Goal: Task Accomplishment & Management: Use online tool/utility

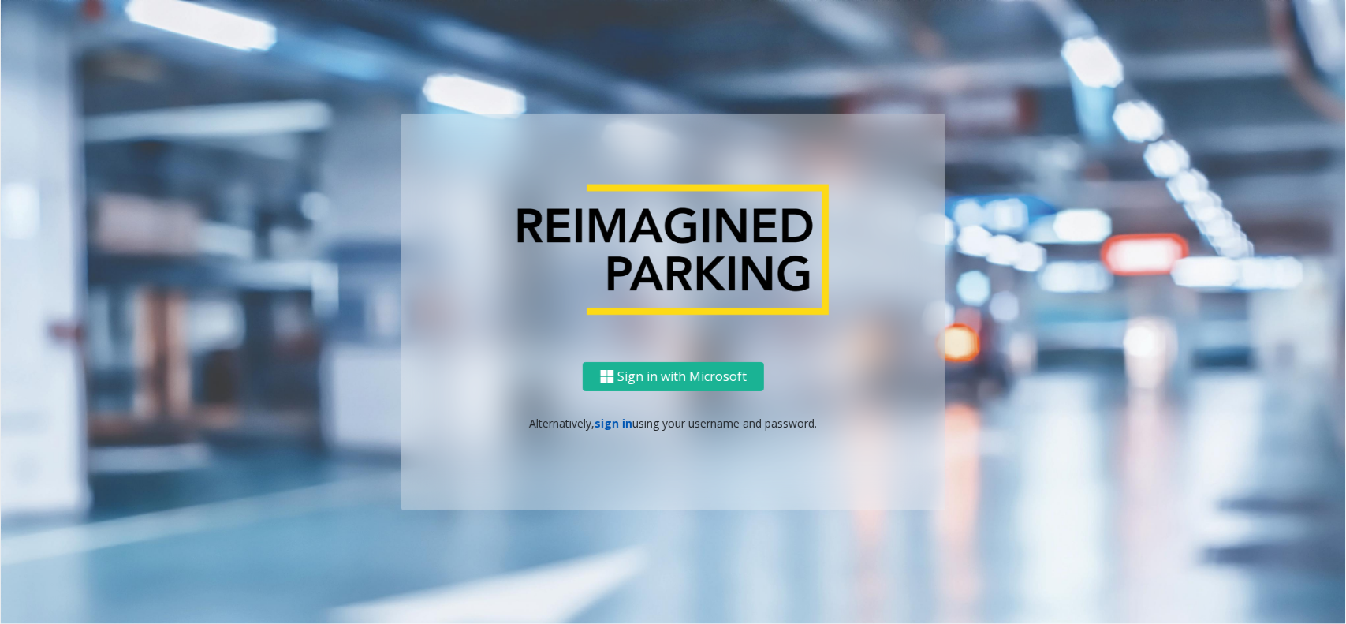
click at [611, 424] on link "sign in" at bounding box center [615, 423] width 38 height 15
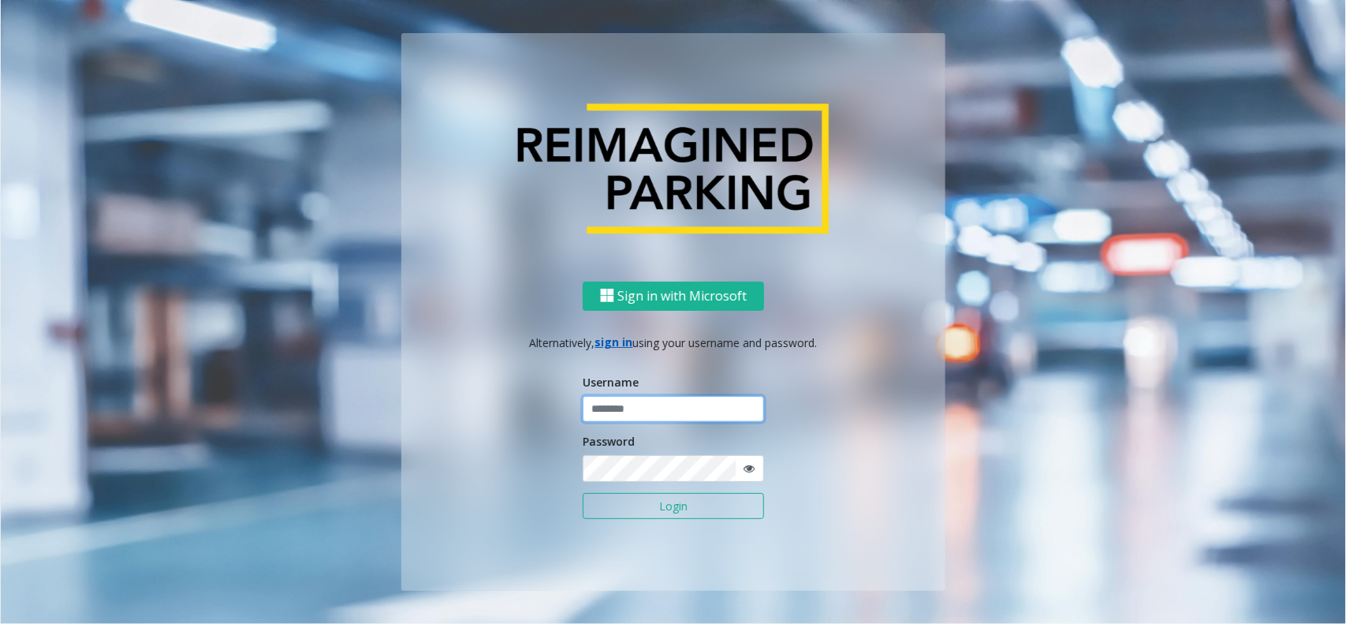
click at [612, 411] on input "text" at bounding box center [673, 409] width 181 height 27
paste input "**********"
type input "**********"
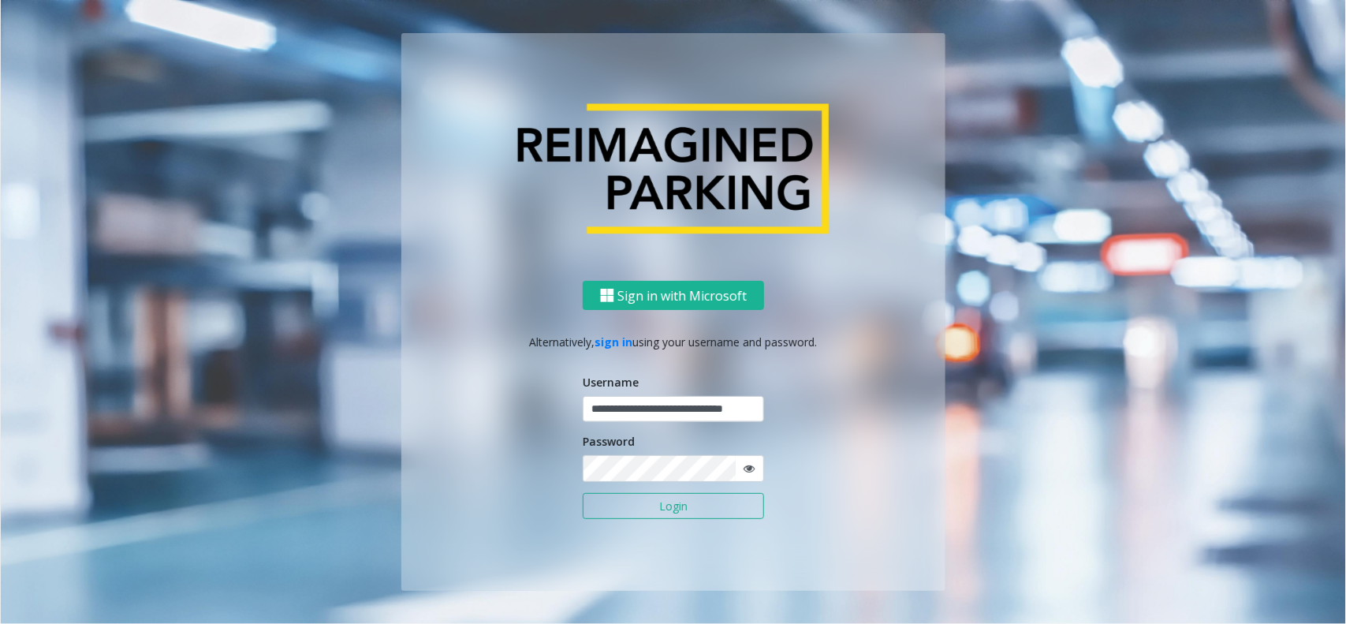
click at [682, 443] on div "Password" at bounding box center [673, 457] width 181 height 48
click at [682, 446] on div "Password" at bounding box center [673, 457] width 181 height 48
click at [691, 499] on button "Login" at bounding box center [673, 506] width 181 height 27
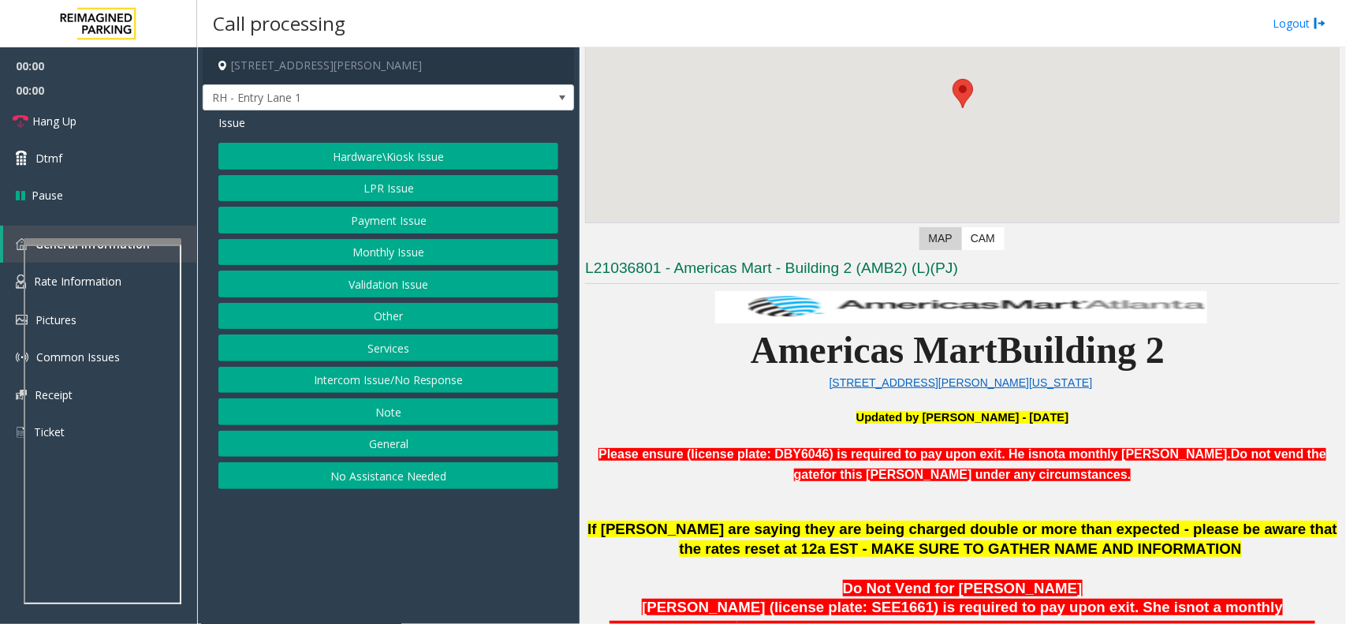
scroll to position [296, 0]
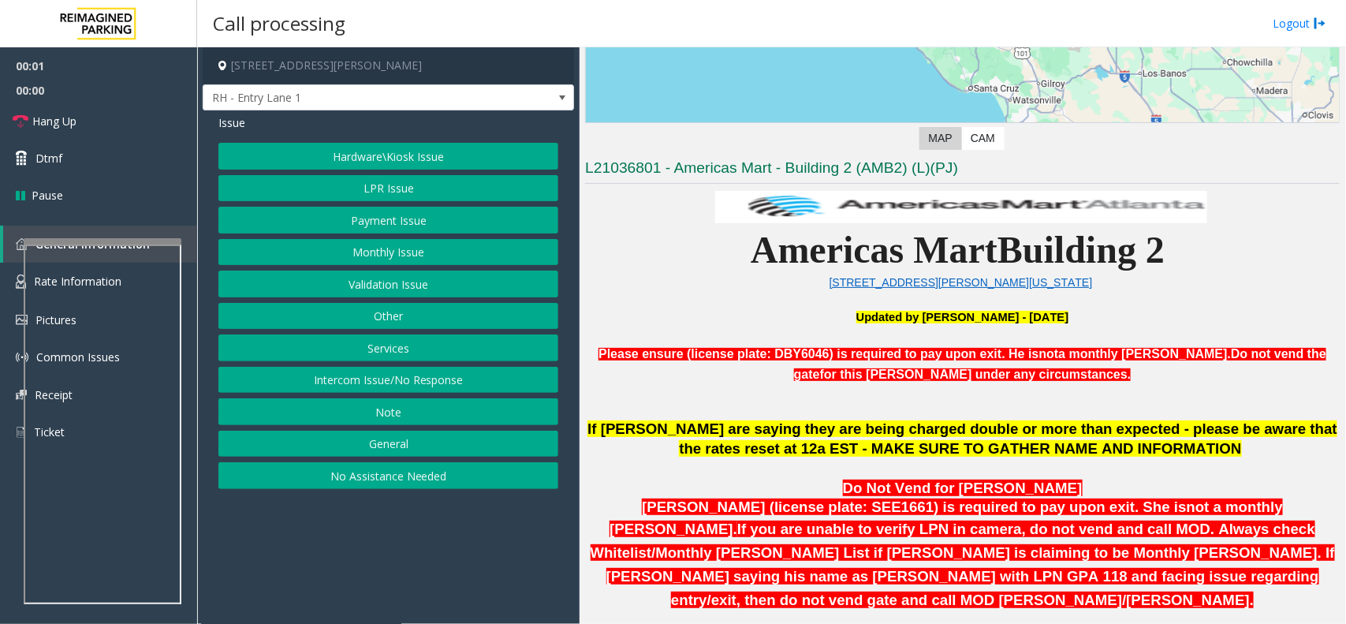
click at [869, 342] on p at bounding box center [962, 335] width 755 height 17
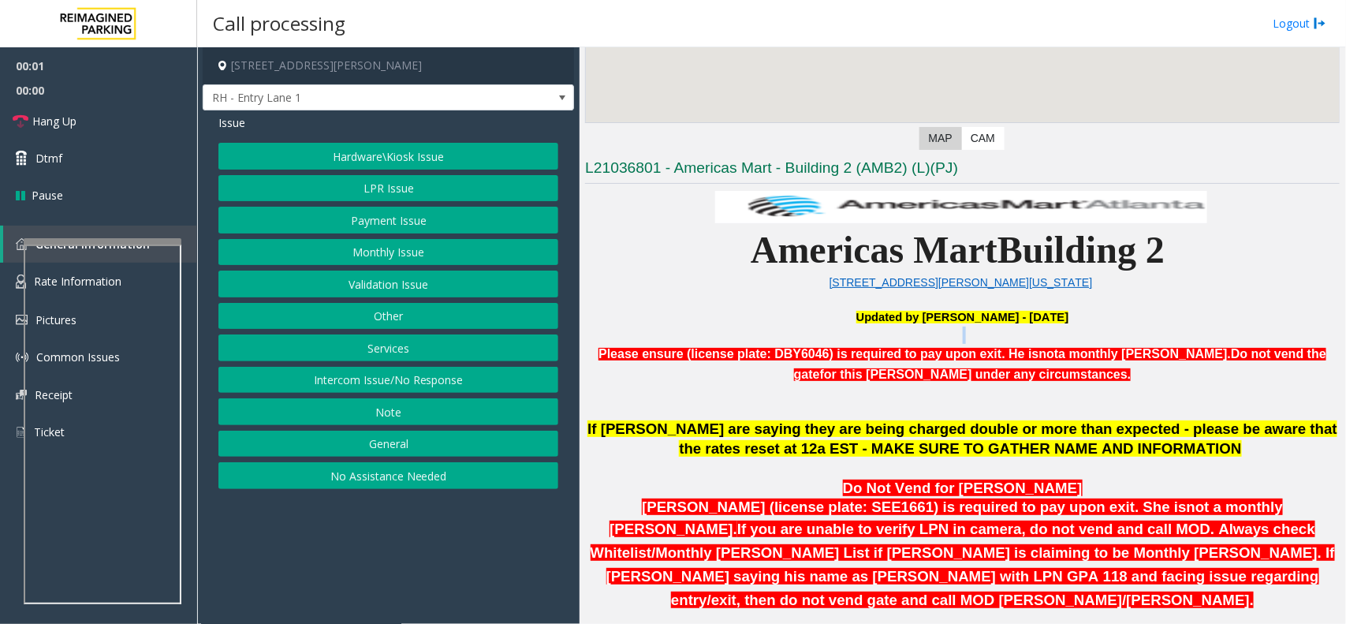
click at [869, 342] on p at bounding box center [962, 335] width 755 height 17
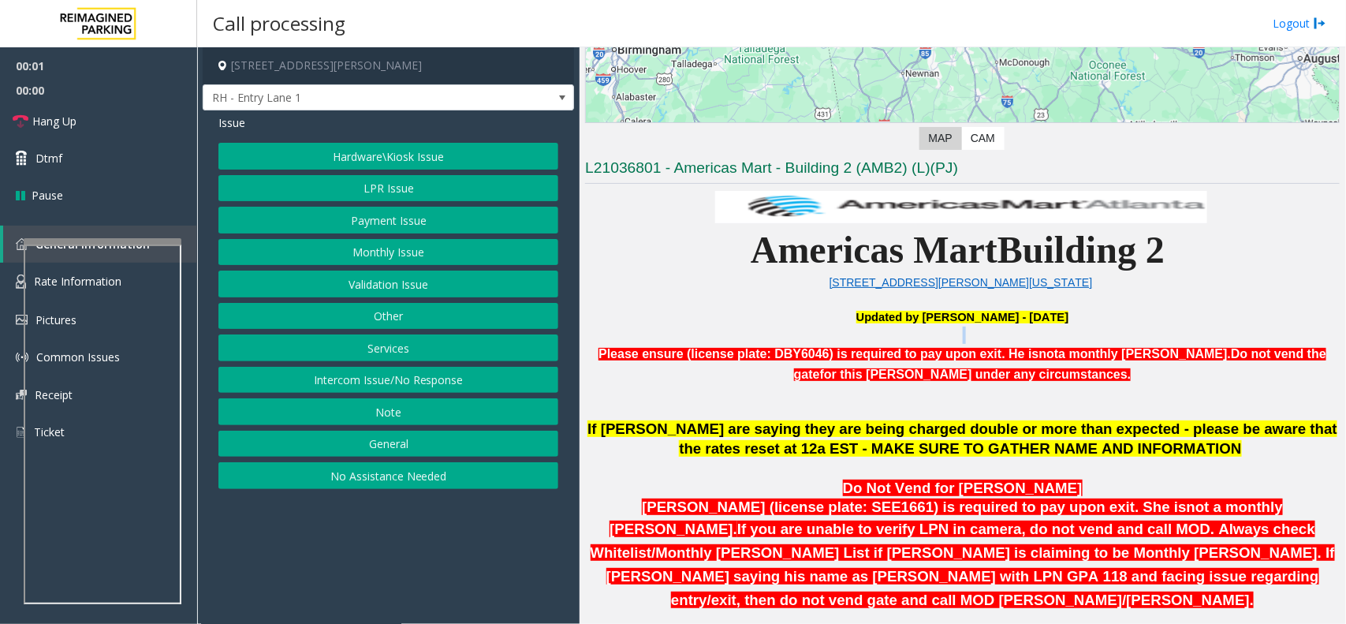
click at [869, 342] on p at bounding box center [962, 335] width 755 height 17
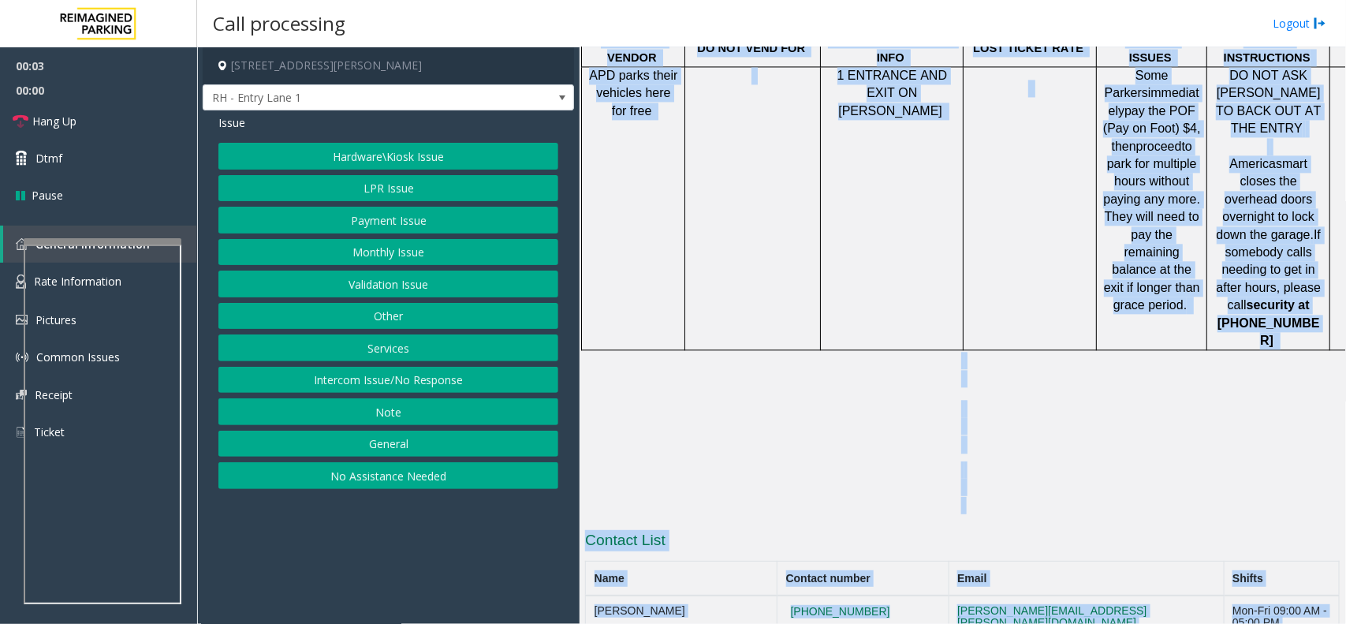
scroll to position [1720, 0]
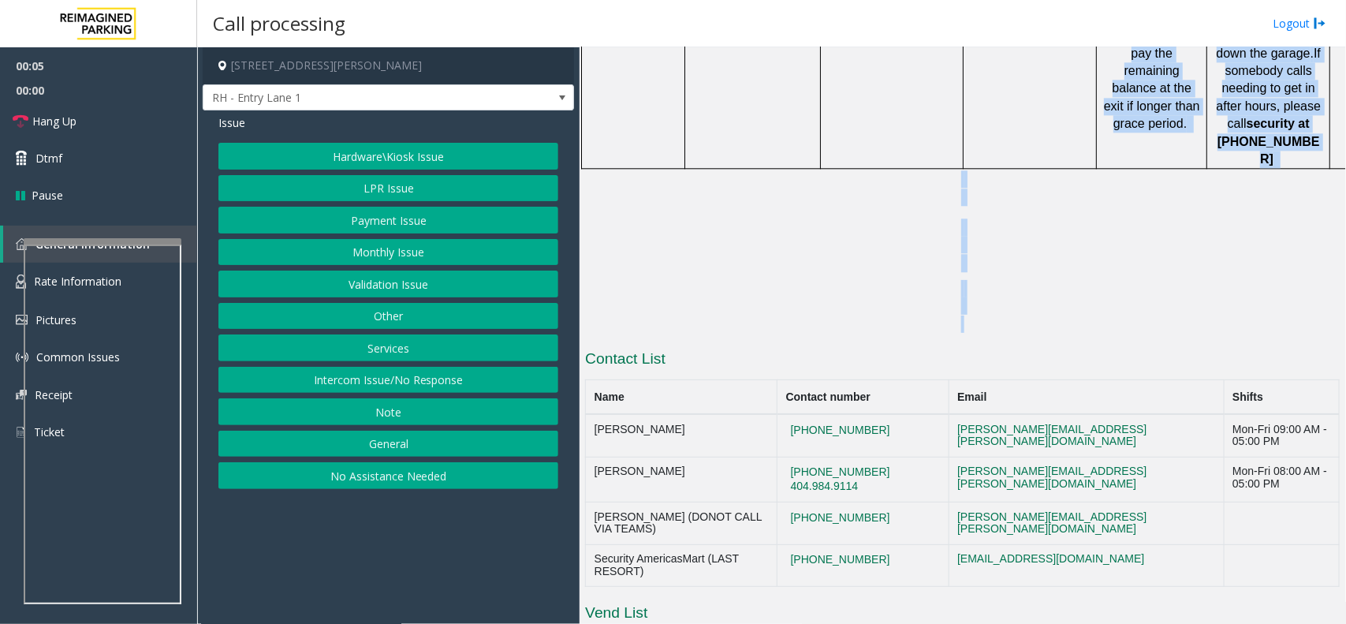
drag, startPoint x: 869, startPoint y: 342, endPoint x: 1086, endPoint y: 198, distance: 260.1
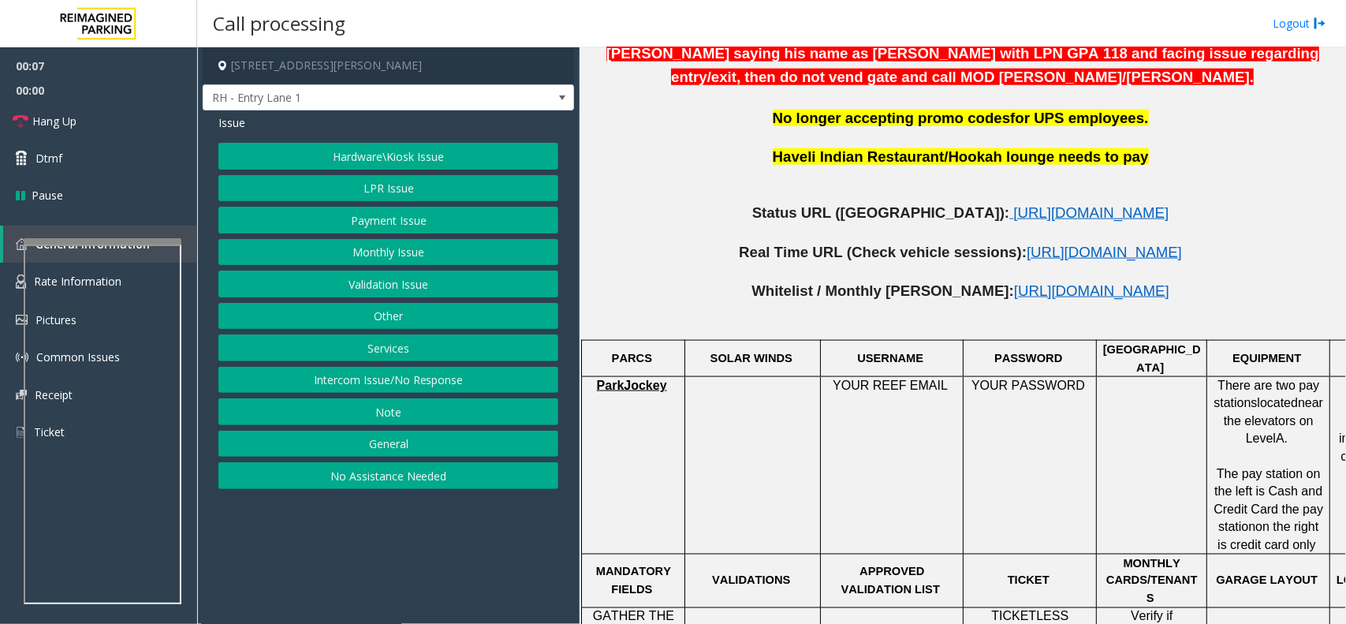
scroll to position [734, 0]
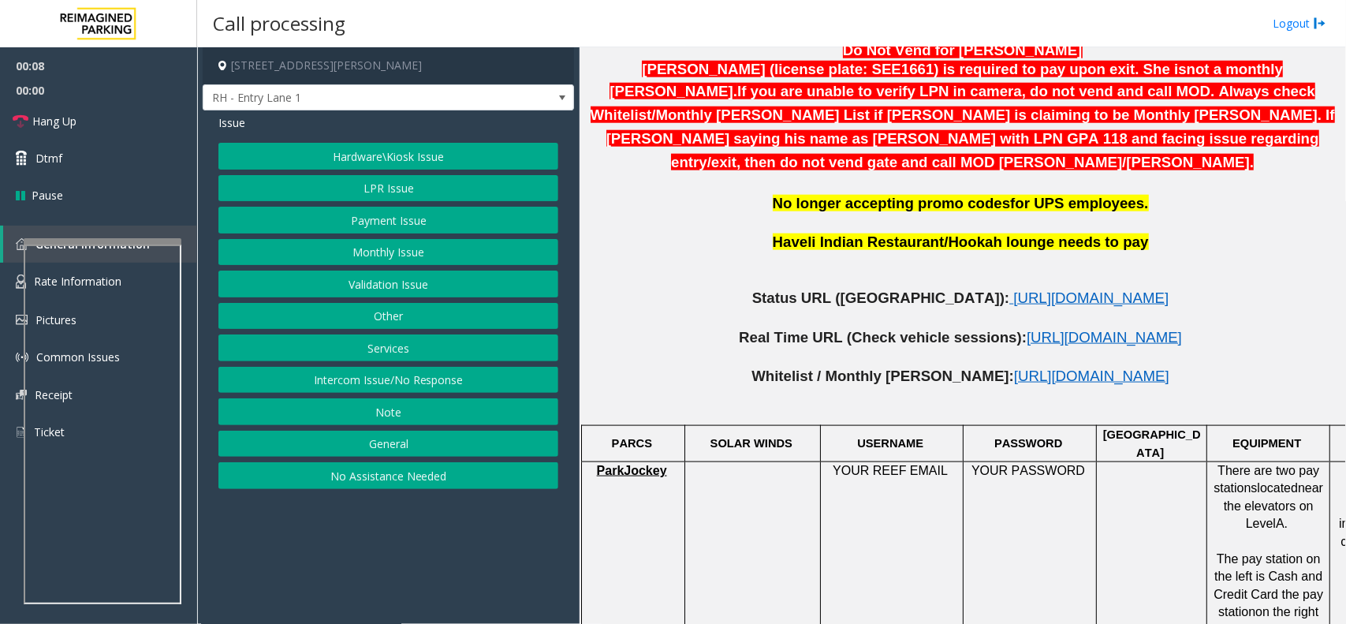
click at [861, 195] on span "No longer accepting promo codes" at bounding box center [892, 203] width 238 height 17
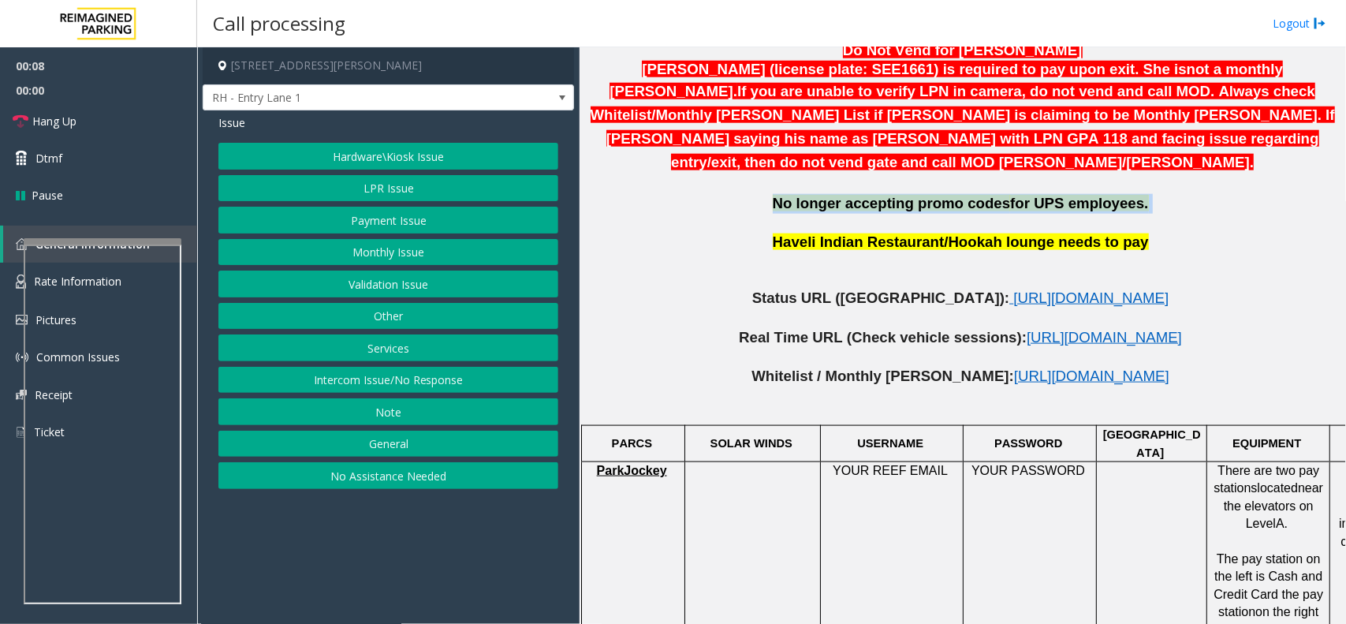
click at [861, 195] on span "No longer accepting promo codes" at bounding box center [892, 203] width 238 height 17
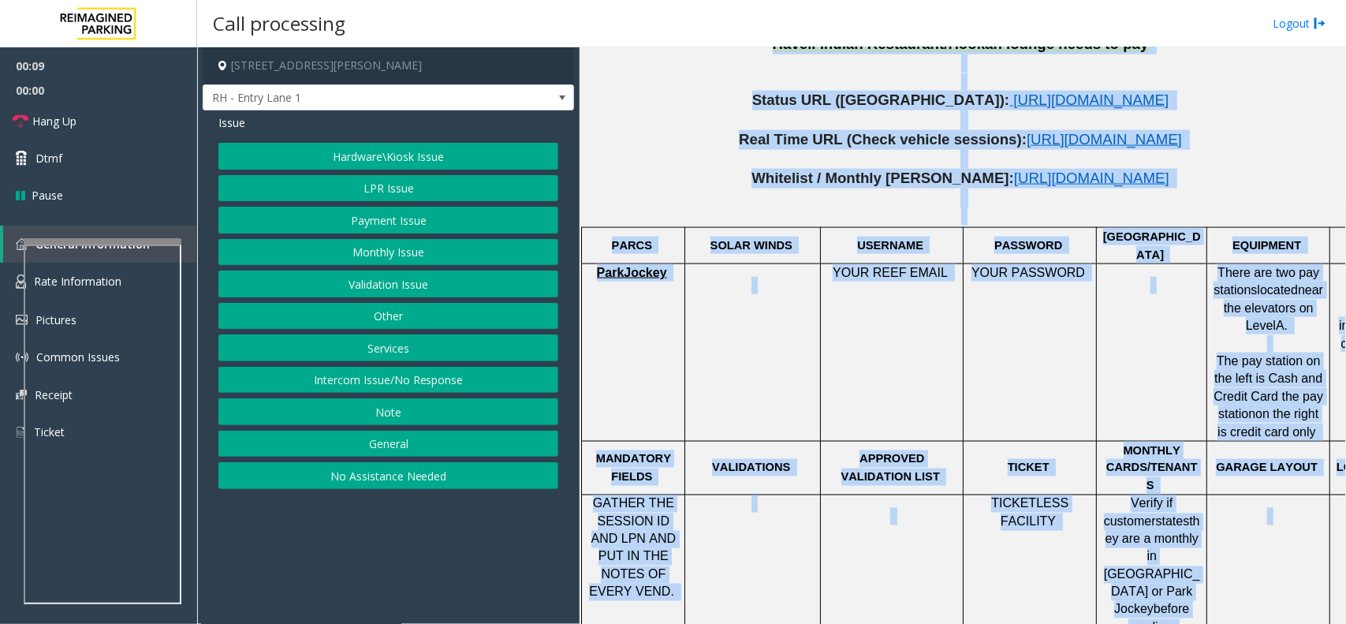
scroll to position [1720, 0]
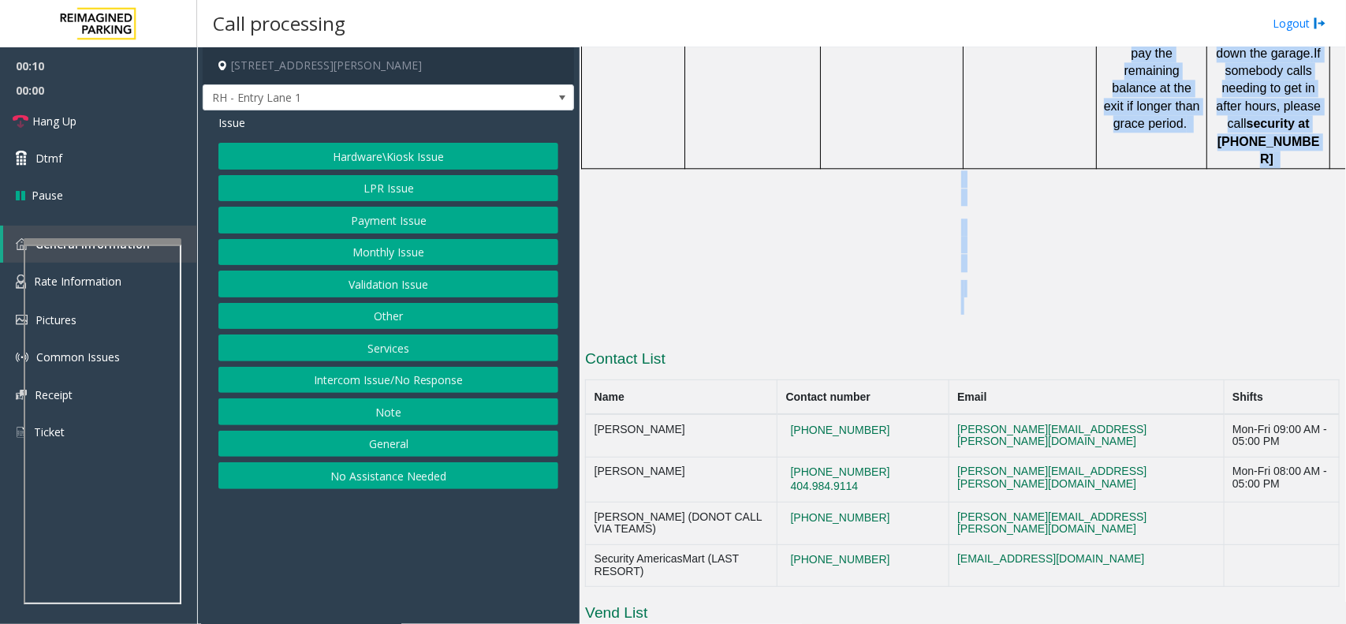
drag, startPoint x: 861, startPoint y: 188, endPoint x: 753, endPoint y: 156, distance: 112.6
click at [753, 280] on p at bounding box center [962, 297] width 755 height 35
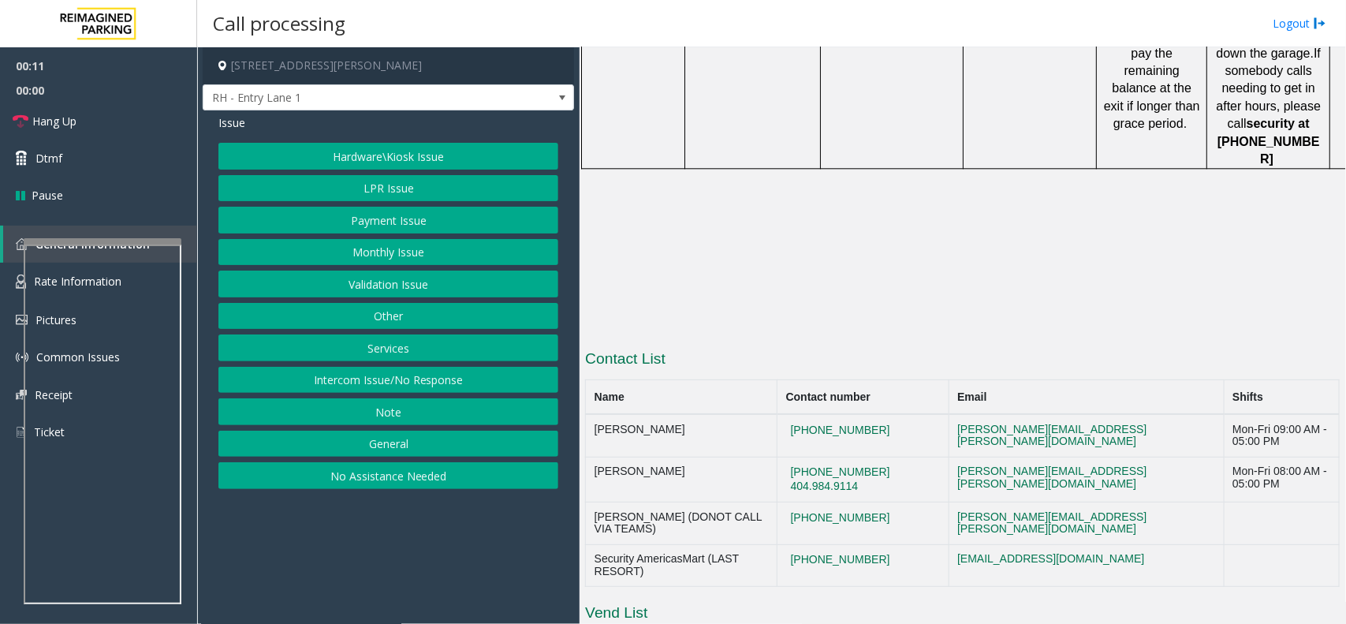
click at [419, 391] on button "Intercom Issue/No Response" at bounding box center [388, 380] width 340 height 27
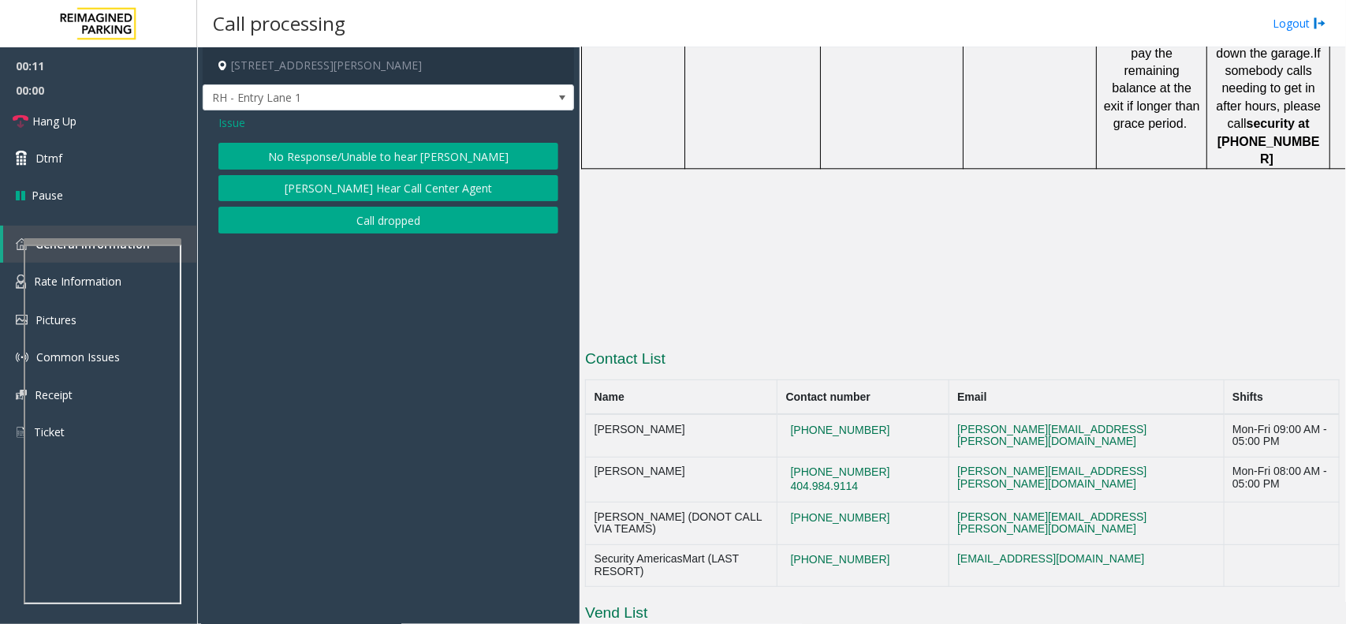
click at [399, 156] on button "No Response/Unable to hear [PERSON_NAME]" at bounding box center [388, 156] width 340 height 27
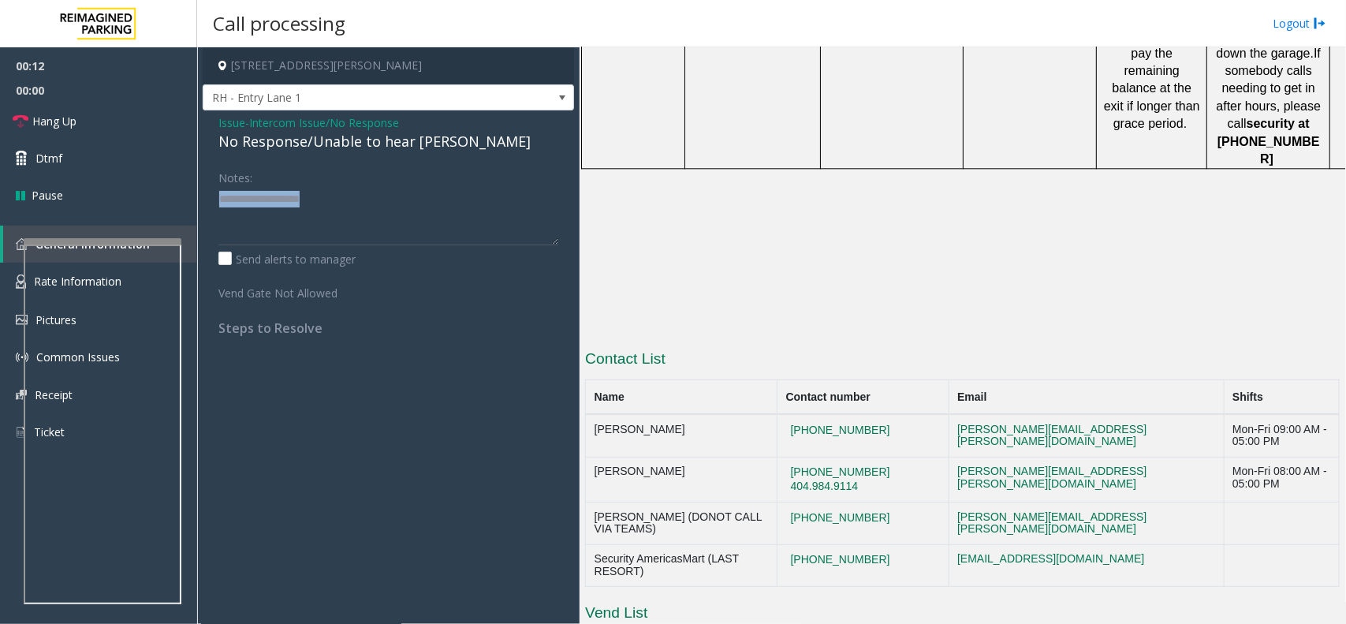
click at [399, 156] on div "Issue - Intercom Issue/No Response No Response/Unable to hear parker Notes: Sen…" at bounding box center [389, 230] width 372 height 241
click at [389, 146] on div "No Response/Unable to hear [PERSON_NAME]" at bounding box center [388, 141] width 340 height 21
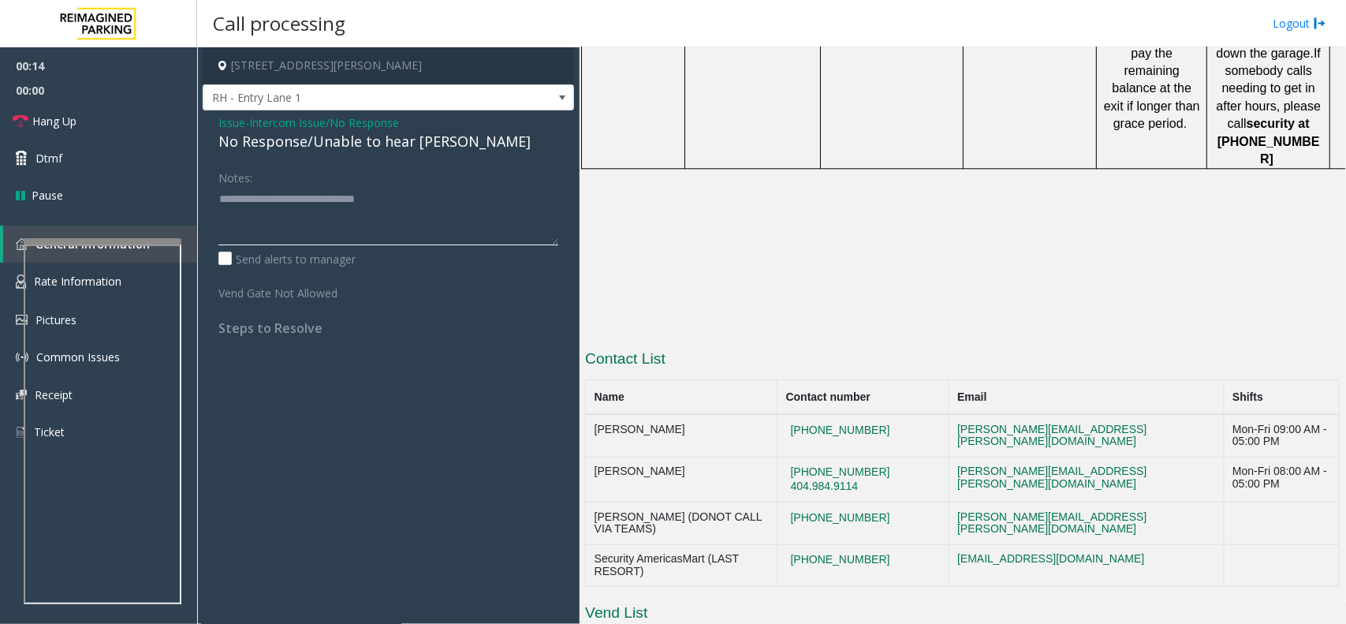
type textarea "**********"
click at [121, 112] on link "Hang Up" at bounding box center [98, 121] width 197 height 37
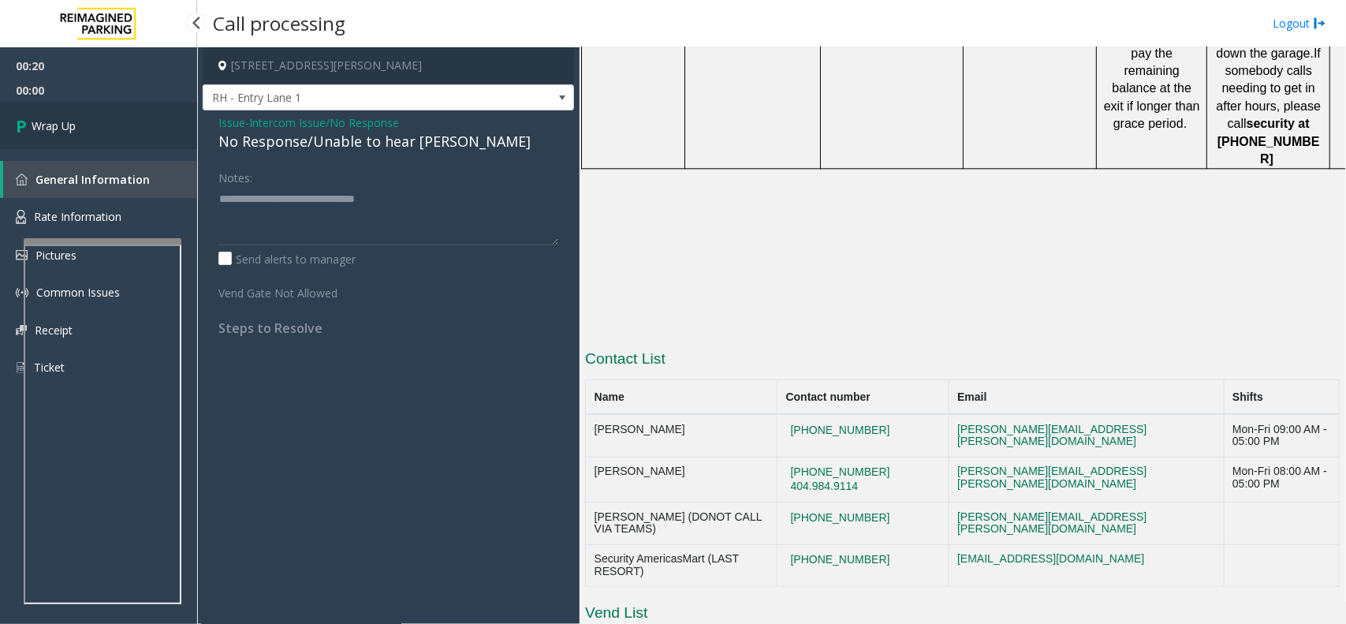
click at [121, 112] on link "Wrap Up" at bounding box center [98, 126] width 197 height 47
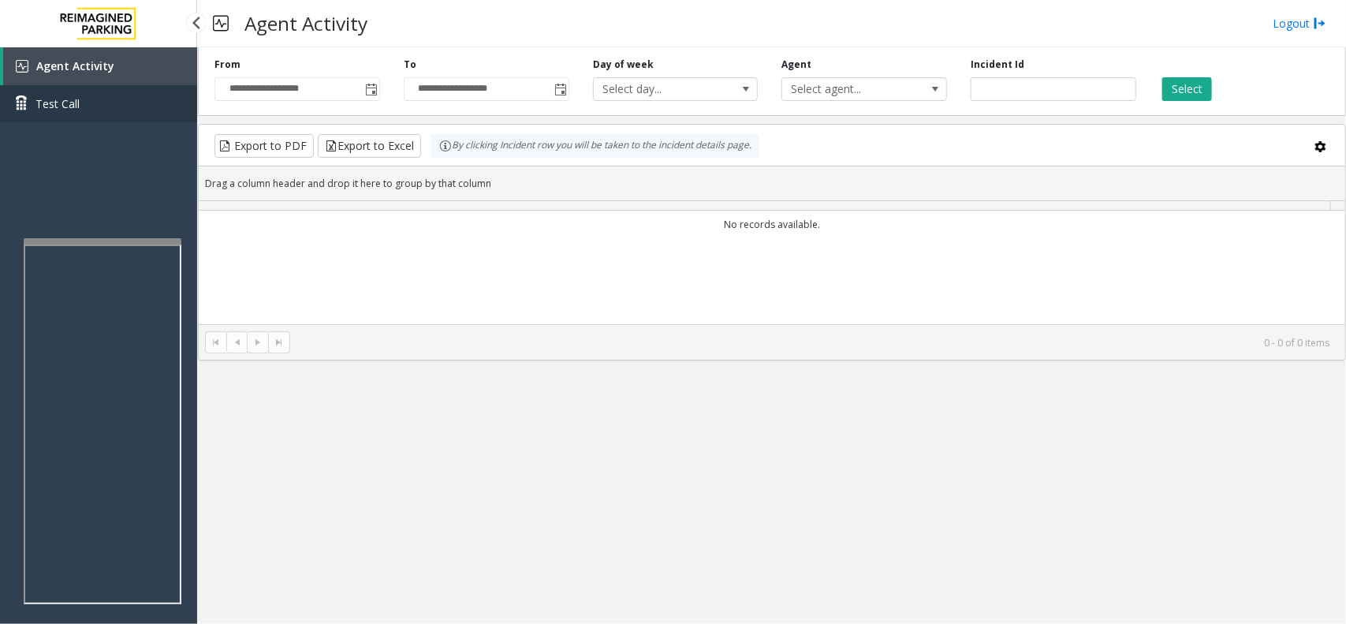
click at [121, 112] on link "Test Call" at bounding box center [98, 103] width 197 height 37
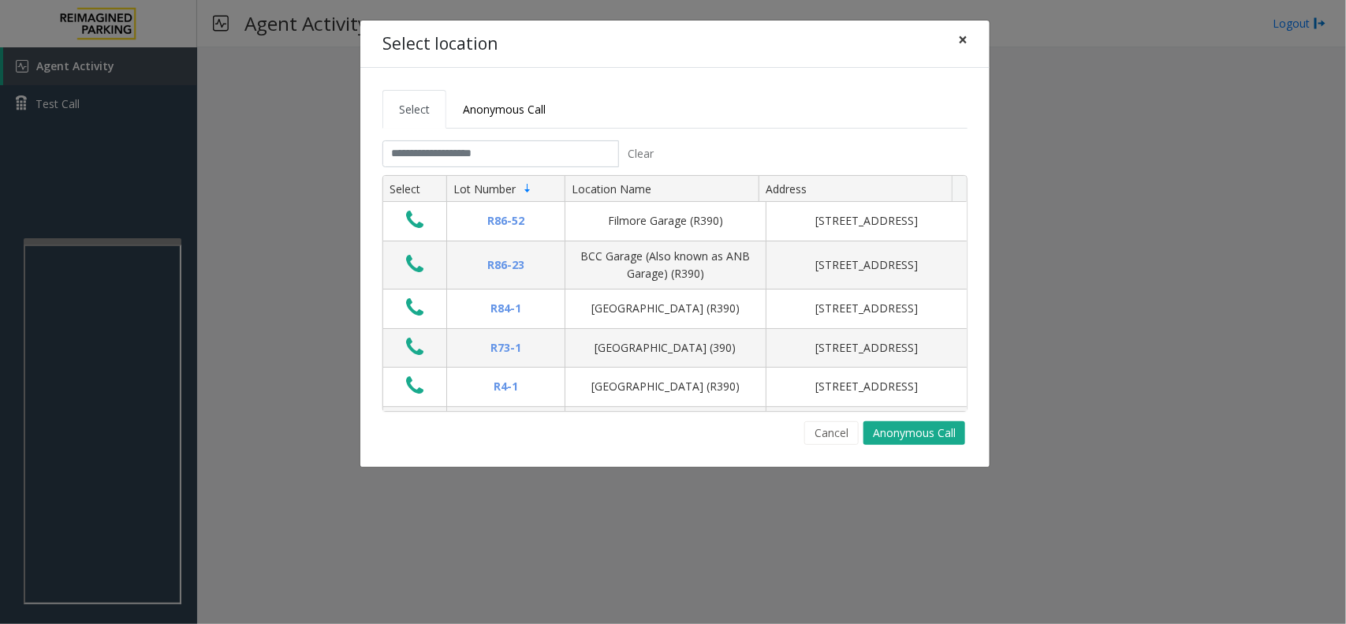
click at [962, 43] on span "×" at bounding box center [962, 39] width 9 height 22
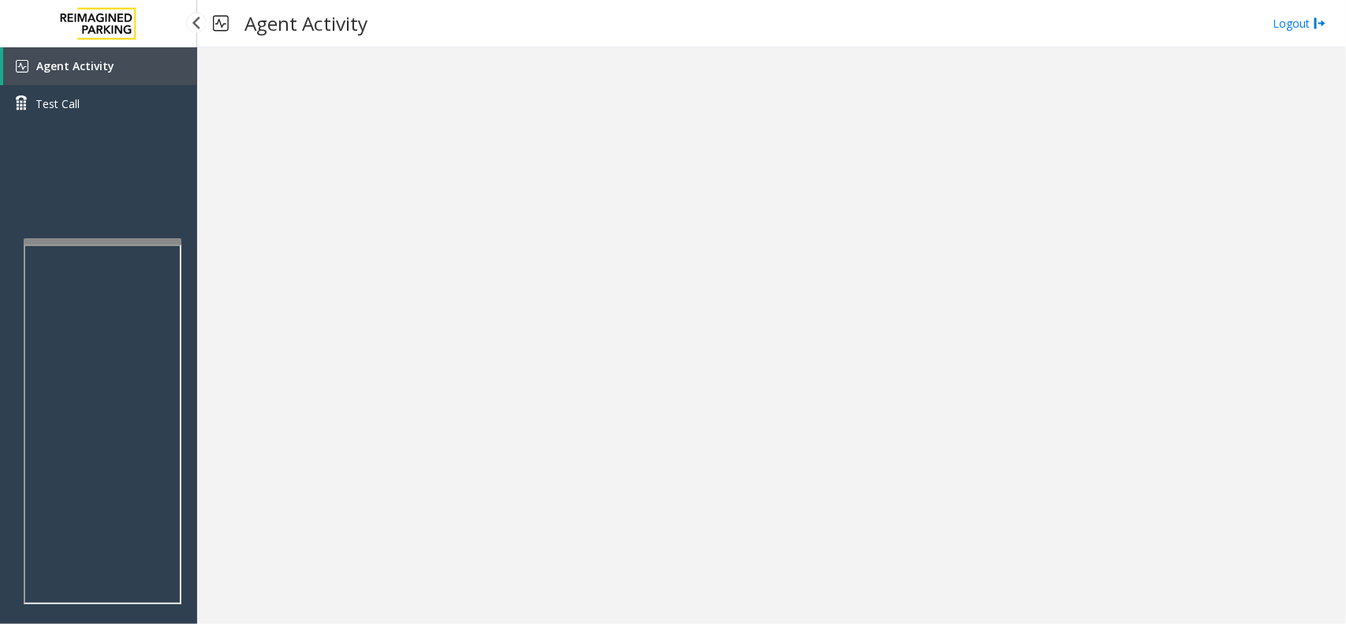
click at [103, 67] on span "Agent Activity" at bounding box center [75, 65] width 78 height 15
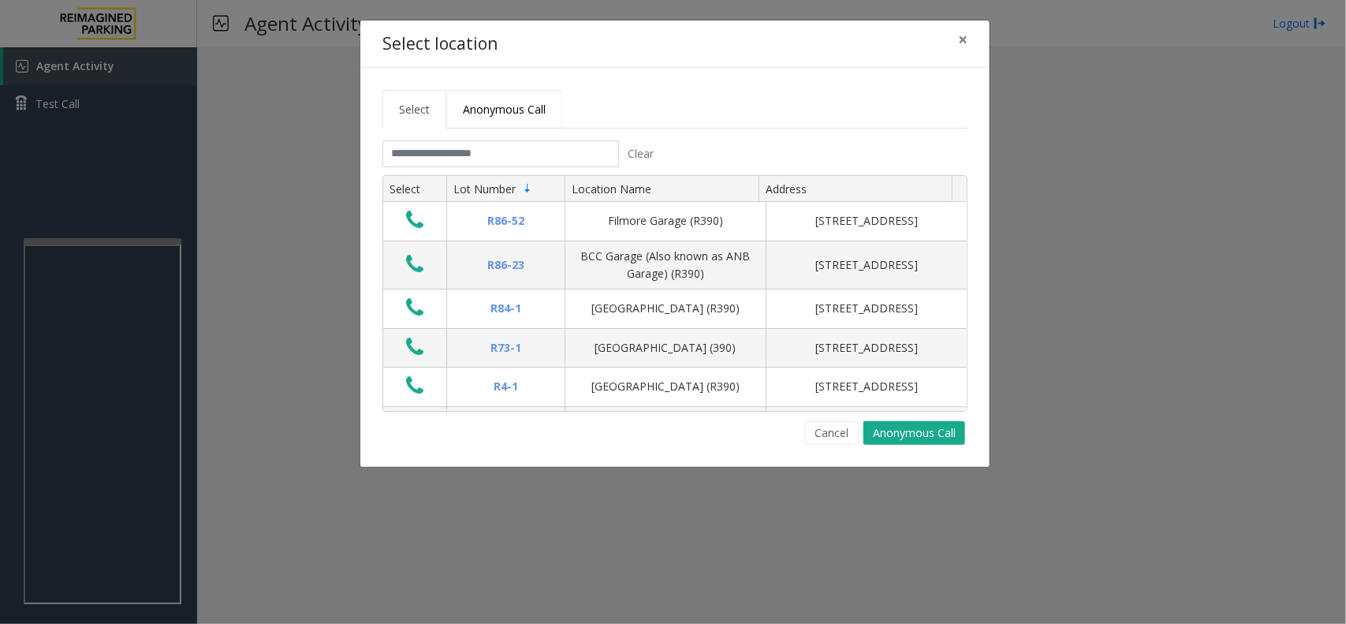
click at [506, 117] on link "Anonymous Call" at bounding box center [504, 109] width 116 height 39
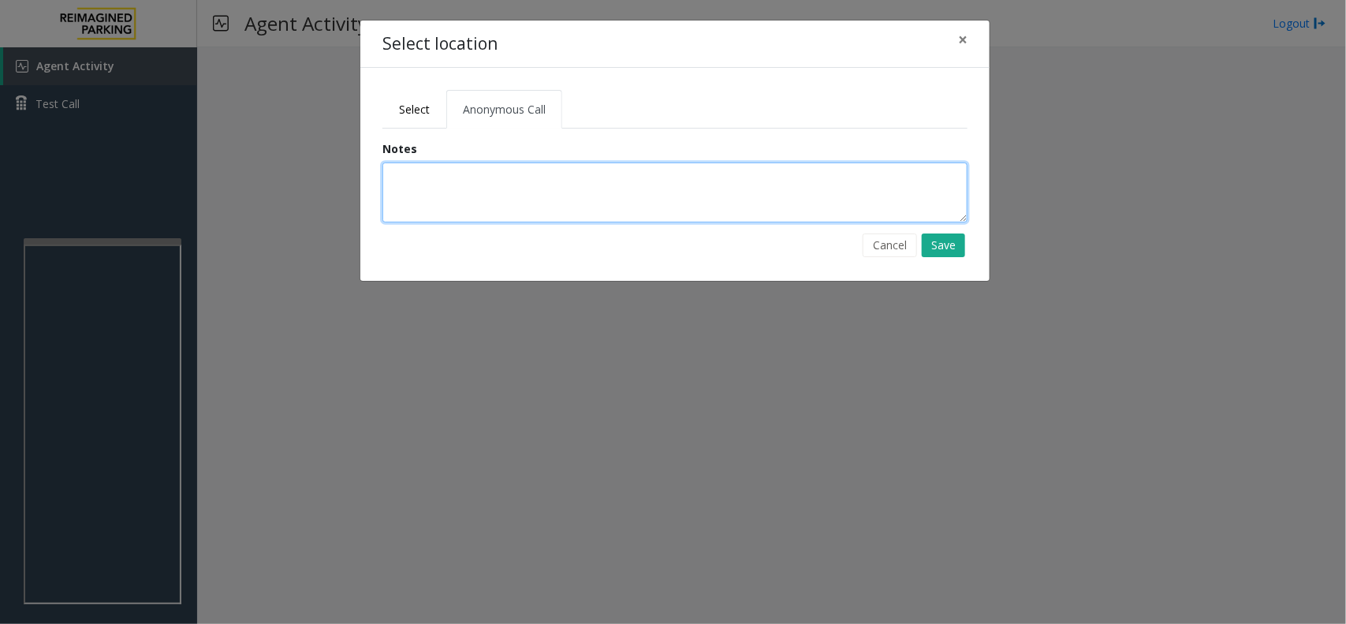
click at [547, 179] on textarea at bounding box center [675, 192] width 585 height 60
type textarea "**********"
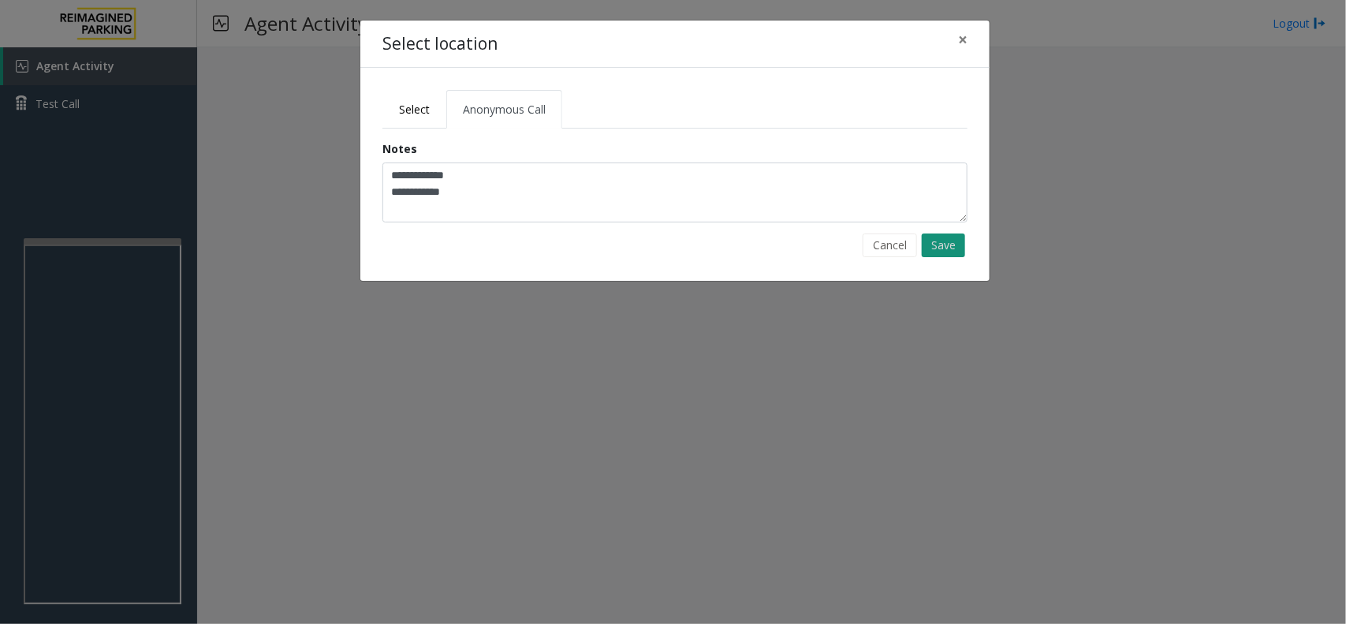
click at [950, 243] on button "Save" at bounding box center [943, 245] width 43 height 24
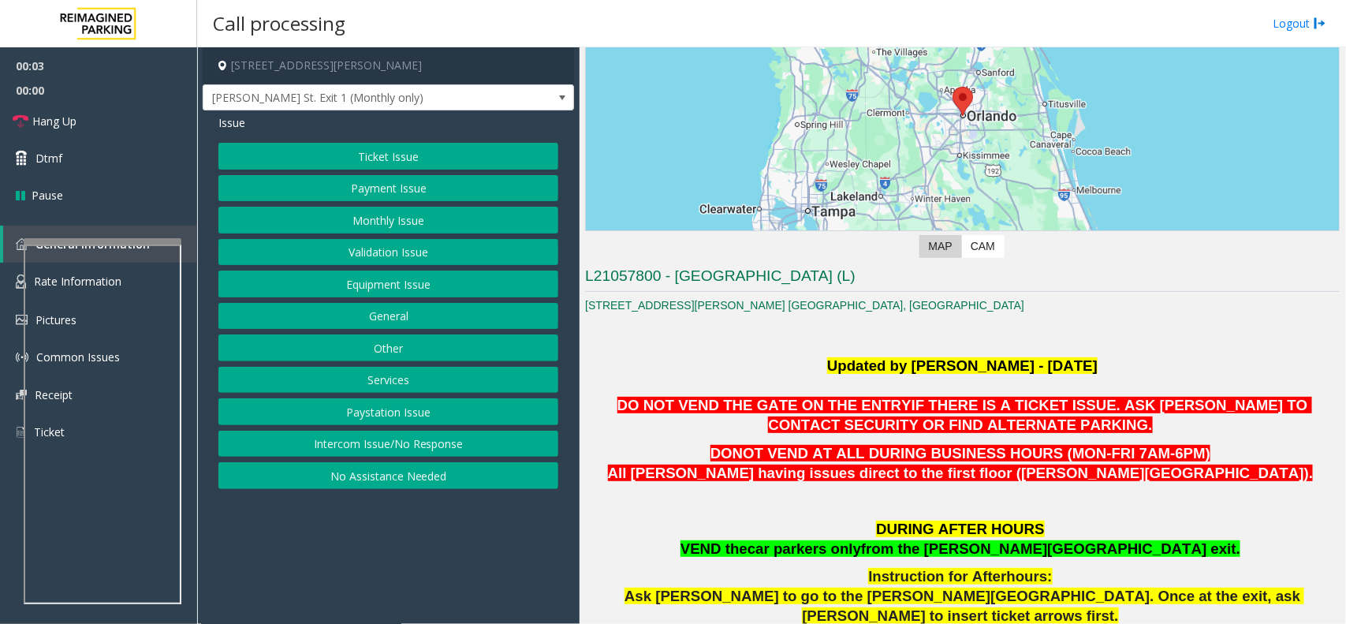
scroll to position [493, 0]
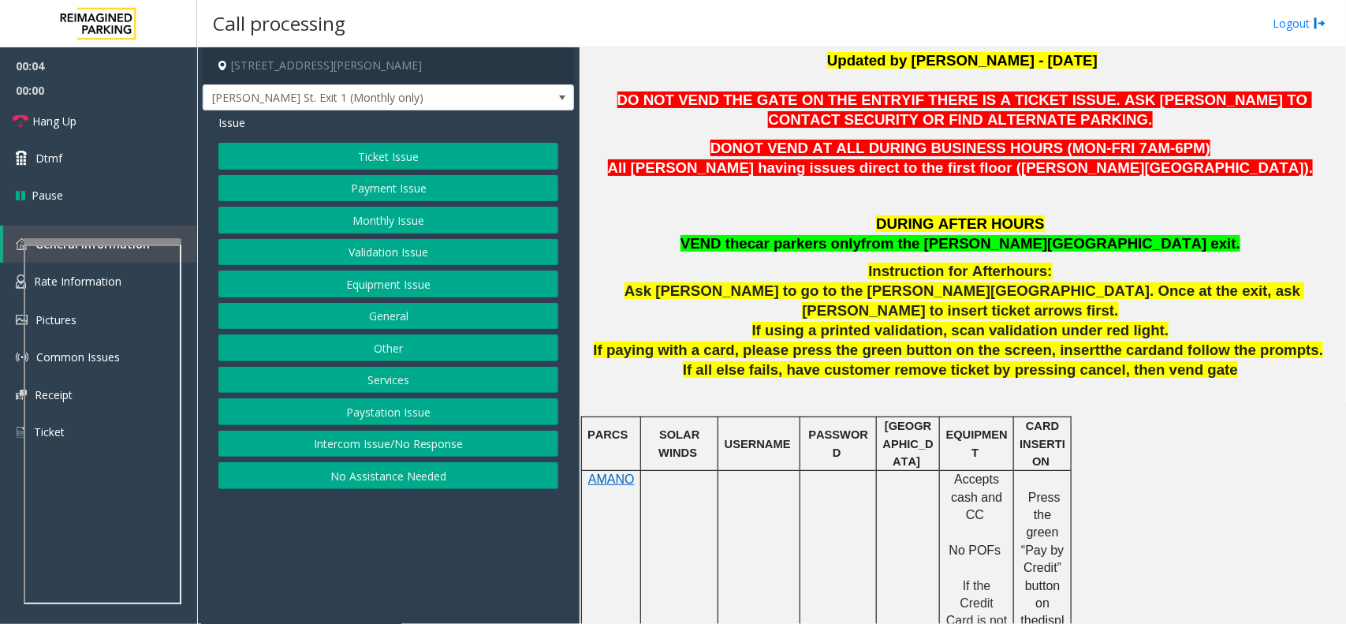
click at [861, 239] on span "car parkers only" at bounding box center [805, 243] width 114 height 17
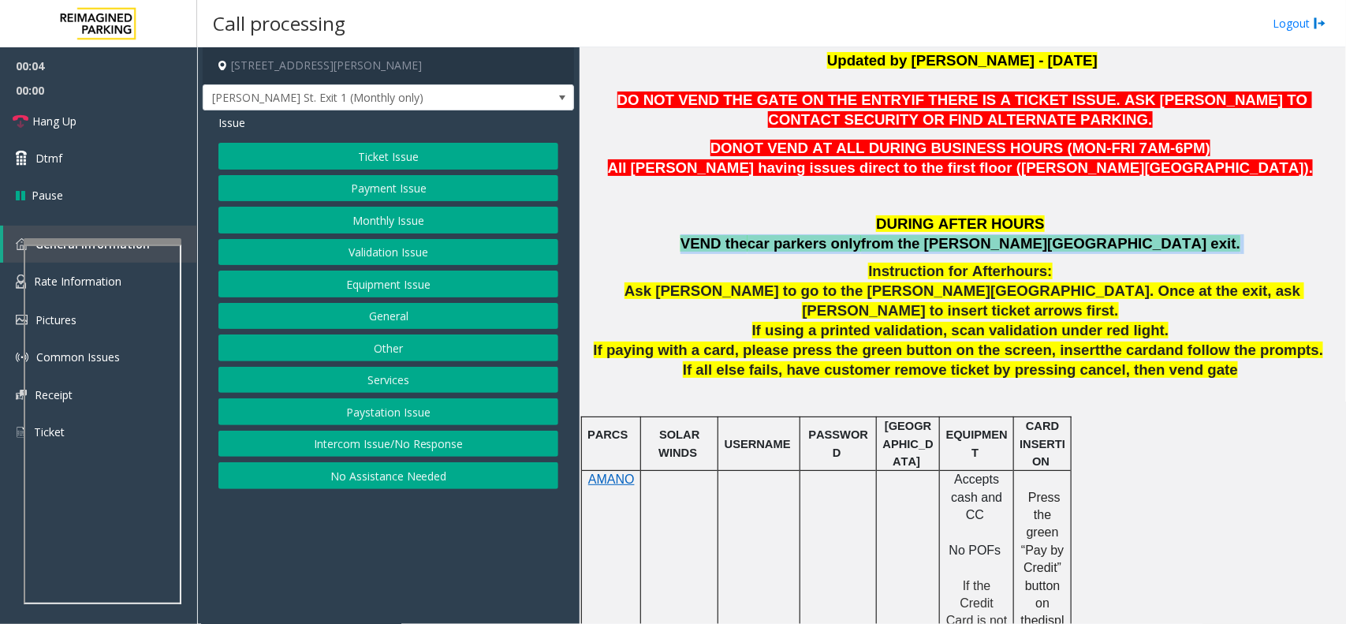
click at [861, 239] on span "car parkers only" at bounding box center [805, 243] width 114 height 17
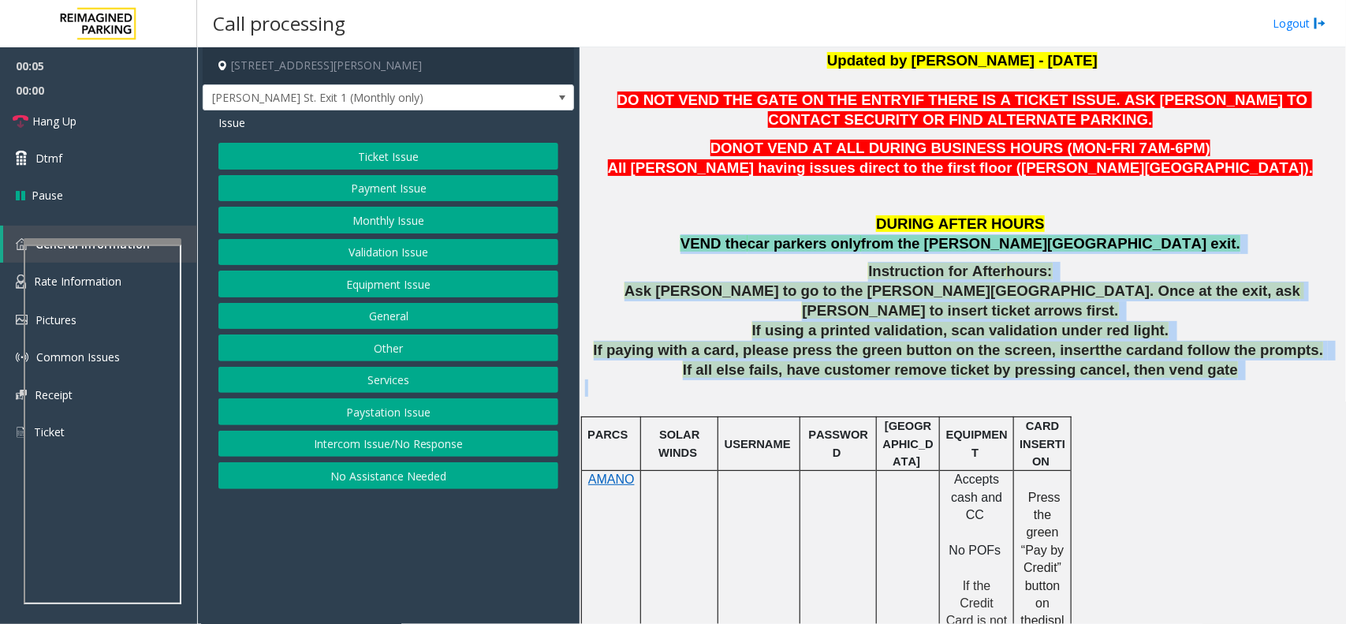
drag, startPoint x: 872, startPoint y: 239, endPoint x: 1055, endPoint y: 363, distance: 221.0
click at [1055, 379] on p at bounding box center [962, 387] width 755 height 17
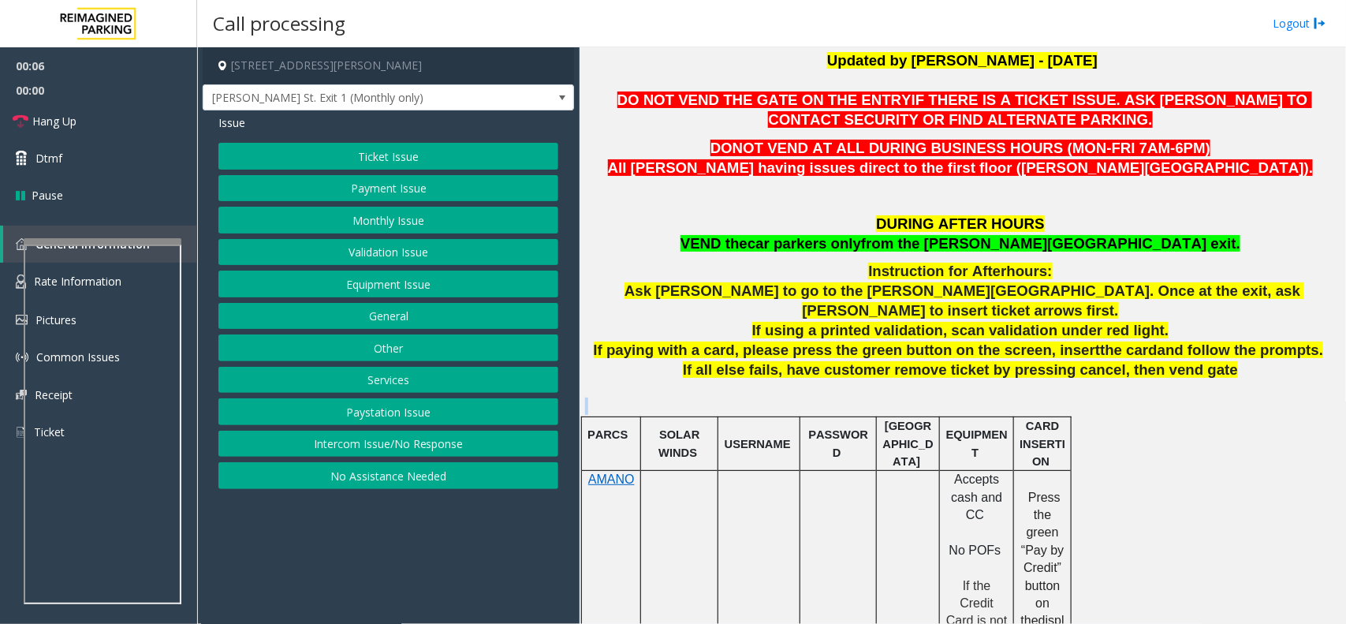
click at [1055, 379] on p at bounding box center [962, 387] width 755 height 17
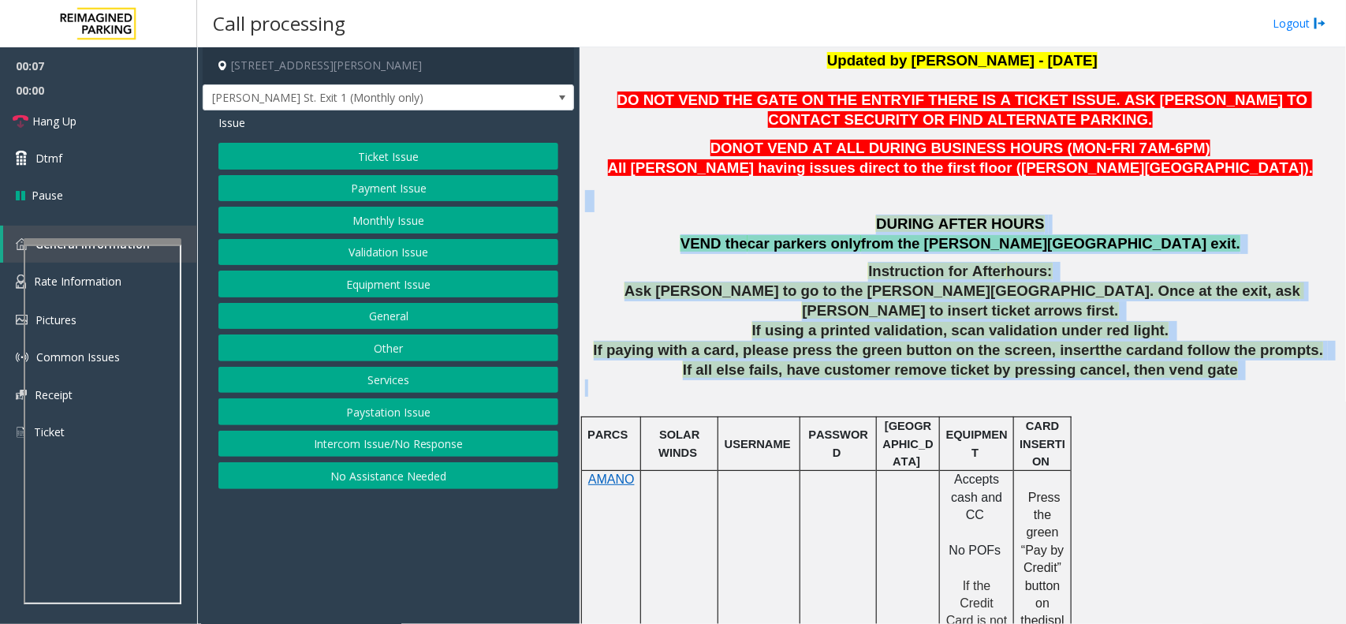
drag, startPoint x: 1055, startPoint y: 363, endPoint x: 913, endPoint y: 207, distance: 210.0
click at [913, 207] on p at bounding box center [962, 201] width 755 height 22
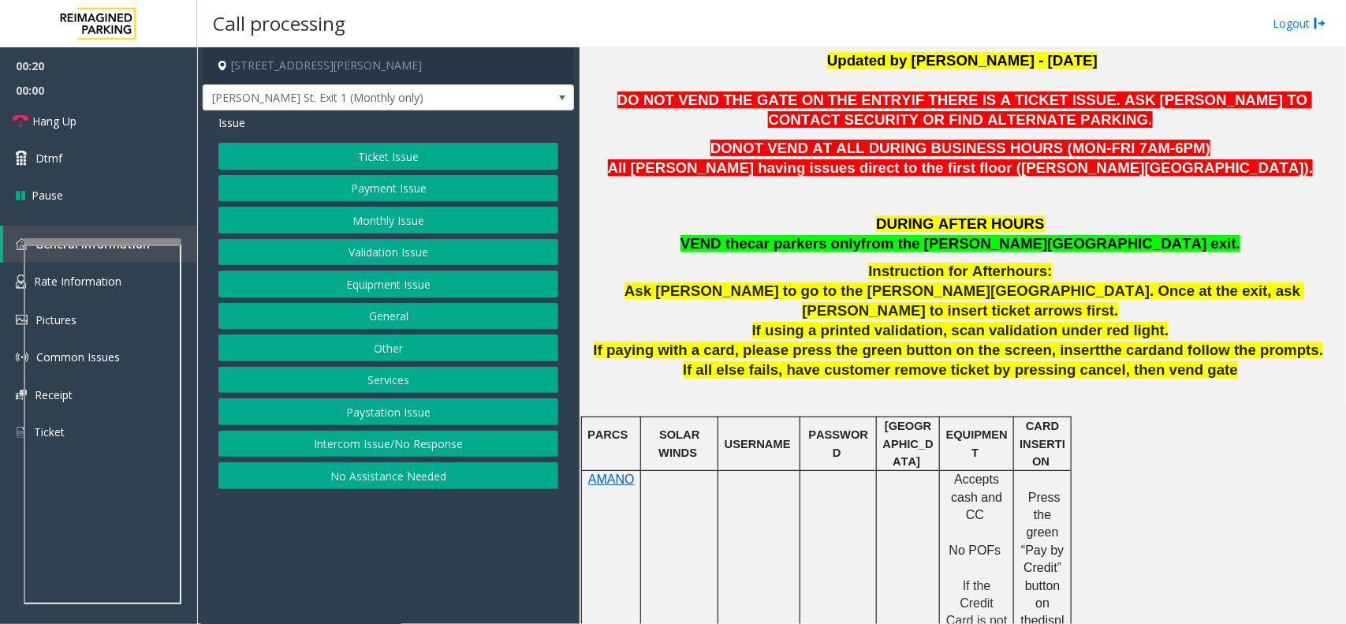
click at [962, 215] on span "DURING AFTER HOURS" at bounding box center [960, 223] width 169 height 17
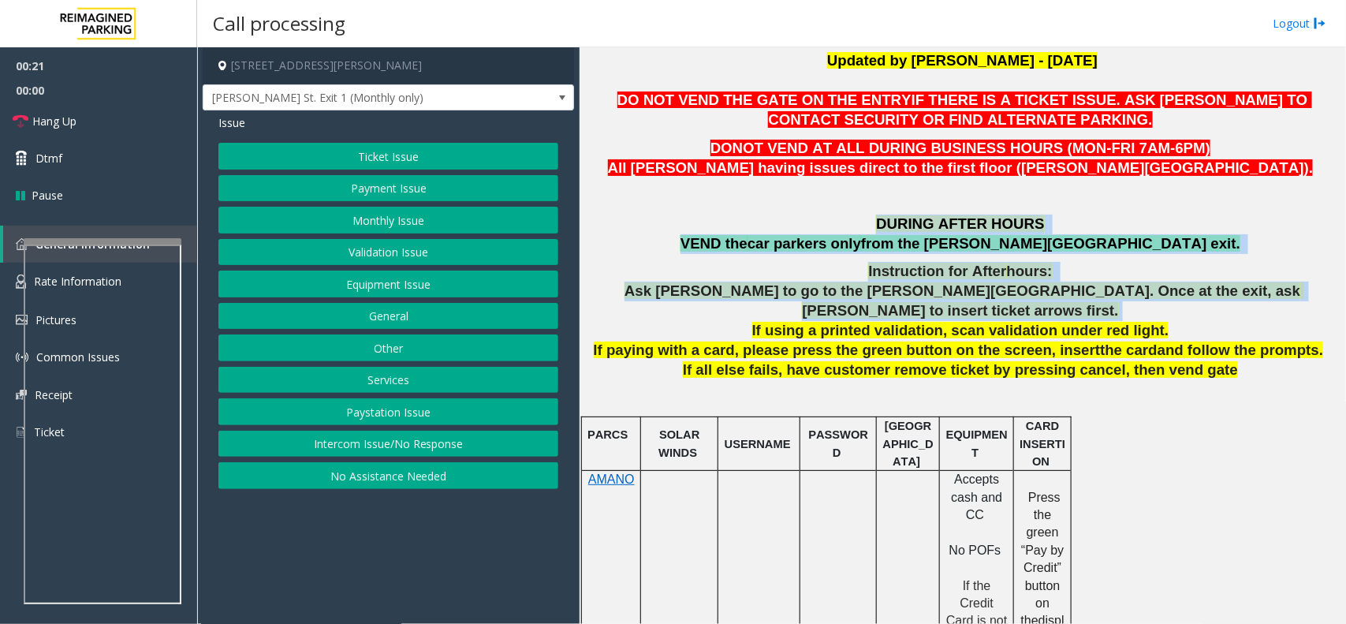
drag, startPoint x: 962, startPoint y: 215, endPoint x: 1022, endPoint y: 297, distance: 101.6
click at [1022, 297] on span "Ask [PERSON_NAME] to go to the [PERSON_NAME][GEOGRAPHIC_DATA]. Once at the exit…" at bounding box center [965, 300] width 680 height 36
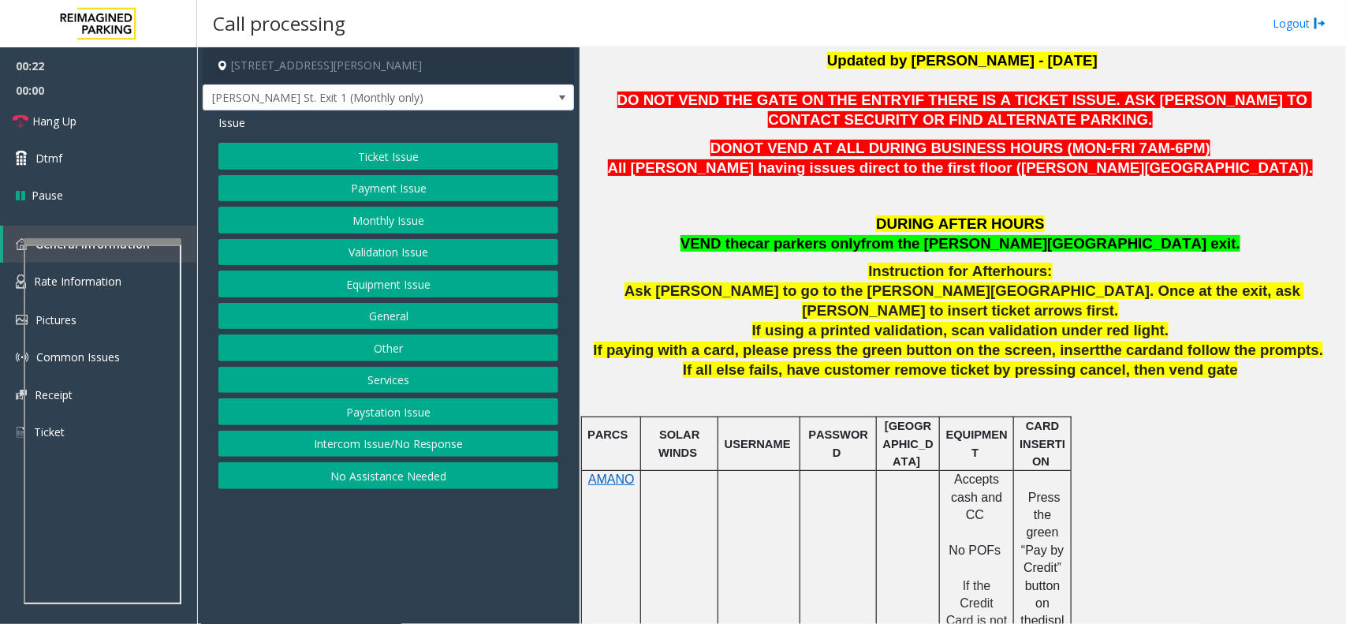
scroll to position [394, 0]
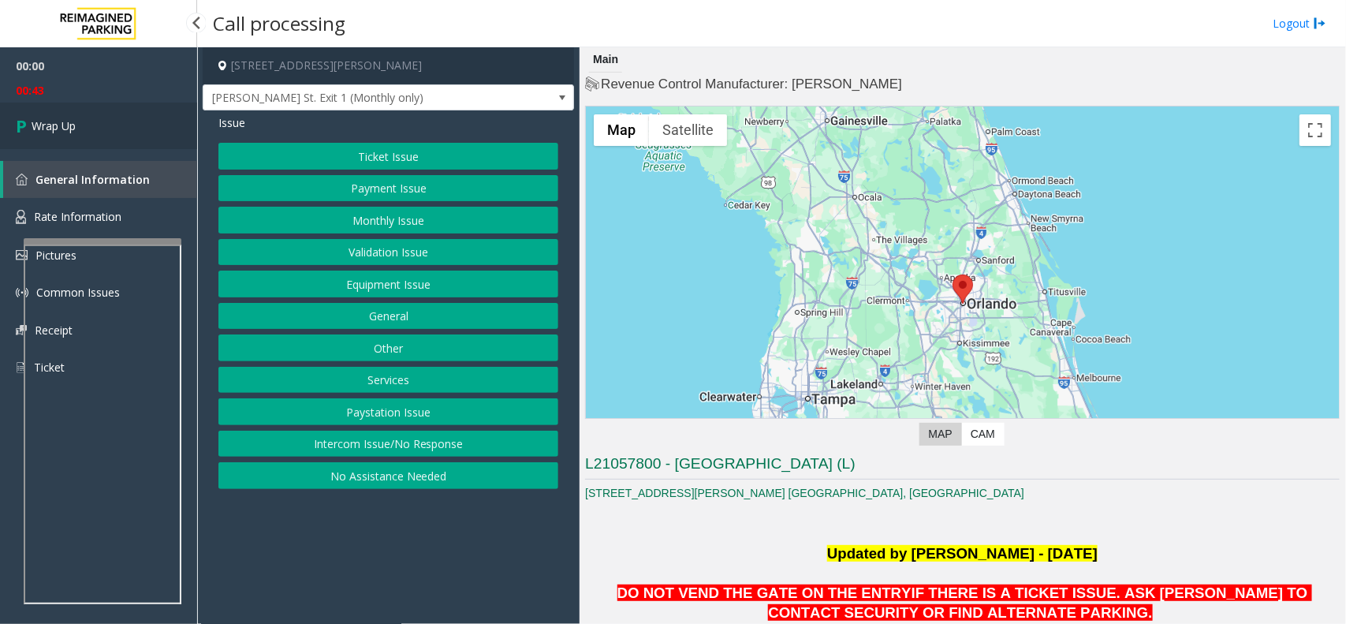
click at [119, 121] on link "Wrap Up" at bounding box center [98, 126] width 197 height 47
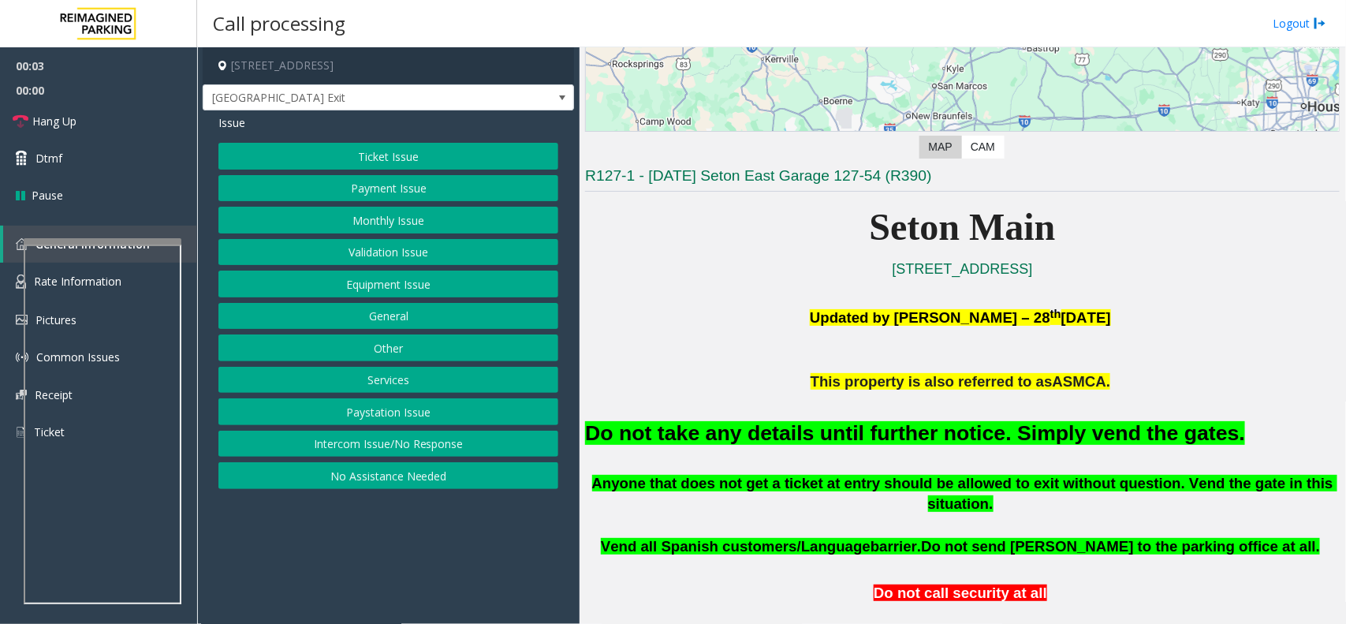
scroll to position [394, 0]
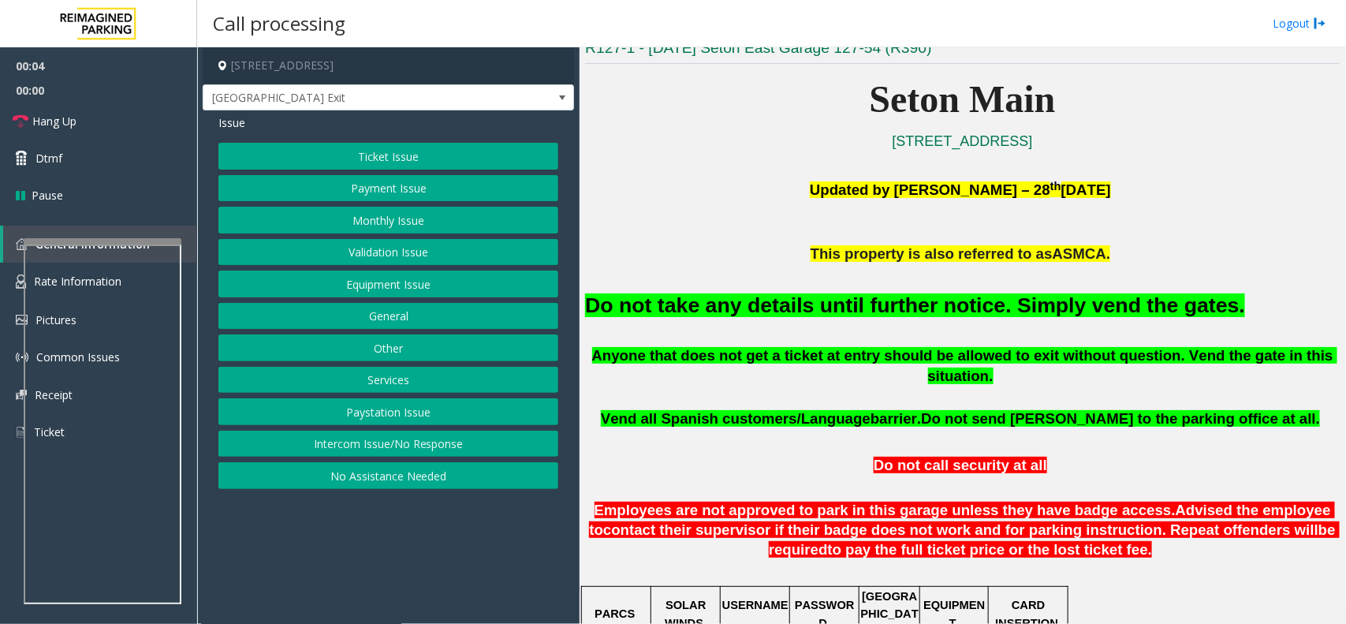
click at [903, 289] on div "Do not take any details until further notice. Simply vend the gates." at bounding box center [962, 304] width 755 height 80
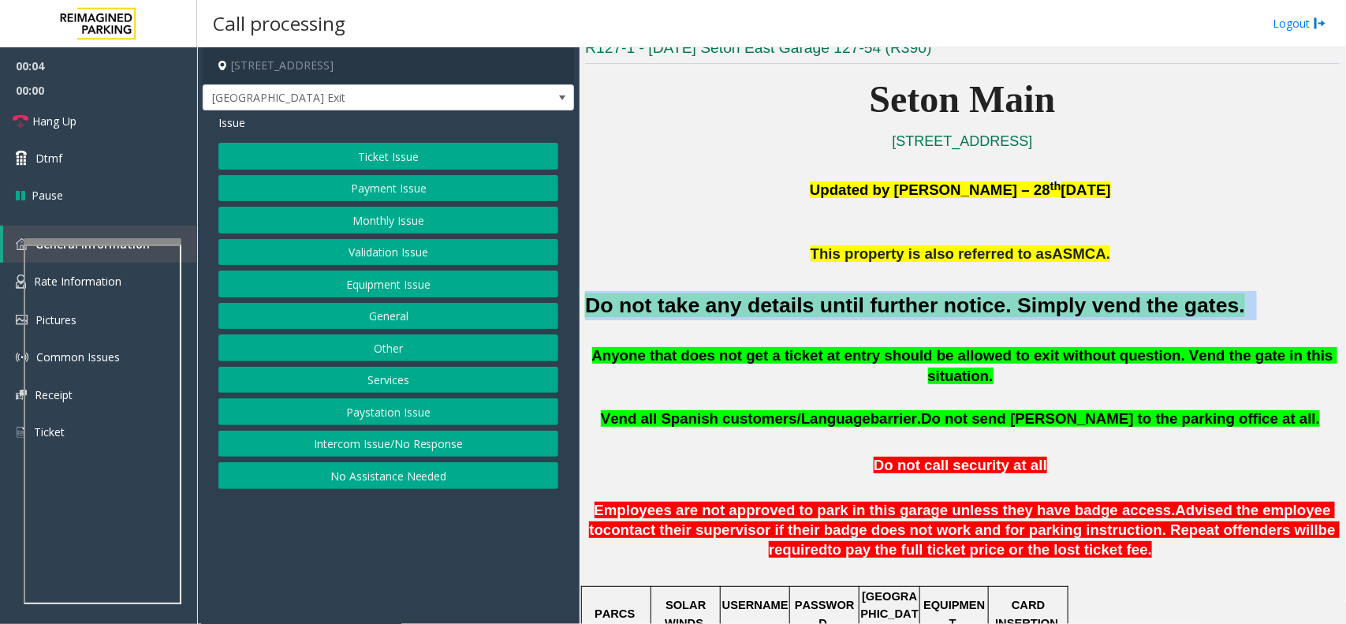
click at [903, 289] on div "Do not take any details until further notice. Simply vend the gates." at bounding box center [962, 304] width 755 height 80
copy h2 "Do not take any details until further notice. Simply vend the gates."
click at [460, 281] on button "Equipment Issue" at bounding box center [388, 284] width 340 height 27
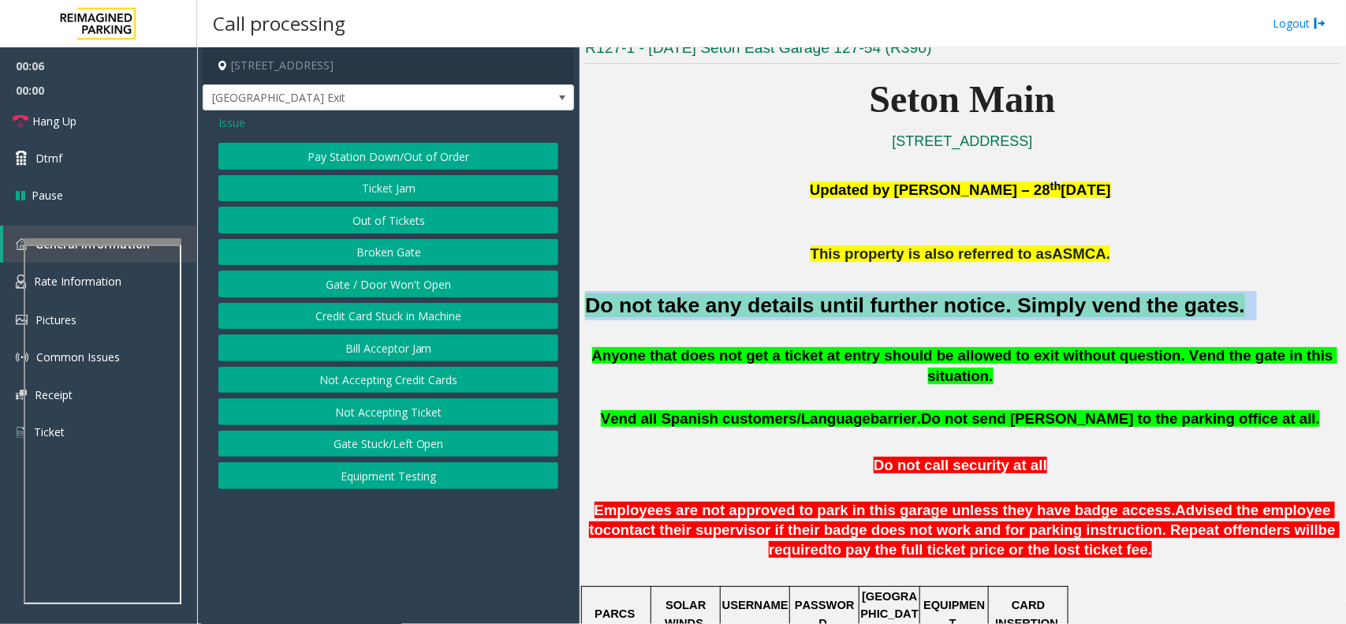
click at [460, 281] on button "Gate / Door Won't Open" at bounding box center [388, 284] width 340 height 27
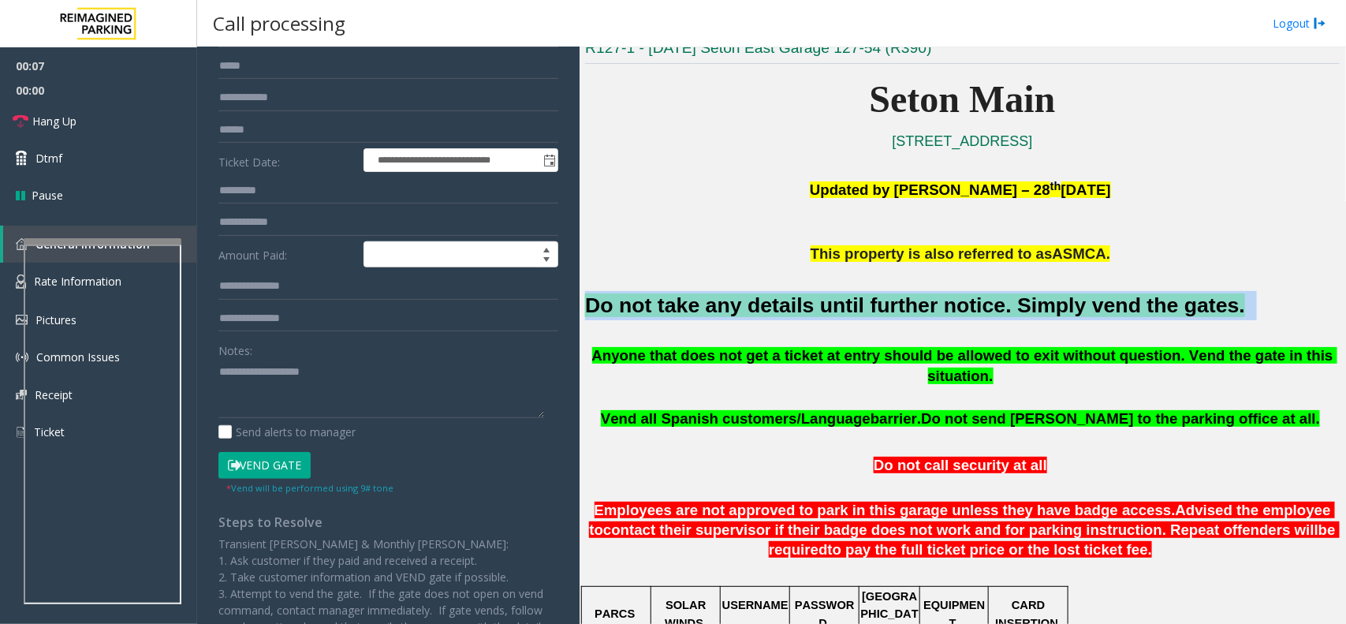
scroll to position [237, 0]
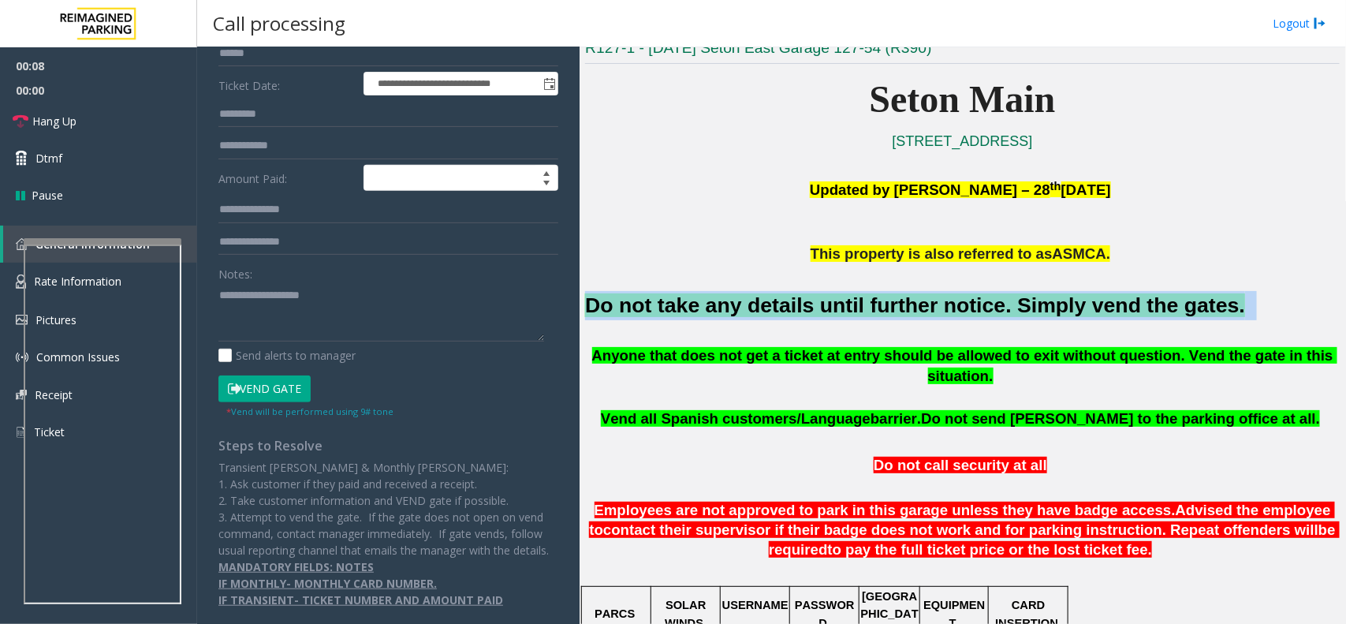
click at [258, 375] on button "Vend Gate" at bounding box center [264, 388] width 92 height 27
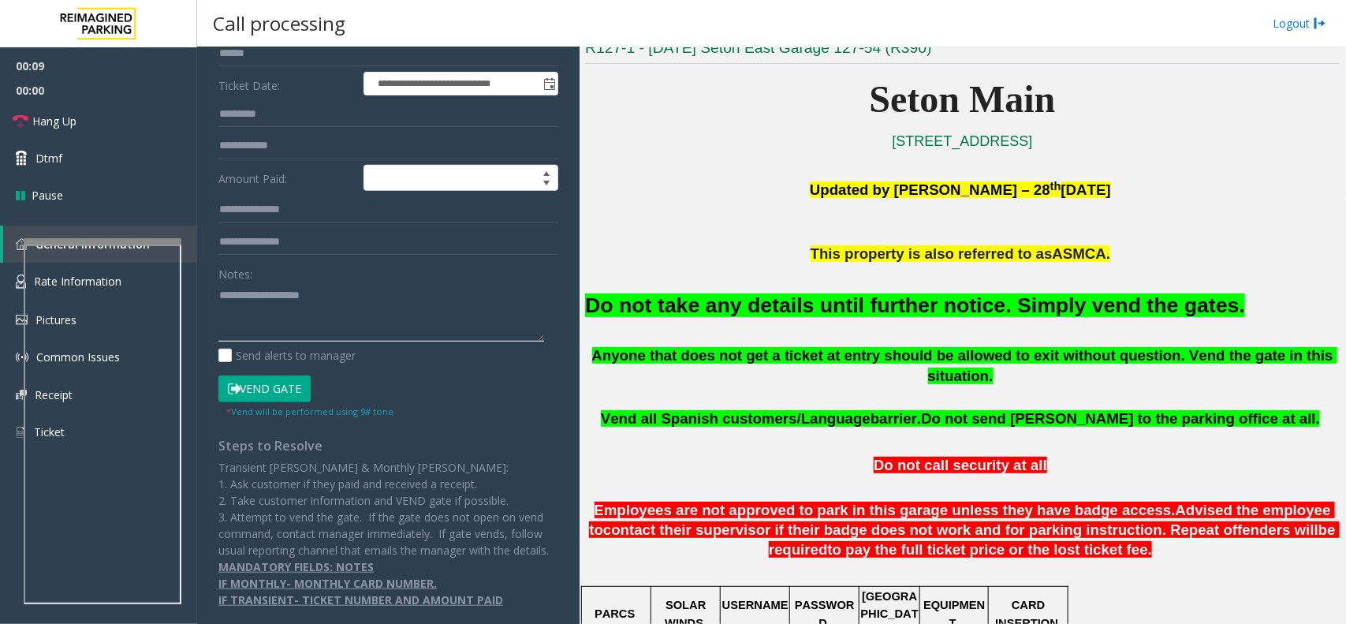
paste textarea "**********"
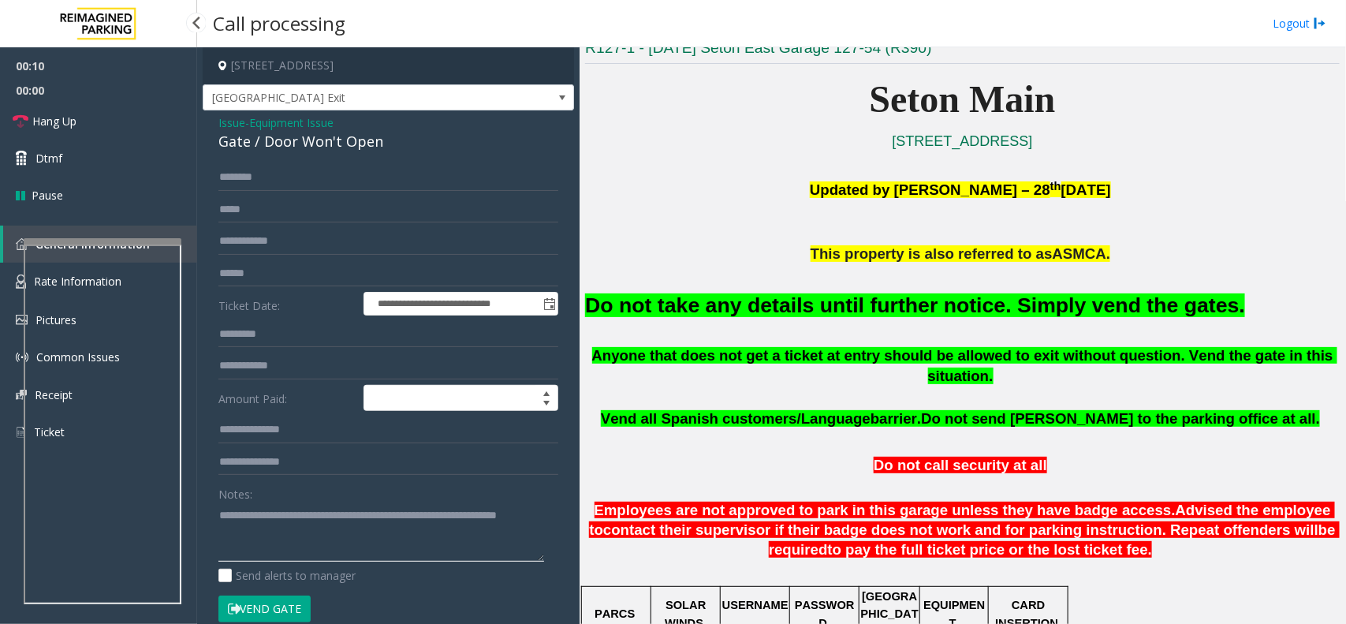
type textarea "**********"
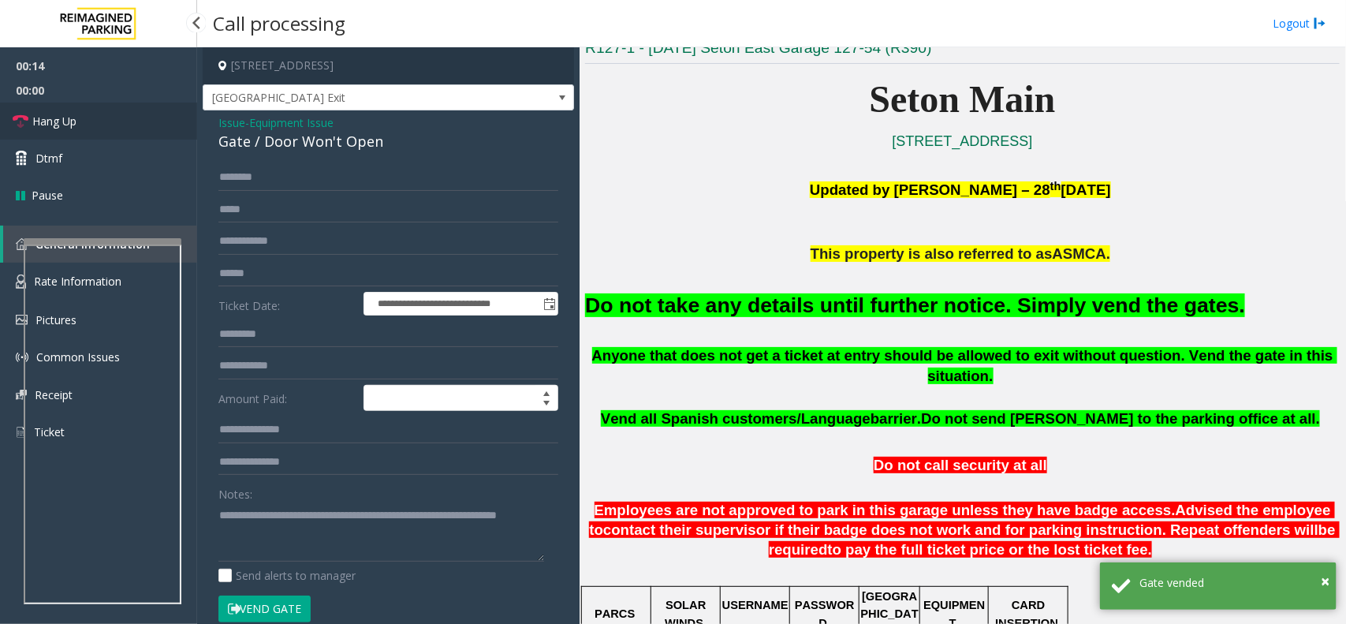
click at [126, 121] on link "Hang Up" at bounding box center [98, 121] width 197 height 37
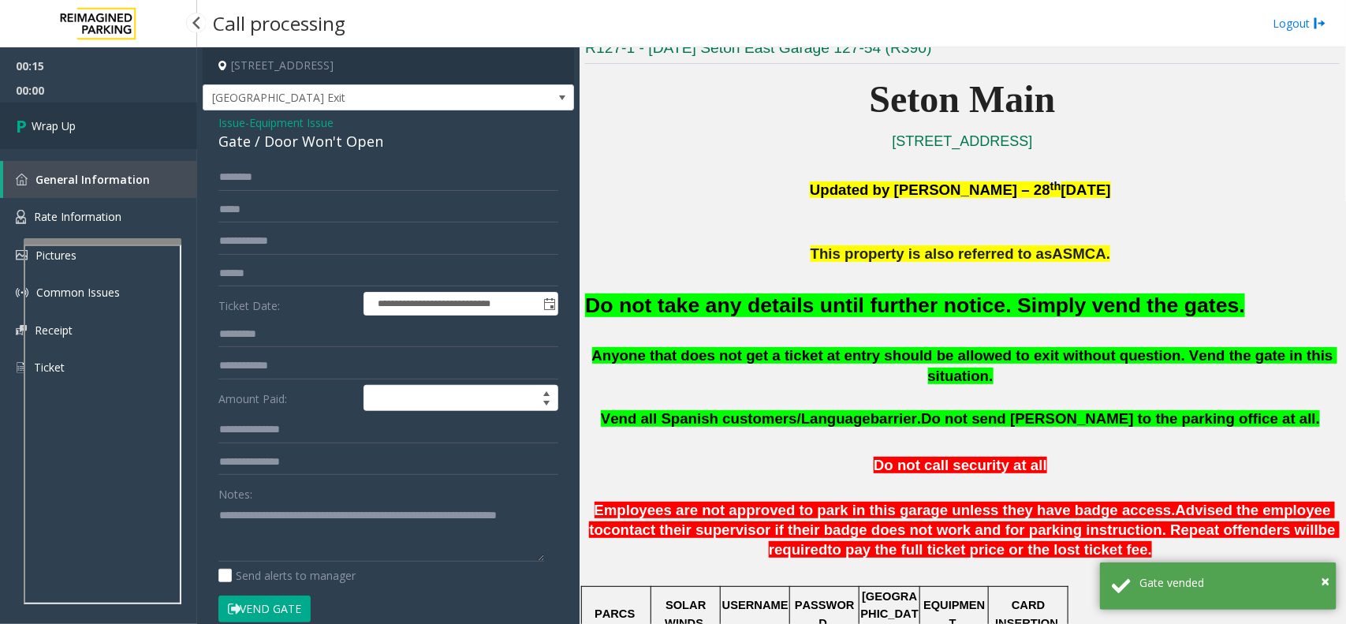
click at [126, 121] on link "Wrap Up" at bounding box center [98, 126] width 197 height 47
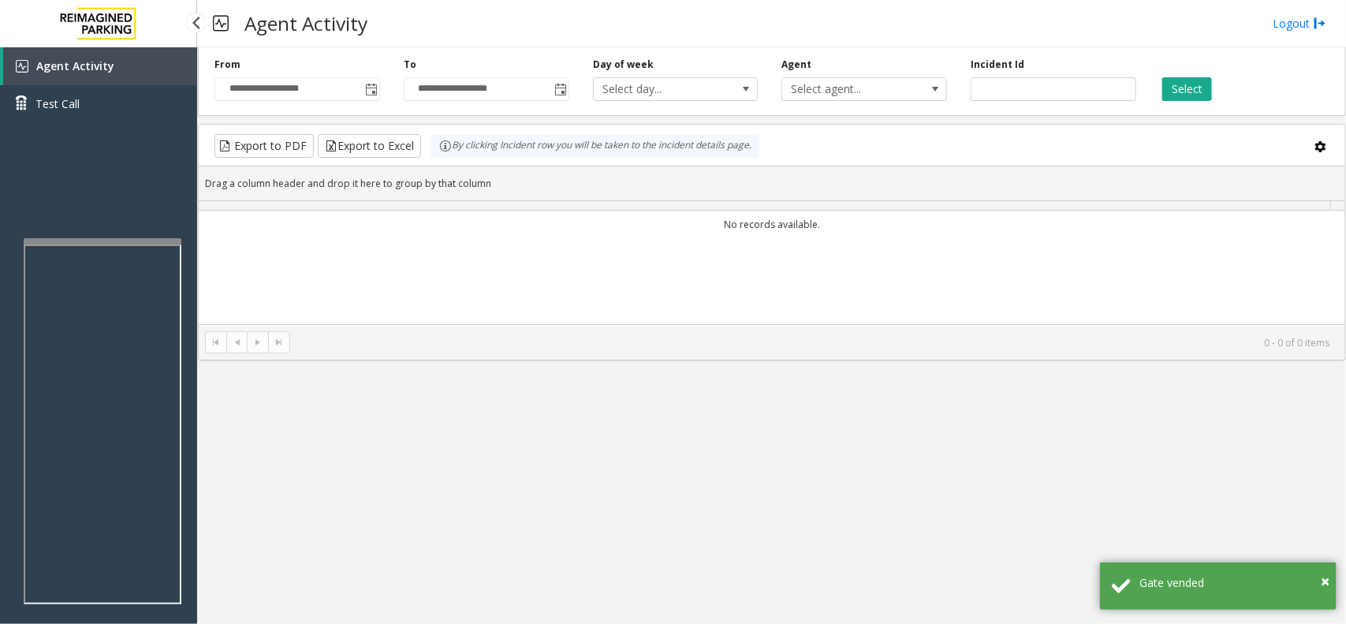
click at [126, 121] on link "Test Call" at bounding box center [98, 103] width 197 height 37
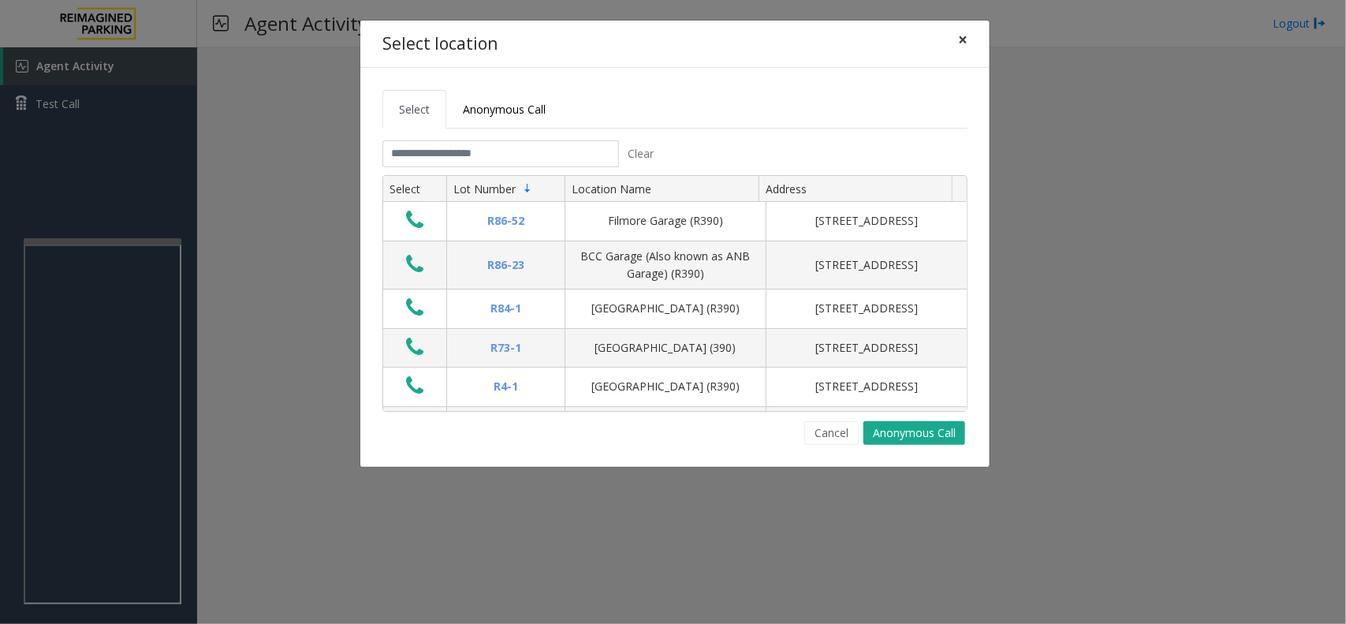
click at [962, 51] on button "×" at bounding box center [963, 40] width 32 height 39
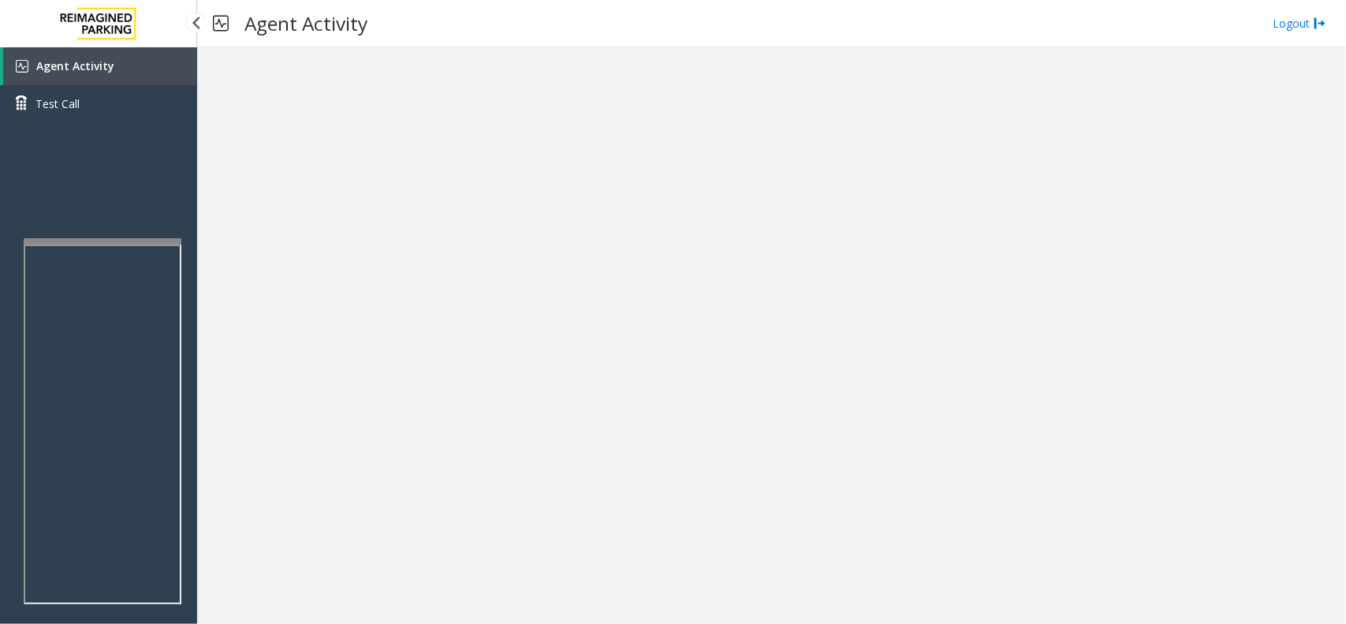
click at [116, 64] on link "Agent Activity" at bounding box center [100, 66] width 194 height 38
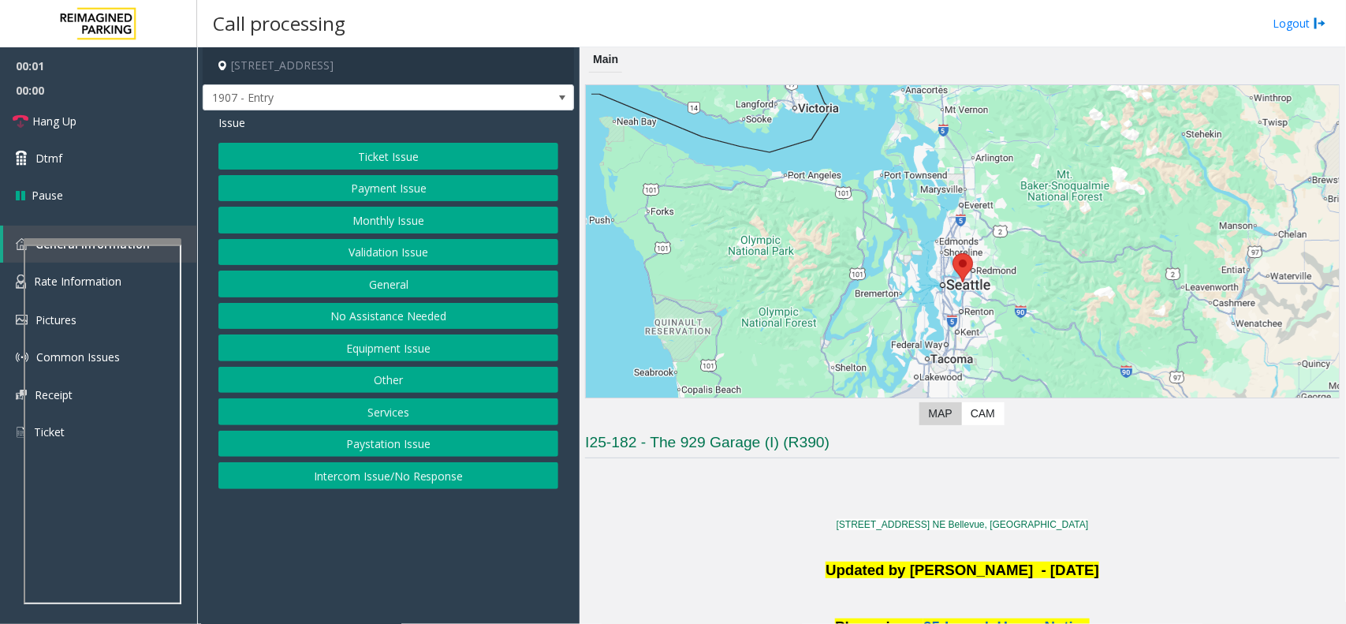
scroll to position [592, 0]
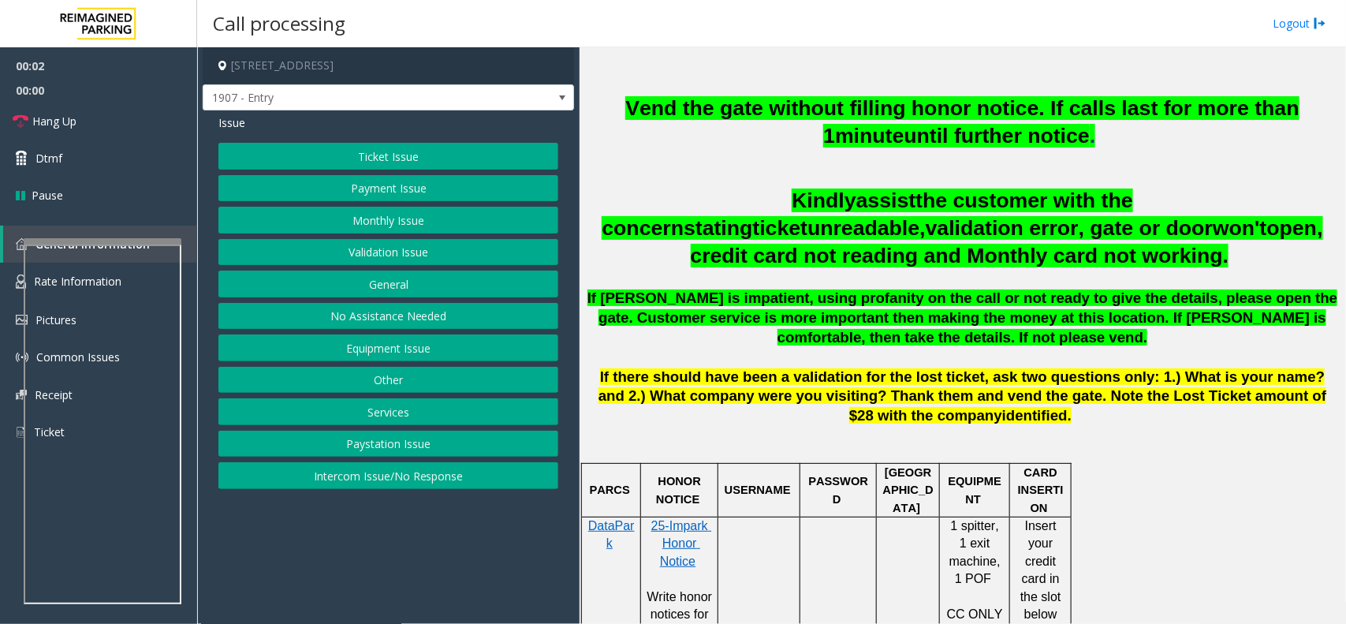
click at [926, 216] on span "validation error, gate or door" at bounding box center [1069, 228] width 287 height 24
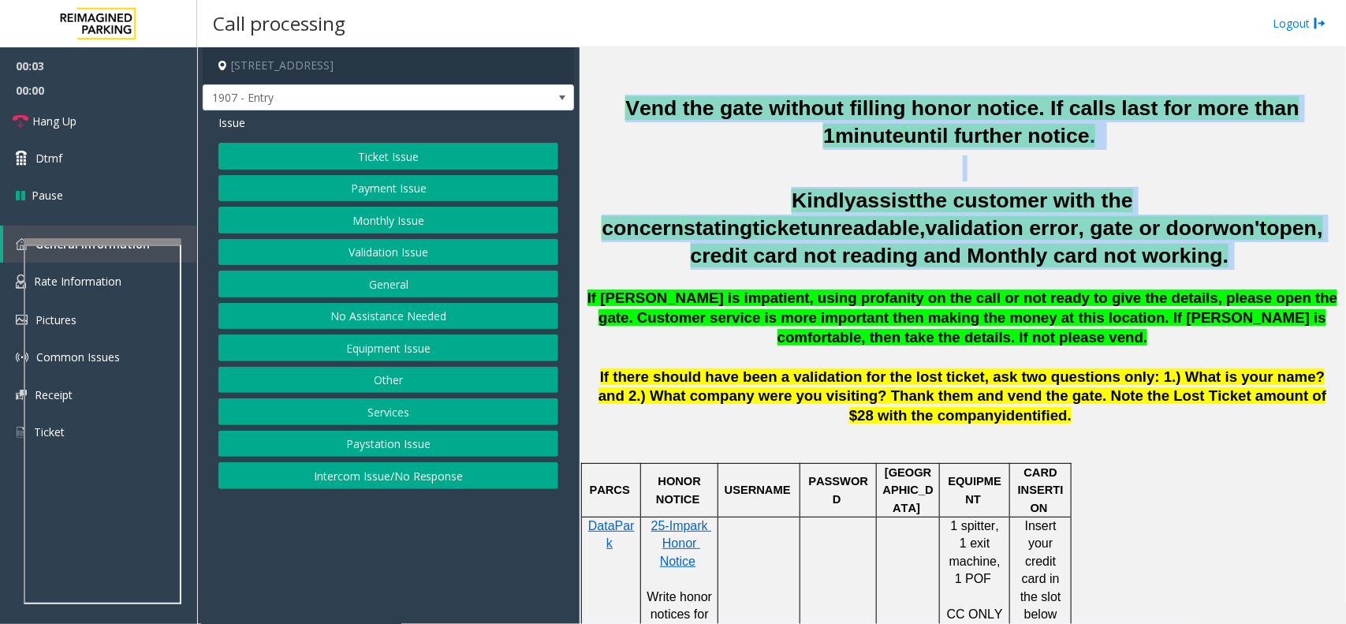
drag, startPoint x: 711, startPoint y: 215, endPoint x: 720, endPoint y: 132, distance: 83.4
click at [720, 132] on div "Vend the gate without filling honor notice. If calls last for more than 1 minut…" at bounding box center [962, 260] width 755 height 331
click at [720, 132] on h2 "Vend the gate without filling honor notice. If calls last for more than 1 minut…" at bounding box center [962, 122] width 755 height 55
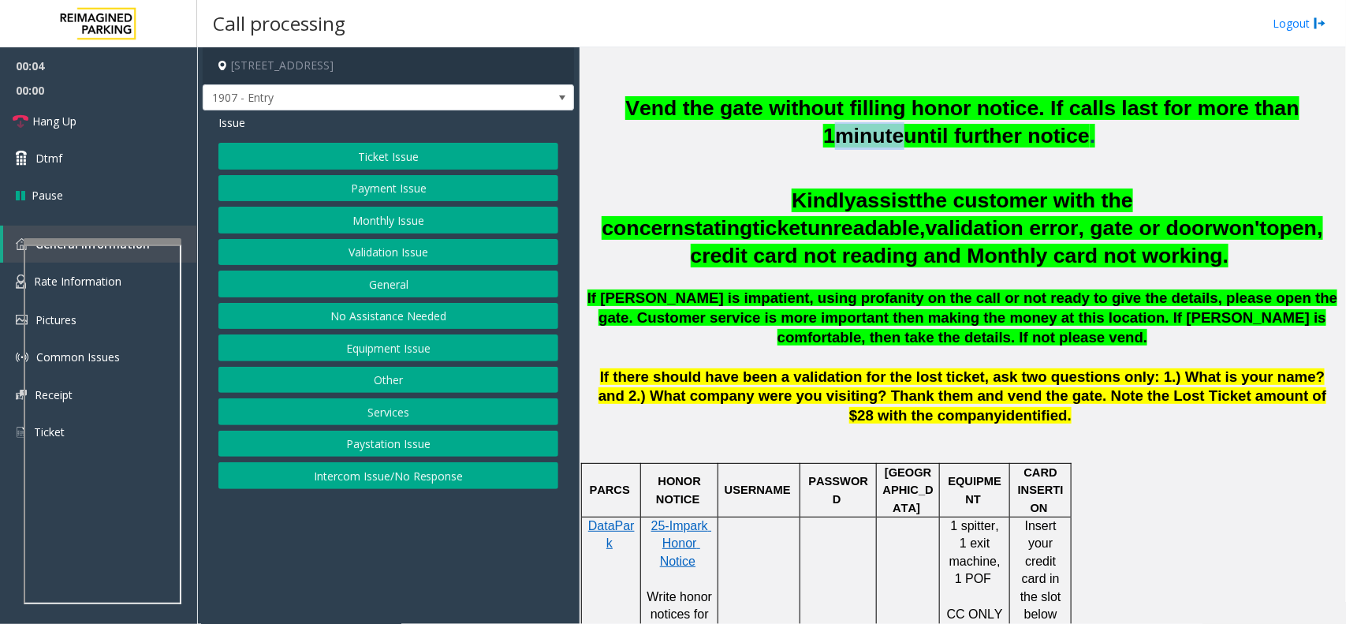
click at [720, 131] on h2 "Vend the gate without filling honor notice. If calls last for more than 1 minut…" at bounding box center [962, 122] width 755 height 55
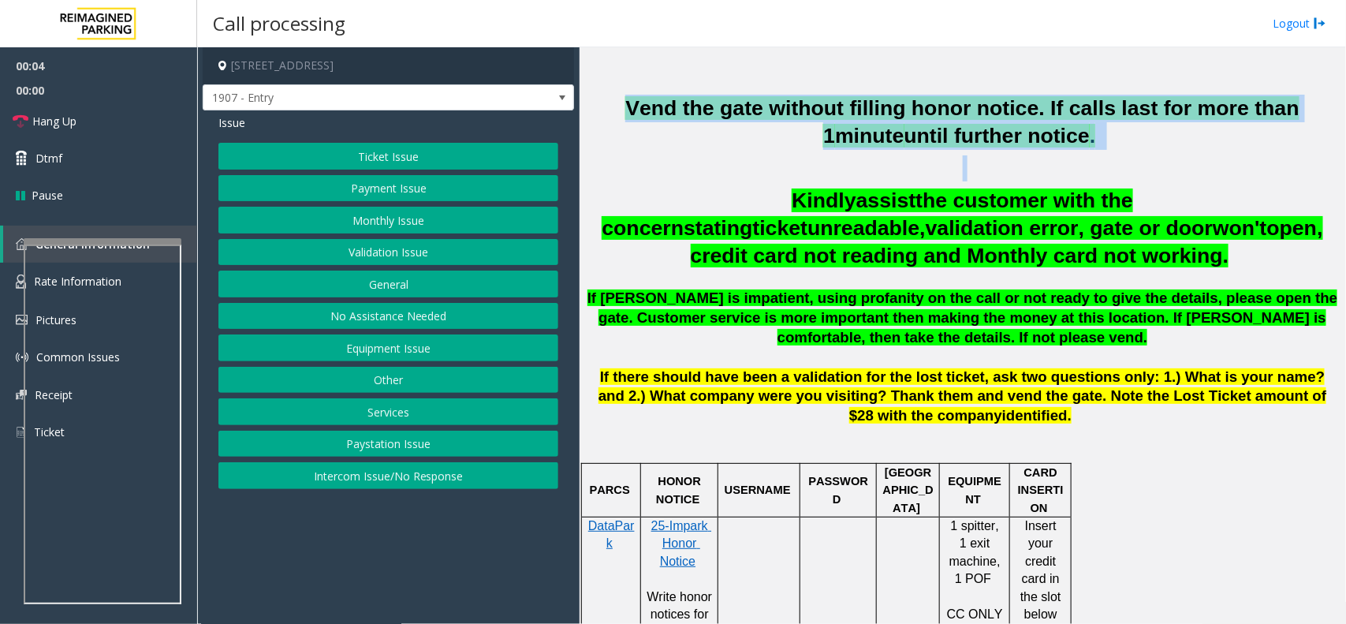
click at [720, 131] on h2 "Vend the gate without filling honor notice. If calls last for more than 1 minut…" at bounding box center [962, 122] width 755 height 55
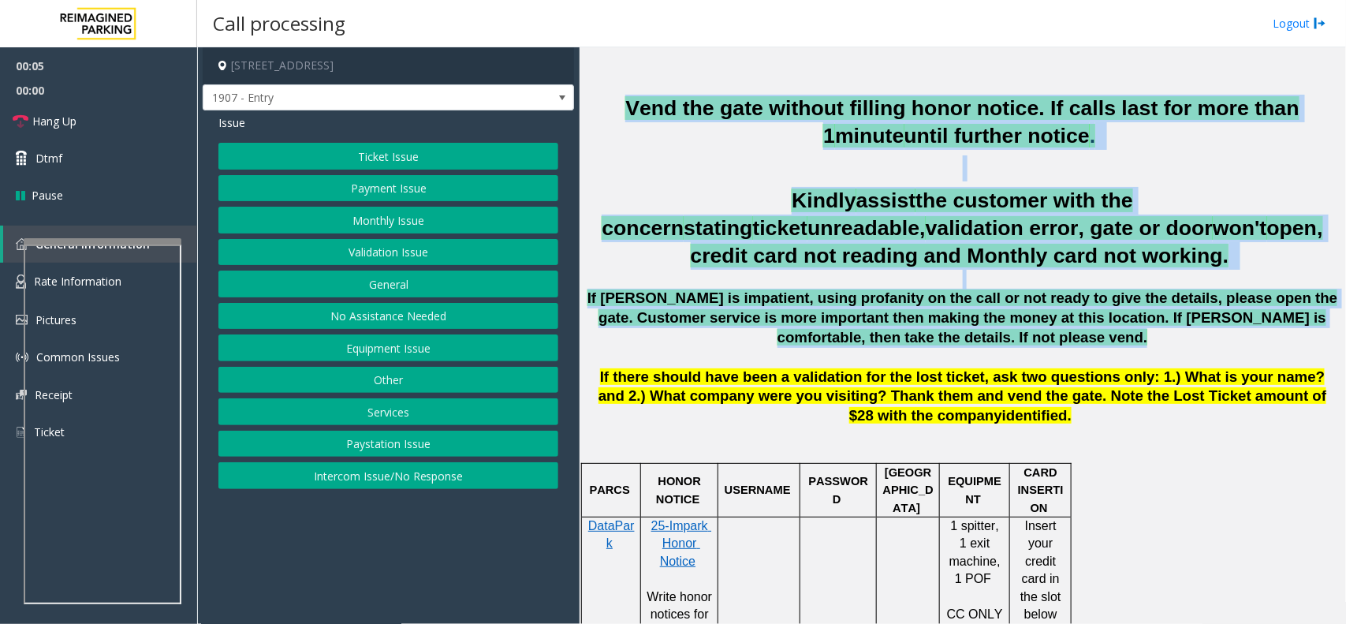
drag, startPoint x: 720, startPoint y: 131, endPoint x: 872, endPoint y: 329, distance: 249.3
click at [872, 329] on div "Vend the gate without filling honor notice. If calls last for more than 1 minut…" at bounding box center [962, 260] width 755 height 331
click at [872, 329] on p "If [PERSON_NAME] is impatient, using profanity on the call or not ready to give…" at bounding box center [962, 318] width 755 height 58
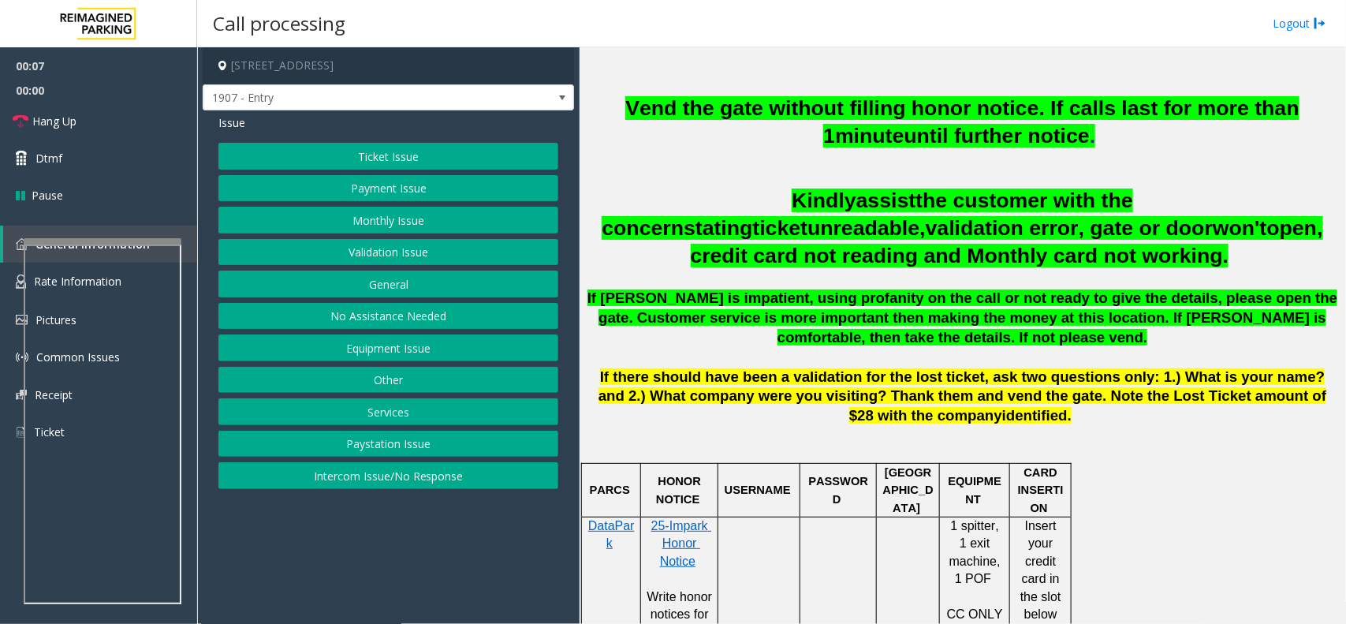
click at [494, 355] on button "Equipment Issue" at bounding box center [388, 347] width 340 height 27
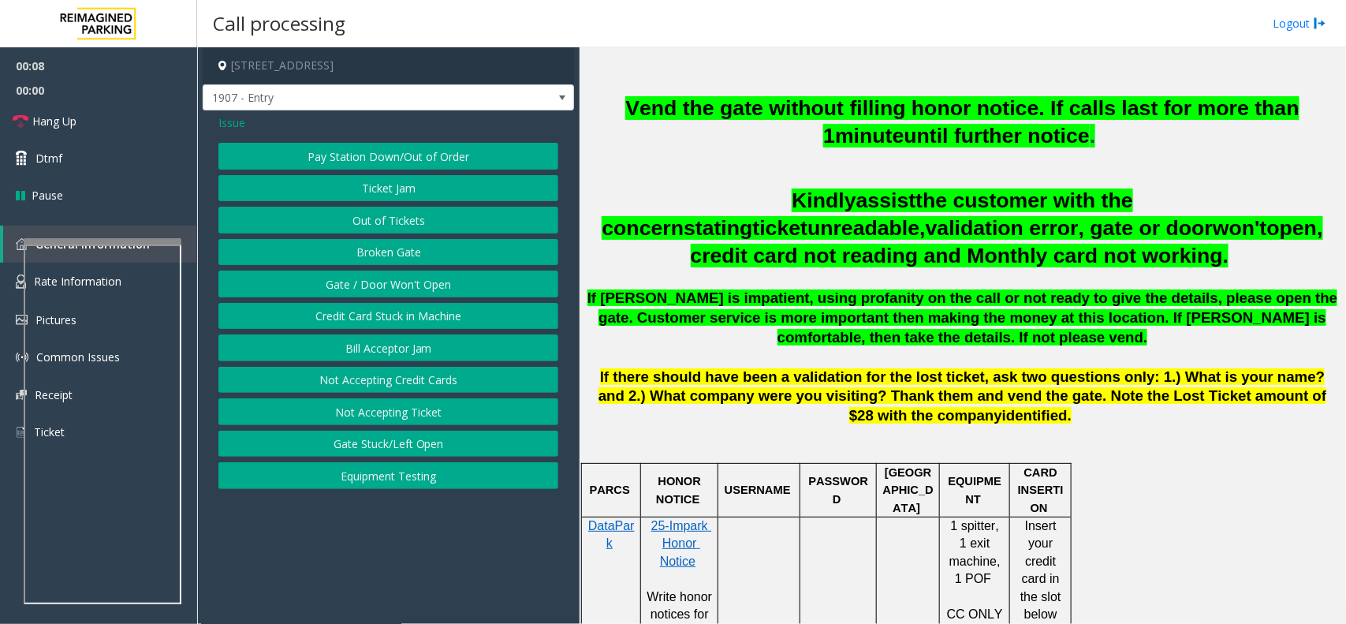
click at [493, 286] on button "Gate / Door Won't Open" at bounding box center [388, 284] width 340 height 27
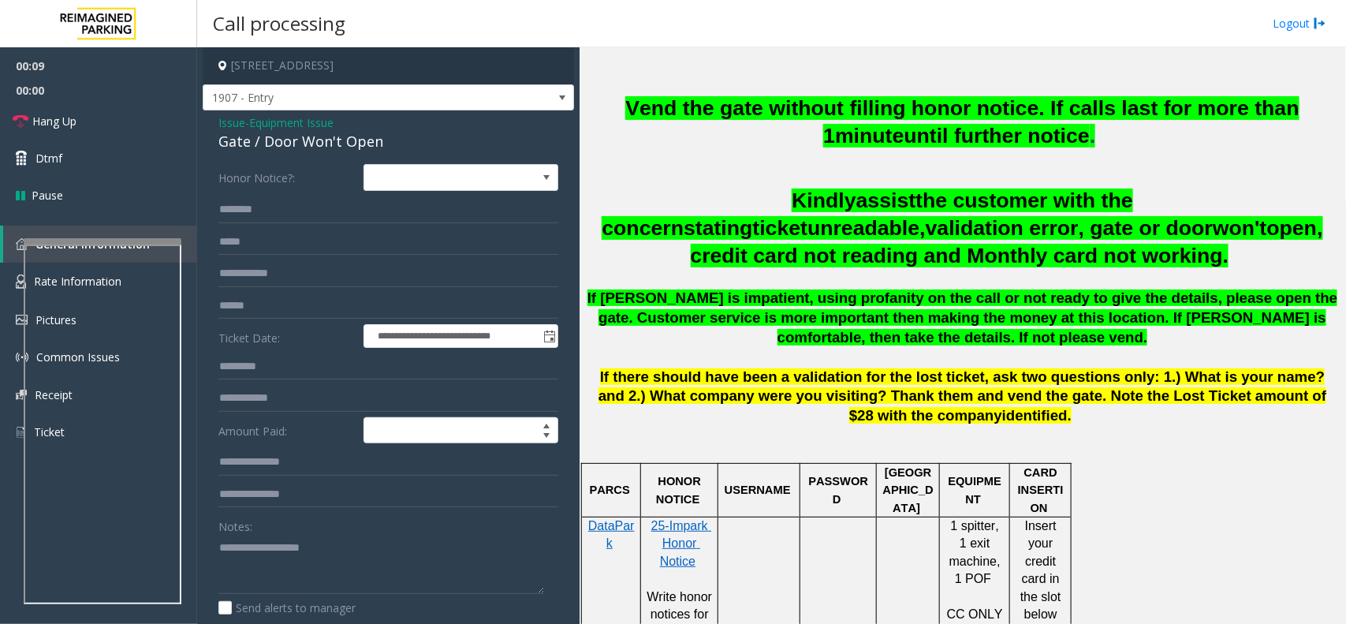
click at [387, 140] on div "Gate / Door Won't Open" at bounding box center [388, 141] width 340 height 21
copy div "Gate / Door Won't Open"
click at [277, 542] on textarea at bounding box center [381, 564] width 326 height 59
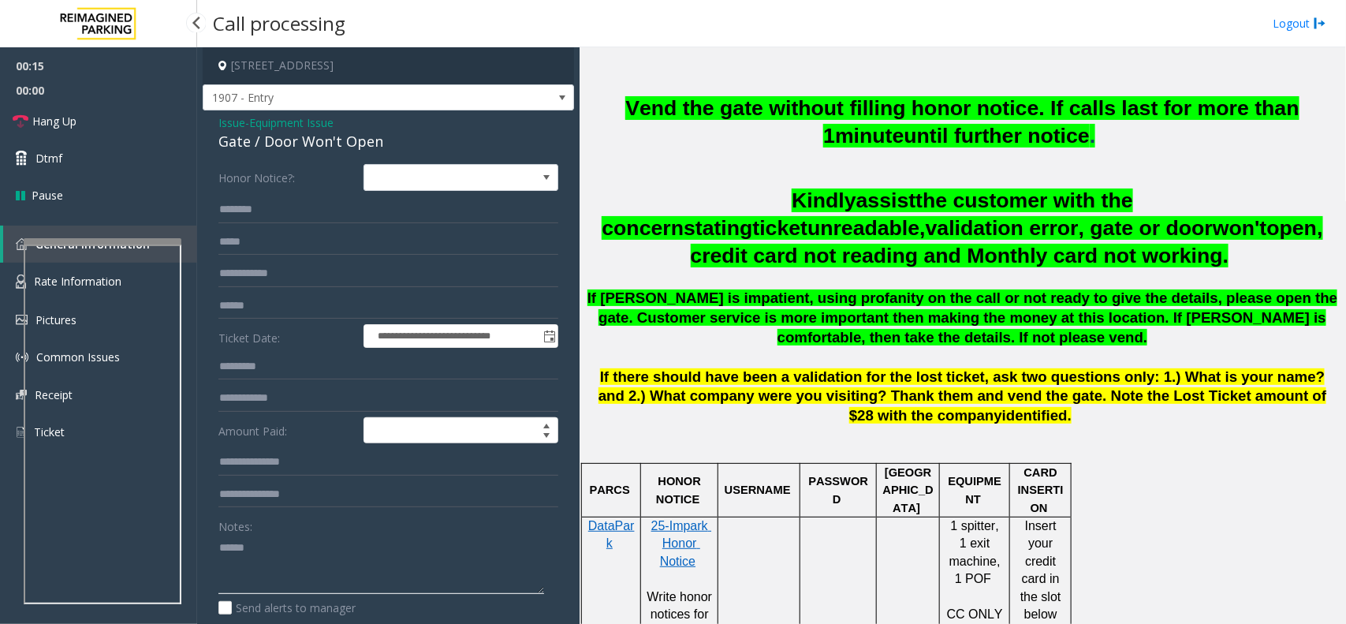
paste textarea "**********"
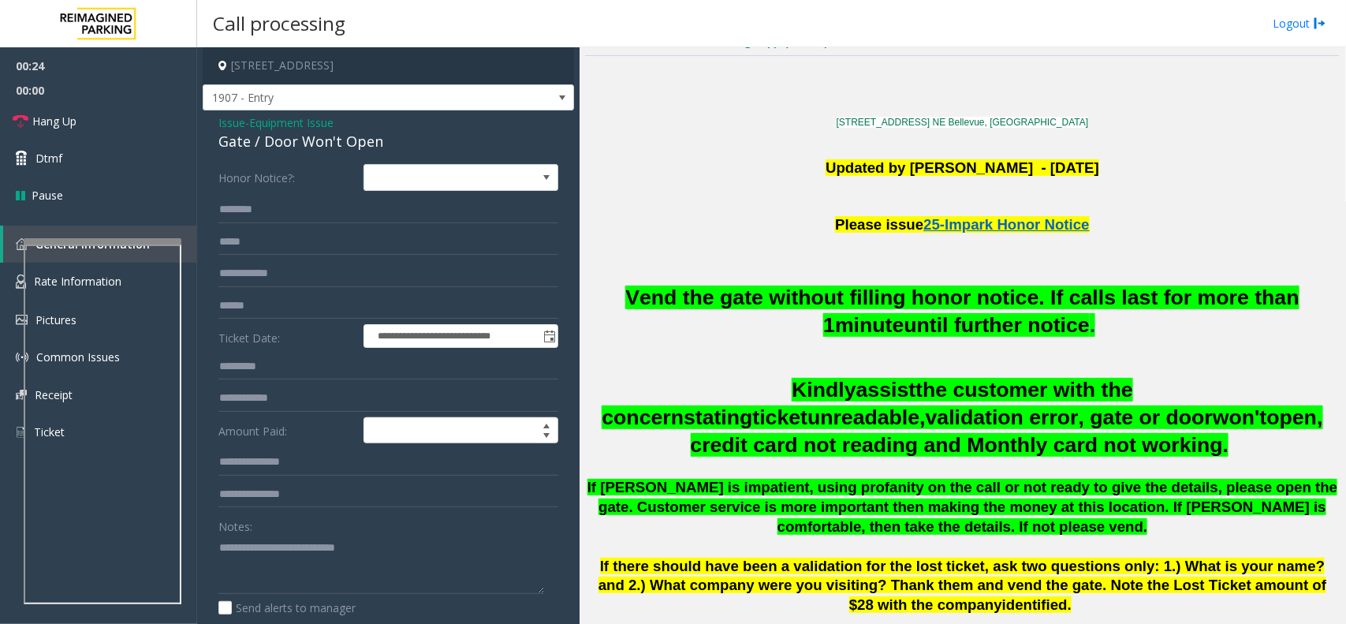
scroll to position [394, 0]
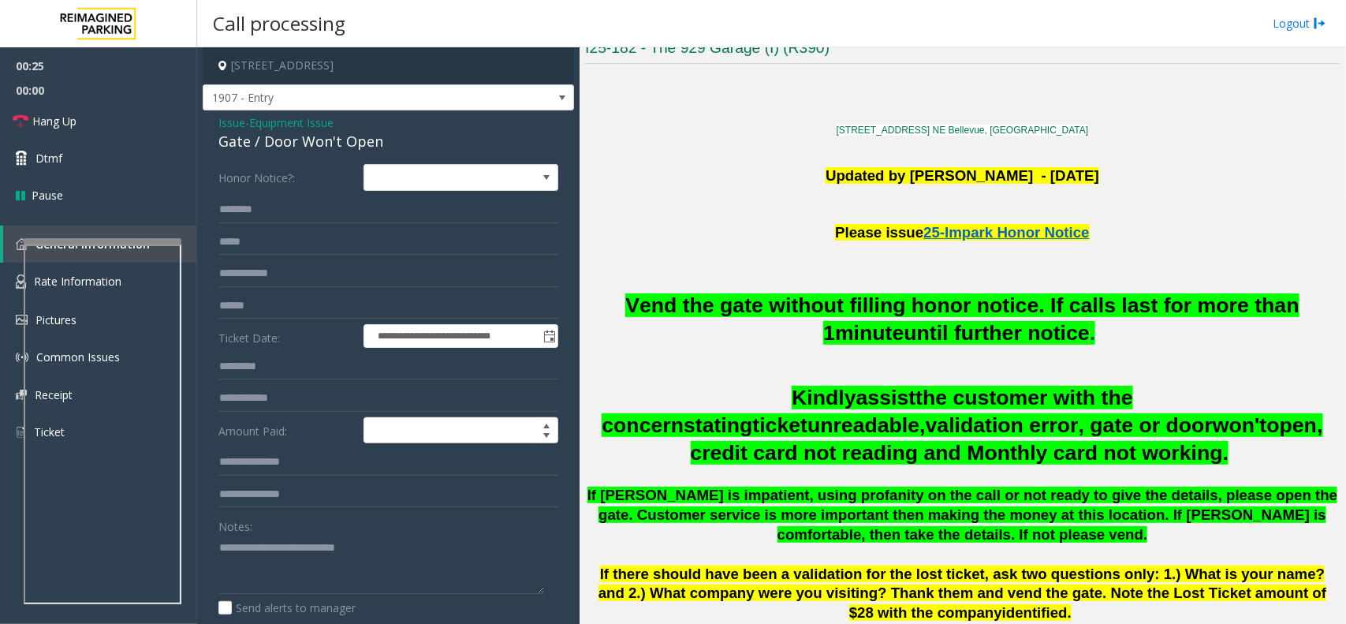
click at [805, 159] on p at bounding box center [962, 152] width 755 height 24
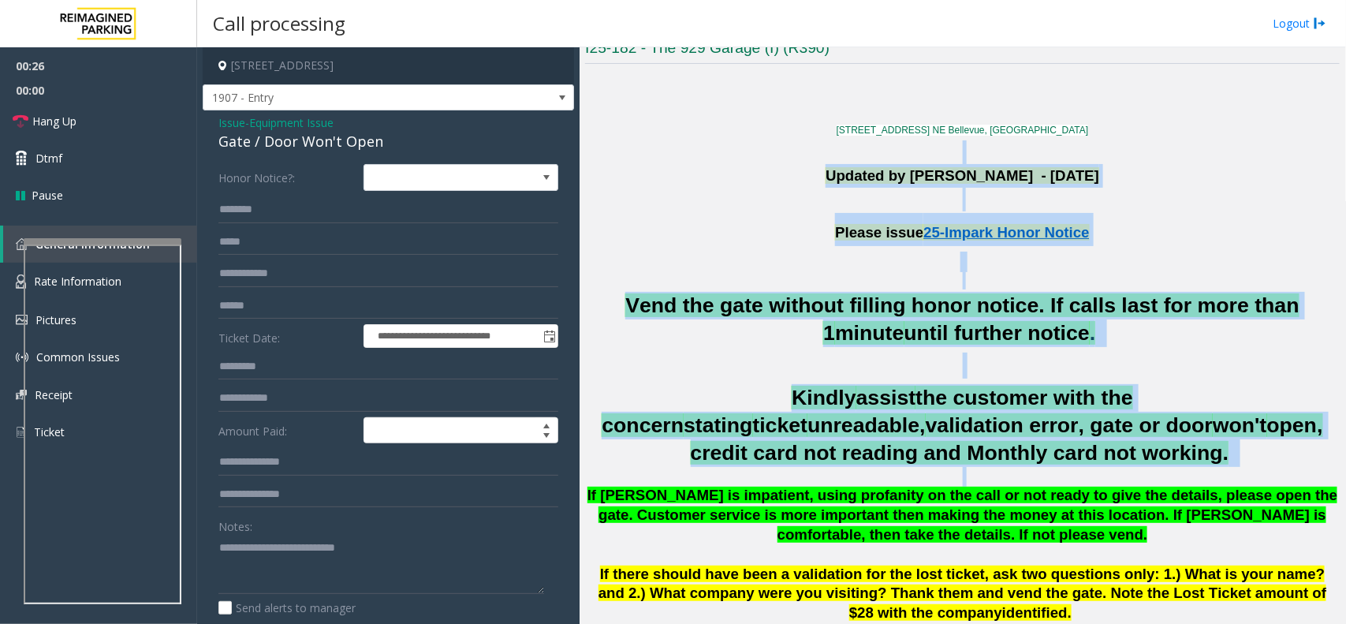
scroll to position [493, 0]
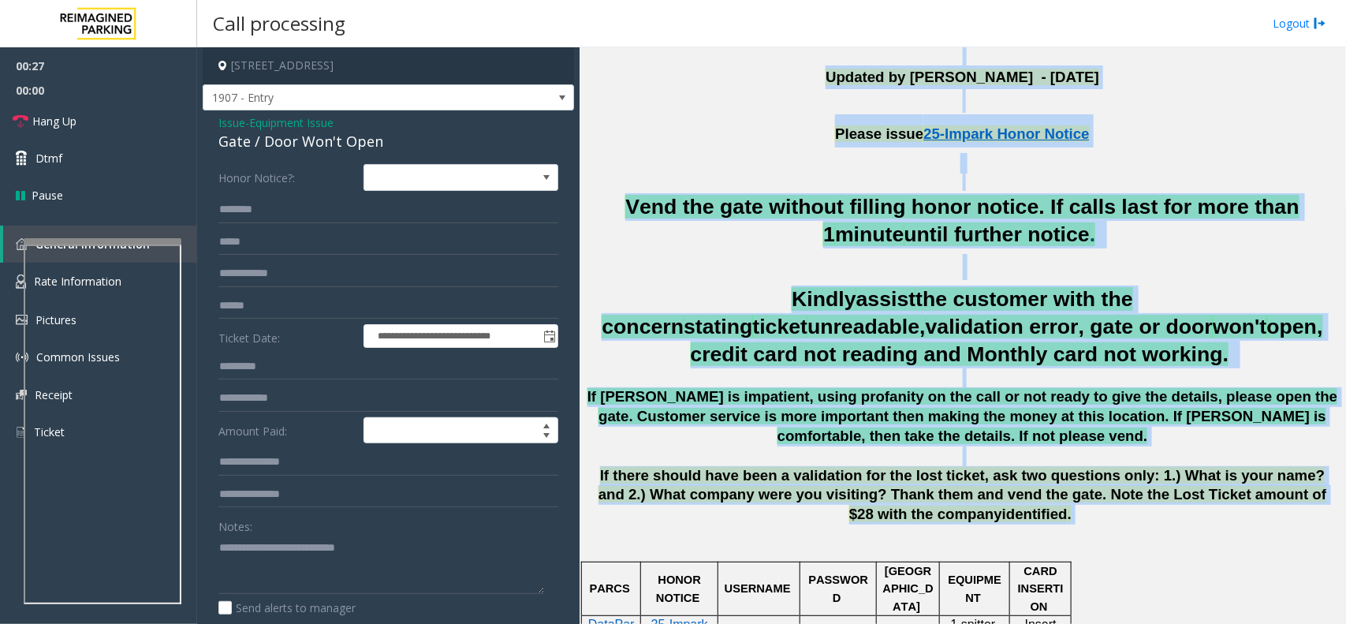
drag, startPoint x: 805, startPoint y: 159, endPoint x: 1045, endPoint y: 519, distance: 432.9
click at [1045, 518] on p "If there should have been a validation for the lost ticket, ask two questions o…" at bounding box center [962, 495] width 755 height 58
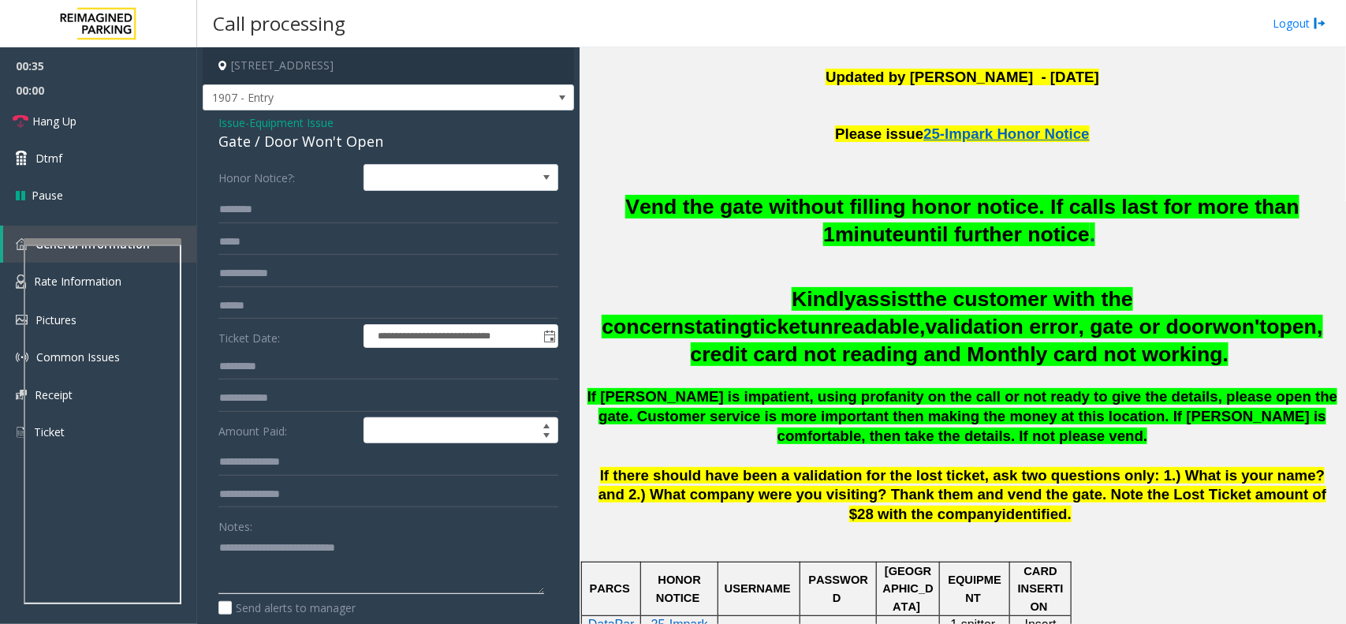
click at [387, 585] on textarea at bounding box center [381, 564] width 326 height 59
paste textarea "**********"
type textarea "**********"
click at [123, 127] on link "Hang Up" at bounding box center [98, 121] width 197 height 37
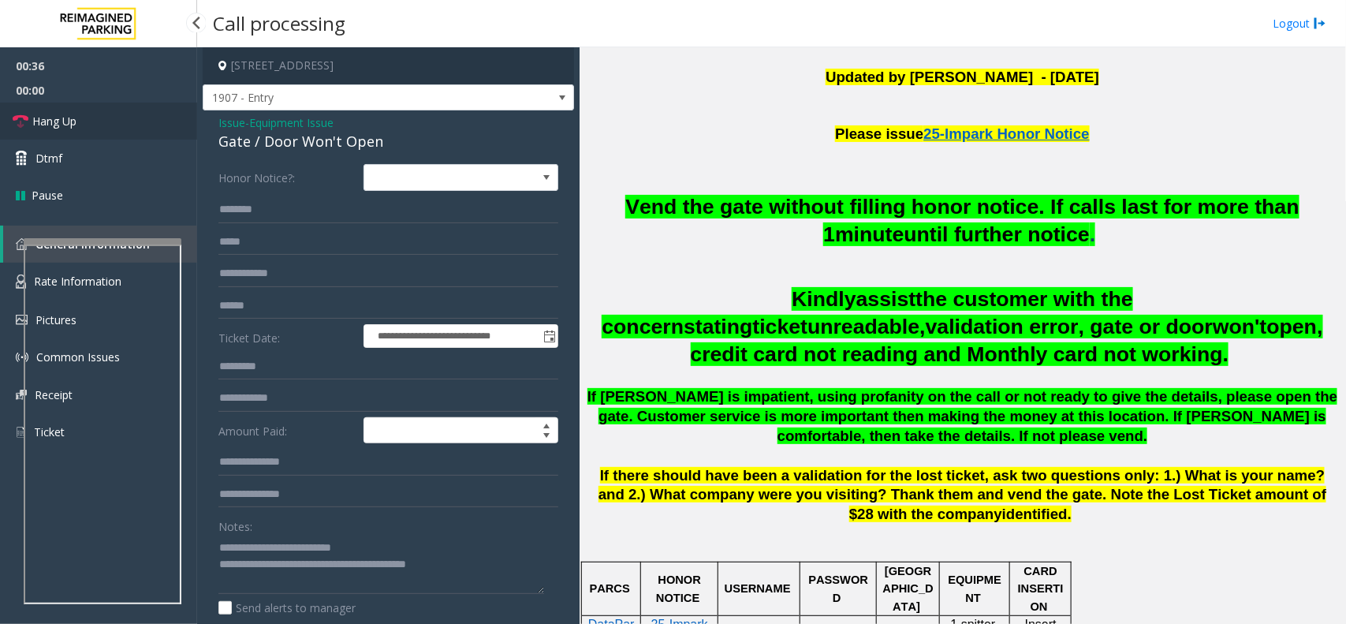
click at [123, 127] on link "Hang Up" at bounding box center [98, 121] width 197 height 37
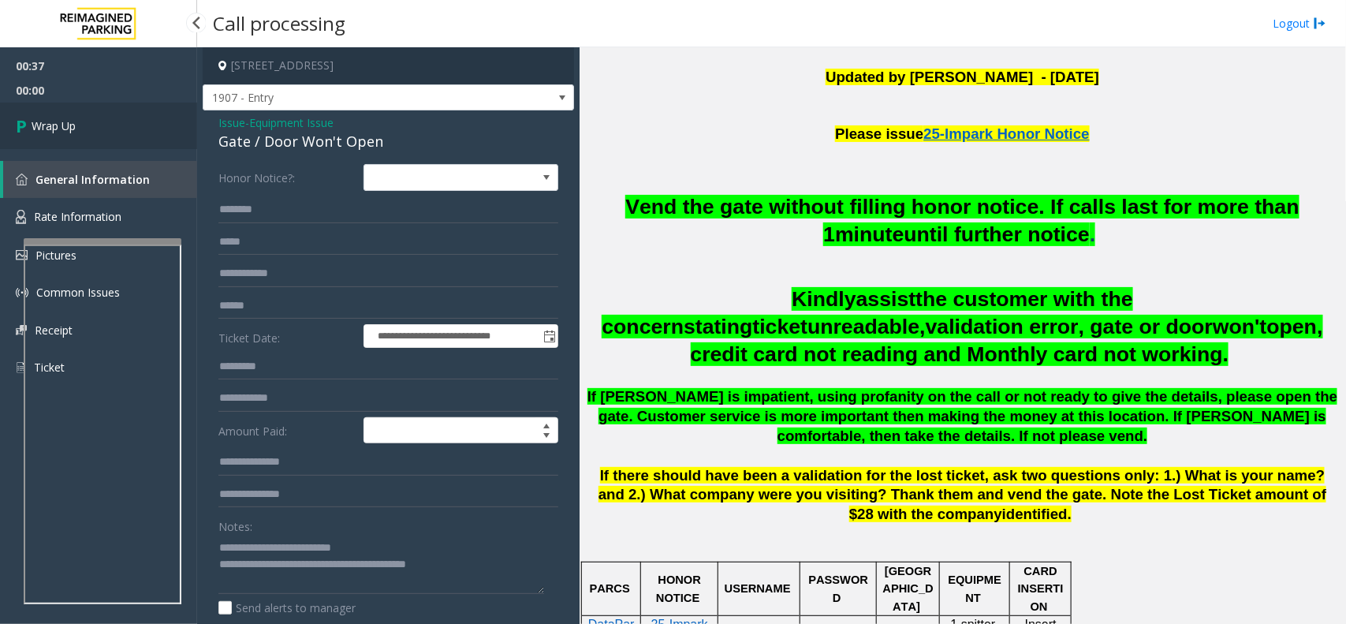
click at [123, 127] on link "Wrap Up" at bounding box center [98, 126] width 197 height 47
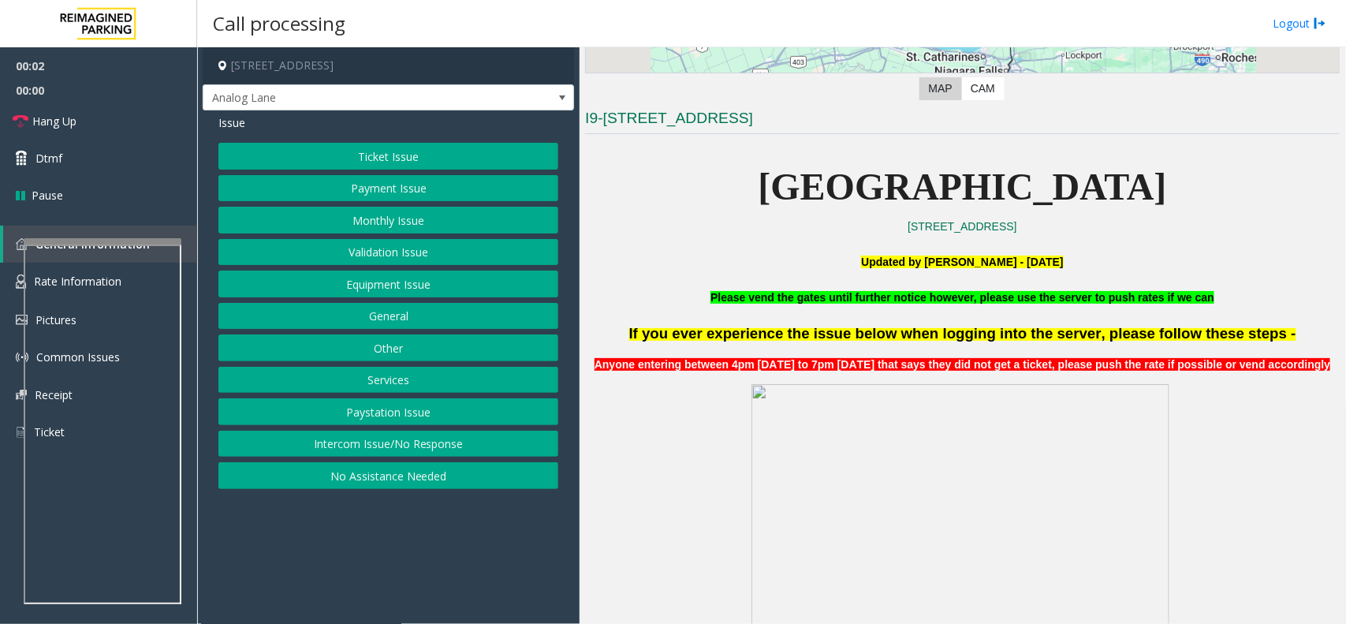
scroll to position [592, 0]
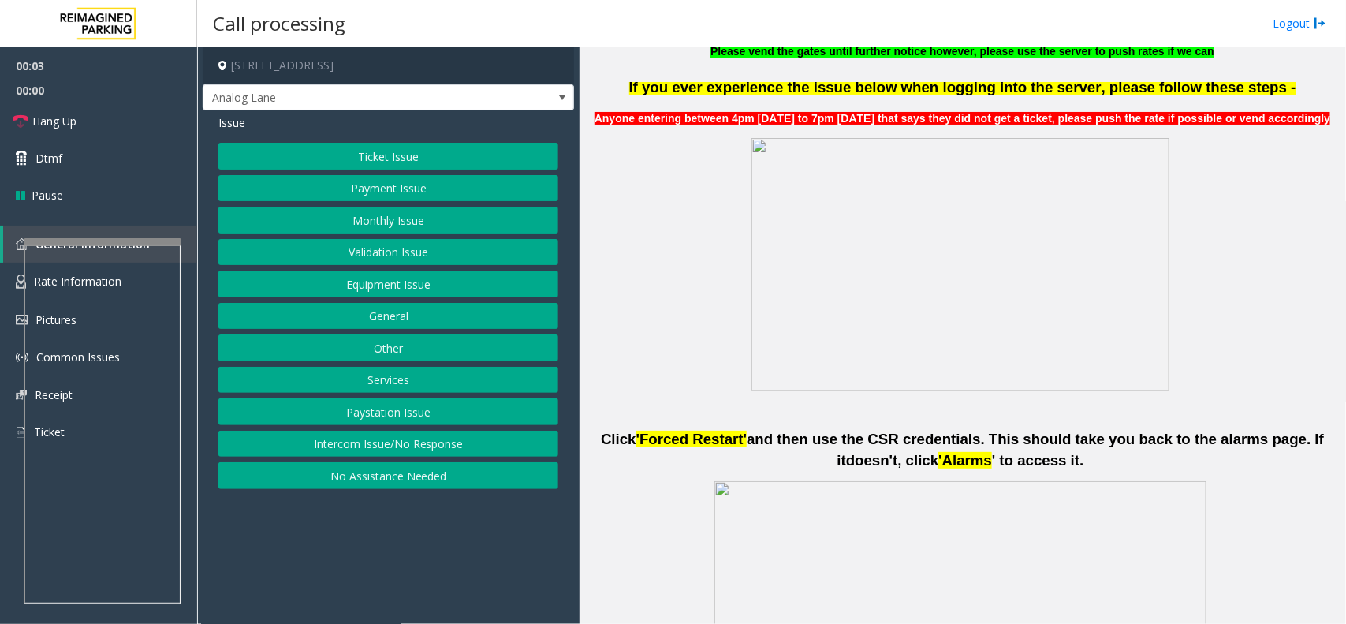
click at [748, 120] on span "Anyone entering between 4pm [DATE] to 7pm [DATE] that says they did not get a t…" at bounding box center [963, 118] width 737 height 13
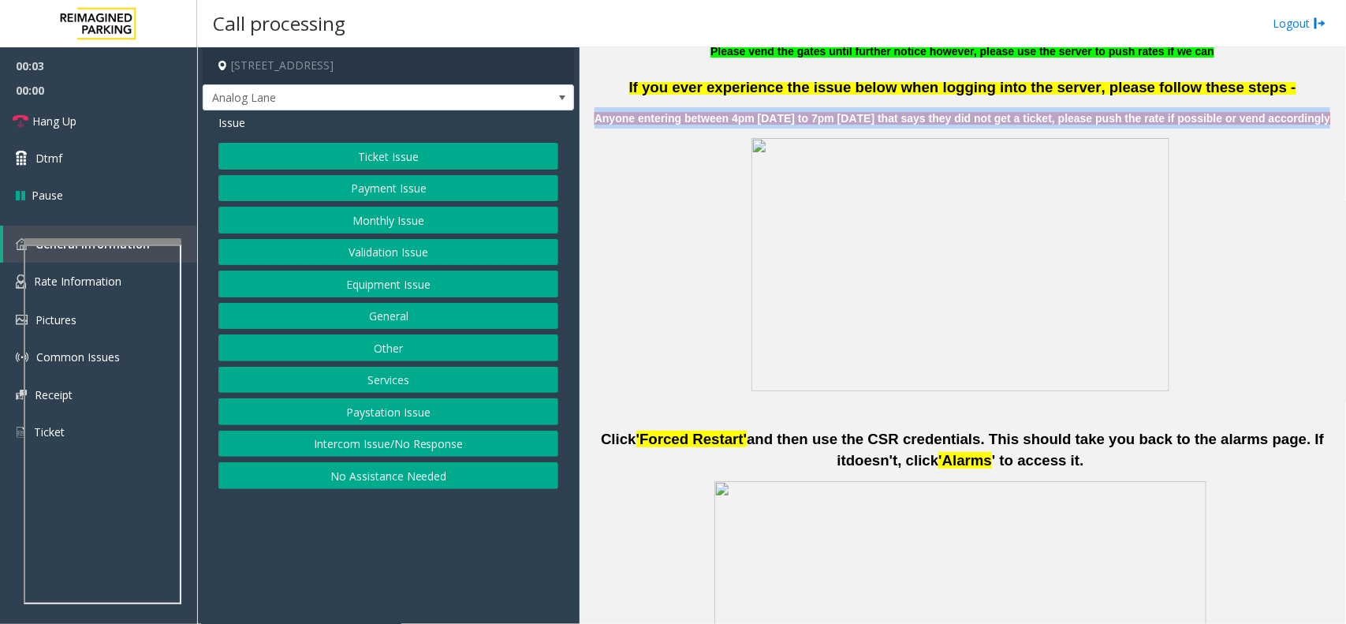
click at [748, 120] on span "Anyone entering between 4pm [DATE] to 7pm [DATE] that says they did not get a t…" at bounding box center [963, 118] width 737 height 13
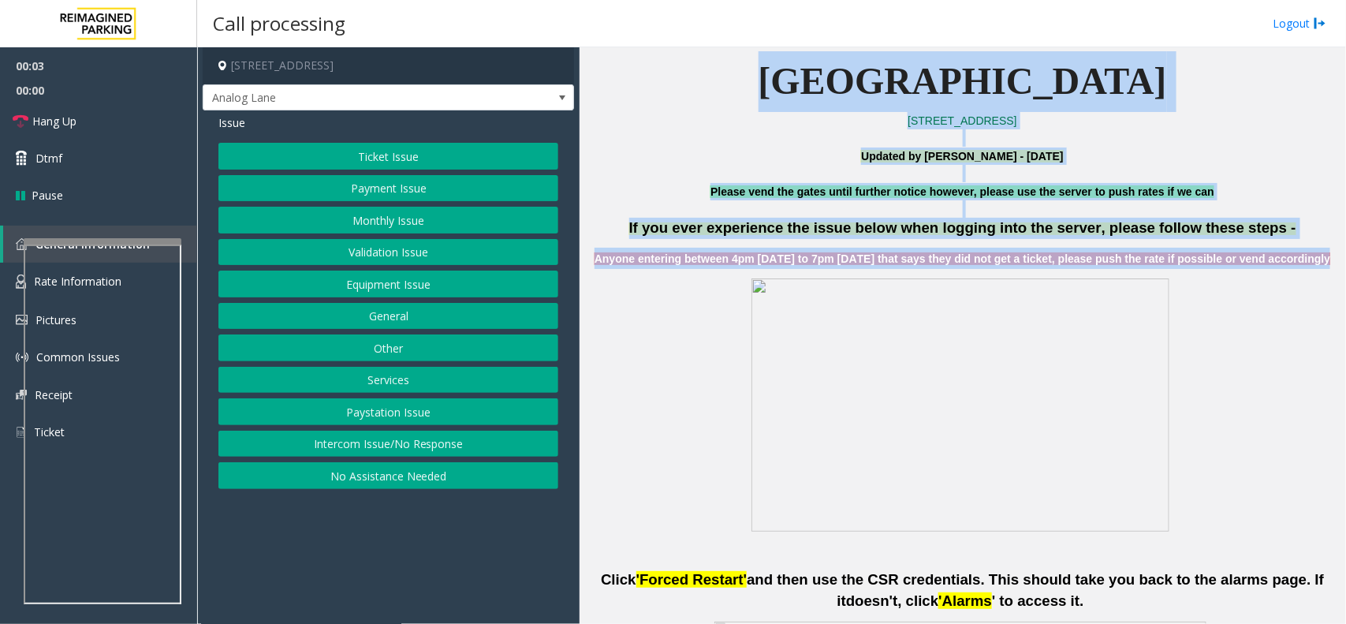
drag, startPoint x: 748, startPoint y: 120, endPoint x: 714, endPoint y: 55, distance: 73.0
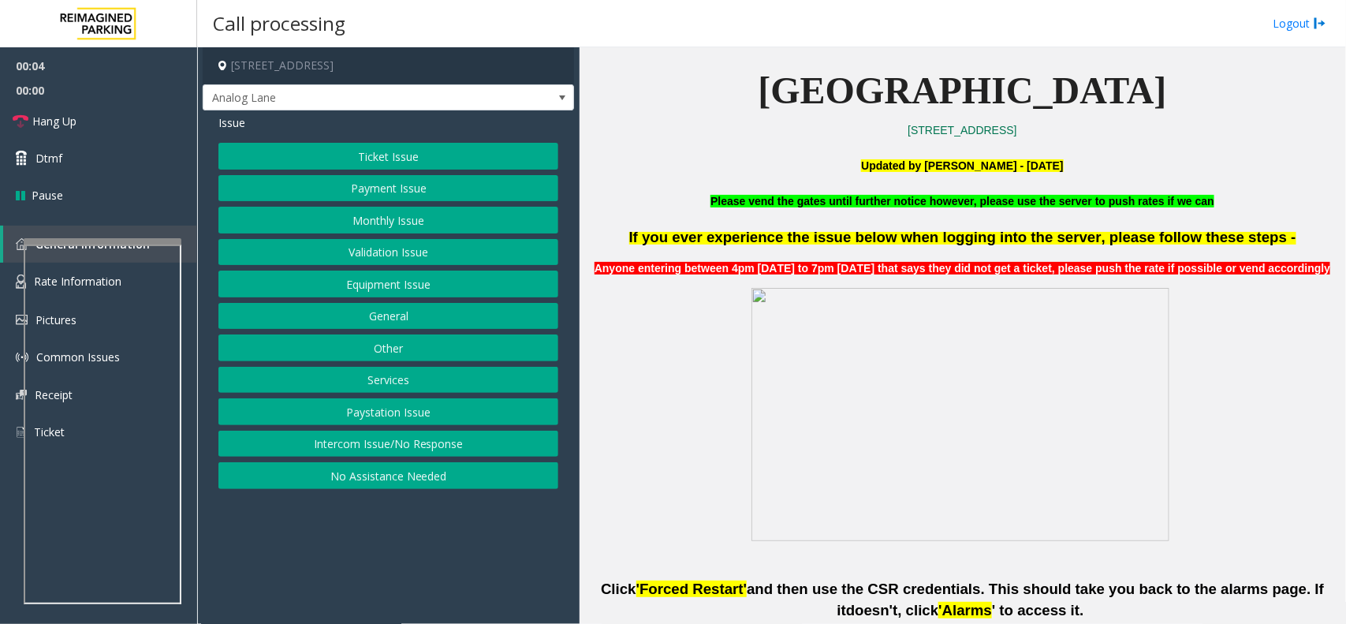
click at [714, 55] on p at bounding box center [962, 51] width 755 height 17
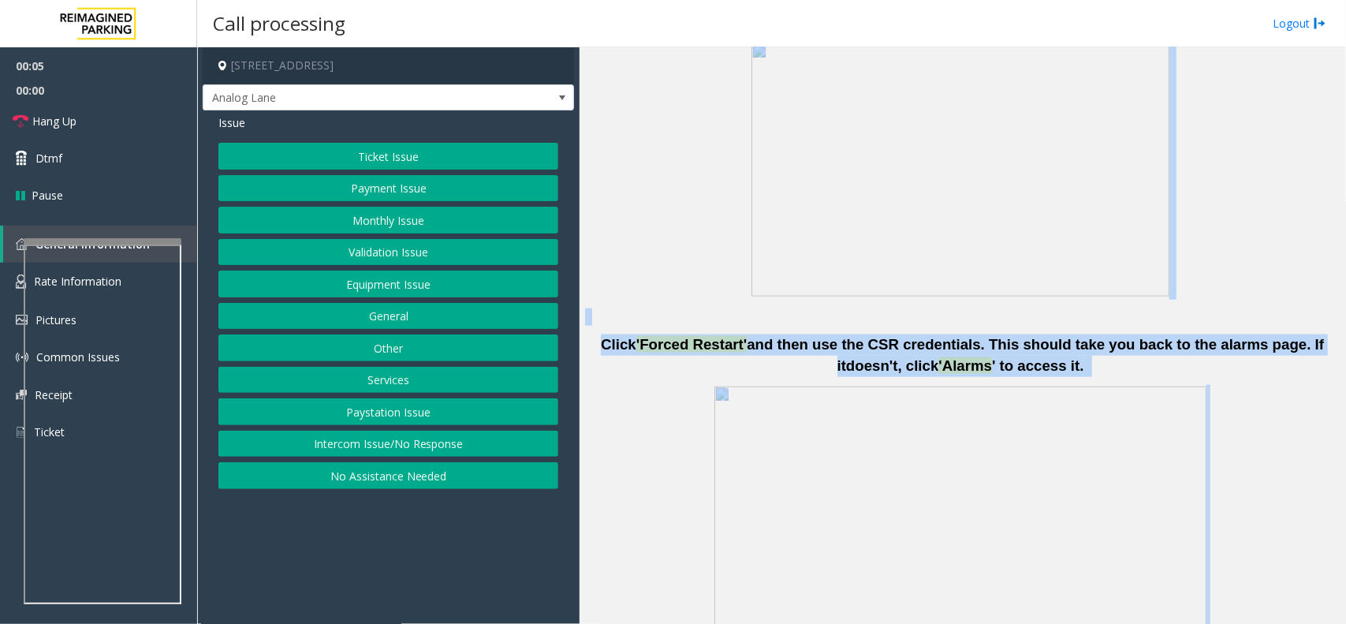
drag, startPoint x: 714, startPoint y: 55, endPoint x: 1152, endPoint y: 535, distance: 649.9
click at [1156, 623] on html "00:05 00:00 Hang Up Dtmf Pause General Information Rate Information Pictures Co…" at bounding box center [673, 312] width 1346 height 624
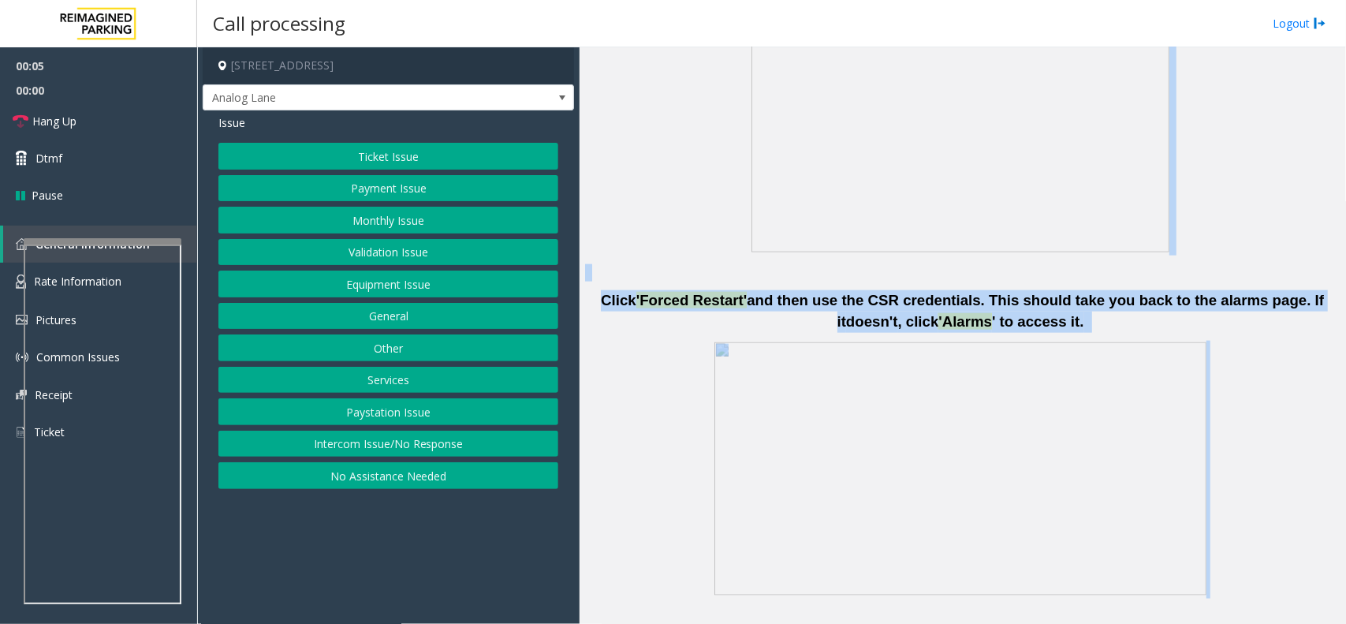
click at [1095, 459] on span at bounding box center [960, 468] width 492 height 253
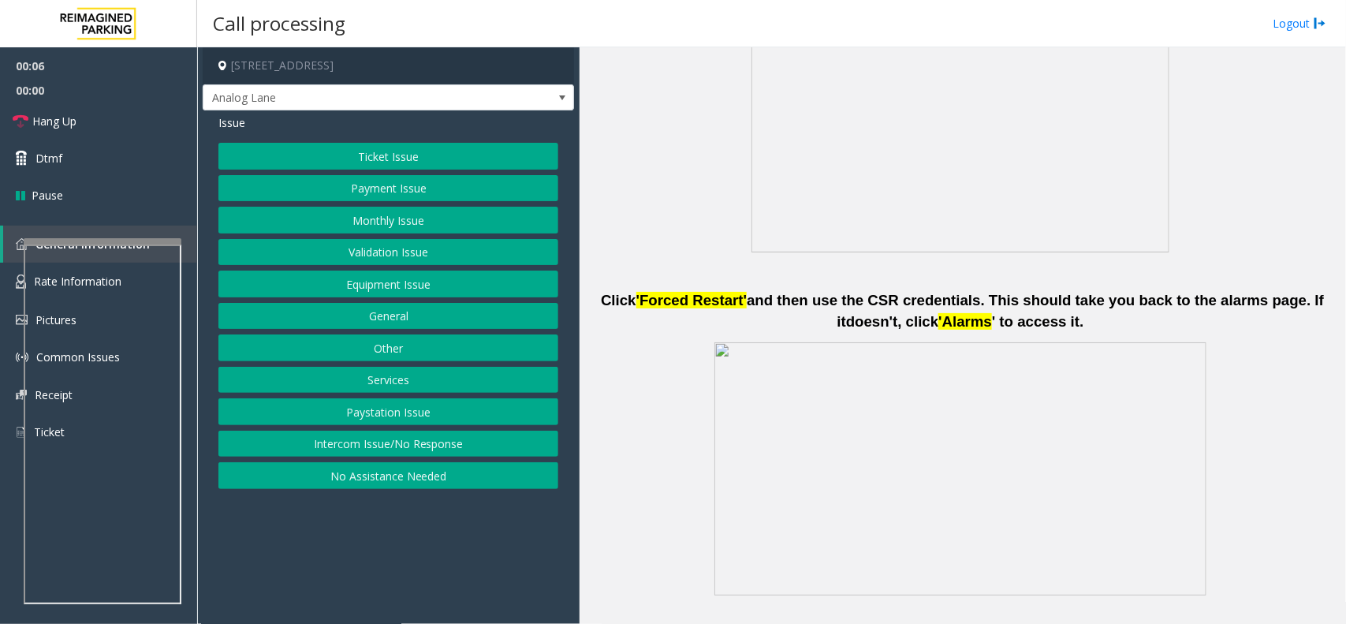
click at [383, 457] on button "Intercom Issue/No Response" at bounding box center [388, 444] width 340 height 27
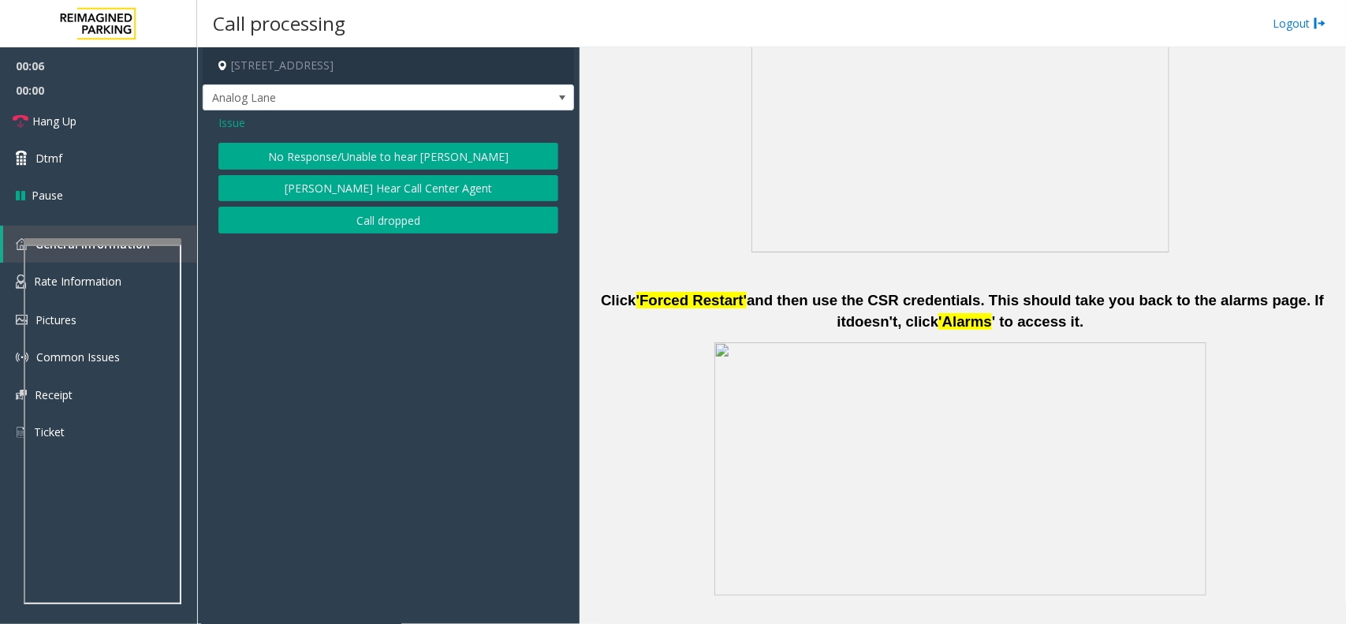
click at [391, 143] on button "No Response/Unable to hear [PERSON_NAME]" at bounding box center [388, 156] width 340 height 27
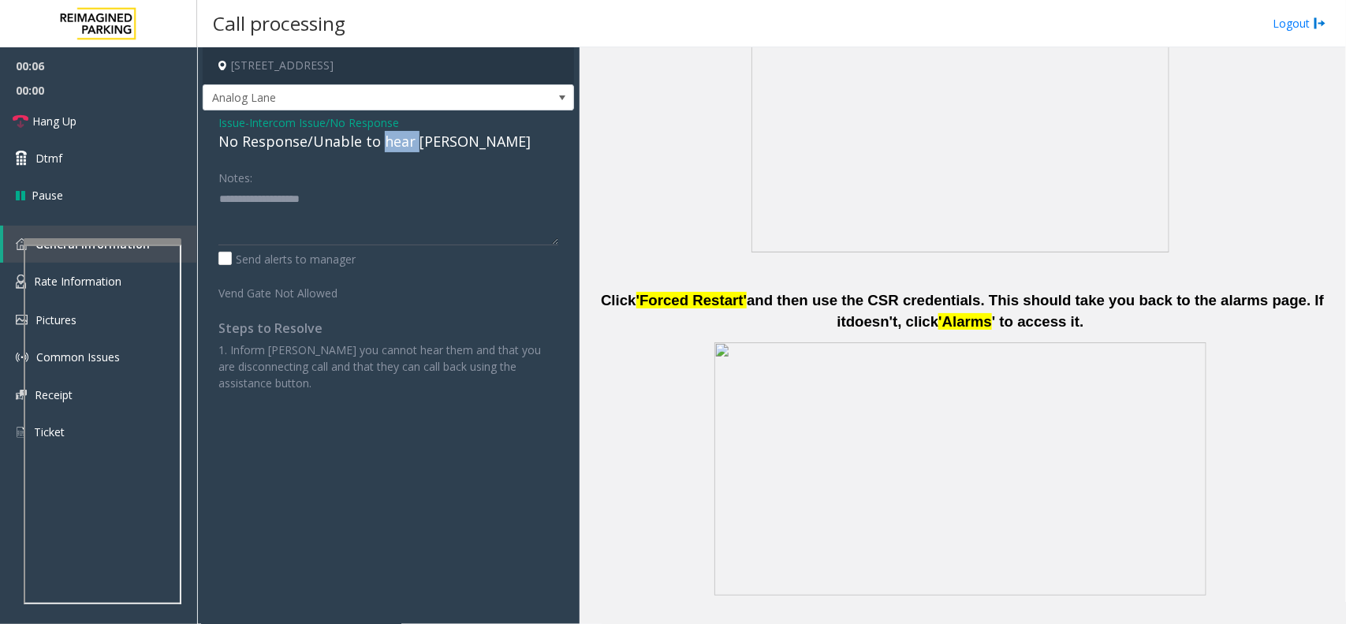
click at [391, 143] on div "No Response/Unable to hear [PERSON_NAME]" at bounding box center [388, 141] width 340 height 21
click at [361, 199] on textarea at bounding box center [388, 215] width 340 height 59
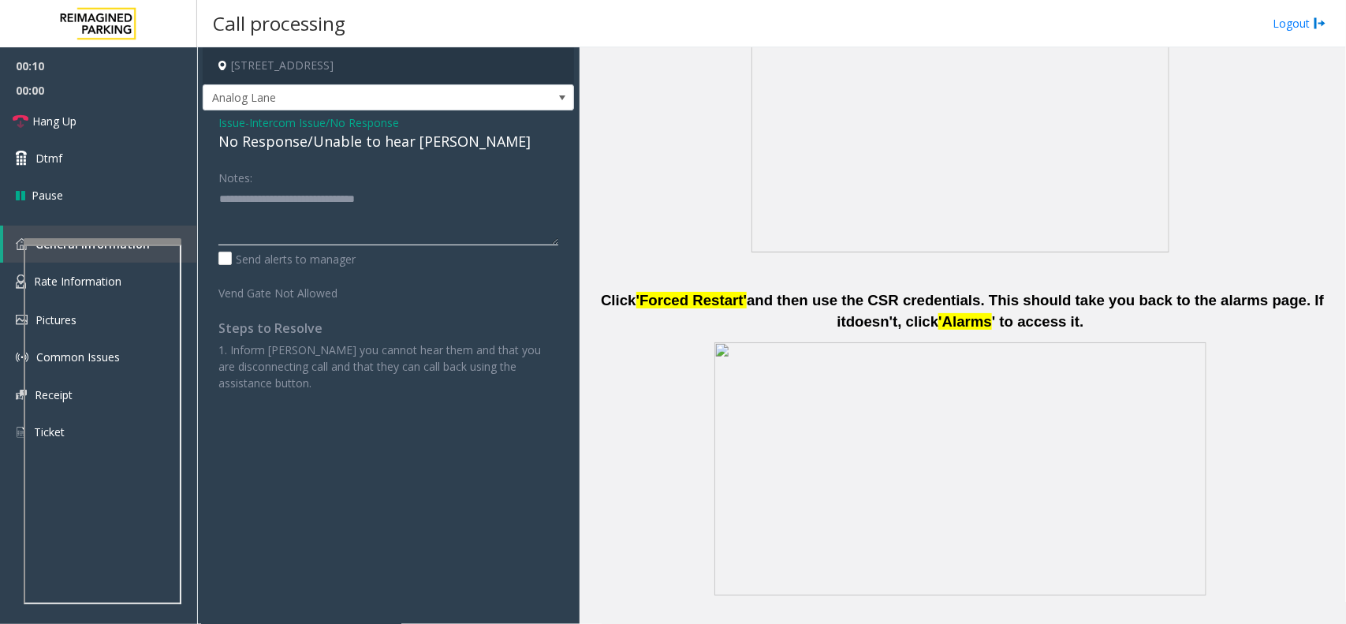
click at [361, 199] on textarea at bounding box center [388, 215] width 340 height 59
type textarea "**********"
click at [127, 130] on link "Hang Up" at bounding box center [98, 121] width 197 height 37
click at [126, 130] on link "Hang Up" at bounding box center [98, 121] width 197 height 37
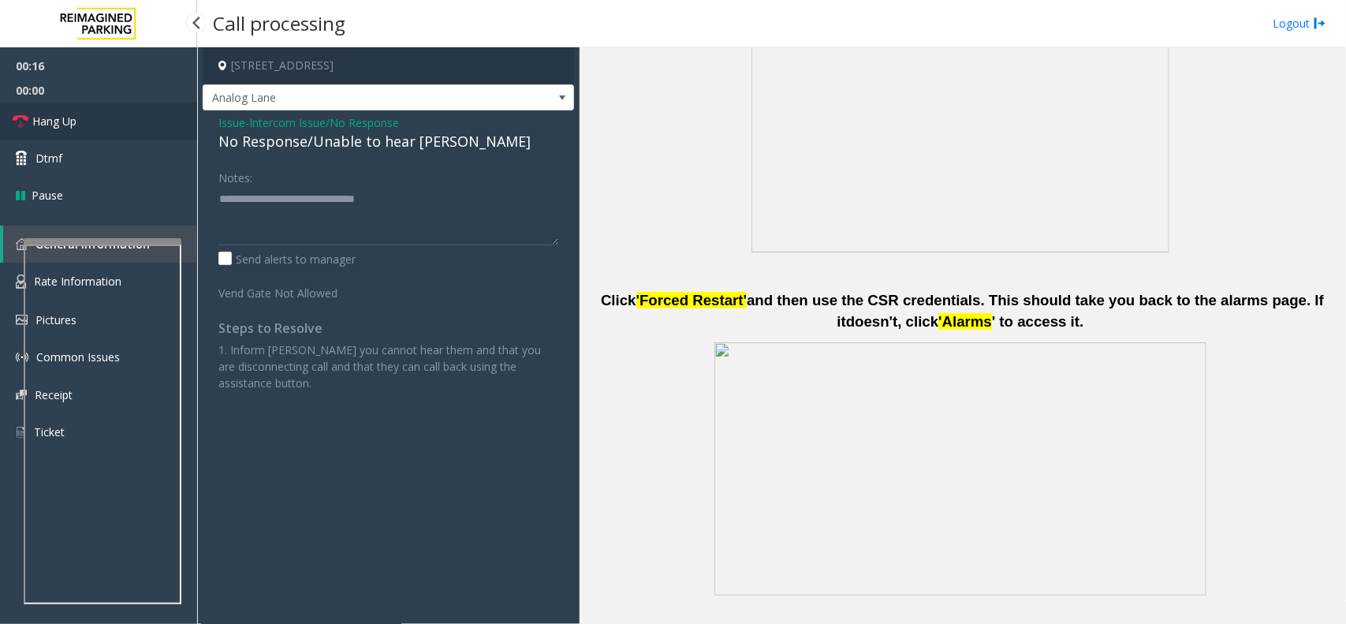
click at [126, 130] on link "Hang Up" at bounding box center [98, 121] width 197 height 37
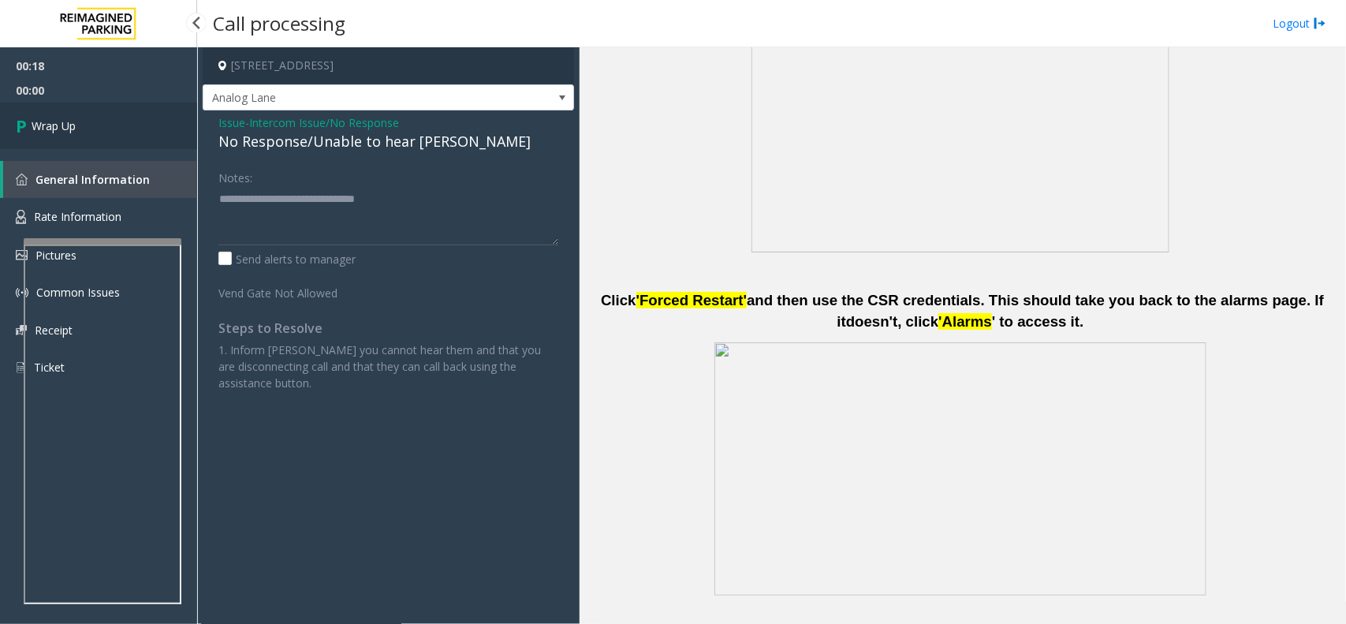
click at [126, 130] on link "Wrap Up" at bounding box center [98, 126] width 197 height 47
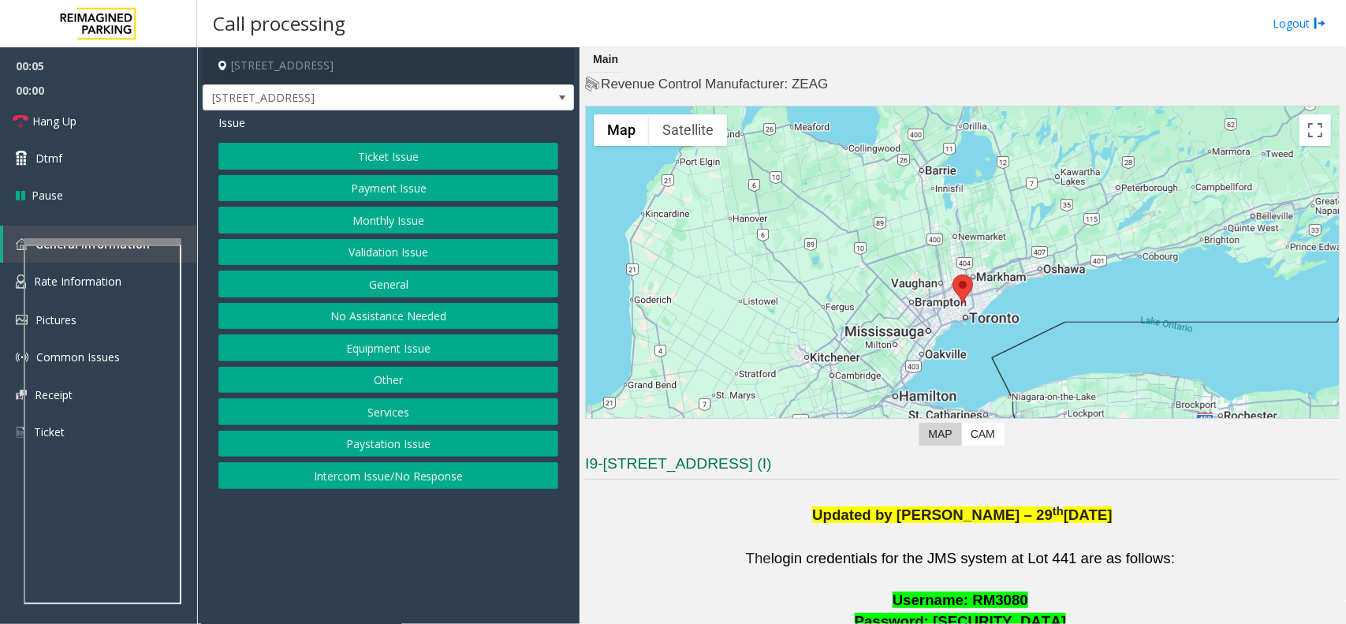
click at [446, 151] on button "Ticket Issue" at bounding box center [388, 156] width 340 height 27
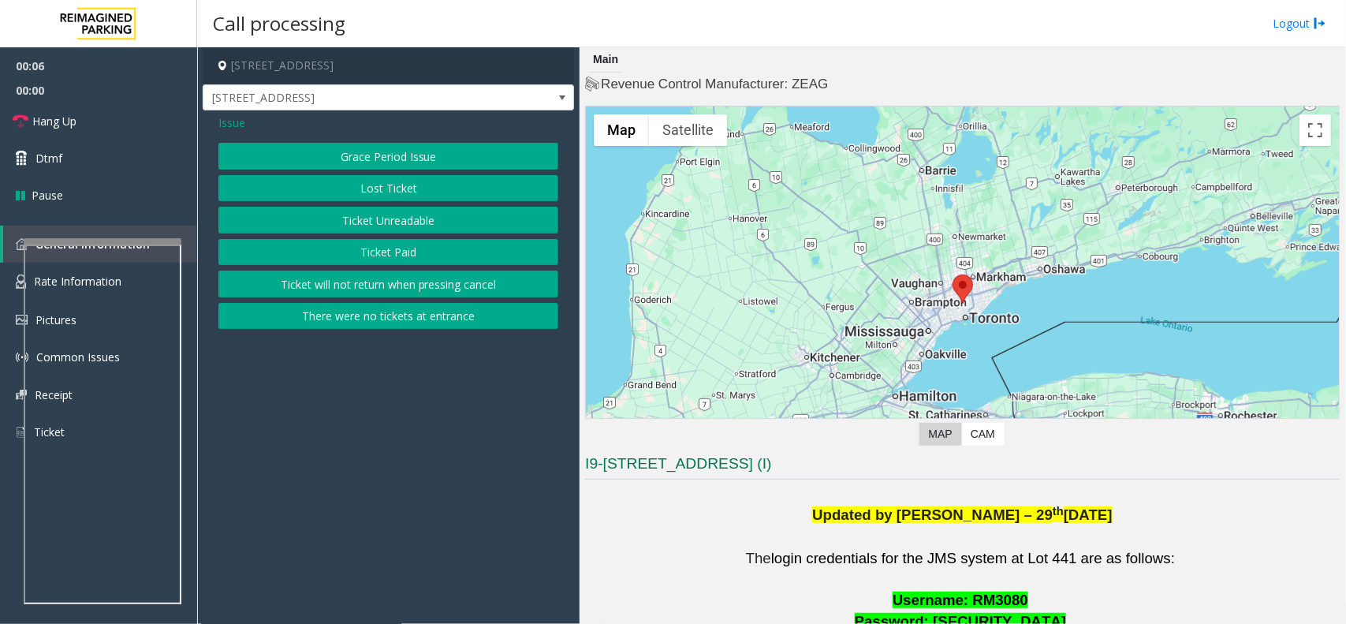
click at [454, 265] on button "Ticket Paid" at bounding box center [388, 252] width 340 height 27
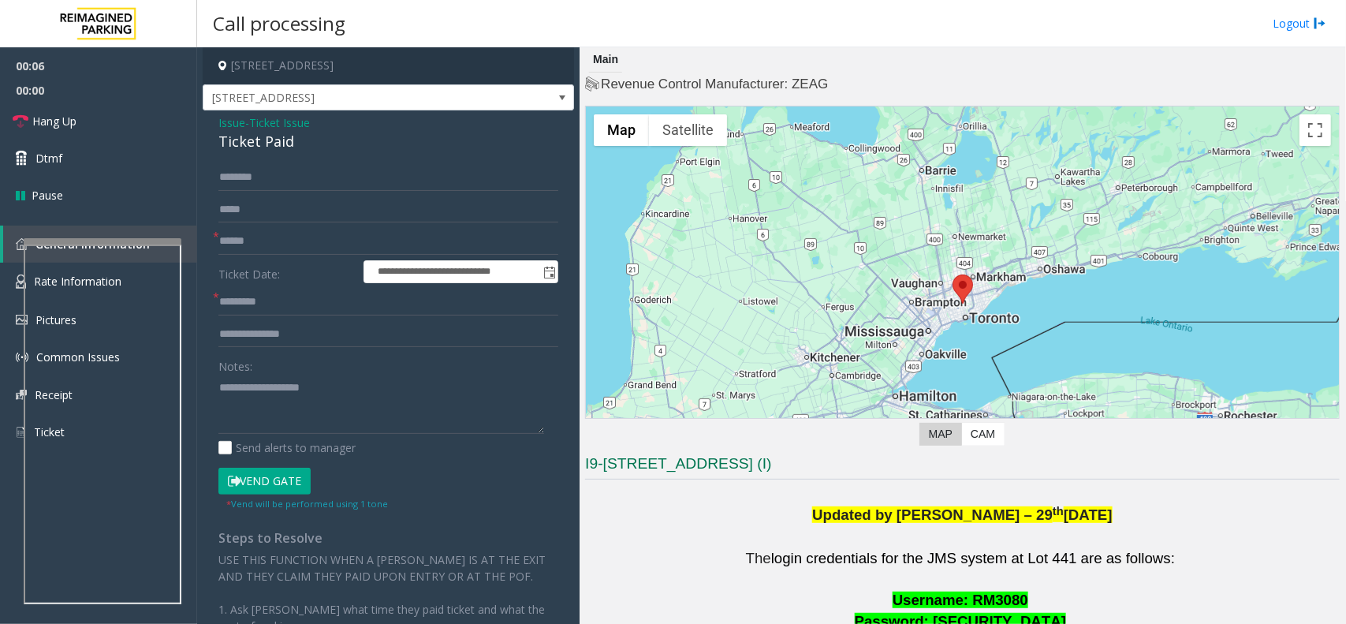
click at [431, 143] on div "Ticket Paid" at bounding box center [388, 141] width 340 height 21
copy div "Ticket Paid"
click at [367, 432] on textarea at bounding box center [381, 404] width 326 height 59
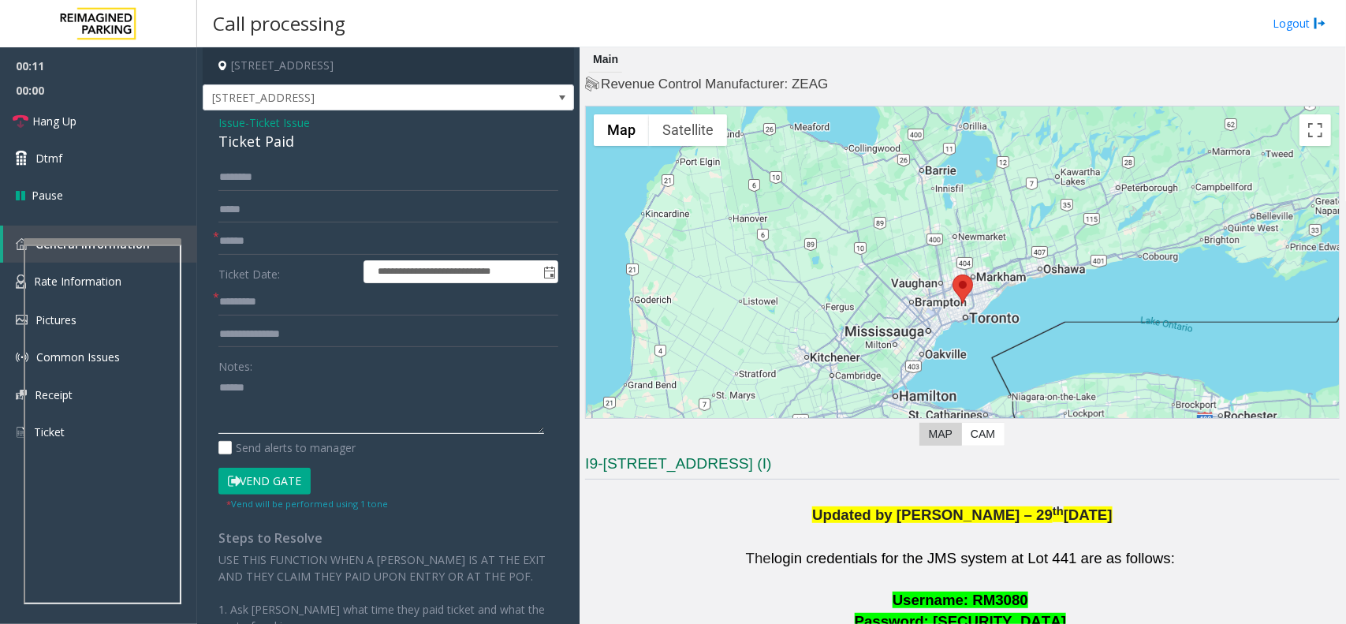
paste textarea "**********"
type textarea "**********"
click at [335, 316] on input "text" at bounding box center [388, 302] width 340 height 27
click at [339, 302] on input "**********" at bounding box center [388, 302] width 340 height 27
type input "**********"
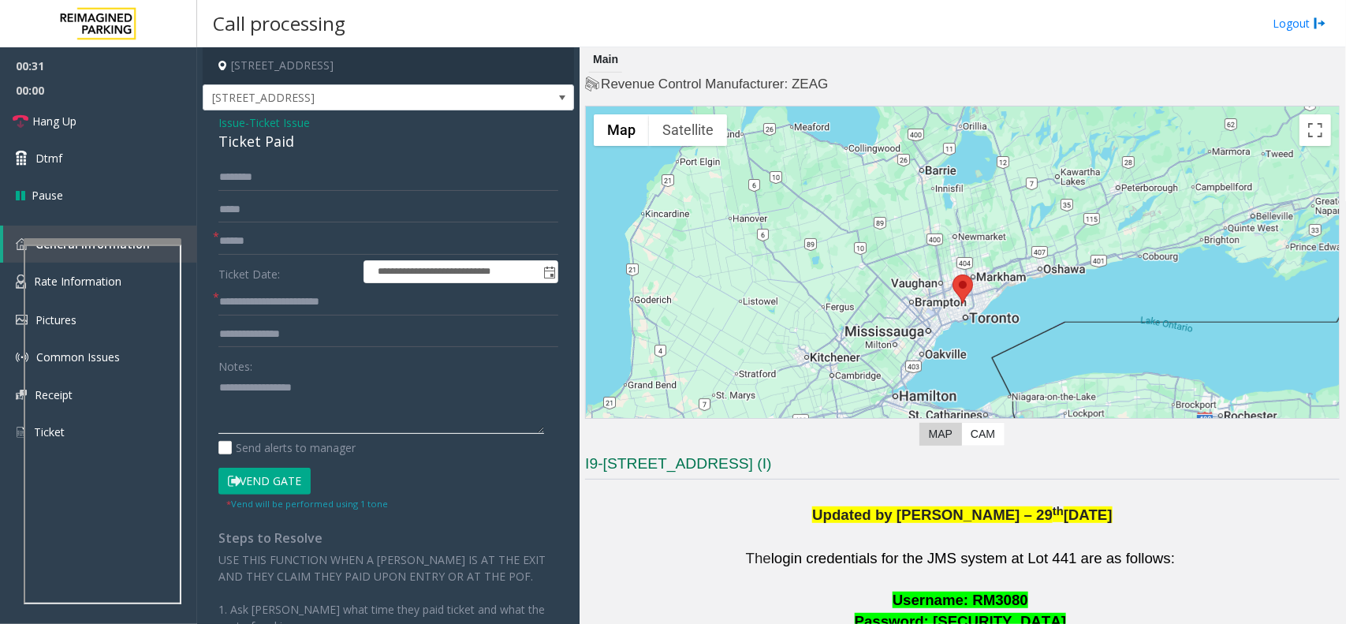
click at [348, 412] on textarea at bounding box center [381, 404] width 326 height 59
paste textarea "**********"
type textarea "**********"
click at [316, 257] on form "**********" at bounding box center [388, 337] width 340 height 346
click at [316, 238] on input "text" at bounding box center [388, 241] width 340 height 27
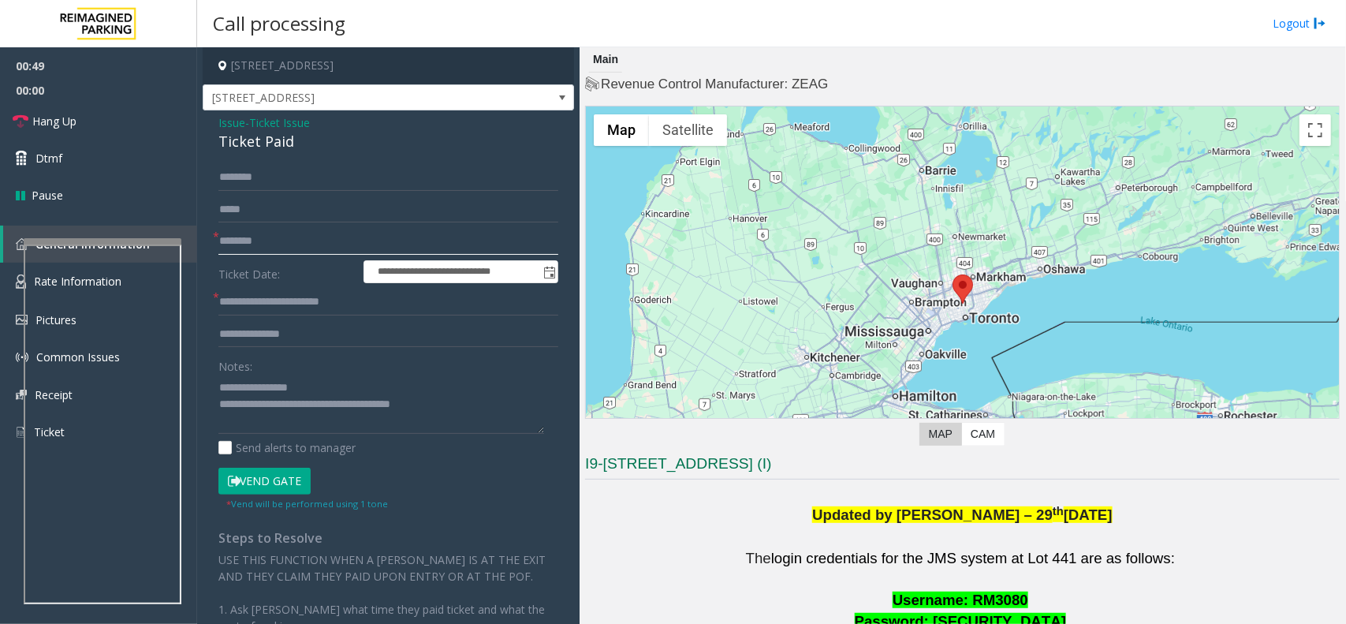
type input "********"
click at [218, 468] on button "Vend Gate" at bounding box center [264, 481] width 92 height 27
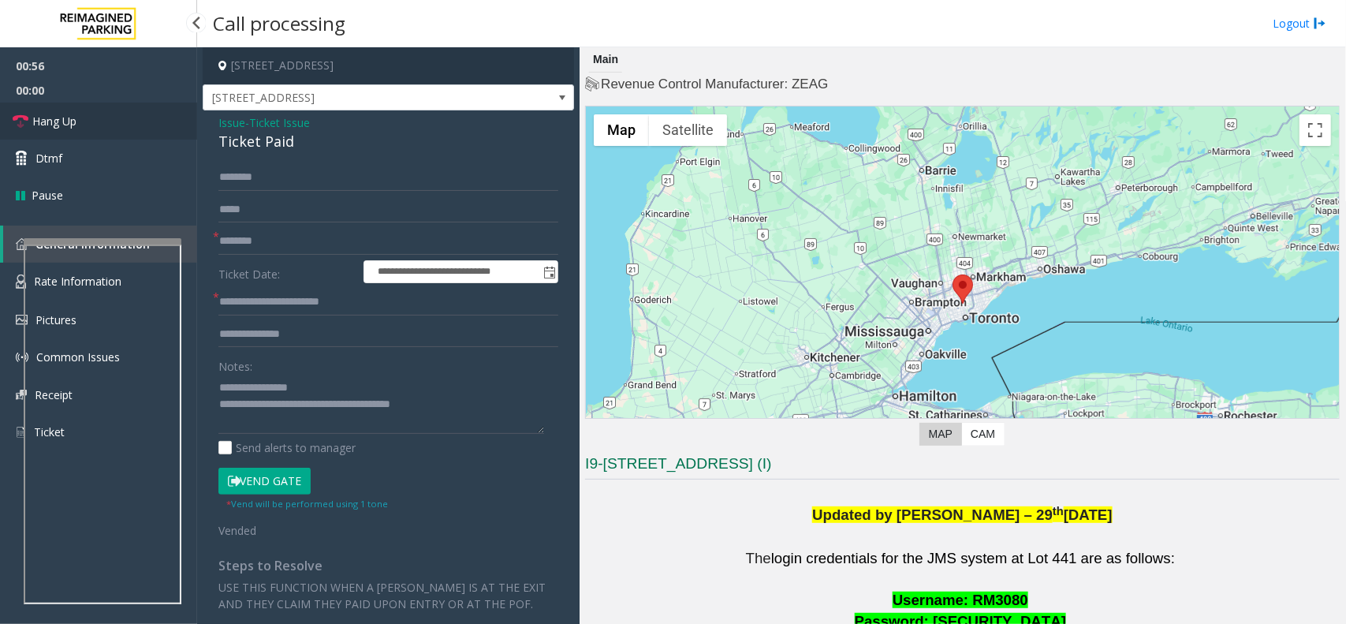
click at [112, 123] on link "Hang Up" at bounding box center [98, 121] width 197 height 37
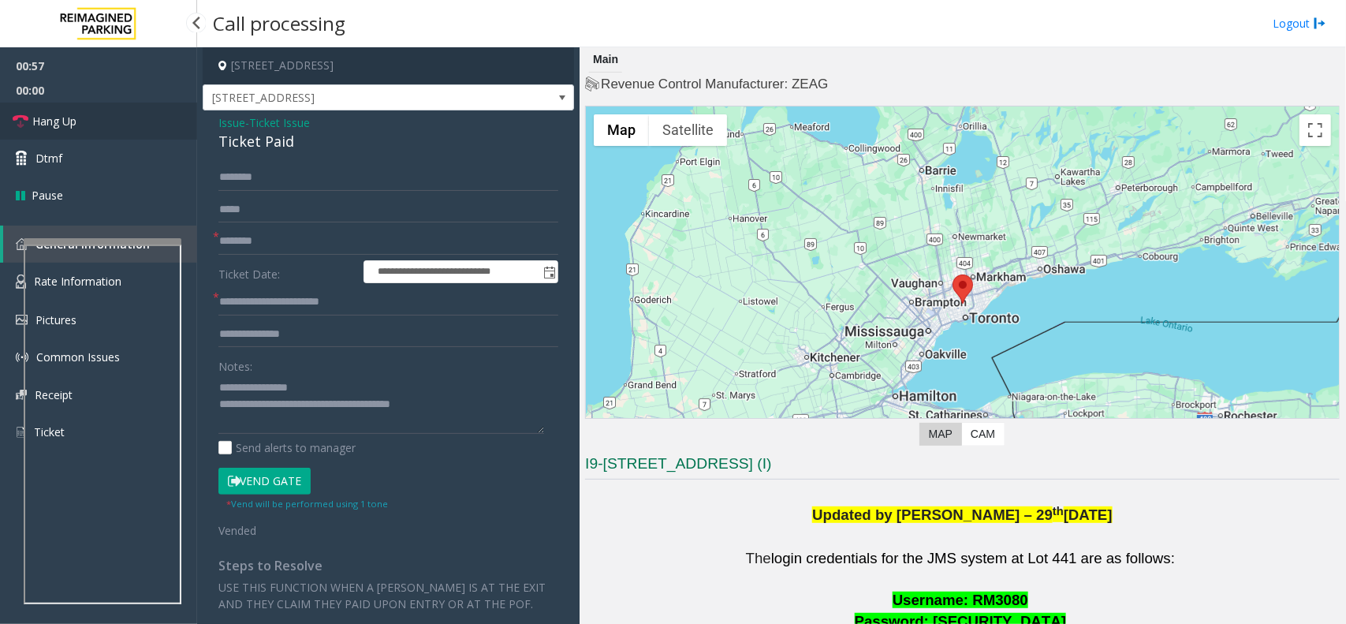
click at [112, 123] on link "Hang Up" at bounding box center [98, 121] width 197 height 37
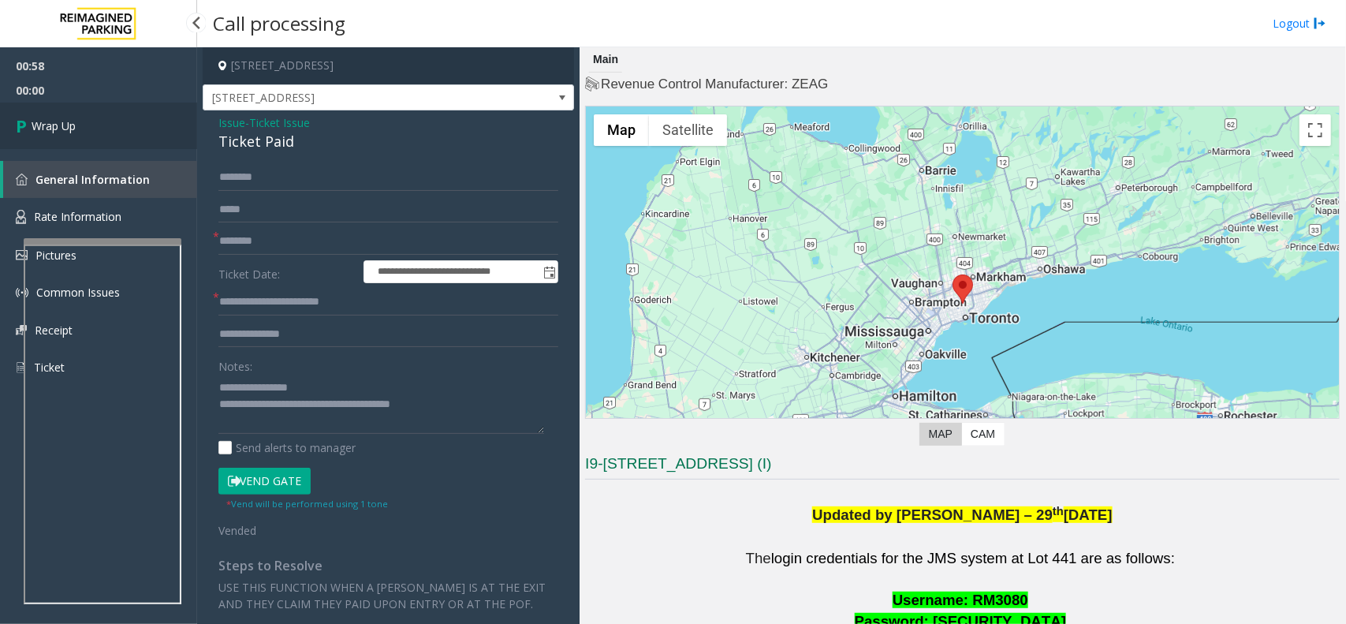
click at [112, 123] on link "Wrap Up" at bounding box center [98, 126] width 197 height 47
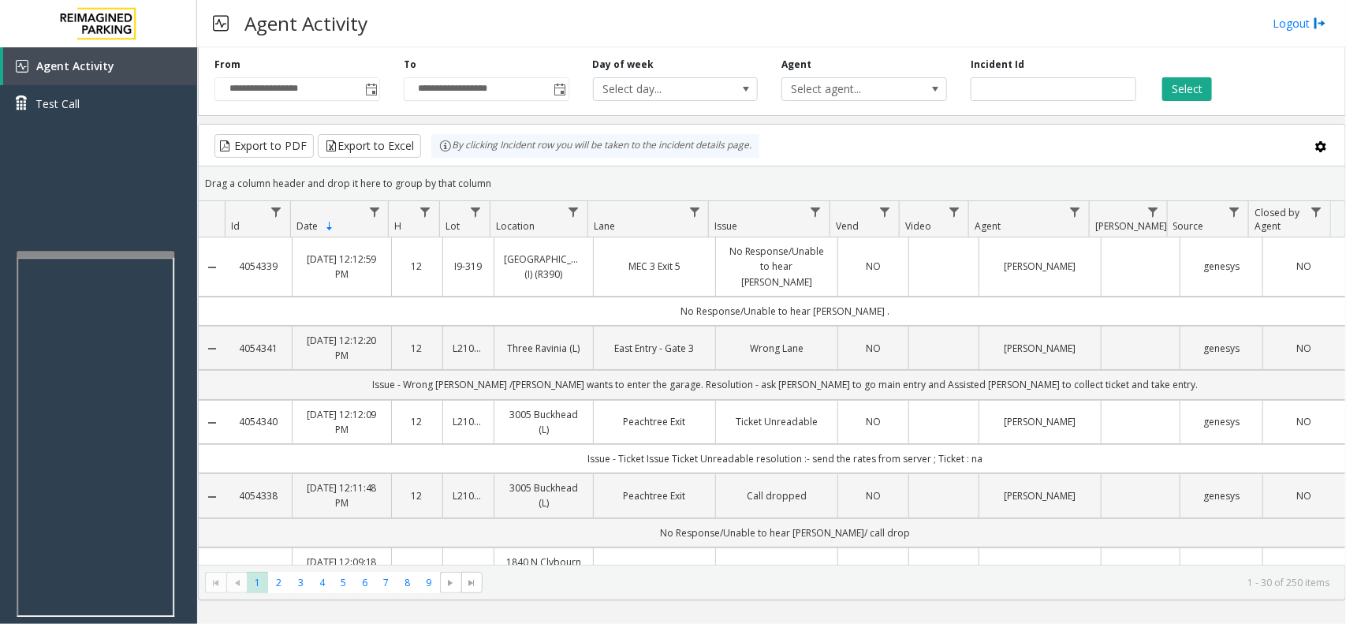
click at [108, 255] on div at bounding box center [96, 254] width 158 height 6
click at [1089, 126] on kendo-grid-toolbar "Export to PDF Export to Excel By clicking Incident row you will be taken to the…" at bounding box center [772, 146] width 1147 height 42
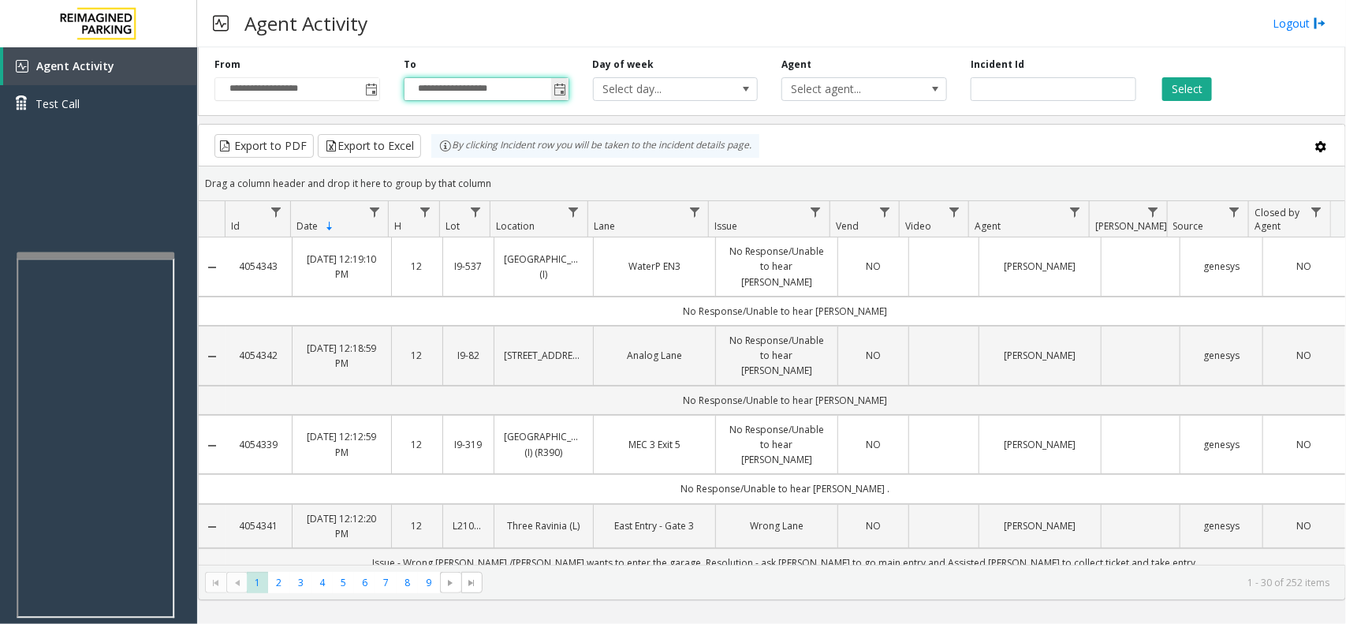
click at [423, 93] on input "**********" at bounding box center [487, 89] width 164 height 22
click at [357, 97] on input "**********" at bounding box center [297, 89] width 164 height 22
click at [377, 101] on span "Toggle popup" at bounding box center [370, 89] width 17 height 25
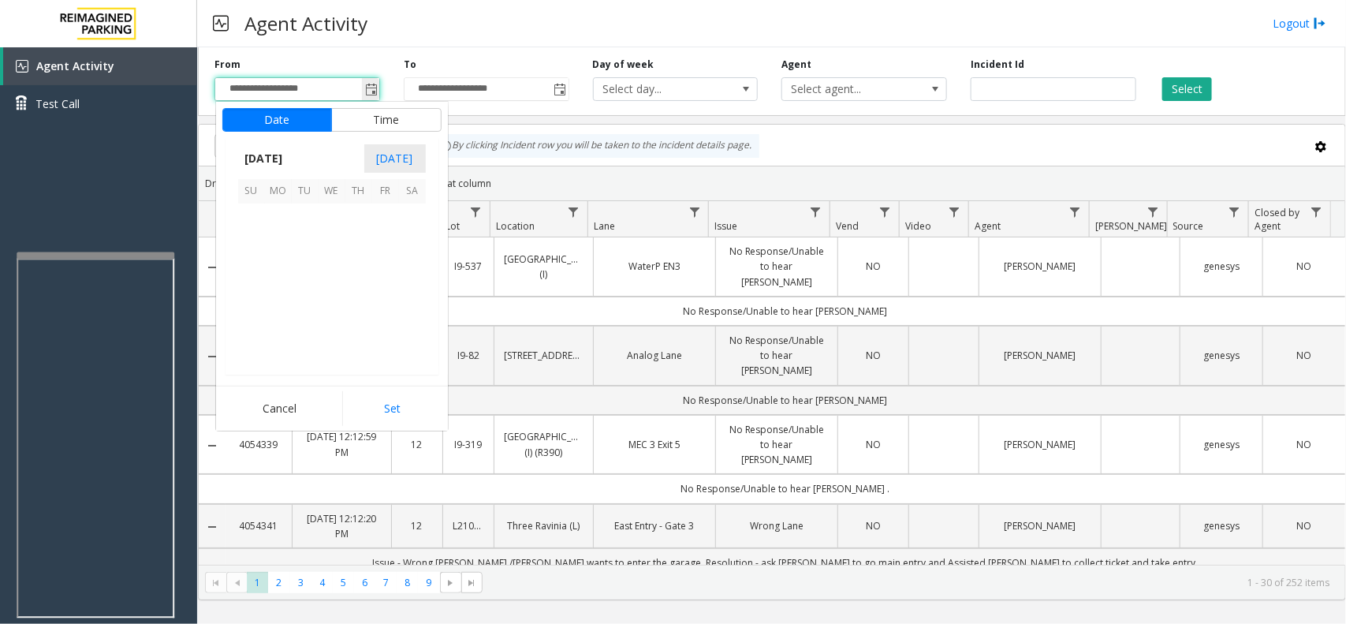
scroll to position [282781, 0]
click at [298, 261] on span "12" at bounding box center [305, 271] width 27 height 27
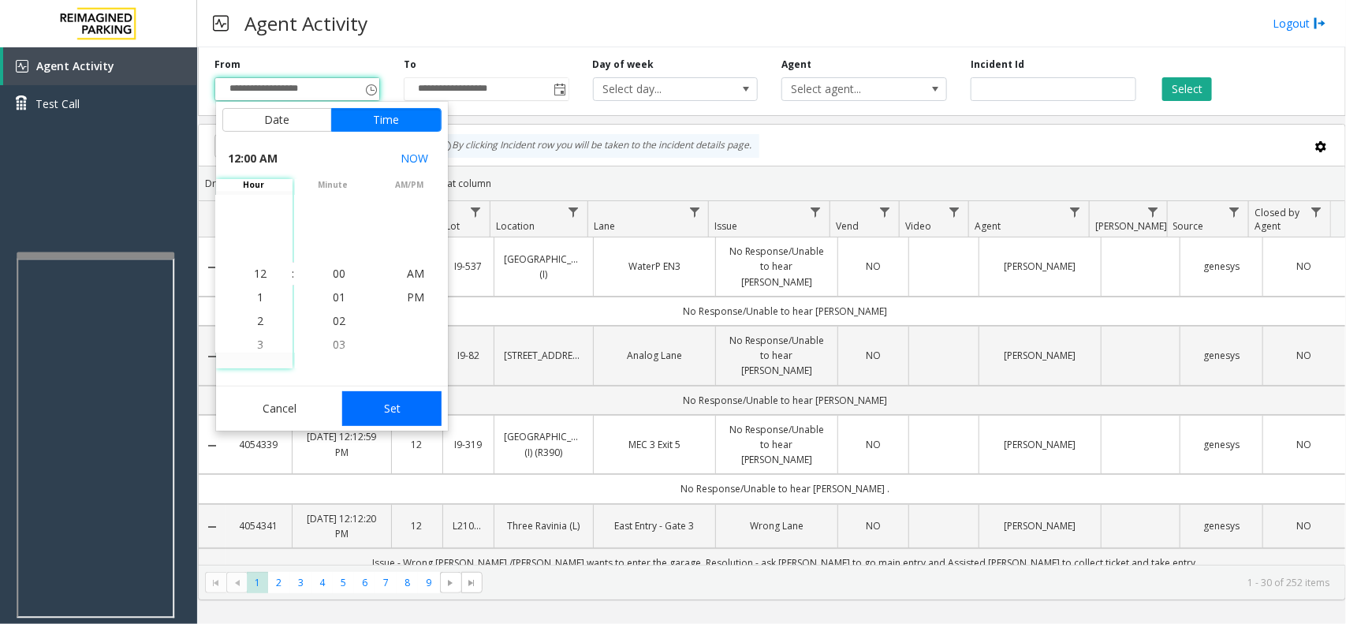
click at [381, 416] on button "Set" at bounding box center [391, 408] width 99 height 35
type input "**********"
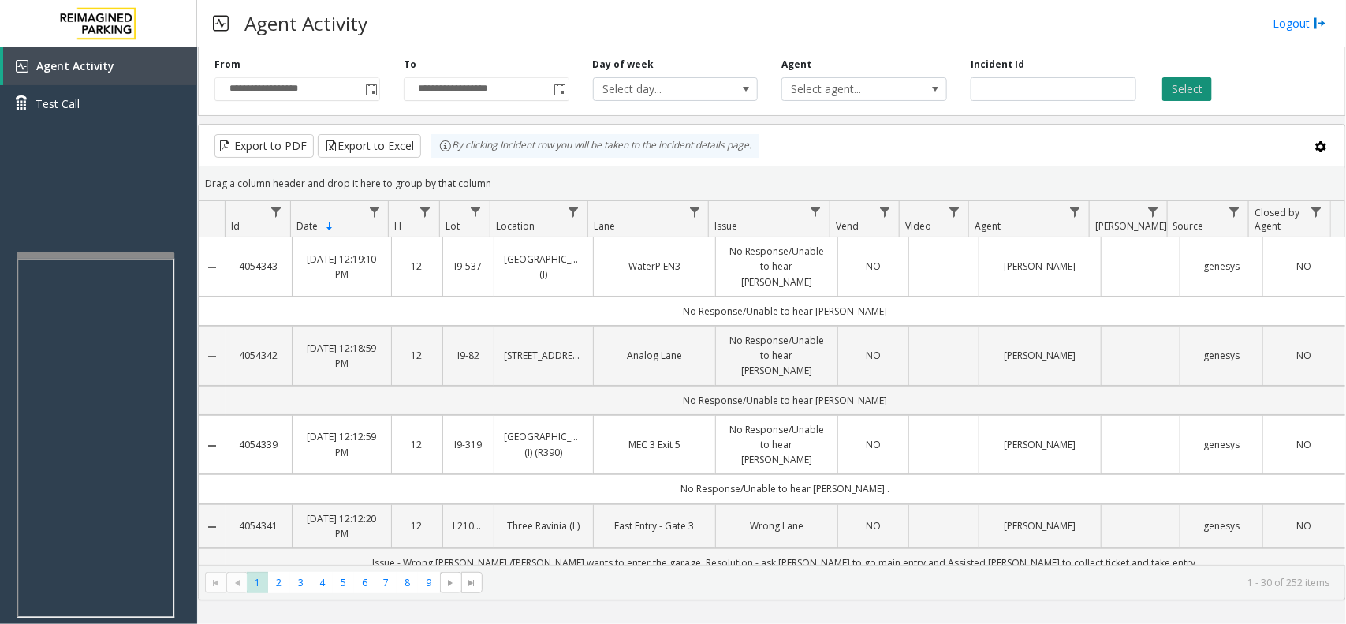
click at [1185, 93] on button "Select" at bounding box center [1188, 89] width 50 height 24
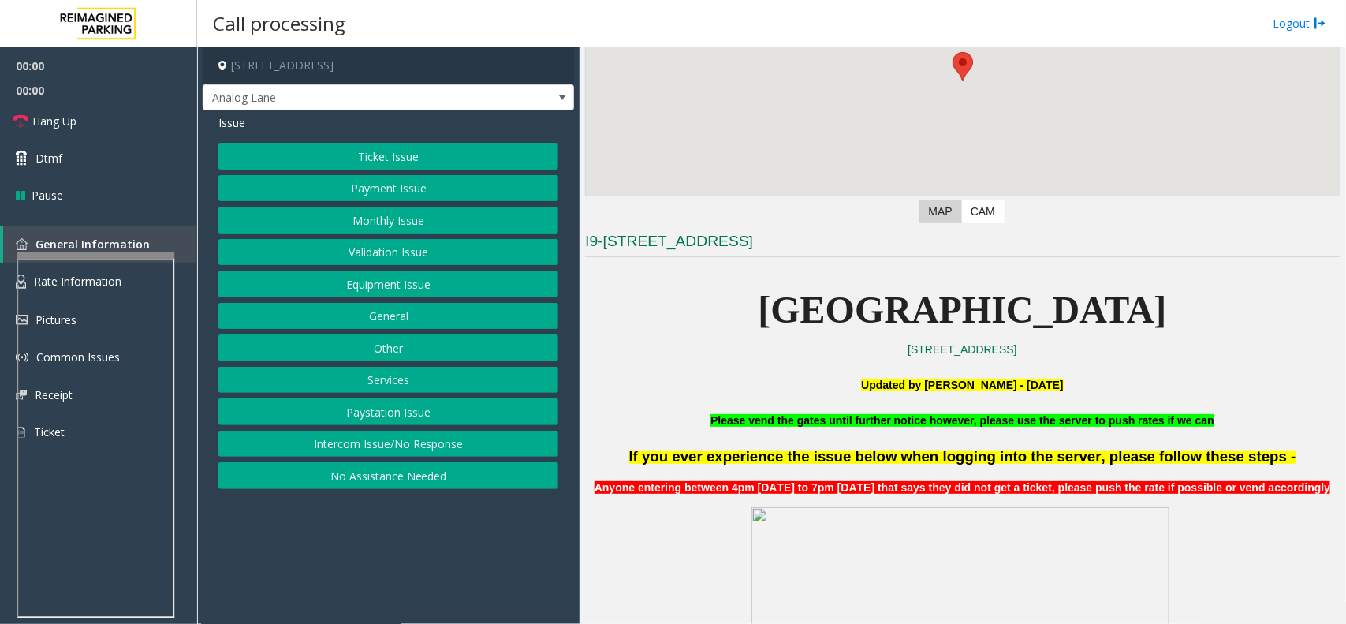
scroll to position [493, 0]
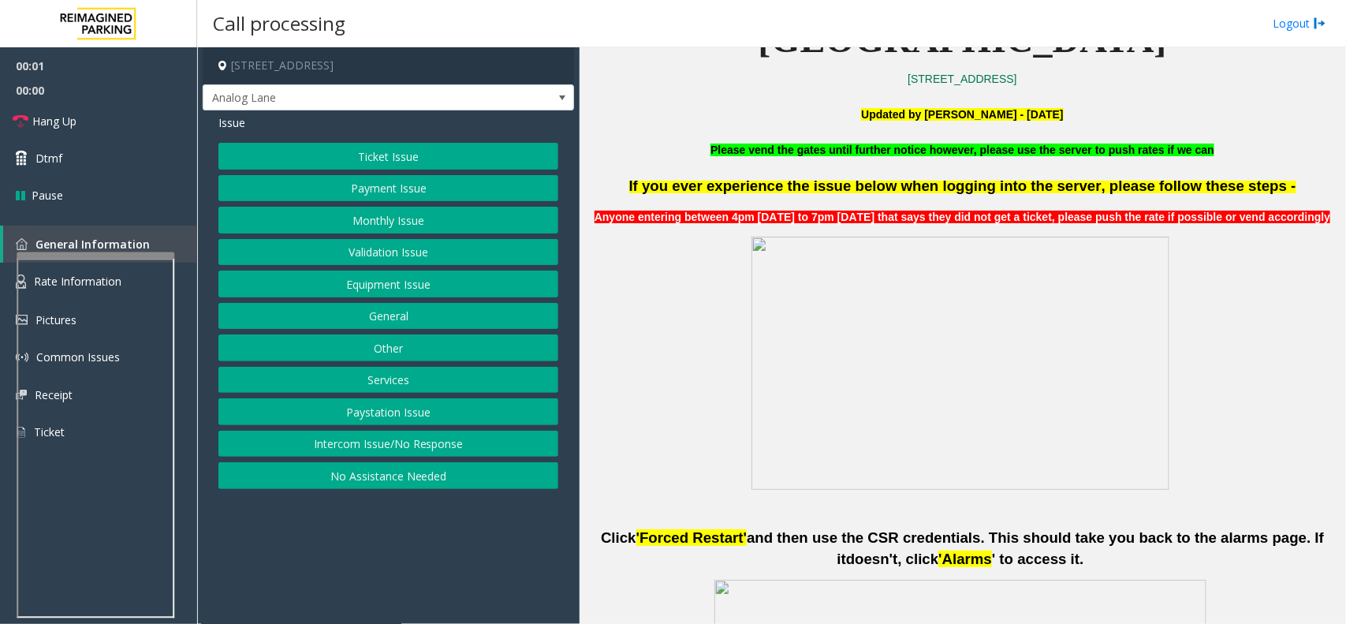
click at [711, 150] on b "Please vend the gates until further notice however, please use the server to pu…" at bounding box center [963, 150] width 504 height 13
click at [711, 148] on b "Please vend the gates until further notice however, please use the server to pu…" at bounding box center [963, 150] width 504 height 13
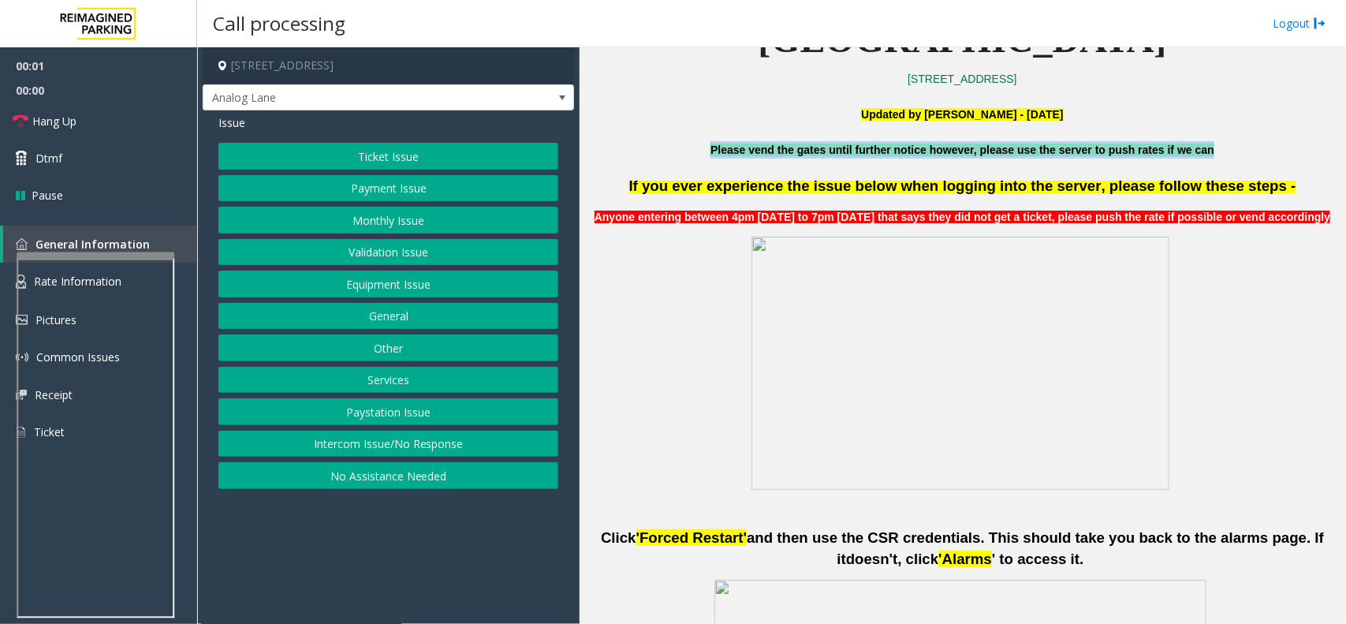
click at [711, 148] on b "Please vend the gates until further notice however, please use the server to pu…" at bounding box center [963, 150] width 504 height 13
click at [377, 454] on button "Intercom Issue/No Response" at bounding box center [388, 444] width 340 height 27
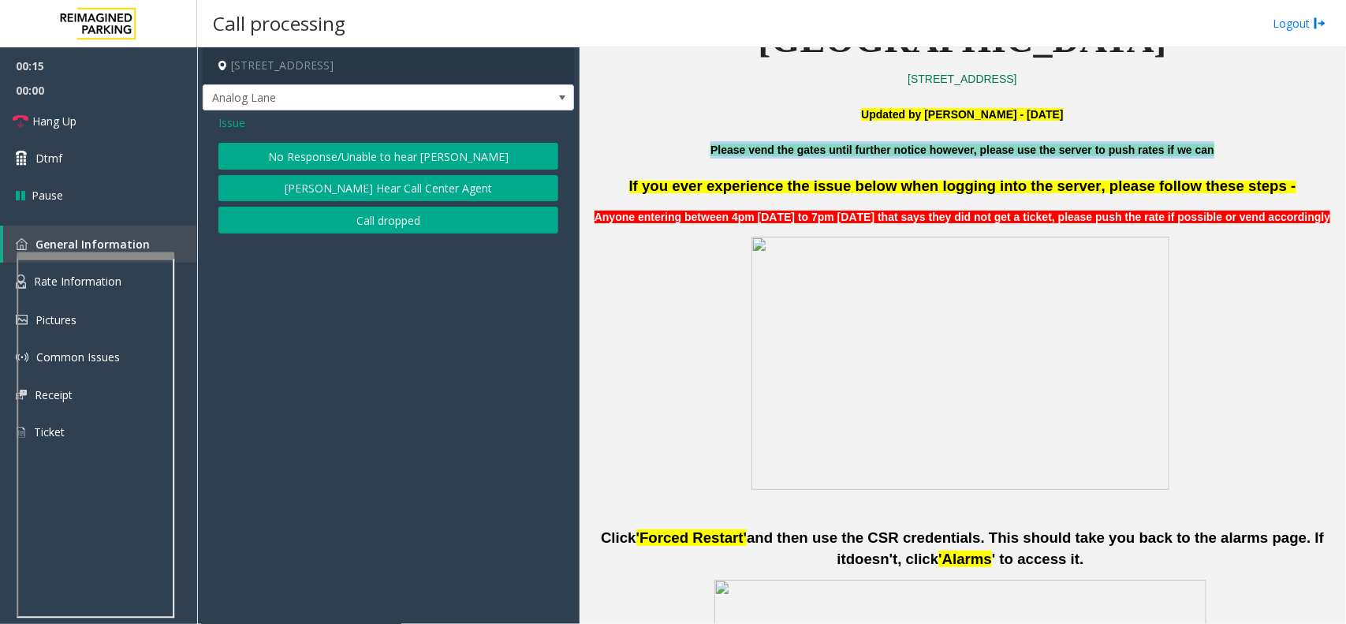
click at [273, 148] on button "No Response/Unable to hear [PERSON_NAME]" at bounding box center [388, 156] width 340 height 27
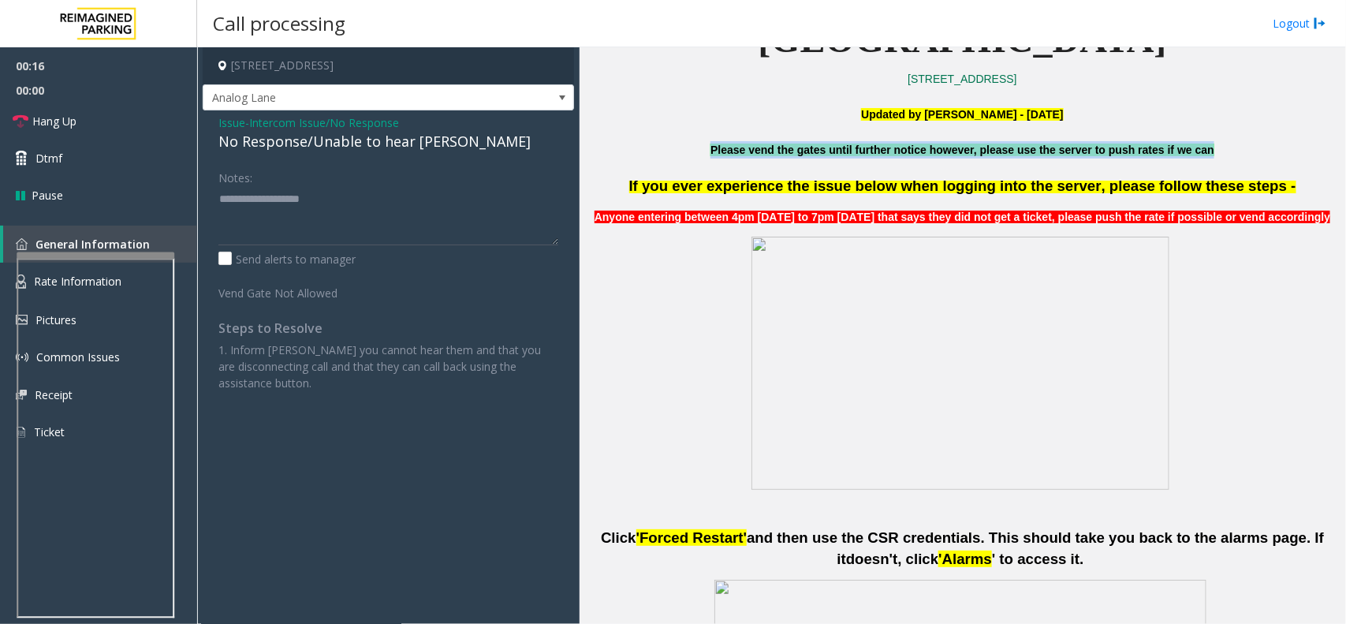
click at [273, 148] on div "No Response/Unable to hear [PERSON_NAME]" at bounding box center [388, 141] width 340 height 21
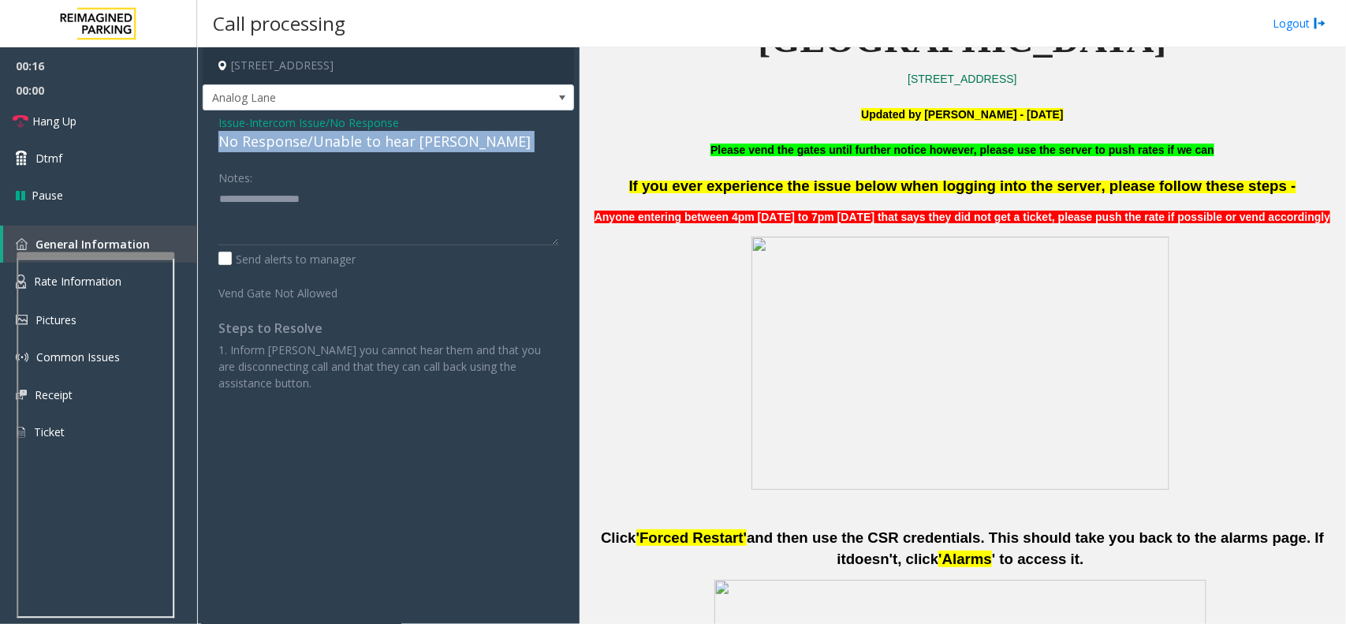
click at [273, 148] on div "No Response/Unable to hear [PERSON_NAME]" at bounding box center [388, 141] width 340 height 21
click at [301, 219] on textarea at bounding box center [388, 215] width 340 height 59
paste textarea "**********"
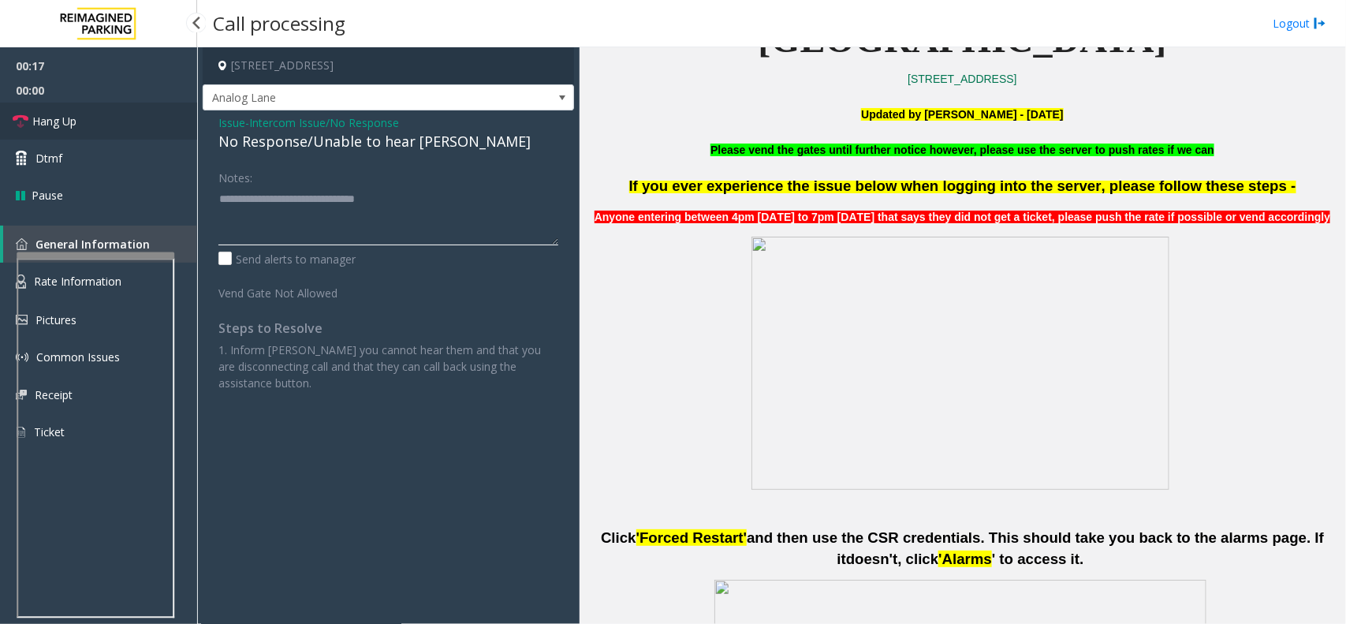
type textarea "**********"
click at [134, 127] on link "Hang Up" at bounding box center [98, 121] width 197 height 37
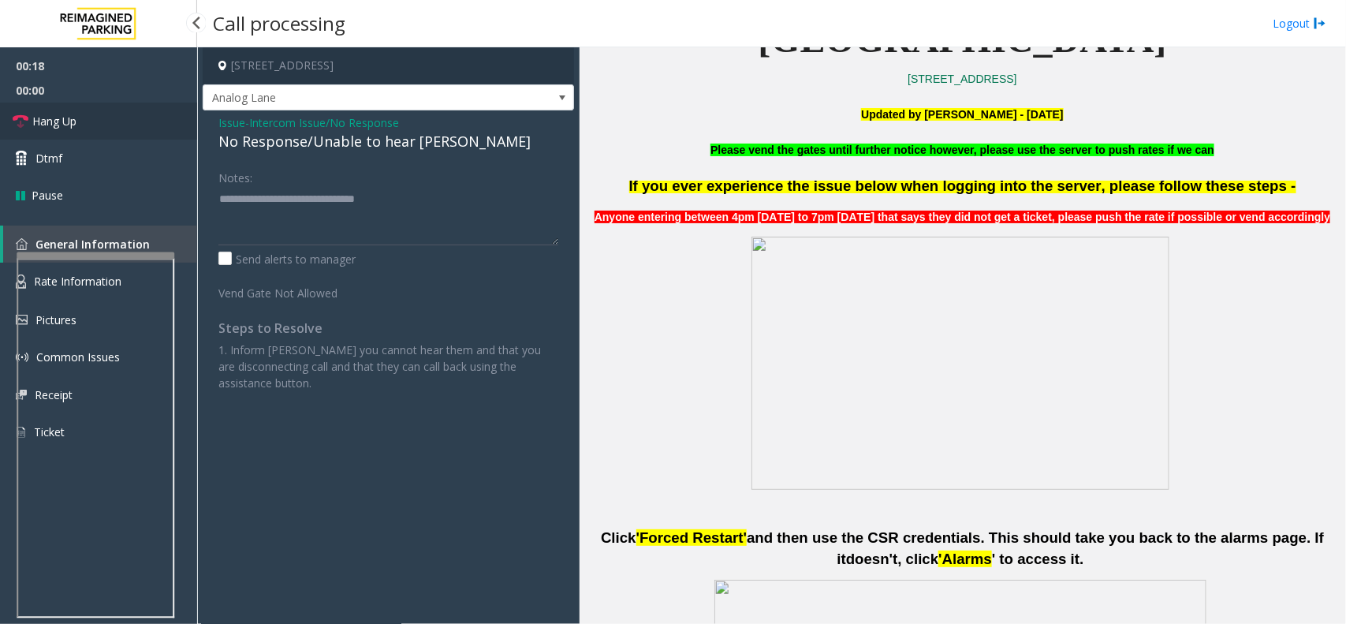
click at [134, 127] on link "Hang Up" at bounding box center [98, 121] width 197 height 37
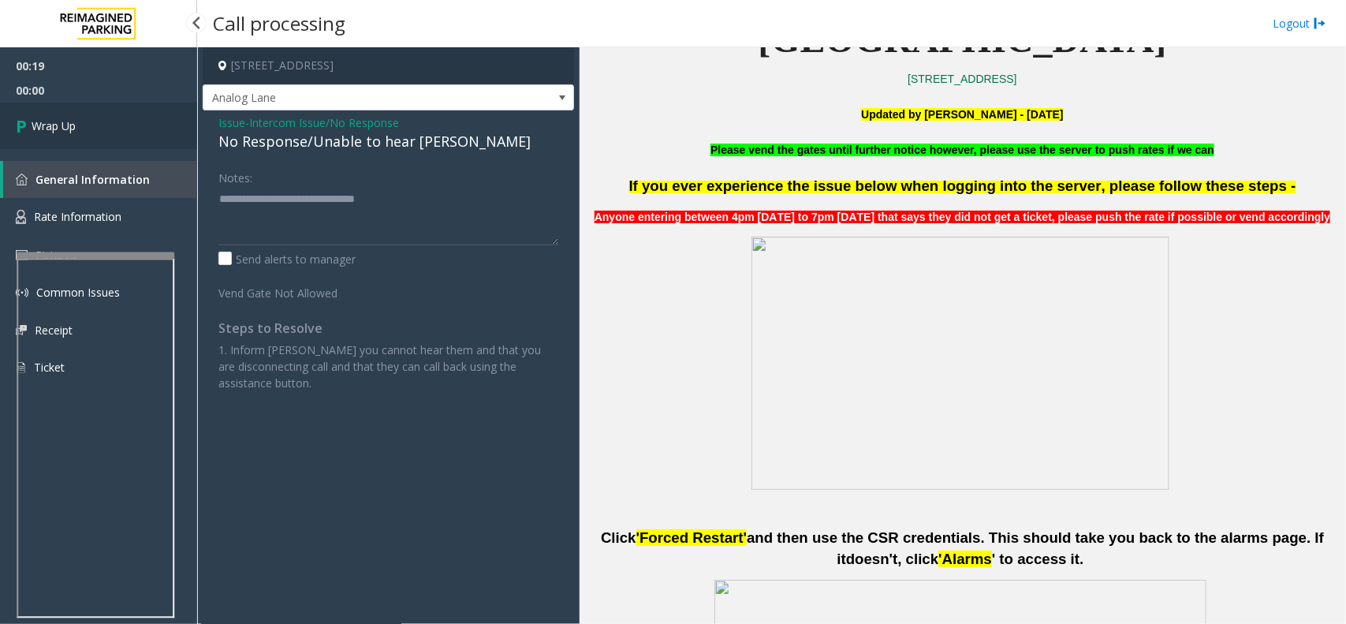
click at [134, 127] on link "Wrap Up" at bounding box center [98, 126] width 197 height 47
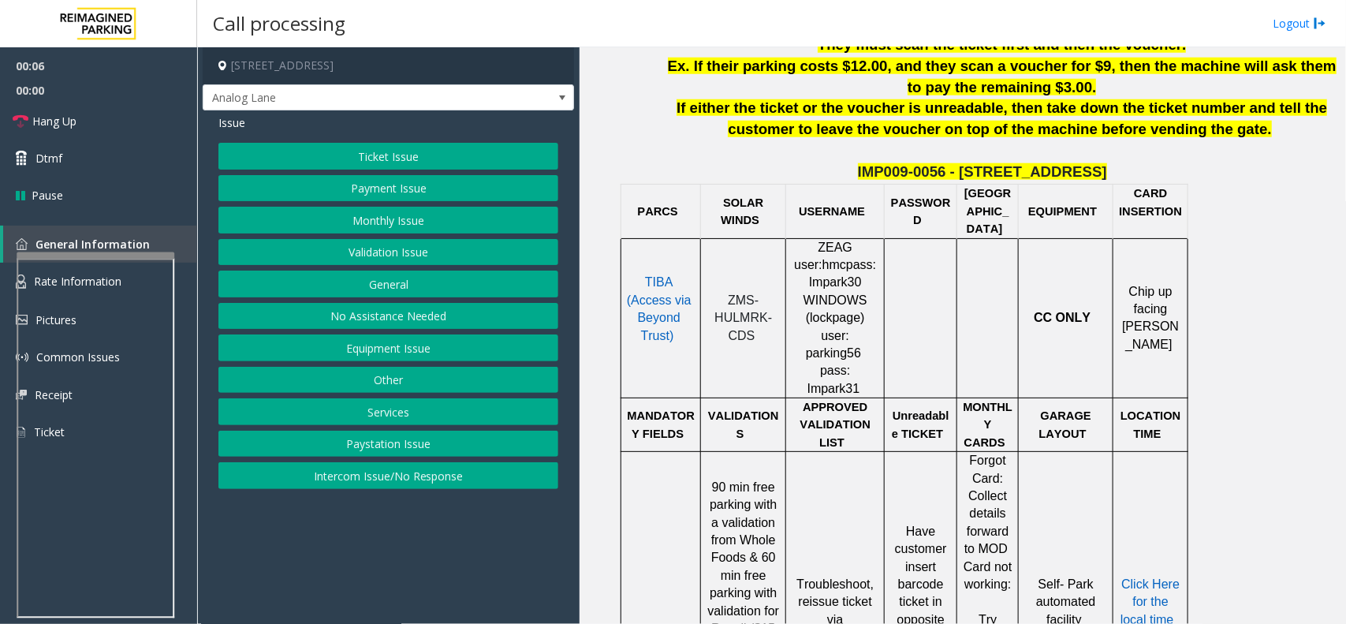
scroll to position [690, 0]
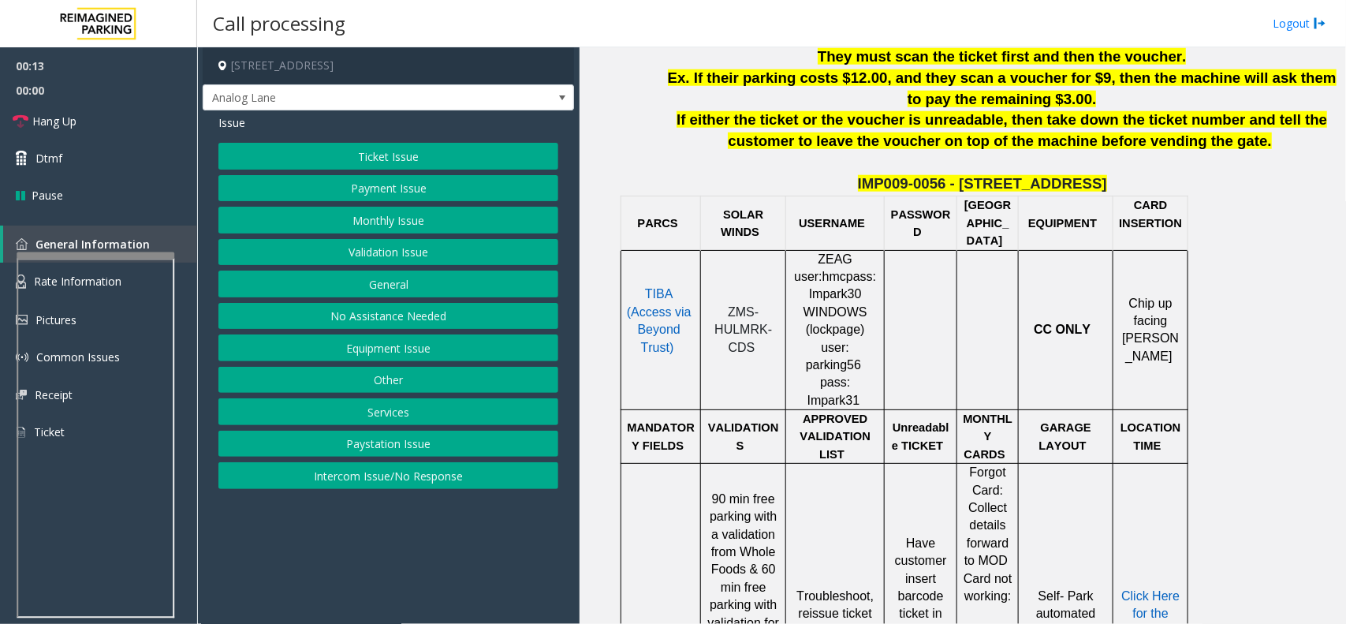
click at [392, 182] on button "Payment Issue" at bounding box center [388, 188] width 340 height 27
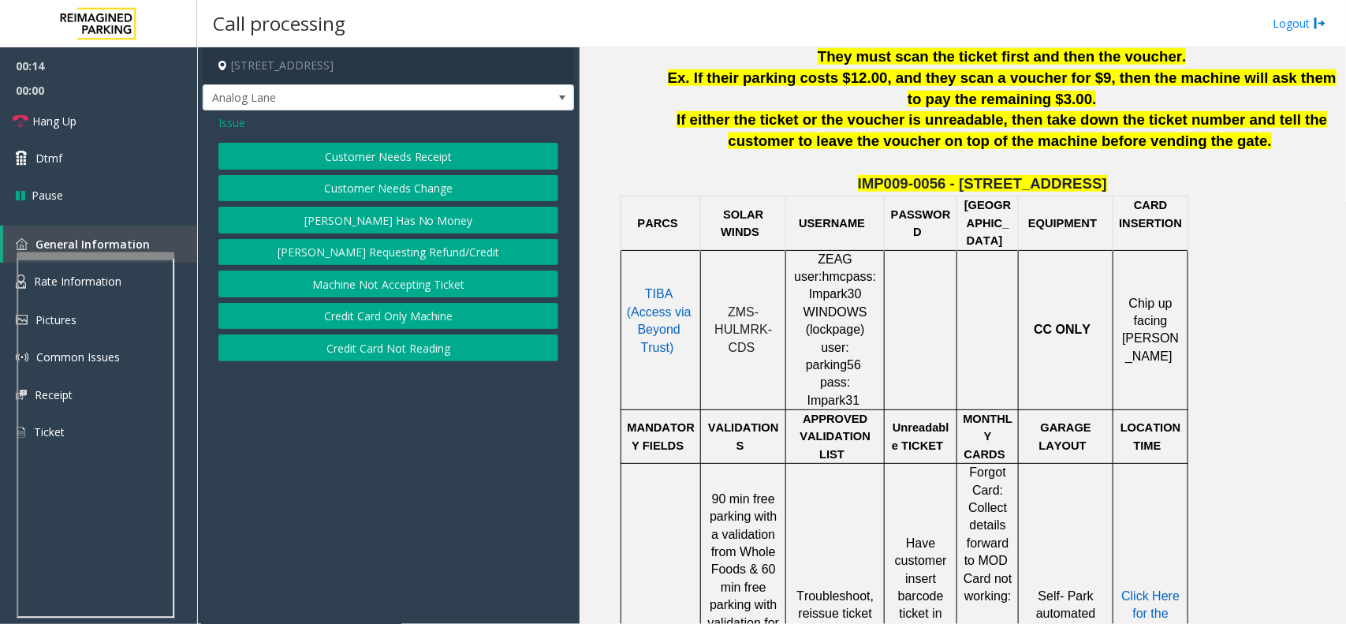
drag, startPoint x: 368, startPoint y: 148, endPoint x: 428, endPoint y: 360, distance: 220.3
click at [428, 360] on div "Customer Needs Receipt Customer Needs Change [PERSON_NAME] Has No Money [PERSON…" at bounding box center [388, 252] width 340 height 218
click at [428, 360] on button "Credit Card Not Reading" at bounding box center [388, 347] width 340 height 27
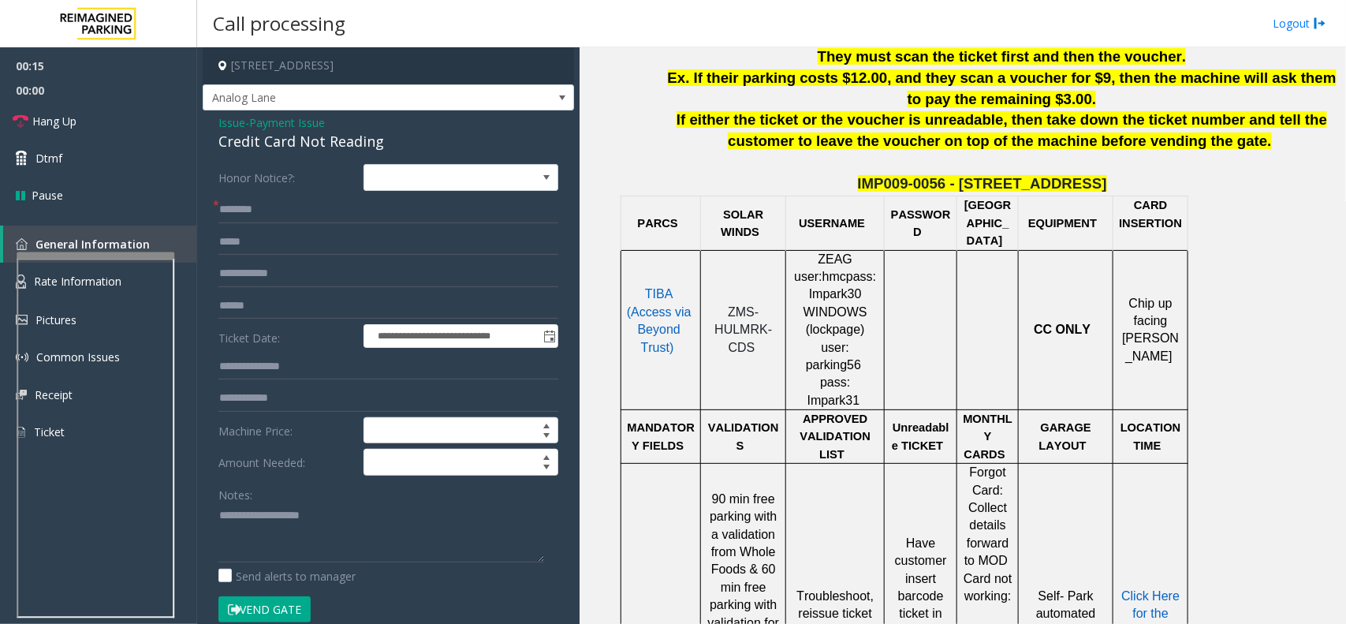
click at [364, 136] on div "Credit Card Not Reading" at bounding box center [388, 141] width 340 height 21
click at [355, 136] on div "Credit Card Not Reading" at bounding box center [388, 141] width 340 height 21
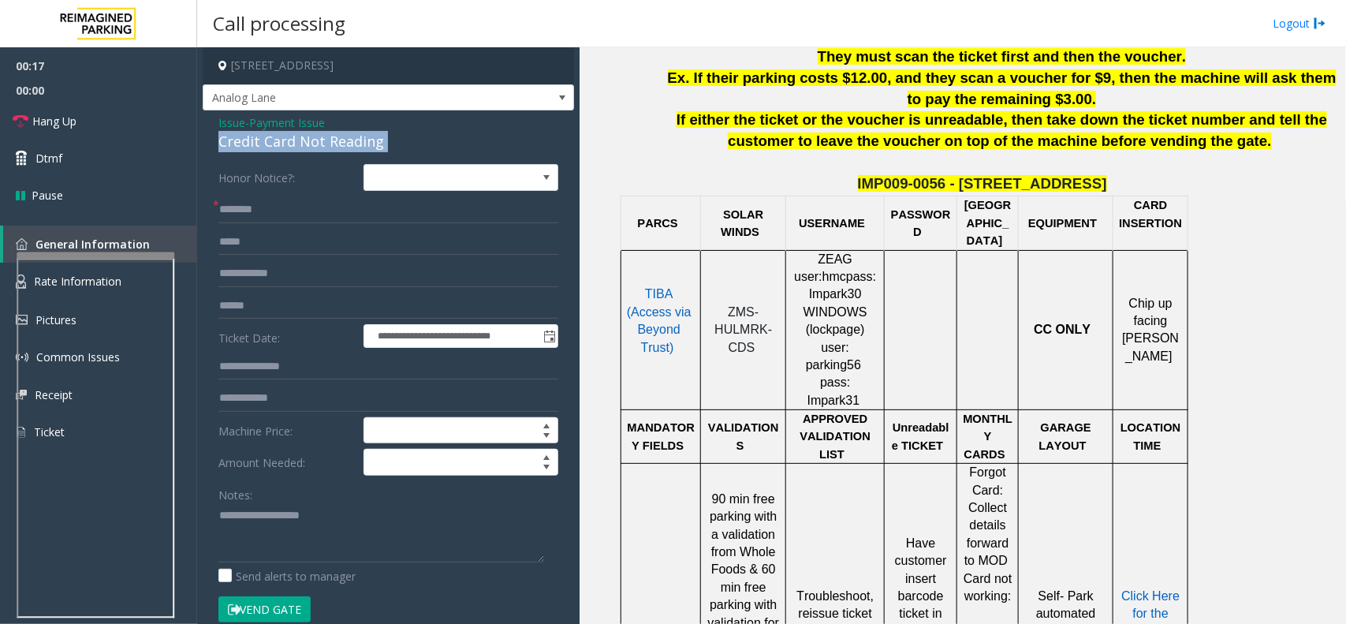
click at [355, 136] on div "Credit Card Not Reading" at bounding box center [388, 141] width 340 height 21
click at [379, 544] on textarea at bounding box center [381, 532] width 326 height 59
paste textarea "**********"
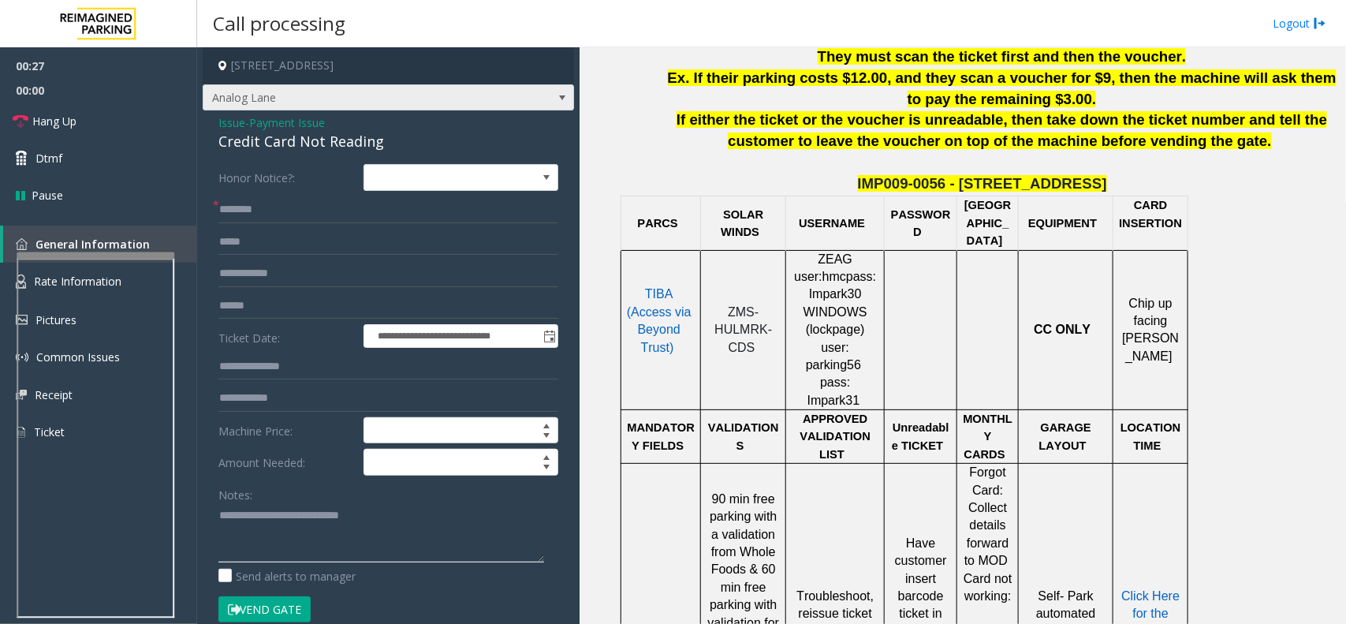
type textarea "**********"
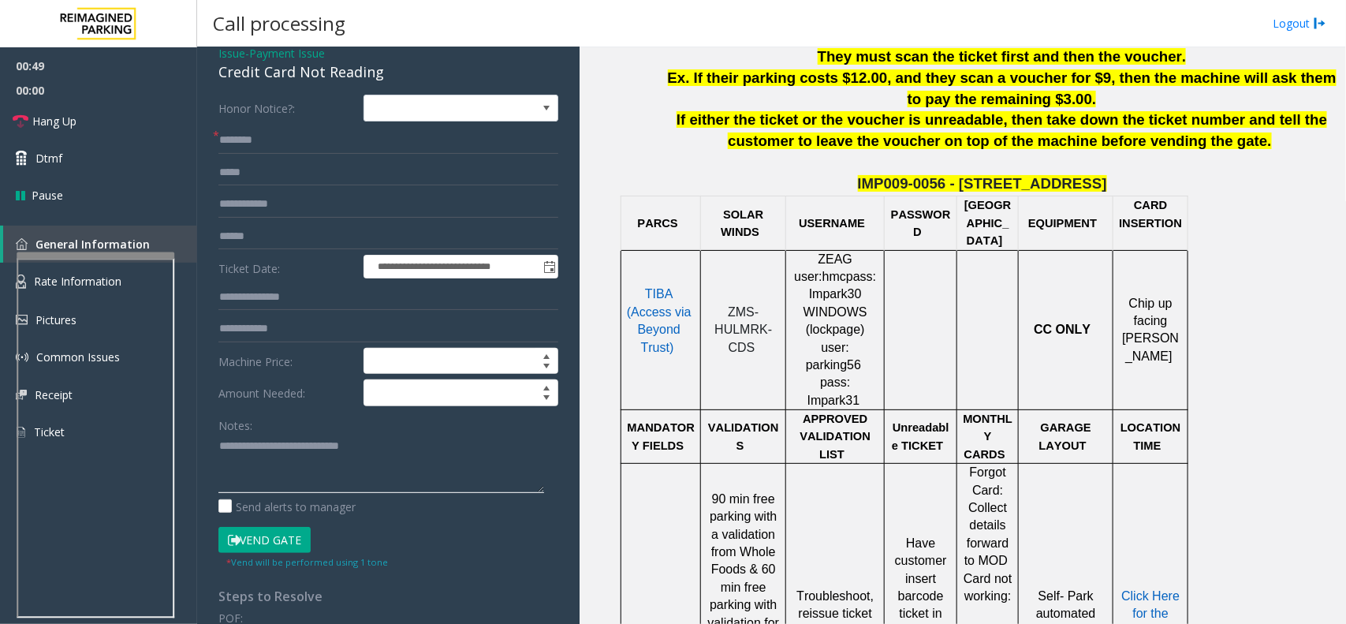
scroll to position [99, 0]
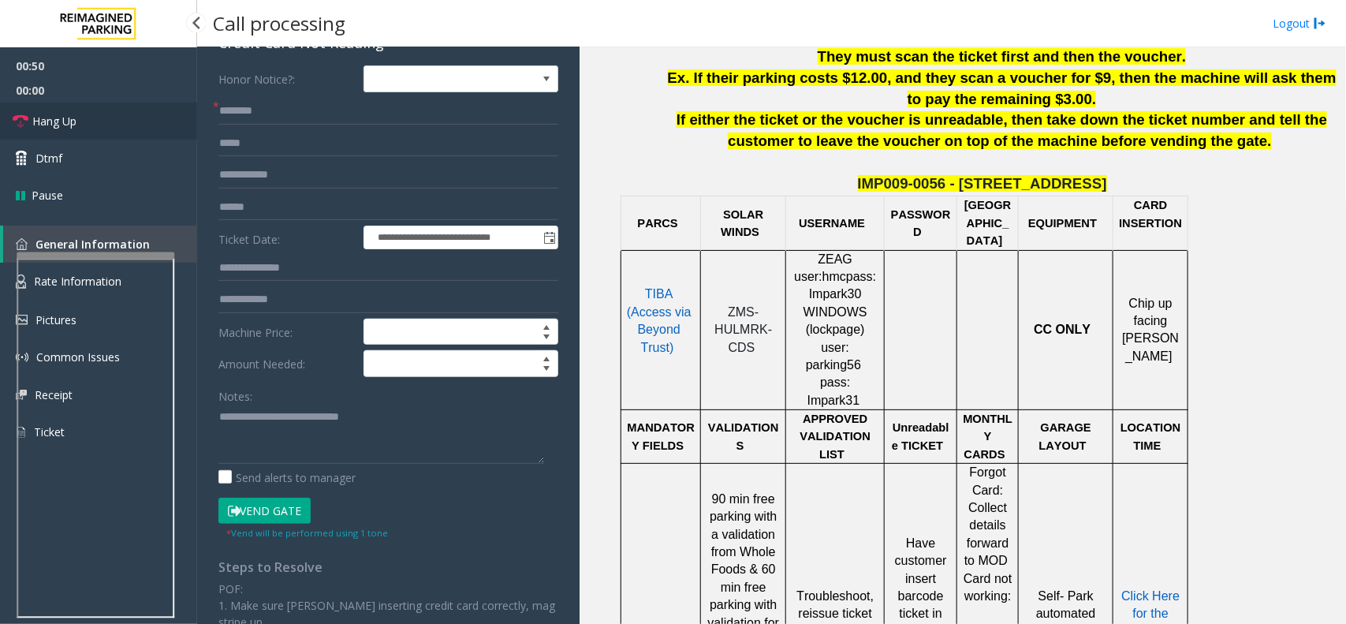
click at [112, 105] on link "Hang Up" at bounding box center [98, 121] width 197 height 37
click at [260, 113] on input "text" at bounding box center [388, 111] width 340 height 27
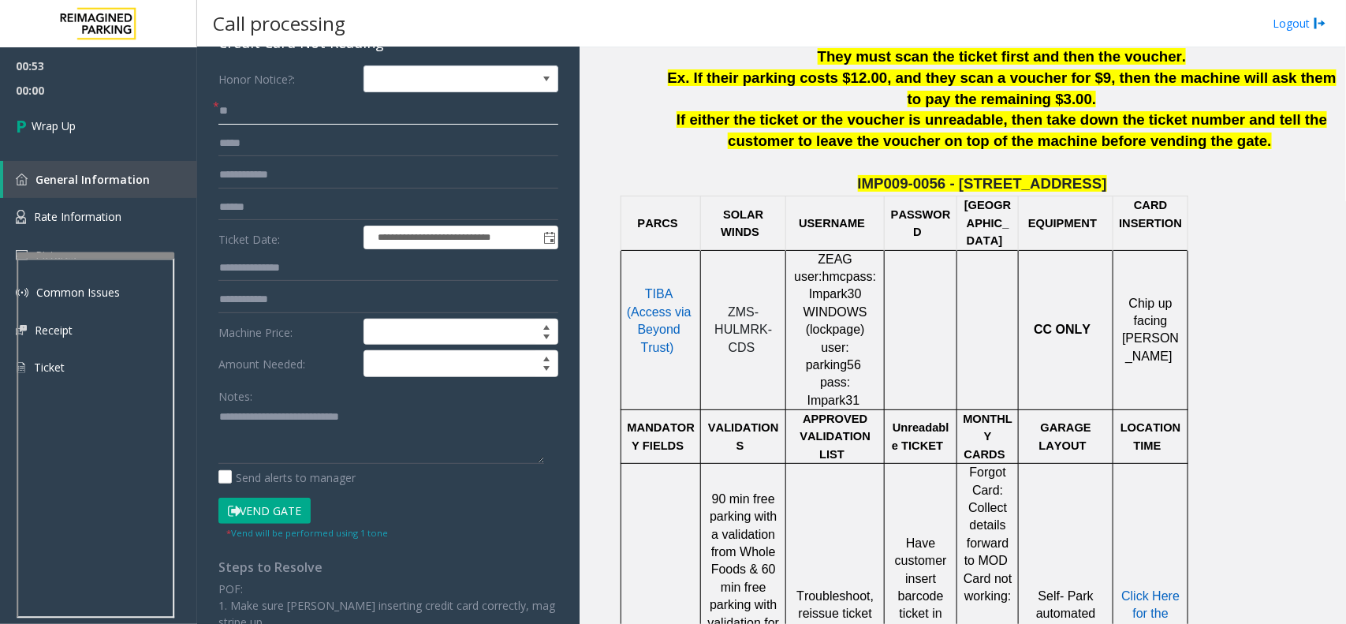
type input "**"
click at [304, 431] on textarea at bounding box center [381, 434] width 326 height 59
paste textarea "**********"
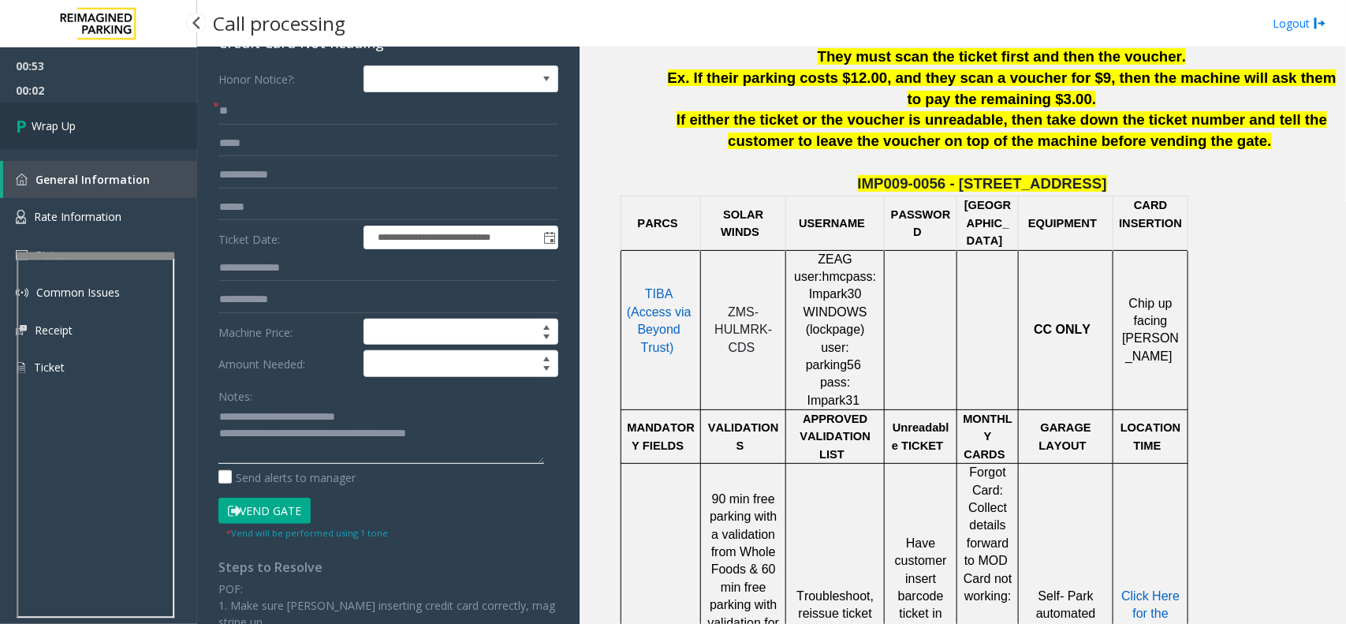
type textarea "**********"
click at [144, 123] on link "Wrap Up" at bounding box center [98, 126] width 197 height 47
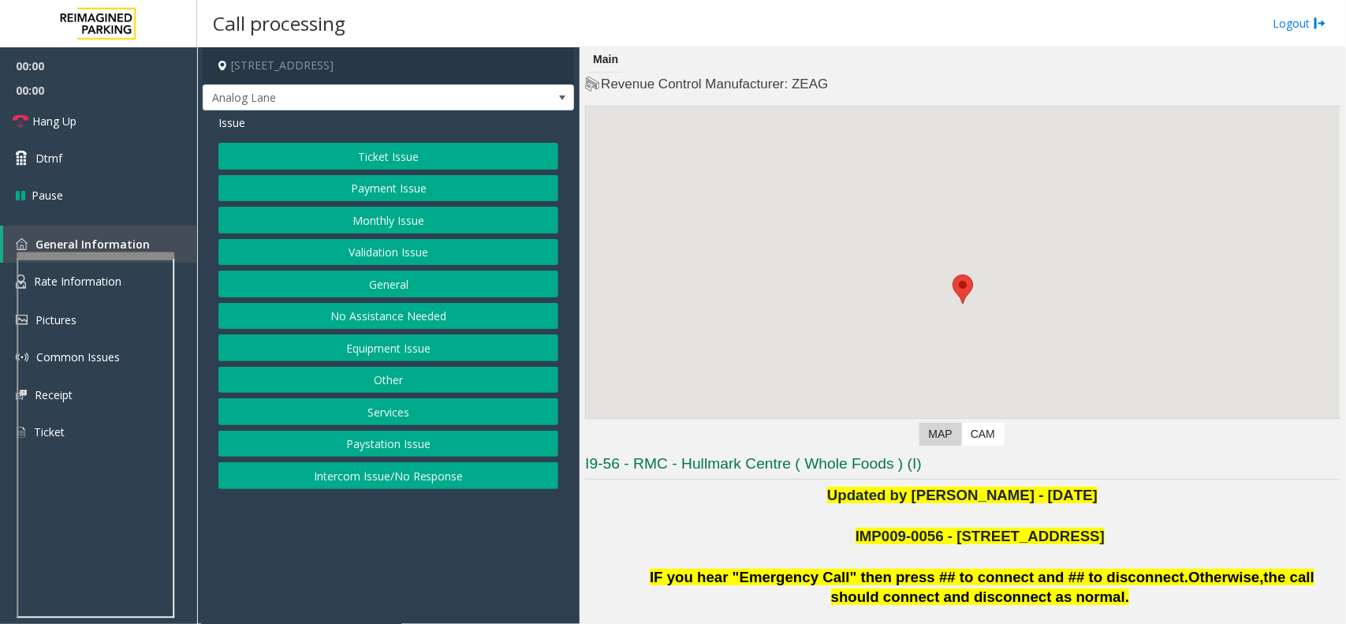
scroll to position [394, 0]
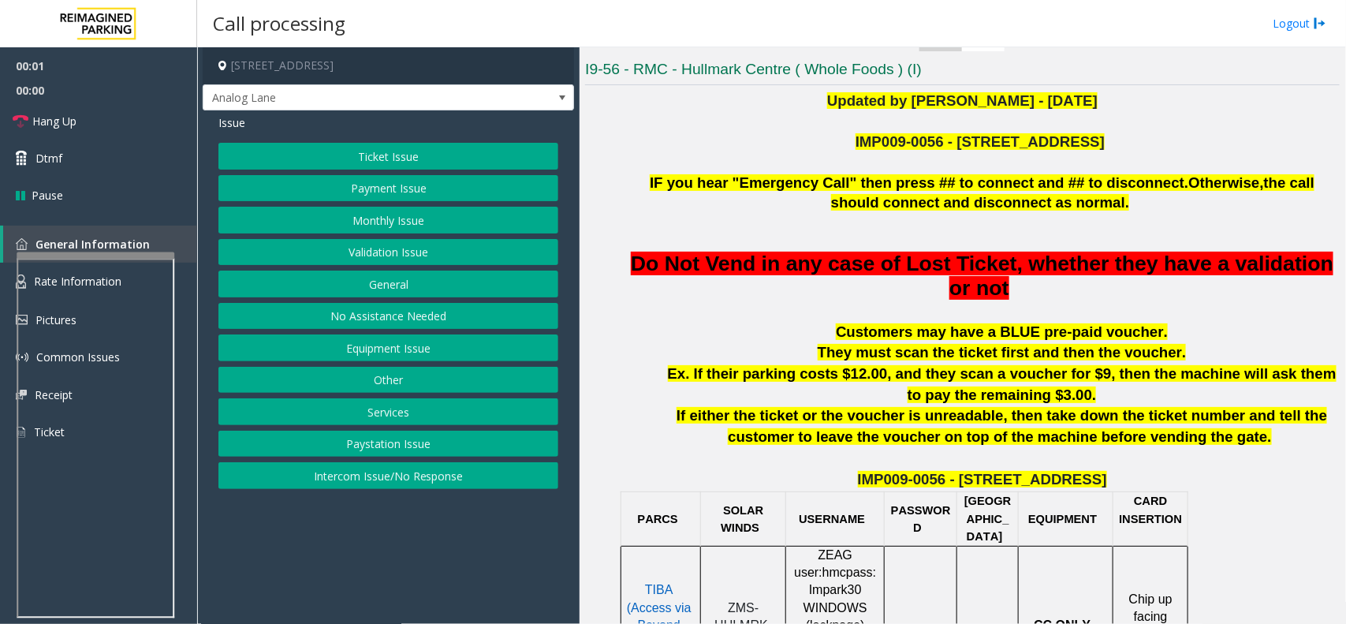
click at [758, 156] on p at bounding box center [982, 162] width 715 height 21
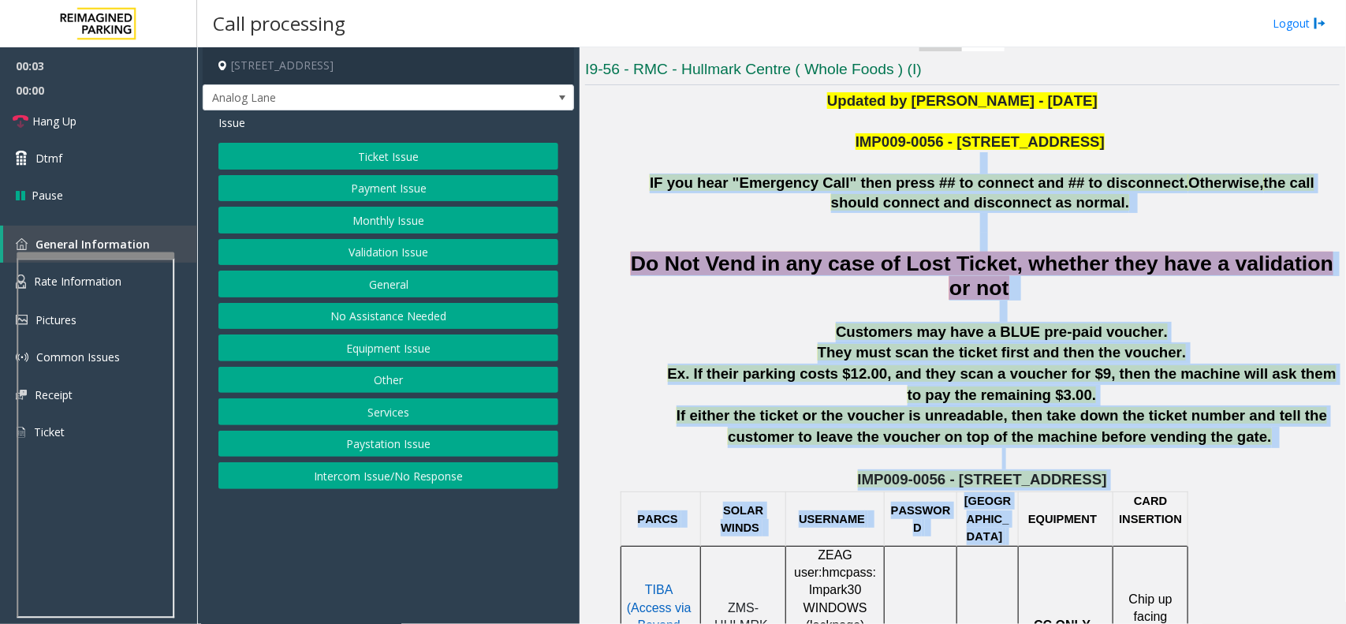
drag, startPoint x: 758, startPoint y: 156, endPoint x: 1015, endPoint y: 505, distance: 433.2
click at [1015, 505] on td "[GEOGRAPHIC_DATA]" at bounding box center [989, 519] width 62 height 54
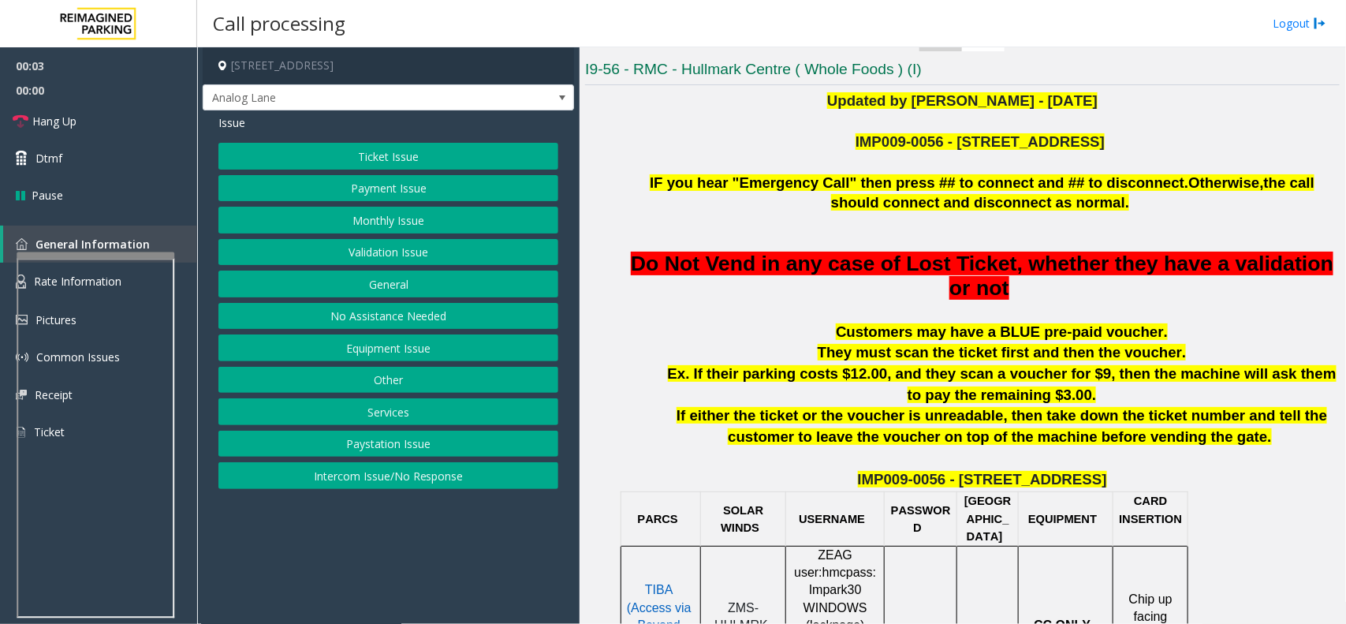
click at [1015, 505] on td "[GEOGRAPHIC_DATA]" at bounding box center [989, 519] width 62 height 54
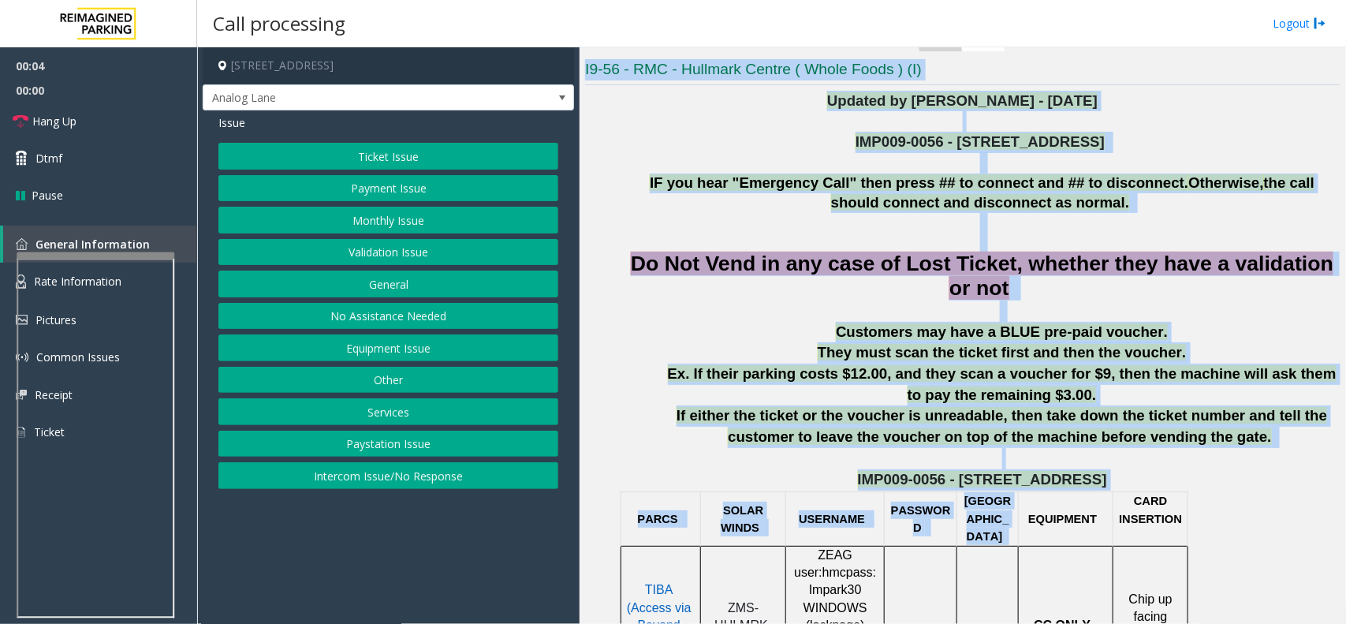
drag, startPoint x: 1015, startPoint y: 505, endPoint x: 826, endPoint y: 83, distance: 462.5
click at [826, 83] on h3 "I9-56 - RMC - Hullmark Centre ( Whole Foods ) (I)" at bounding box center [962, 72] width 755 height 26
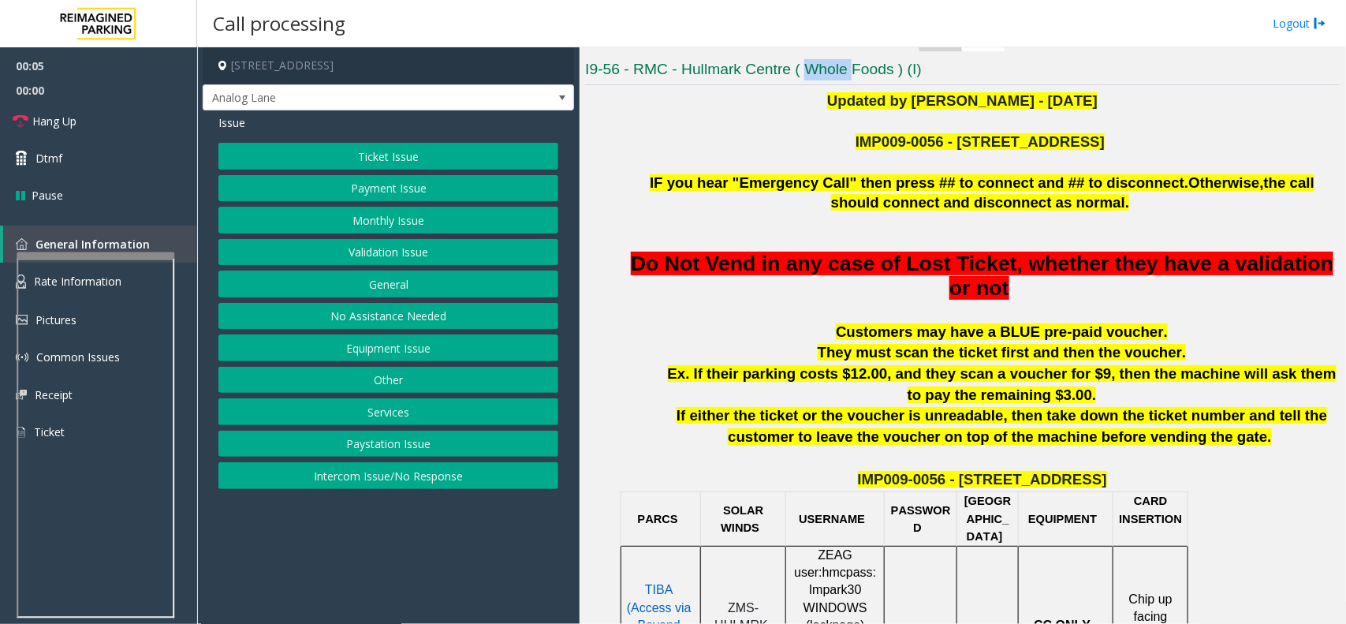
click at [826, 83] on h3 "I9-56 - RMC - Hullmark Centre ( Whole Foods ) (I)" at bounding box center [962, 72] width 755 height 26
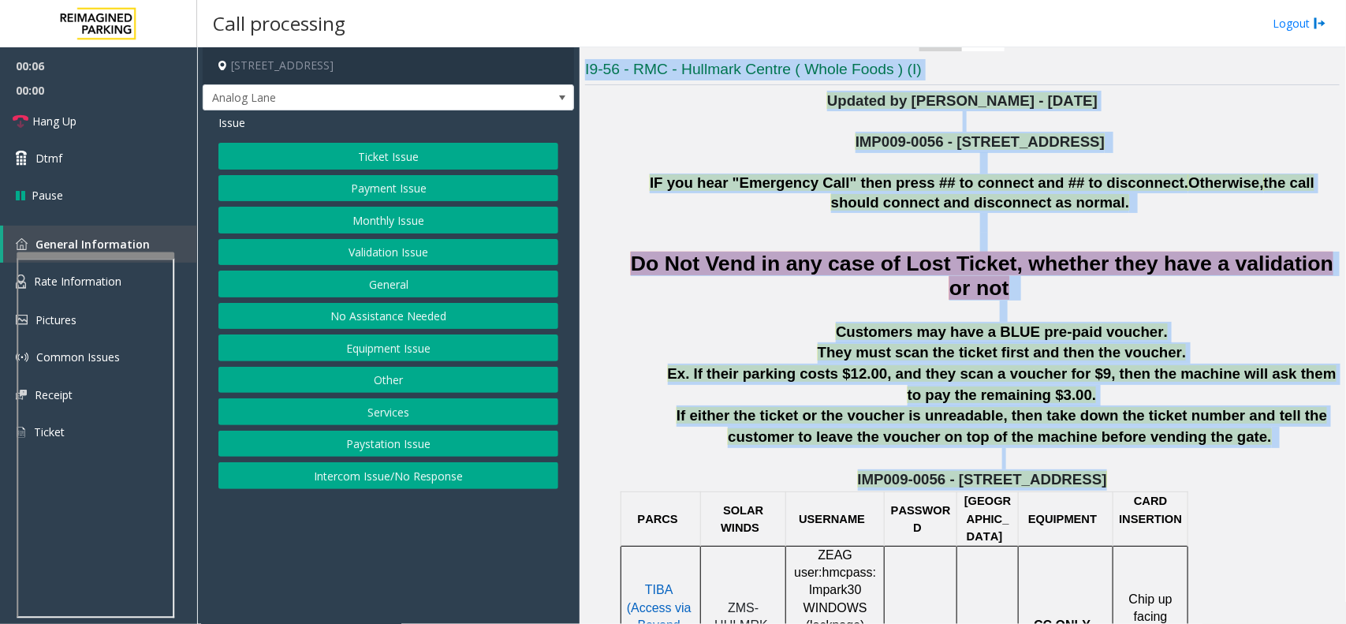
drag, startPoint x: 826, startPoint y: 83, endPoint x: 984, endPoint y: 476, distance: 423.3
click at [984, 476] on span "IMP009-0056 - [STREET_ADDRESS]" at bounding box center [982, 479] width 249 height 17
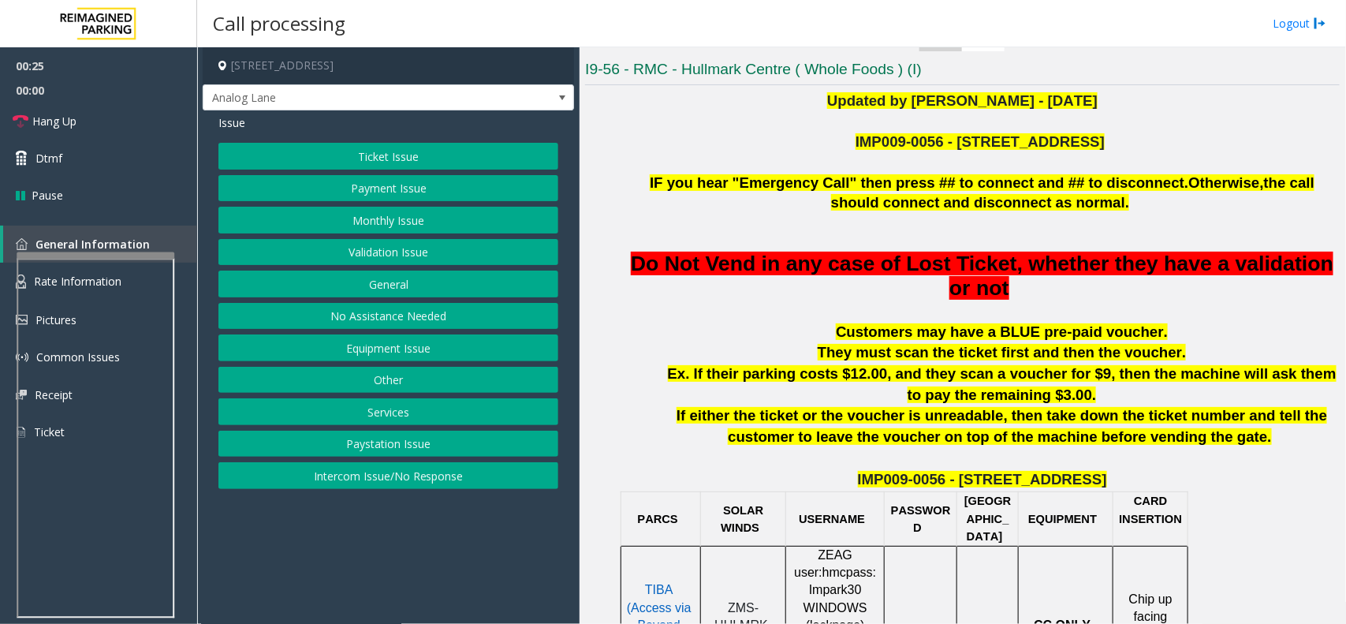
click at [442, 144] on button "Ticket Issue" at bounding box center [388, 156] width 340 height 27
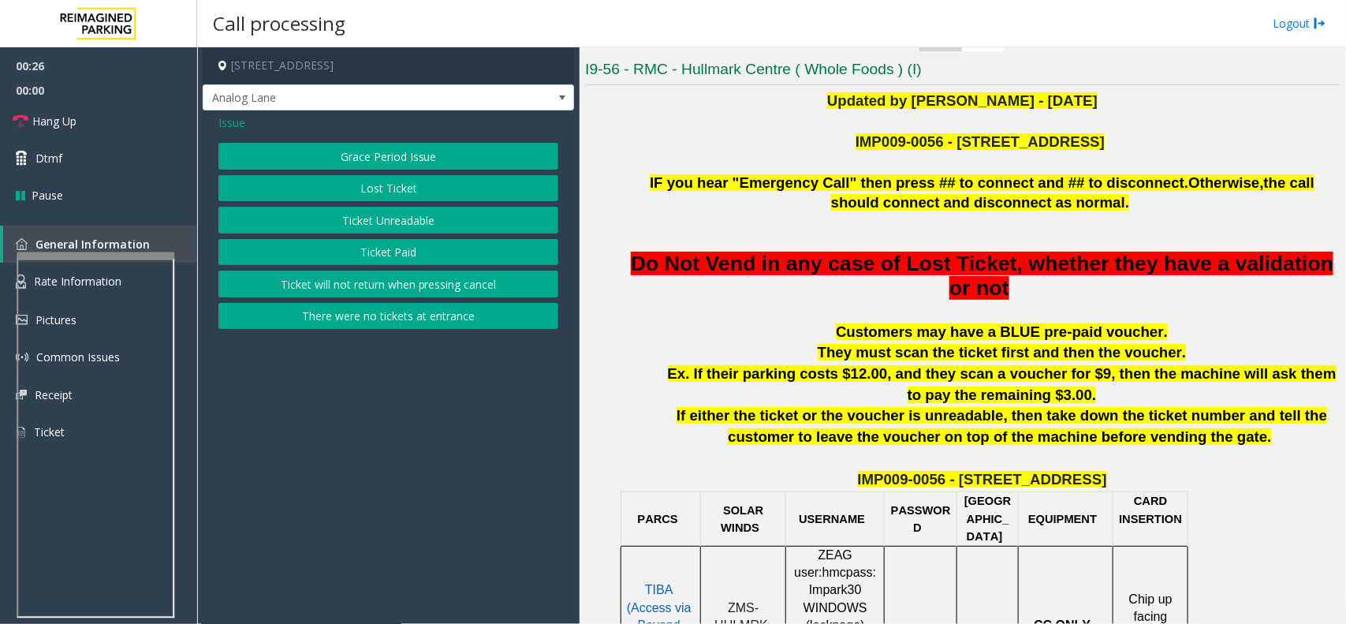
click at [443, 246] on button "Ticket Paid" at bounding box center [388, 252] width 340 height 27
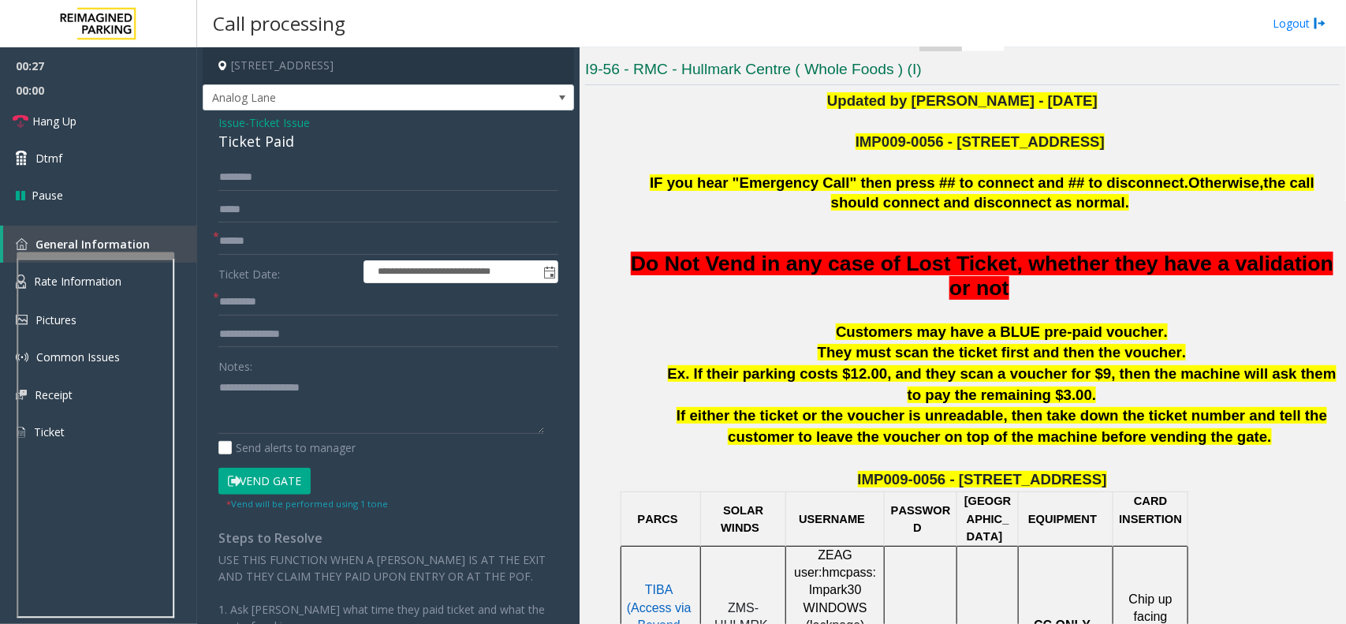
click at [245, 135] on div "Ticket Paid" at bounding box center [388, 141] width 340 height 21
copy div "Ticket Paid"
click at [334, 423] on textarea at bounding box center [381, 404] width 326 height 59
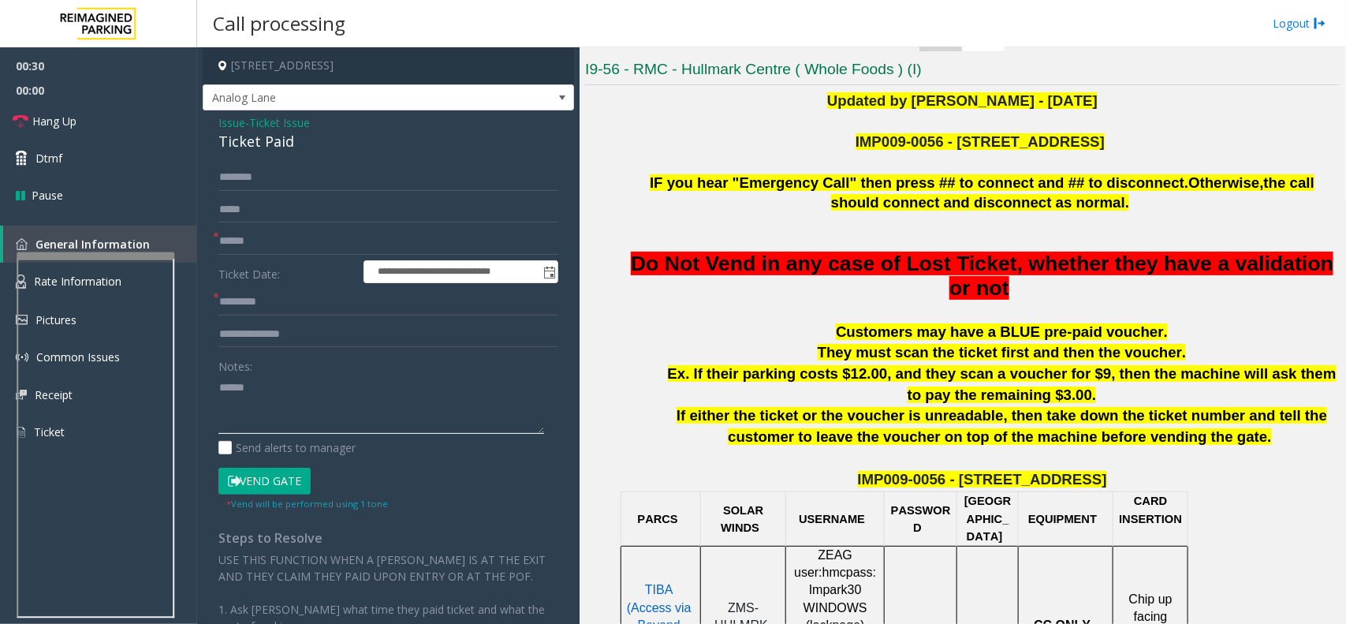
paste textarea "**********"
type textarea "**********"
click at [12, 268] on link "Rate Information" at bounding box center [98, 282] width 197 height 39
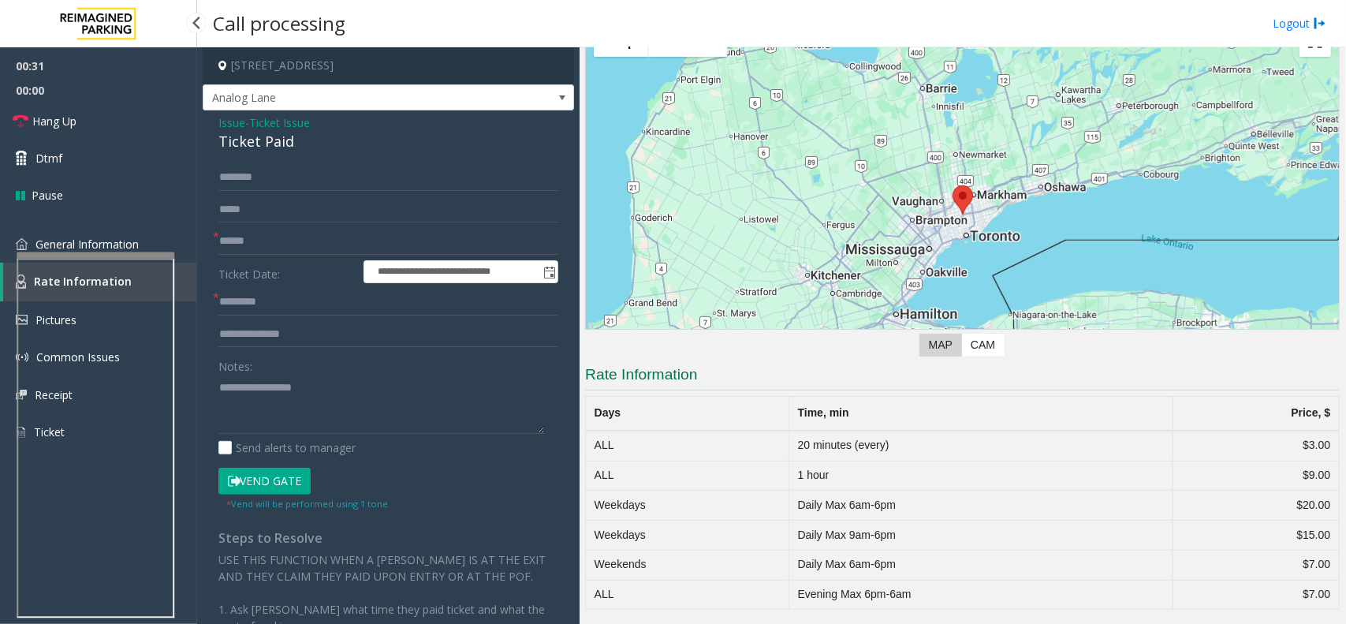
scroll to position [91, 0]
drag, startPoint x: 1283, startPoint y: 474, endPoint x: 1299, endPoint y: 468, distance: 17.7
click at [1299, 468] on td "$9.00" at bounding box center [1257, 476] width 166 height 30
copy td "$9"
click at [413, 302] on input "text" at bounding box center [388, 302] width 340 height 27
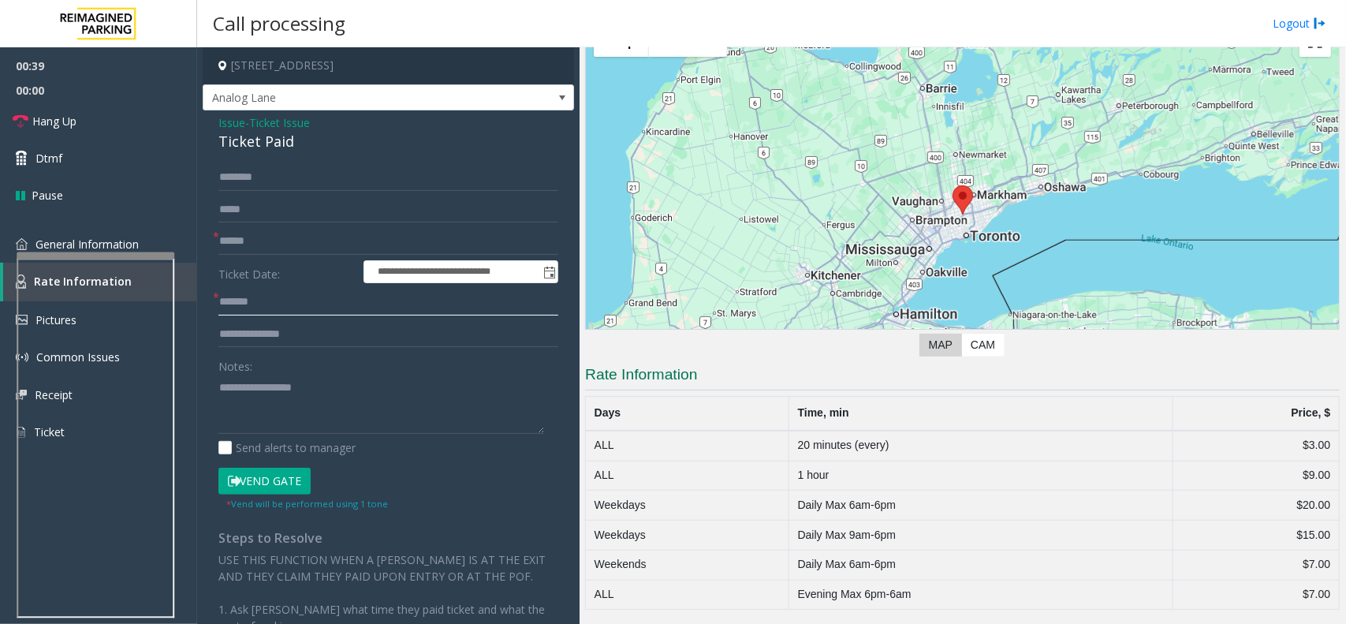
paste input "**"
click at [280, 308] on input "**********" at bounding box center [388, 302] width 340 height 27
type input "**********"
drag, startPoint x: 256, startPoint y: 483, endPoint x: 261, endPoint y: 293, distance: 189.4
click at [256, 478] on button "Vend Gate" at bounding box center [264, 481] width 92 height 27
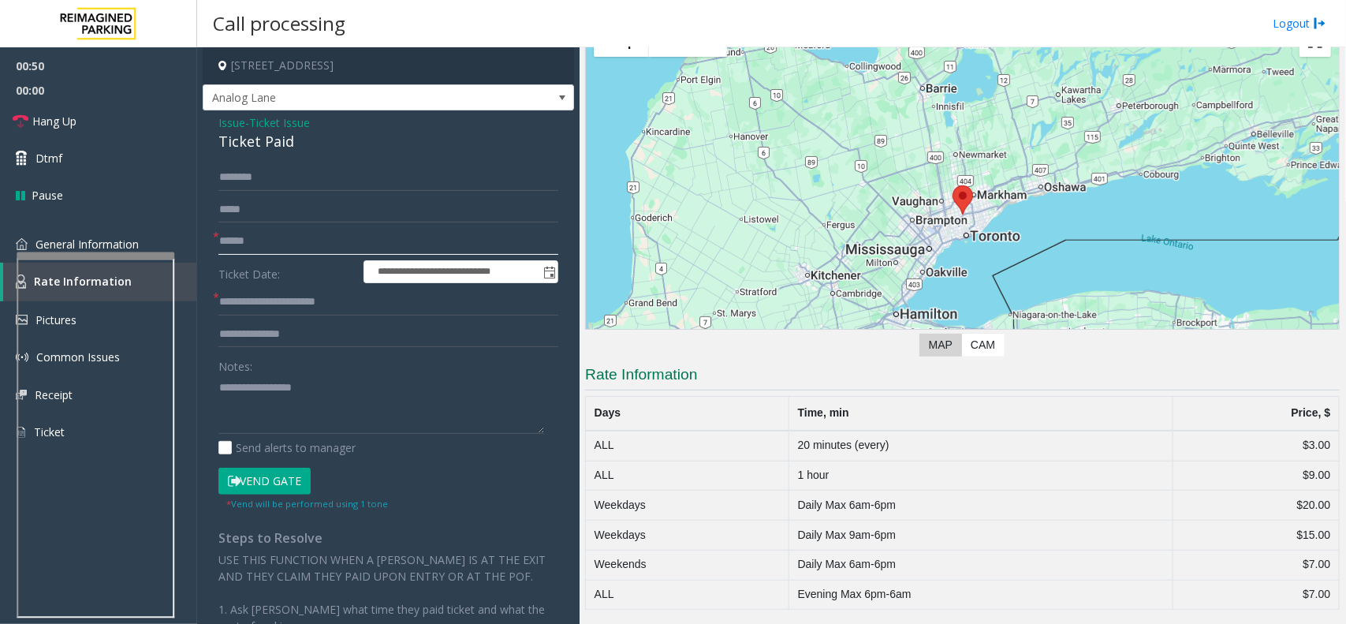
click at [271, 238] on input "text" at bounding box center [388, 241] width 340 height 27
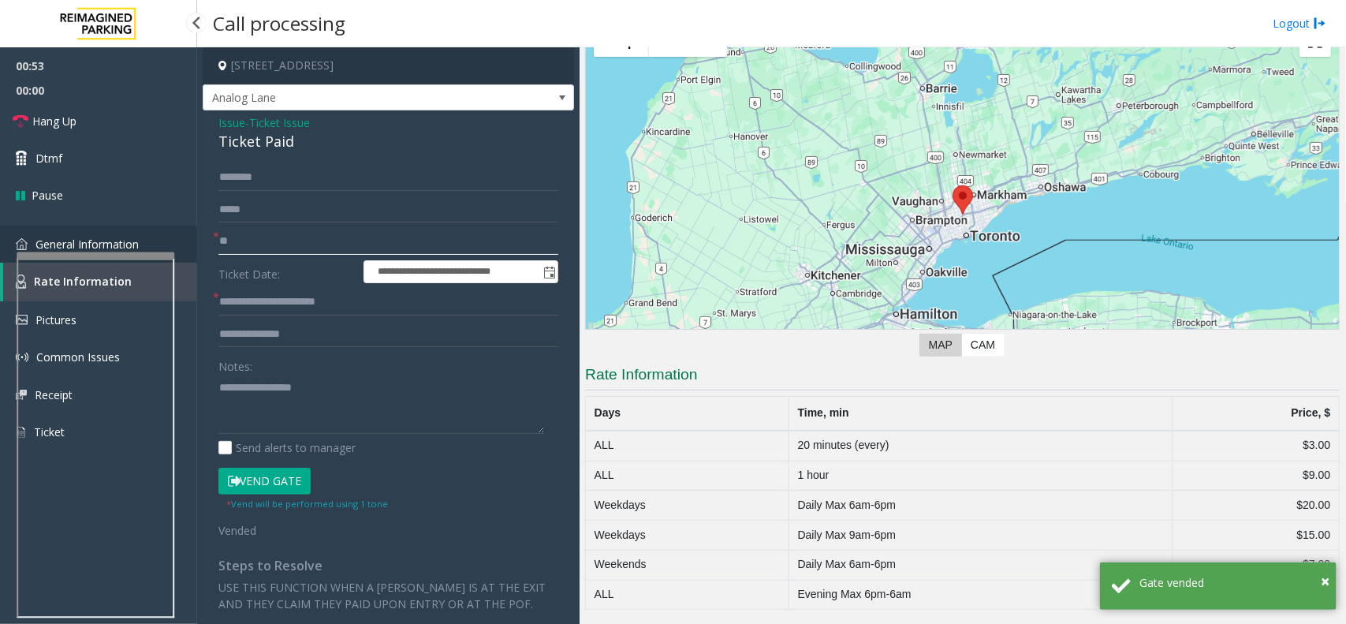
type input "**"
click at [39, 227] on link "General Information" at bounding box center [98, 244] width 197 height 37
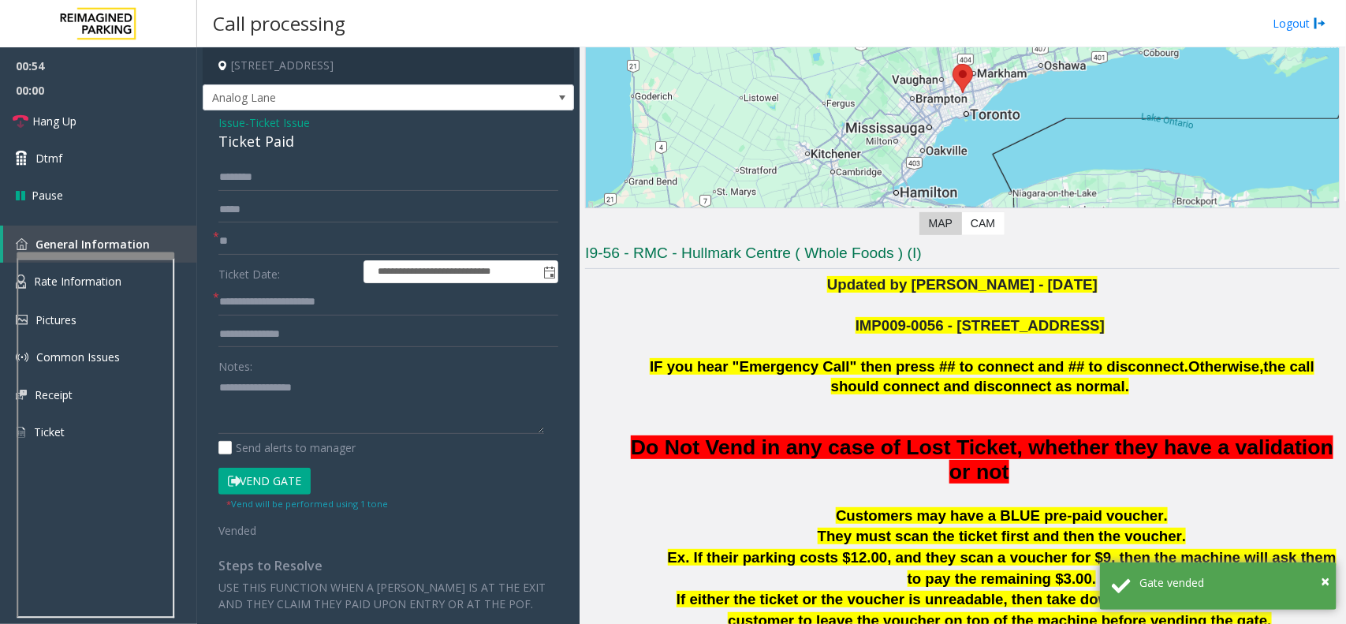
scroll to position [197, 0]
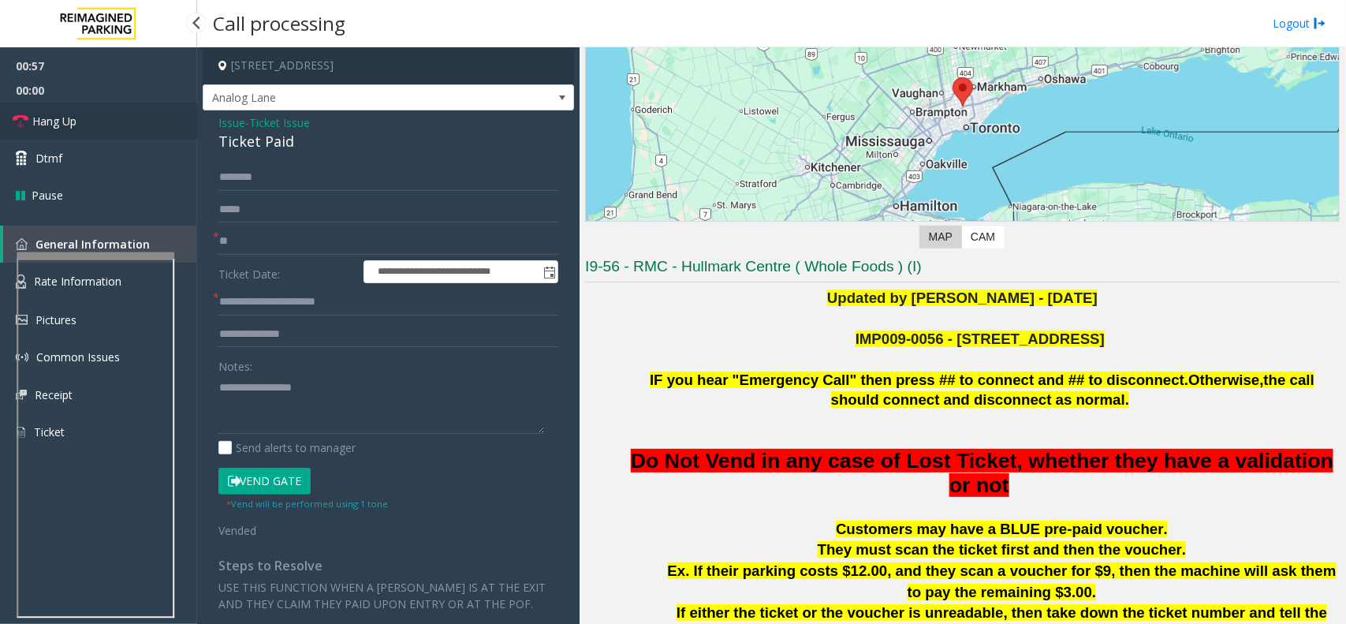
click at [139, 119] on link "Hang Up" at bounding box center [98, 121] width 197 height 37
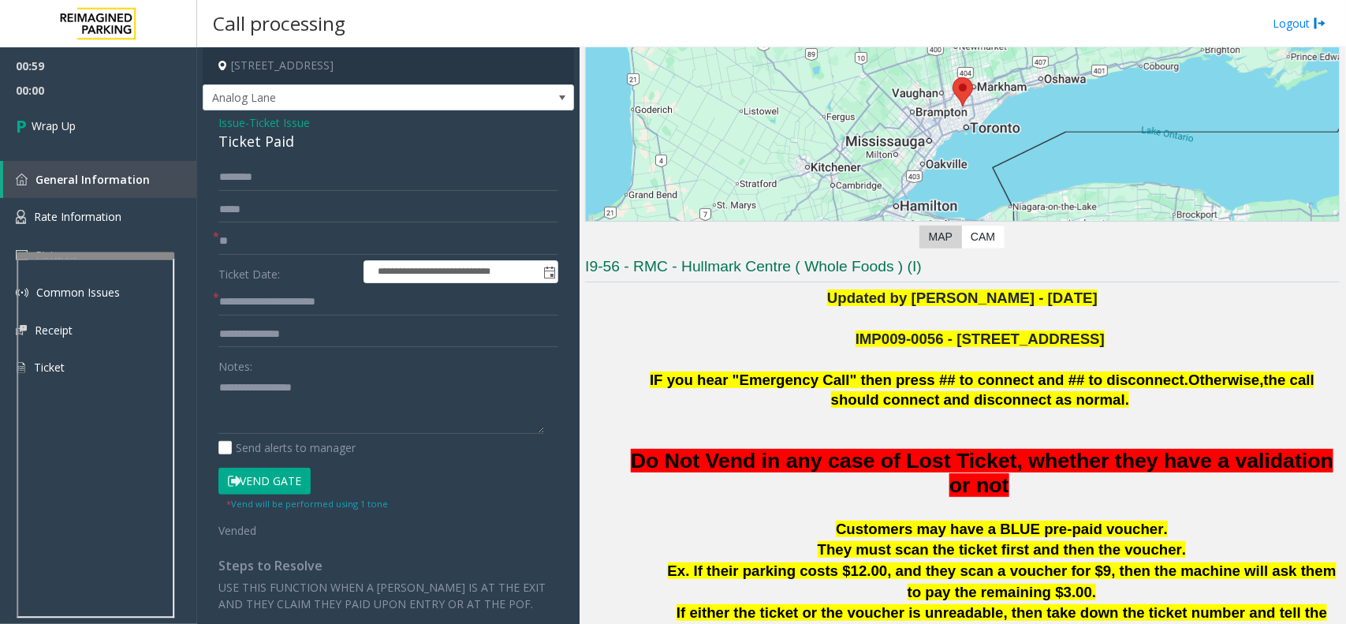
click at [409, 371] on div "Notes:" at bounding box center [388, 393] width 340 height 81
click at [414, 399] on textarea at bounding box center [381, 404] width 326 height 59
paste textarea "**********"
type textarea "**********"
click at [158, 120] on link "Wrap Up" at bounding box center [98, 126] width 197 height 47
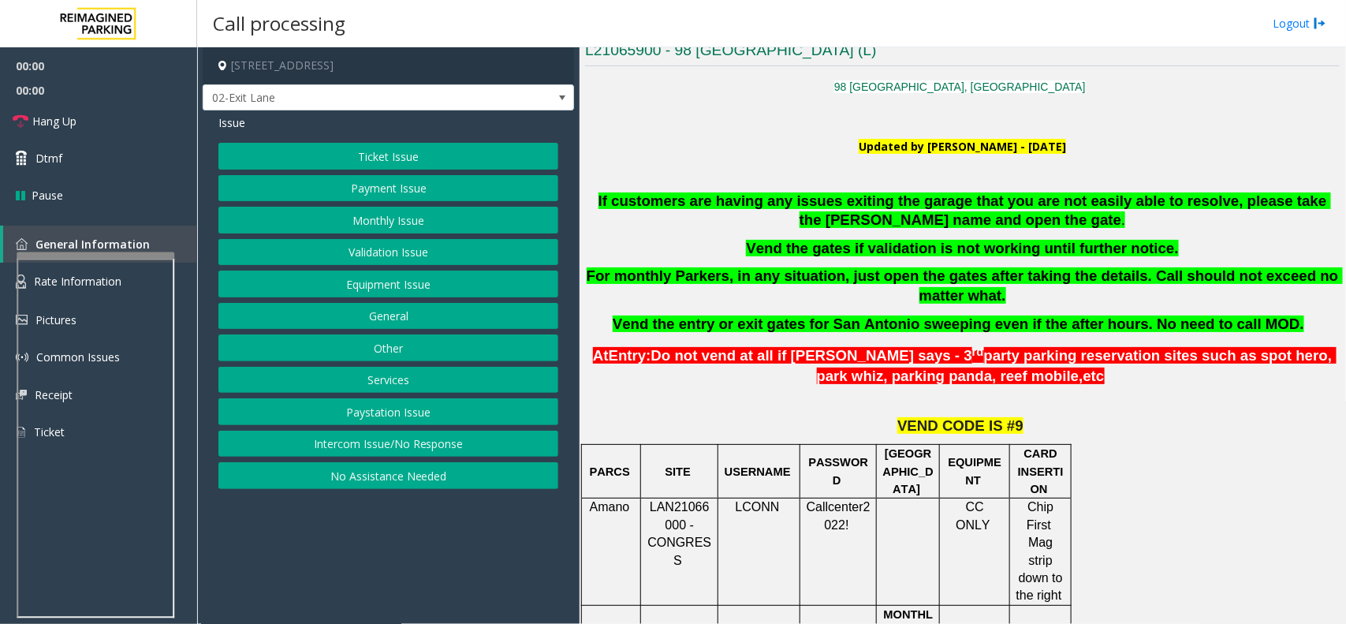
scroll to position [394, 0]
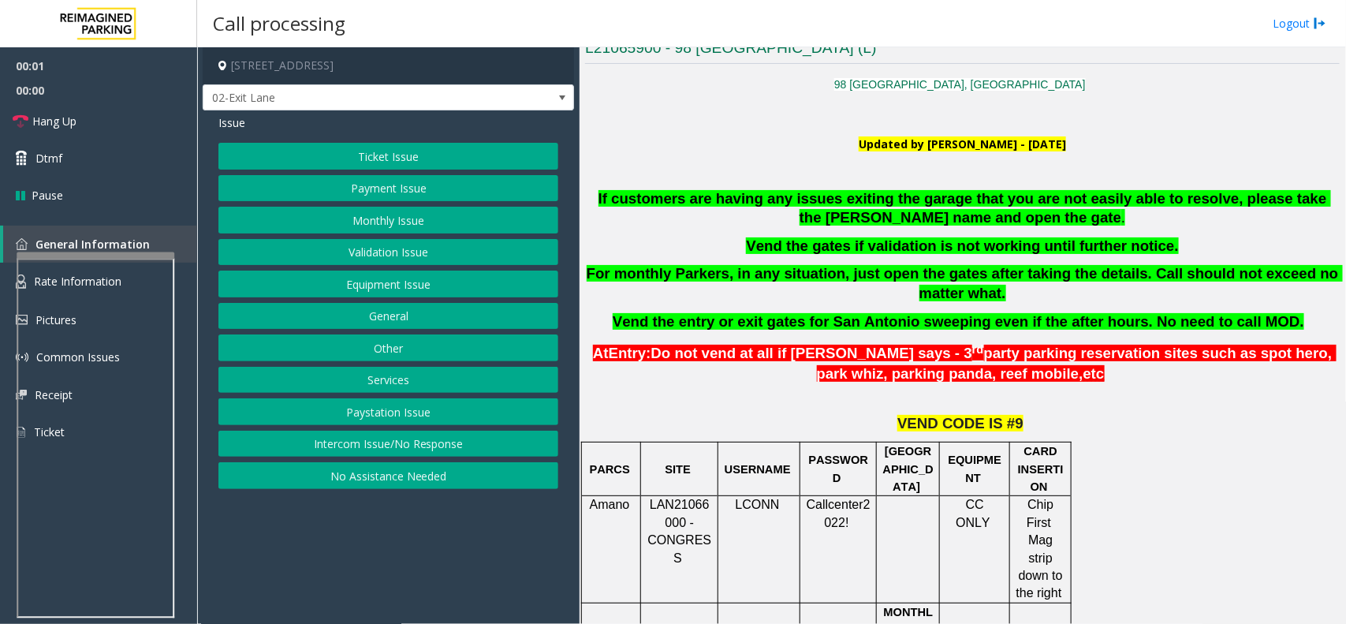
click at [895, 237] on b "Vend the gates if validation is not working until further notice." at bounding box center [962, 245] width 432 height 17
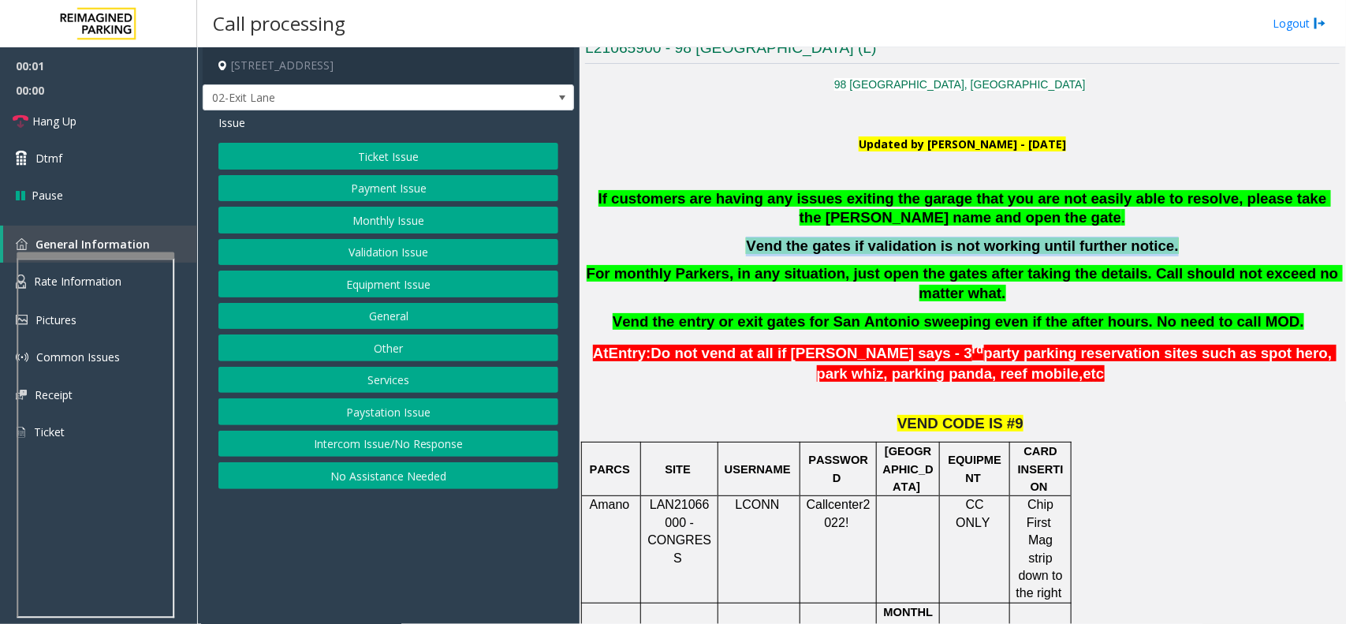
click at [895, 237] on b "Vend the gates if validation is not working until further notice." at bounding box center [962, 245] width 432 height 17
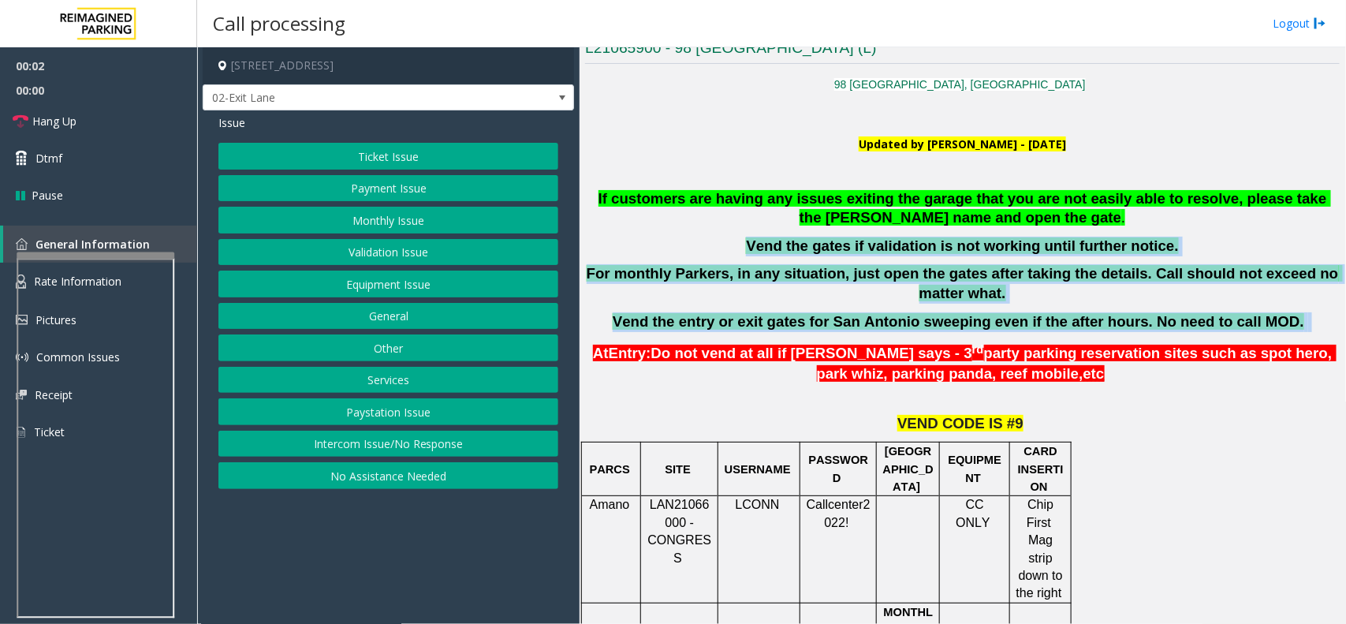
drag, startPoint x: 895, startPoint y: 237, endPoint x: 927, endPoint y: 316, distance: 85.0
click at [927, 316] on div "If customers are having any issues exiting the garage that you are not easily a…" at bounding box center [962, 260] width 755 height 143
click at [927, 316] on b "Vend the entry or exit gates for San Antonio sweeping even if the after hours. …" at bounding box center [959, 321] width 692 height 17
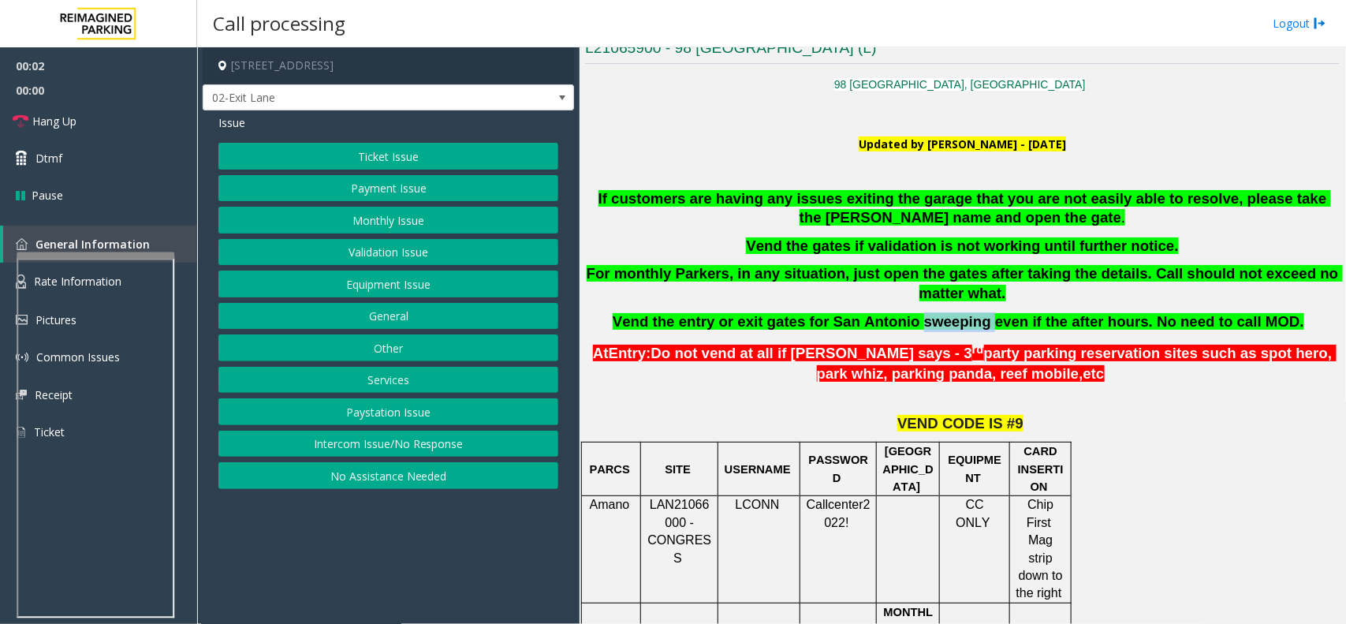
click at [927, 316] on b "Vend the entry or exit gates for San Antonio sweeping even if the after hours. …" at bounding box center [959, 321] width 692 height 17
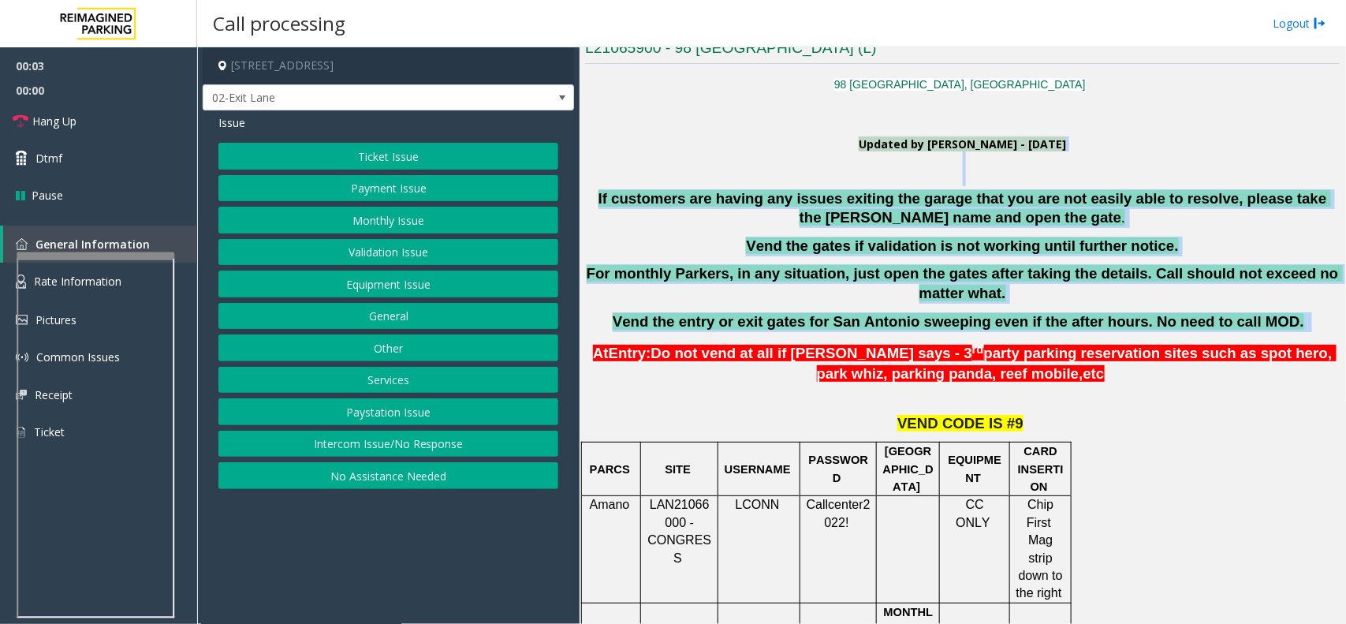
drag, startPoint x: 927, startPoint y: 316, endPoint x: 832, endPoint y: 140, distance: 199.7
click at [859, 140] on span "Updated by [PERSON_NAME] - [DATE]" at bounding box center [962, 143] width 207 height 15
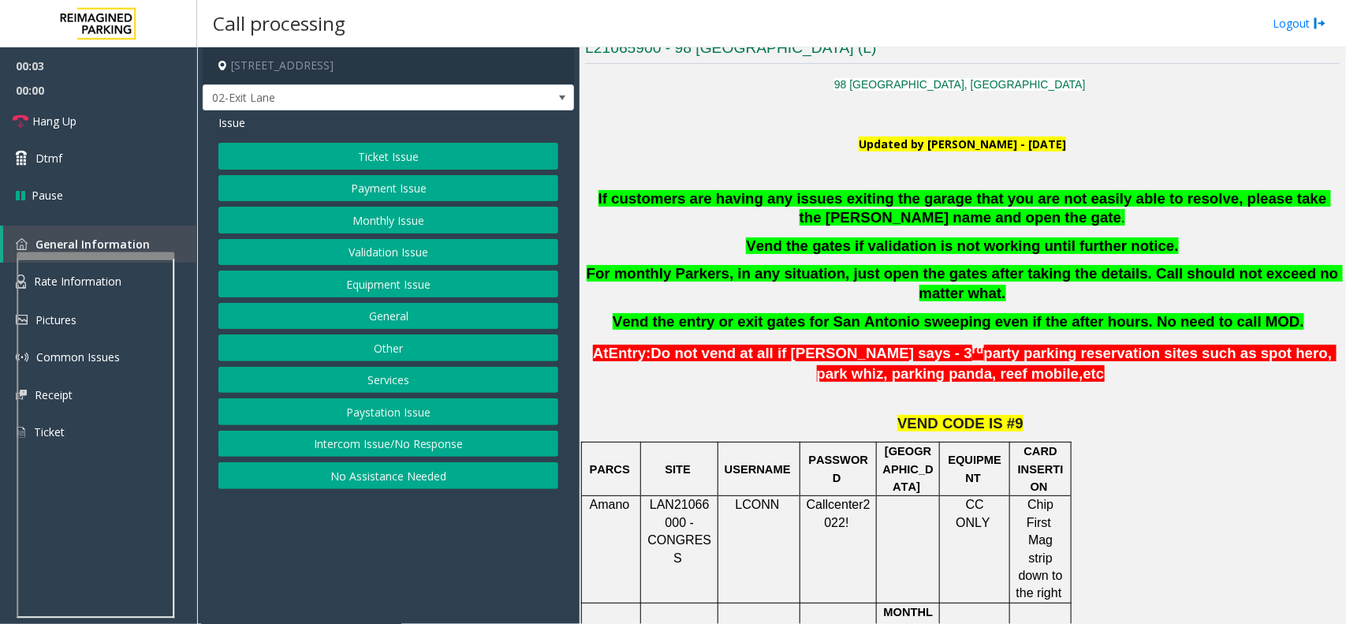
click at [443, 446] on button "Intercom Issue/No Response" at bounding box center [388, 444] width 340 height 27
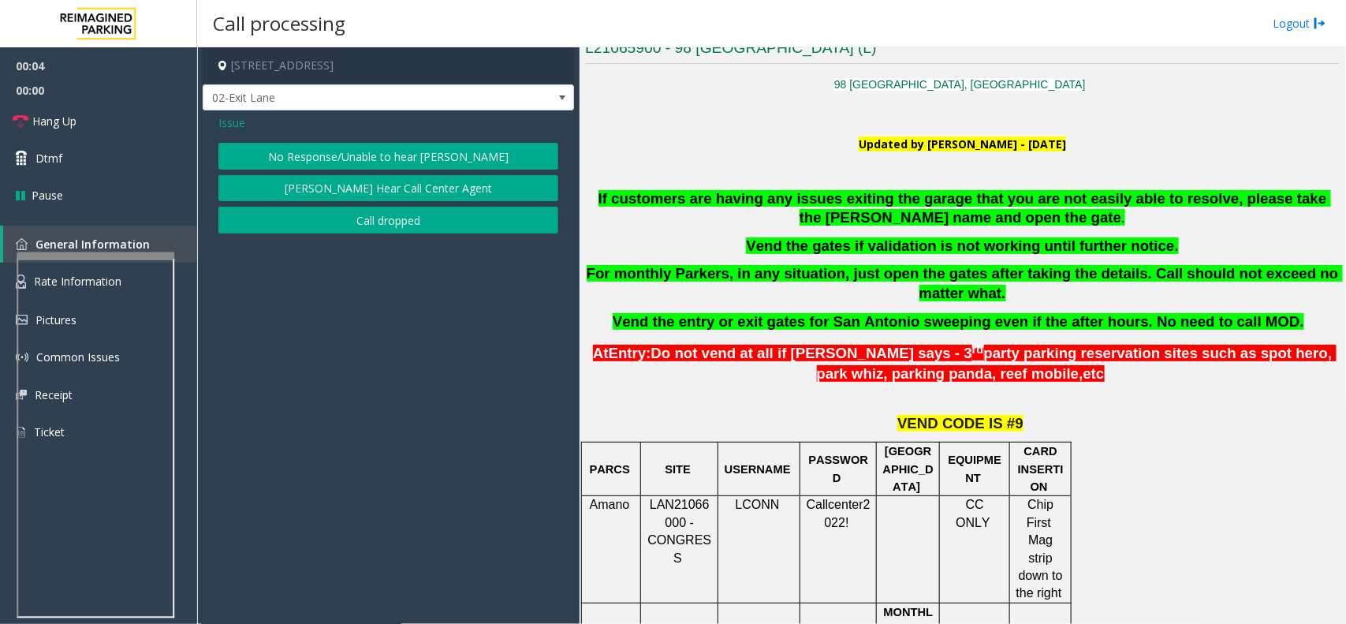
click at [342, 159] on button "No Response/Unable to hear [PERSON_NAME]" at bounding box center [388, 156] width 340 height 27
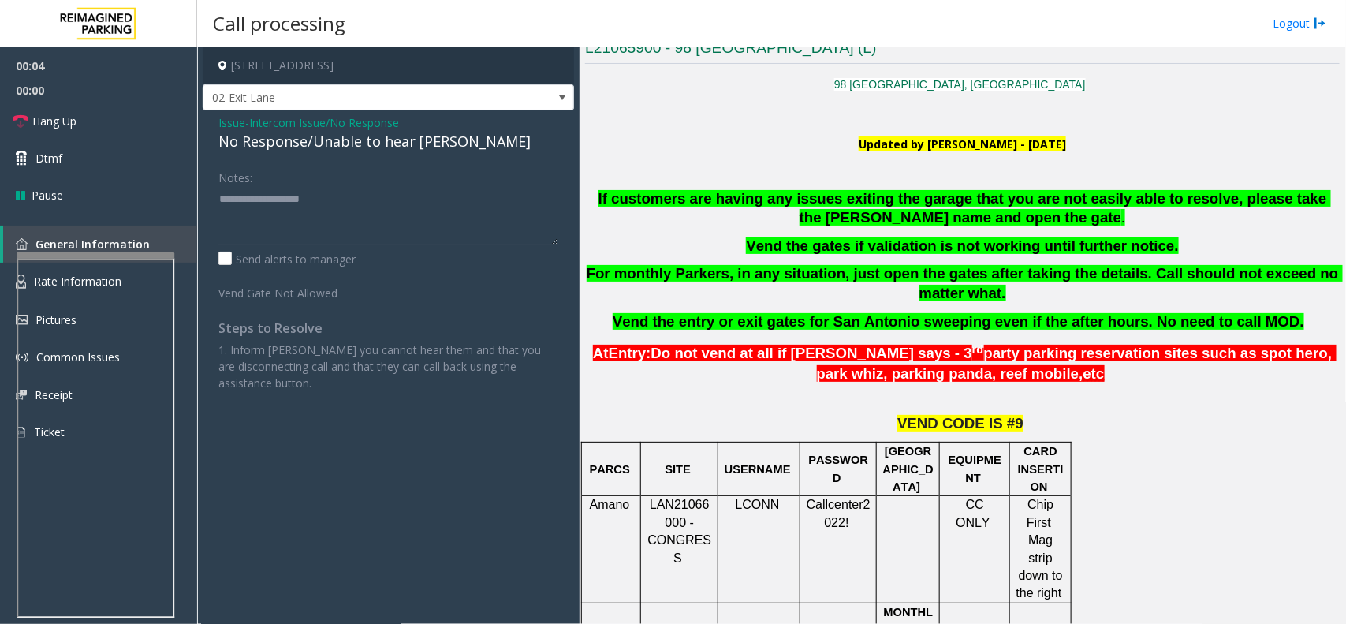
click at [348, 142] on div "No Response/Unable to hear [PERSON_NAME]" at bounding box center [388, 141] width 340 height 21
type textarea "**********"
click at [36, 122] on span "Hang Up" at bounding box center [54, 121] width 44 height 17
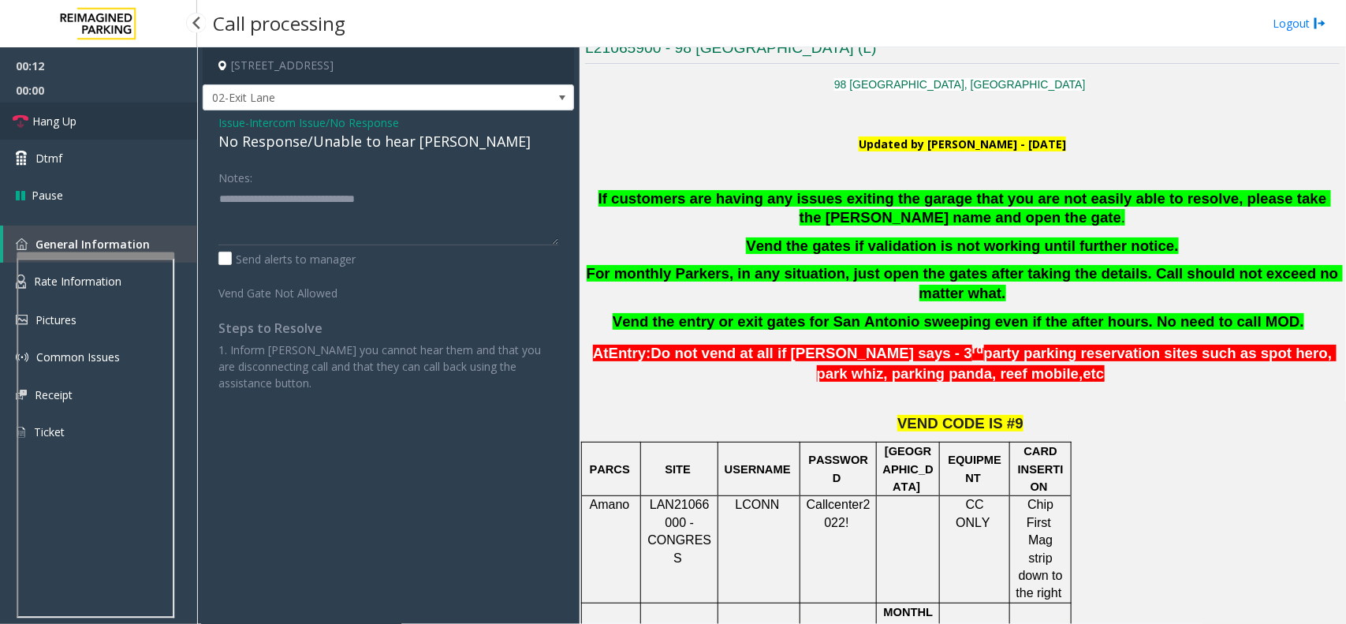
click at [36, 122] on span "Hang Up" at bounding box center [54, 121] width 44 height 17
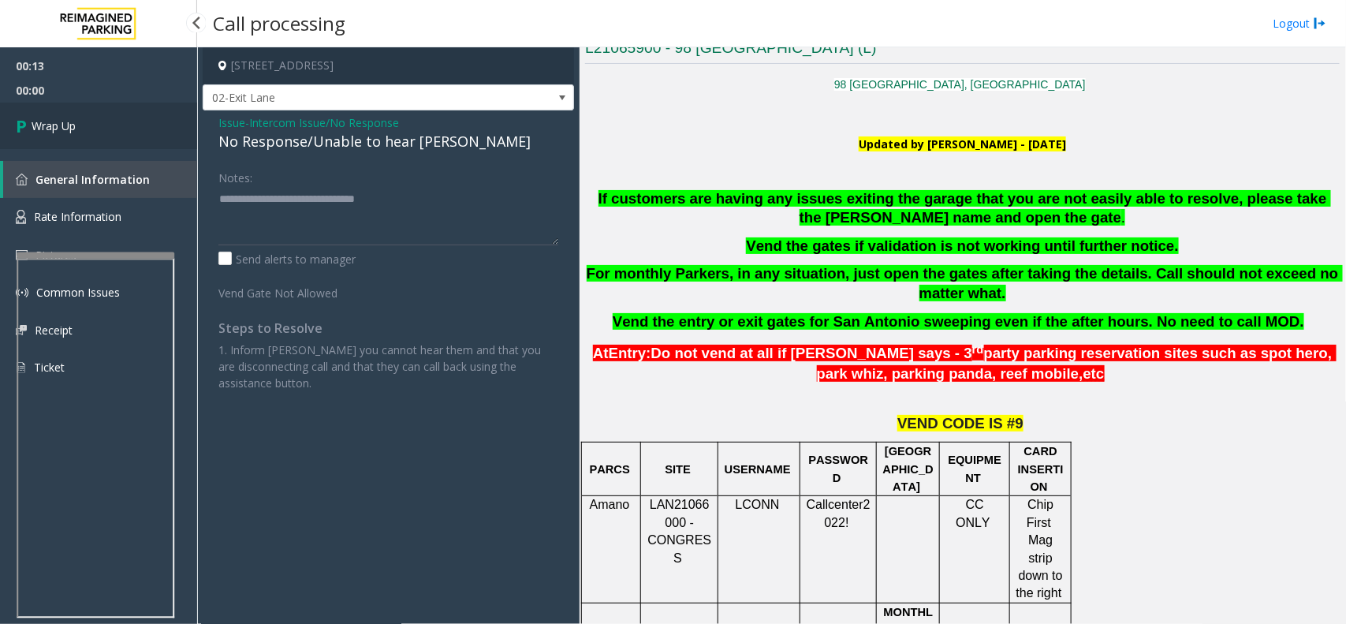
click at [37, 122] on span "Wrap Up" at bounding box center [54, 126] width 44 height 17
click at [37, 121] on span "Wrap Up" at bounding box center [54, 126] width 44 height 17
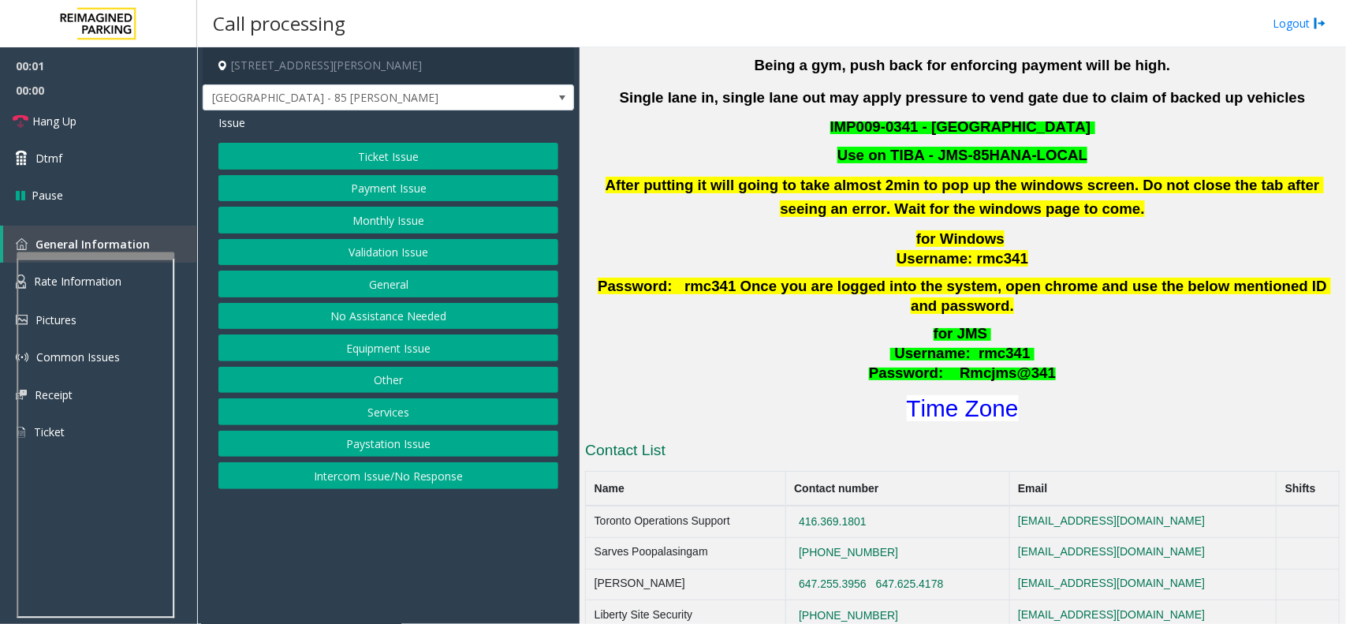
scroll to position [493, 0]
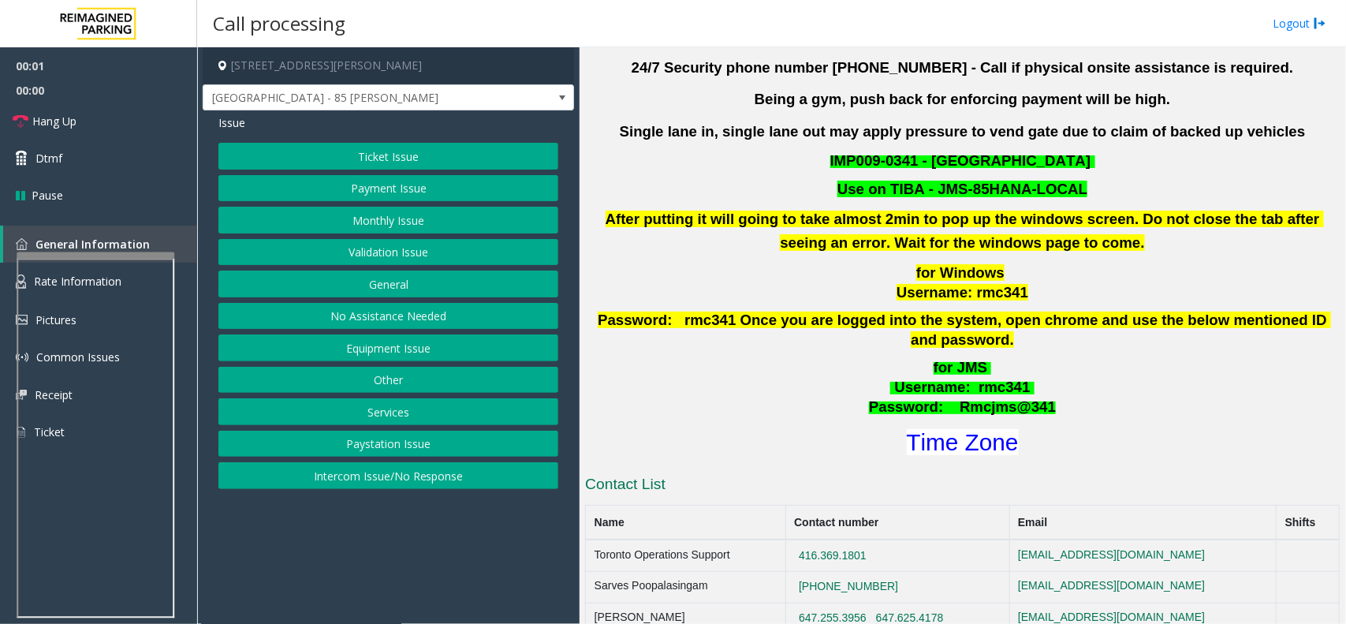
click at [679, 259] on div "Updated by [PERSON_NAME] - [DATE] 24/7 Security phone number [PHONE_NUMBER] - C…" at bounding box center [962, 225] width 755 height 466
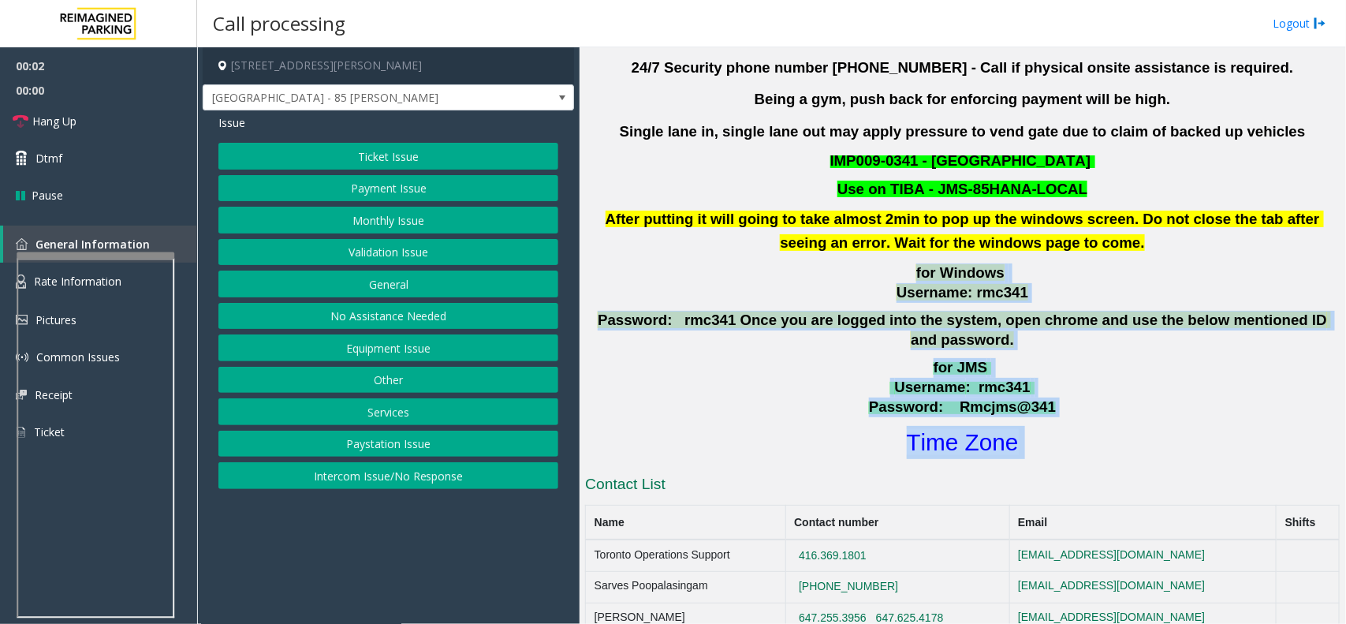
drag, startPoint x: 679, startPoint y: 259, endPoint x: 1040, endPoint y: 420, distance: 395.1
click at [1040, 420] on div "Updated by [PERSON_NAME] - [DATE] 24/7 Security phone number [PHONE_NUMBER] - C…" at bounding box center [962, 225] width 755 height 466
click at [1040, 426] on h1 "Time Zone" at bounding box center [963, 442] width 758 height 33
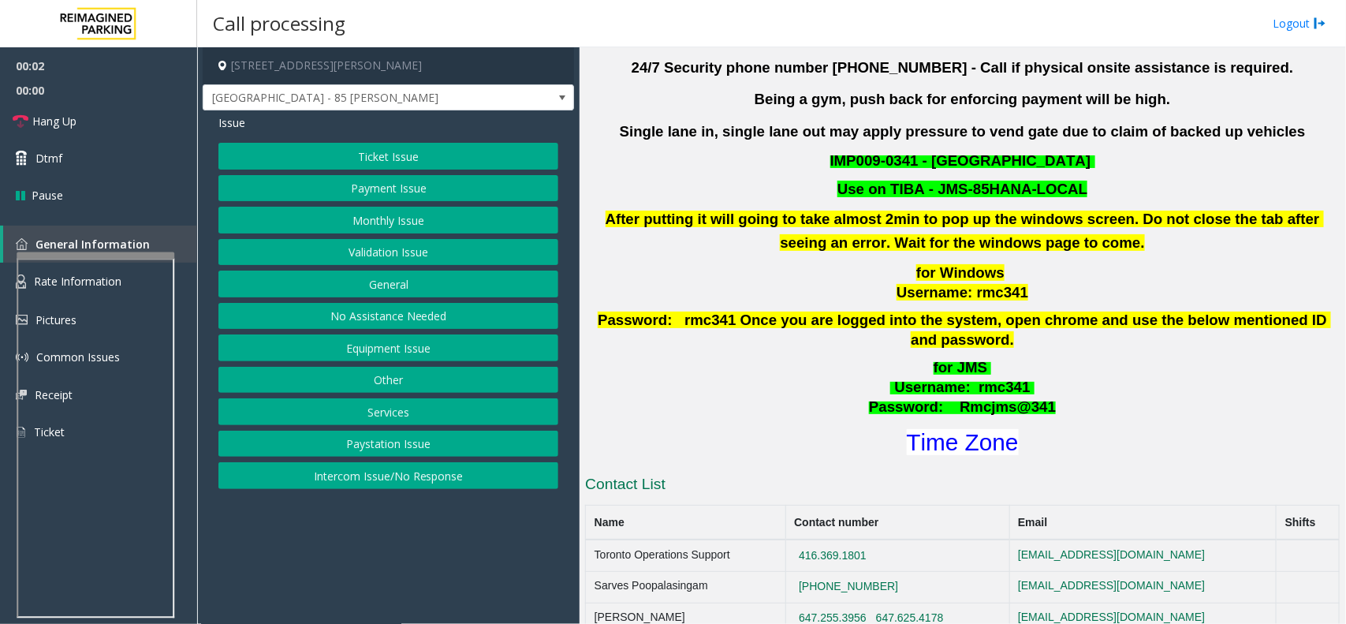
click at [1040, 426] on h1 "Time Zone" at bounding box center [963, 442] width 758 height 33
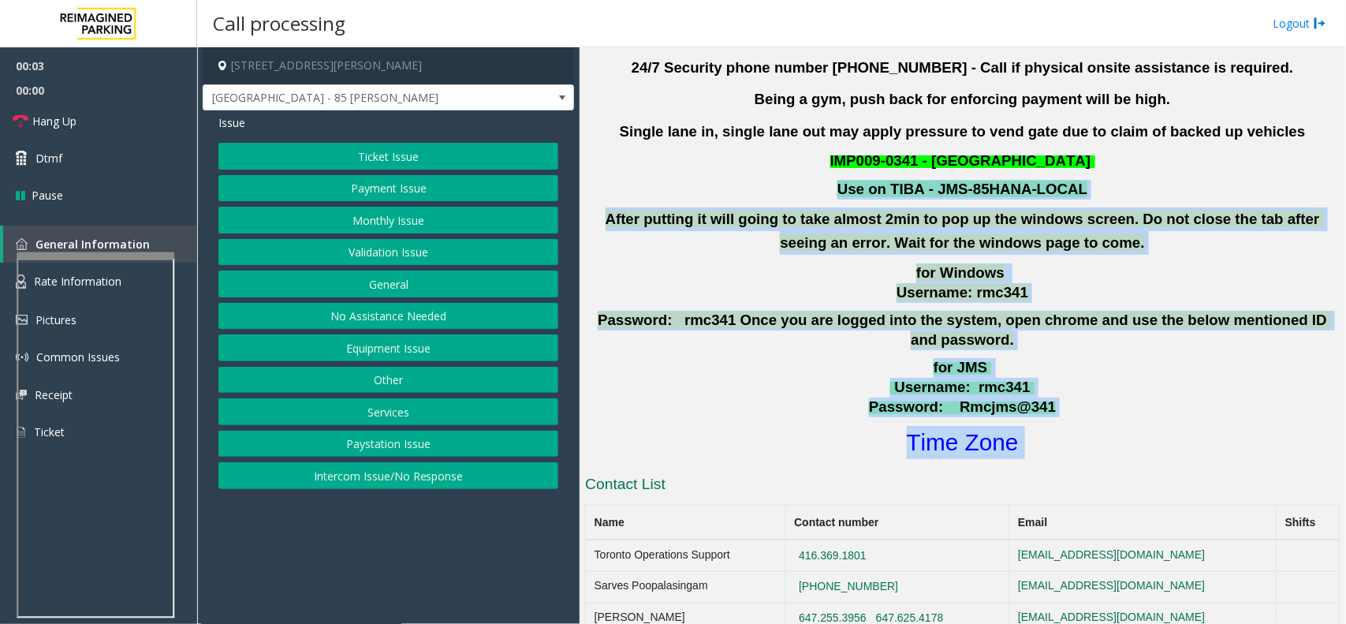
drag, startPoint x: 1040, startPoint y: 420, endPoint x: 854, endPoint y: 178, distance: 305.0
click at [854, 178] on div "Updated by [PERSON_NAME] - [DATE] 24/7 Security phone number [PHONE_NUMBER] - C…" at bounding box center [962, 225] width 755 height 466
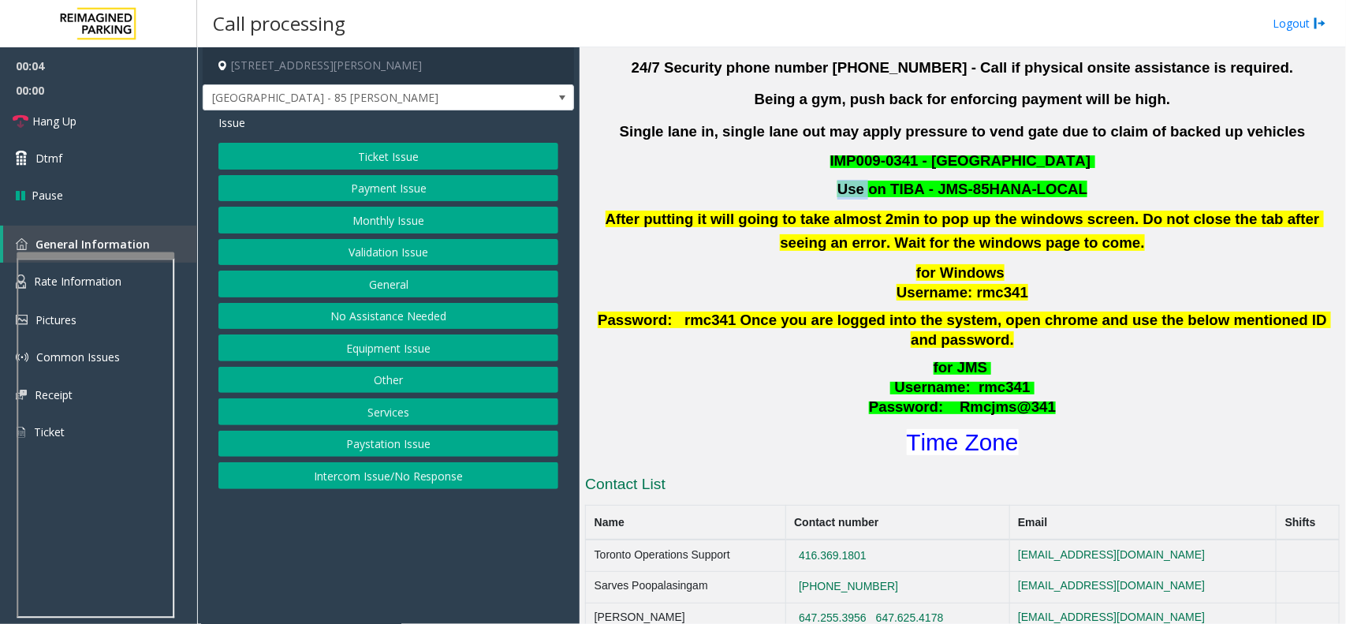
click at [854, 178] on div "Updated by [PERSON_NAME] - [DATE] 24/7 Security phone number [PHONE_NUMBER] - C…" at bounding box center [962, 225] width 755 height 466
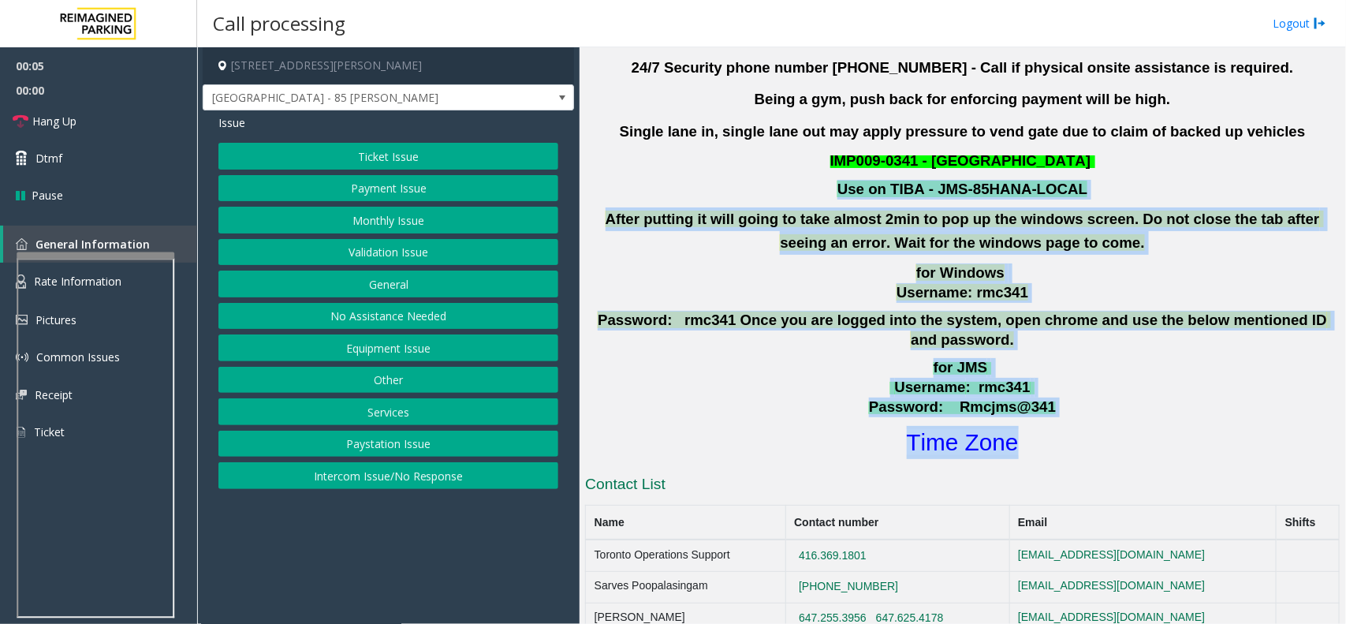
drag, startPoint x: 854, startPoint y: 178, endPoint x: 1161, endPoint y: 439, distance: 402.9
click at [1161, 439] on div "I9-341 - [GEOGRAPHIC_DATA] - 85 [PERSON_NAME] (I) Updated by [PERSON_NAME] - [D…" at bounding box center [962, 518] width 755 height 1115
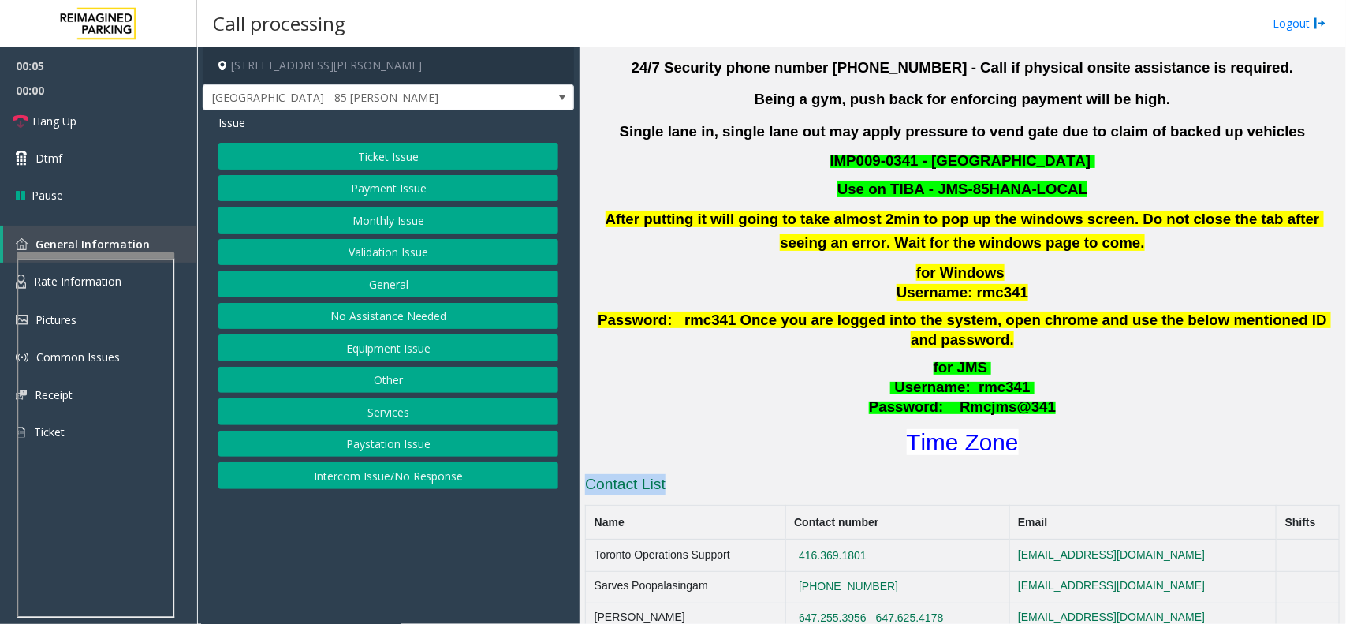
click at [1161, 439] on div "I9-341 - [GEOGRAPHIC_DATA] - 85 [PERSON_NAME] (I) Updated by [PERSON_NAME] - [D…" at bounding box center [962, 518] width 755 height 1115
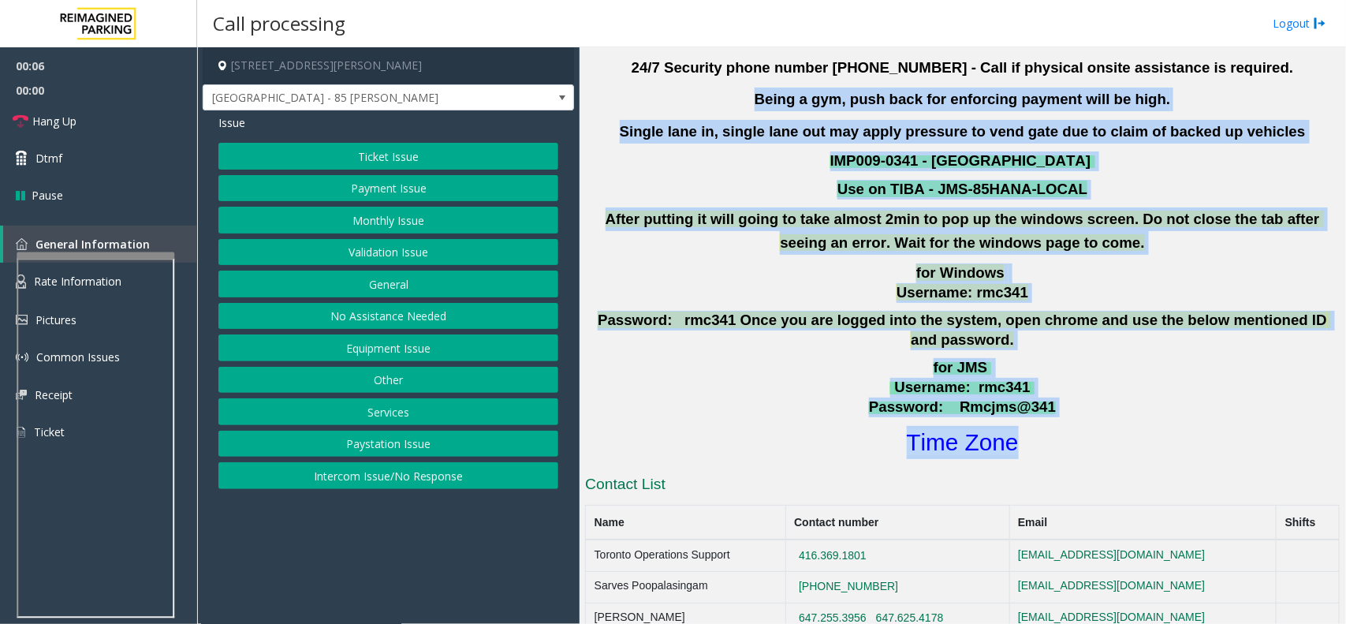
drag, startPoint x: 1161, startPoint y: 439, endPoint x: 872, endPoint y: 92, distance: 451.4
click at [872, 92] on div "I9-341 - [GEOGRAPHIC_DATA] - 85 [PERSON_NAME] (I) Updated by [PERSON_NAME] - [D…" at bounding box center [962, 518] width 755 height 1115
click at [872, 92] on b "Being a gym, push back for enforcing payment will be high." at bounding box center [963, 99] width 416 height 17
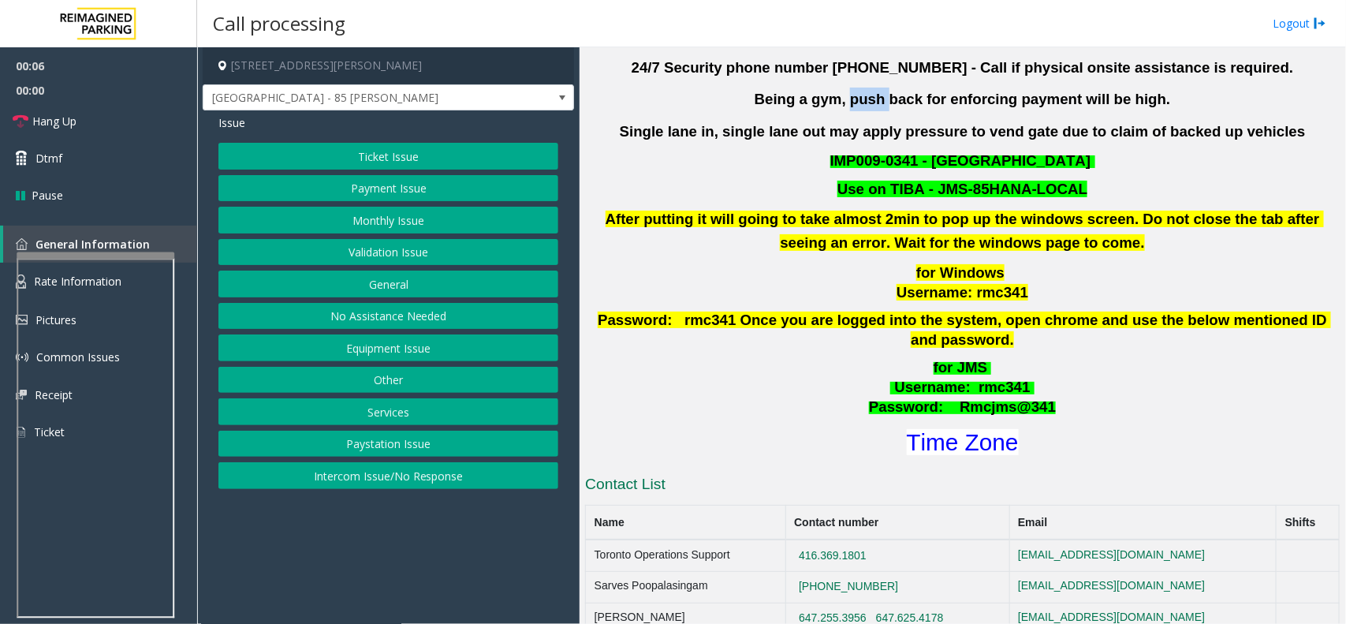
click at [872, 92] on b "Being a gym, push back for enforcing payment will be high." at bounding box center [963, 99] width 416 height 17
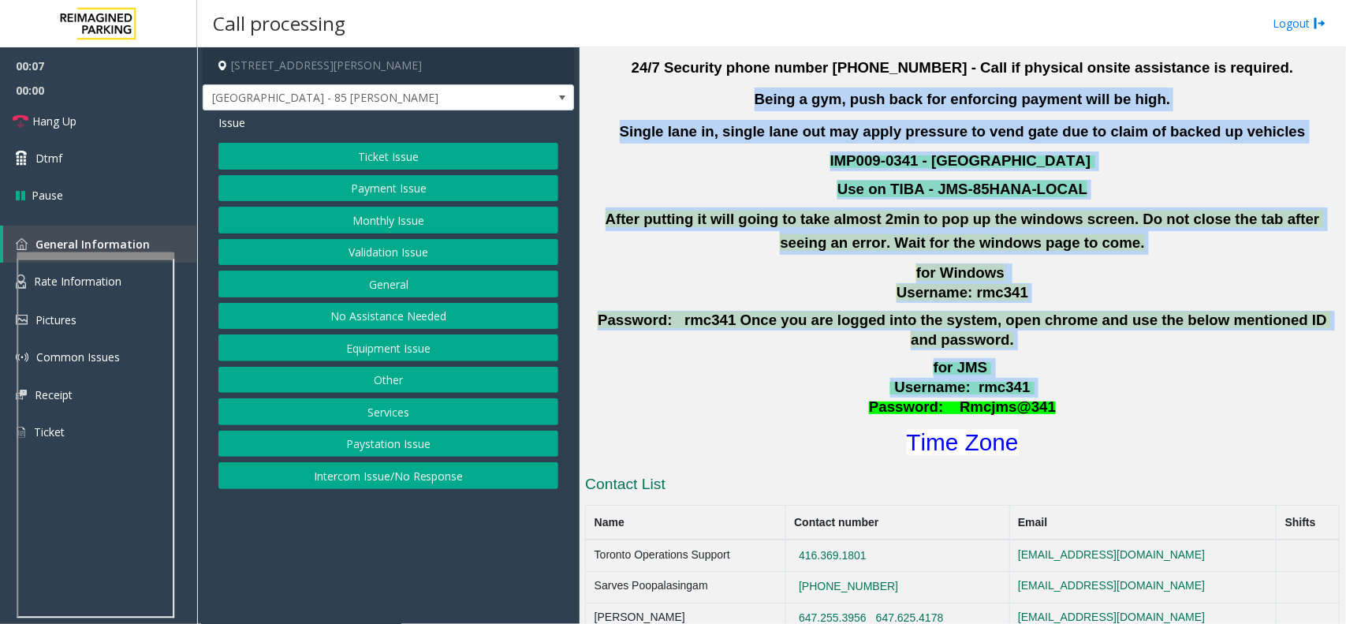
drag, startPoint x: 872, startPoint y: 92, endPoint x: 1015, endPoint y: 368, distance: 310.8
click at [1015, 368] on div "Updated by [PERSON_NAME] - [DATE] 24/7 Security phone number [PHONE_NUMBER] - C…" at bounding box center [962, 225] width 755 height 466
click at [1031, 379] on span at bounding box center [1033, 387] width 4 height 17
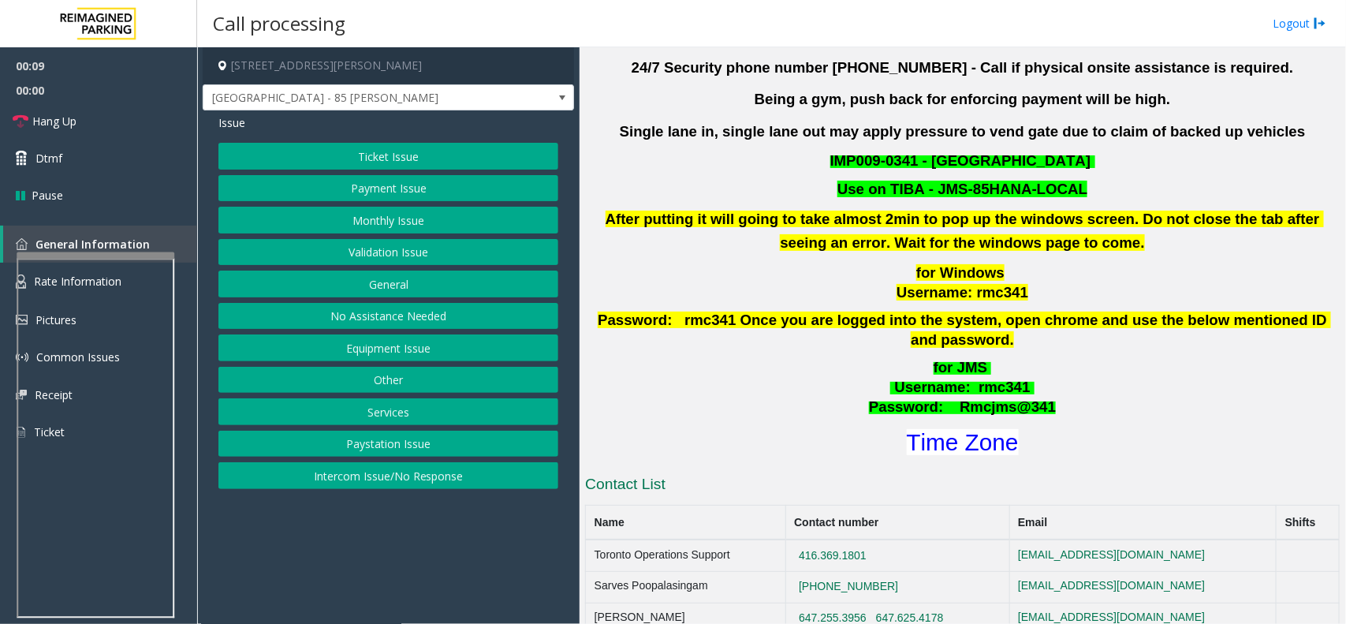
click at [440, 187] on button "Payment Issue" at bounding box center [388, 188] width 340 height 27
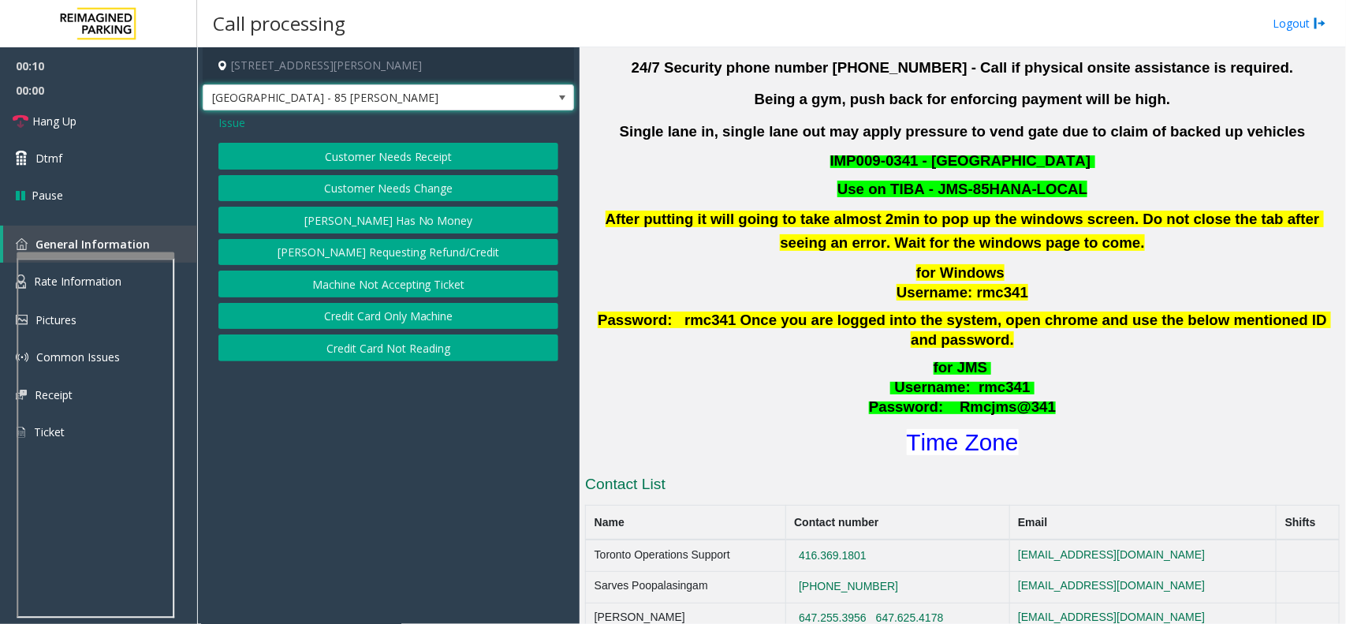
drag, startPoint x: 233, startPoint y: 99, endPoint x: 233, endPoint y: 108, distance: 8.7
click at [233, 108] on span "[GEOGRAPHIC_DATA] - 85 [PERSON_NAME]" at bounding box center [352, 97] width 296 height 25
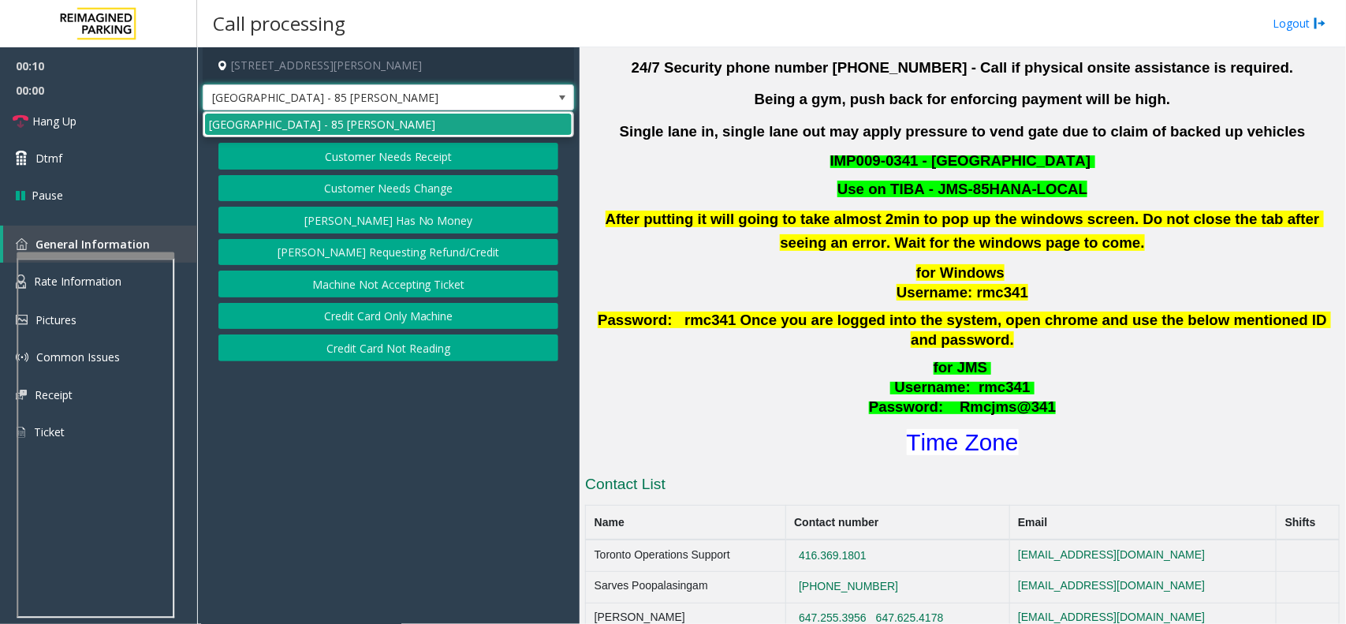
click at [231, 124] on li "[GEOGRAPHIC_DATA] - 85 [PERSON_NAME]" at bounding box center [388, 124] width 367 height 21
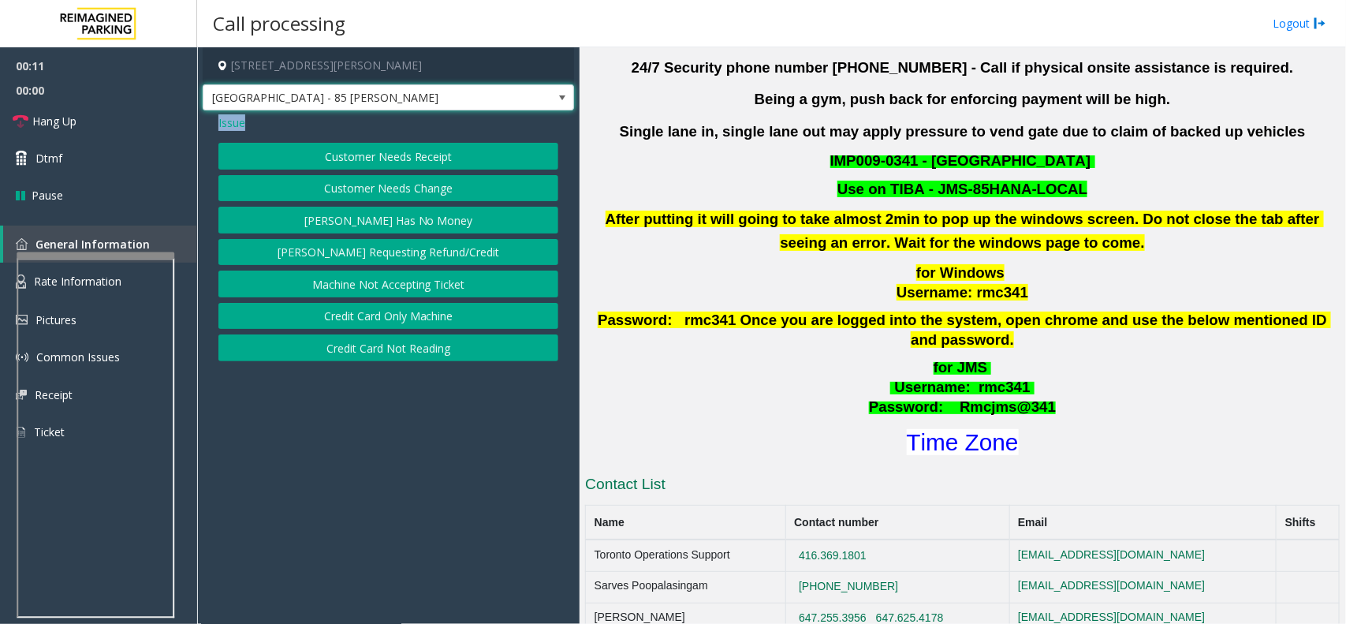
click at [231, 124] on span "Issue" at bounding box center [231, 122] width 27 height 17
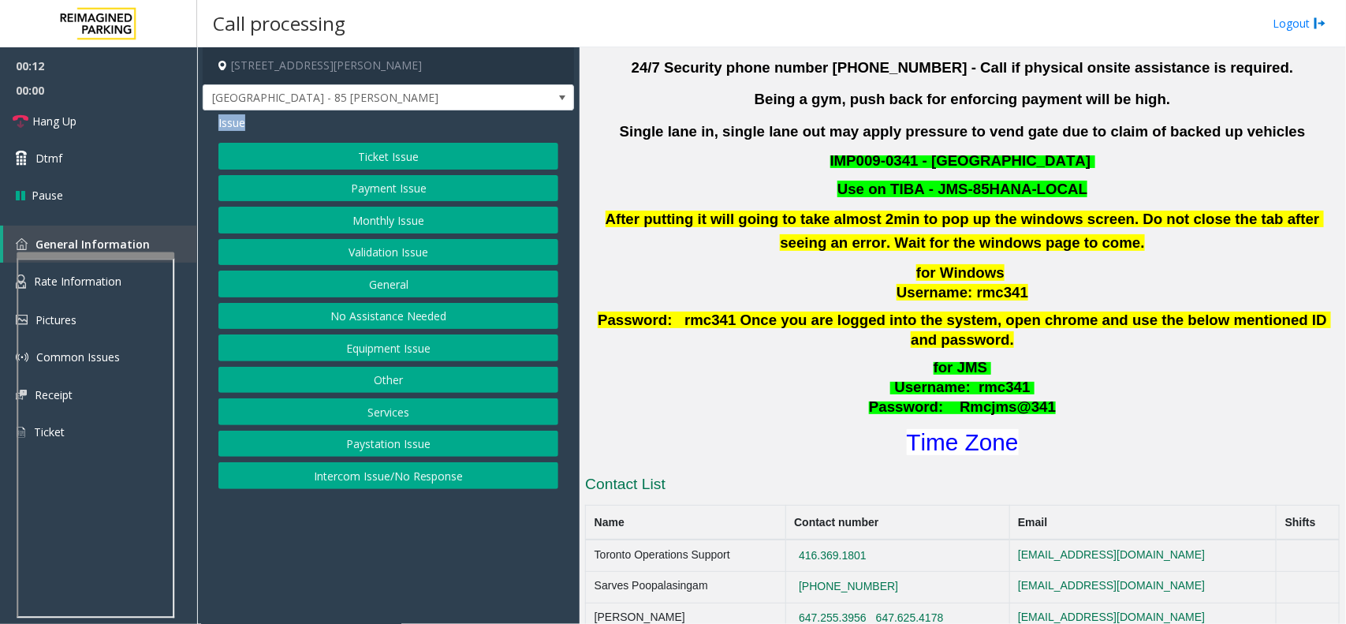
click at [451, 247] on button "Validation Issue" at bounding box center [388, 252] width 340 height 27
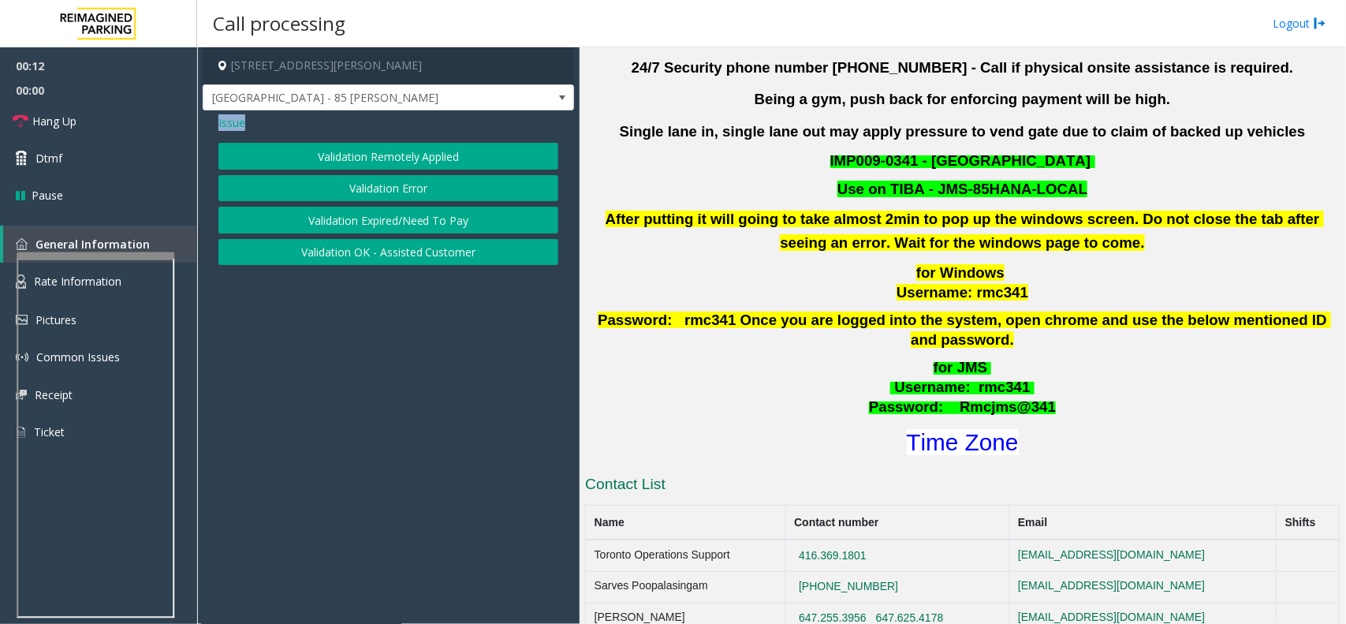
click at [439, 190] on button "Validation Error" at bounding box center [388, 188] width 340 height 27
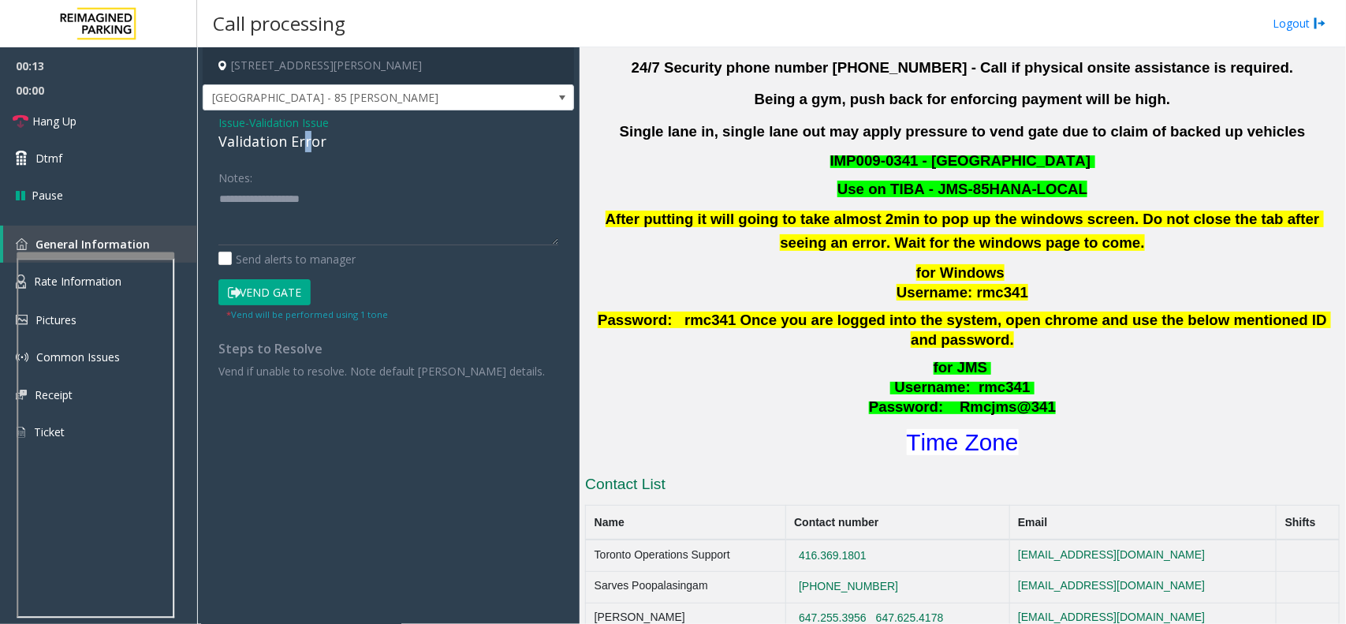
click at [304, 140] on div "Validation Error" at bounding box center [388, 141] width 340 height 21
copy div "Validation Error"
click at [345, 230] on textarea at bounding box center [388, 215] width 340 height 59
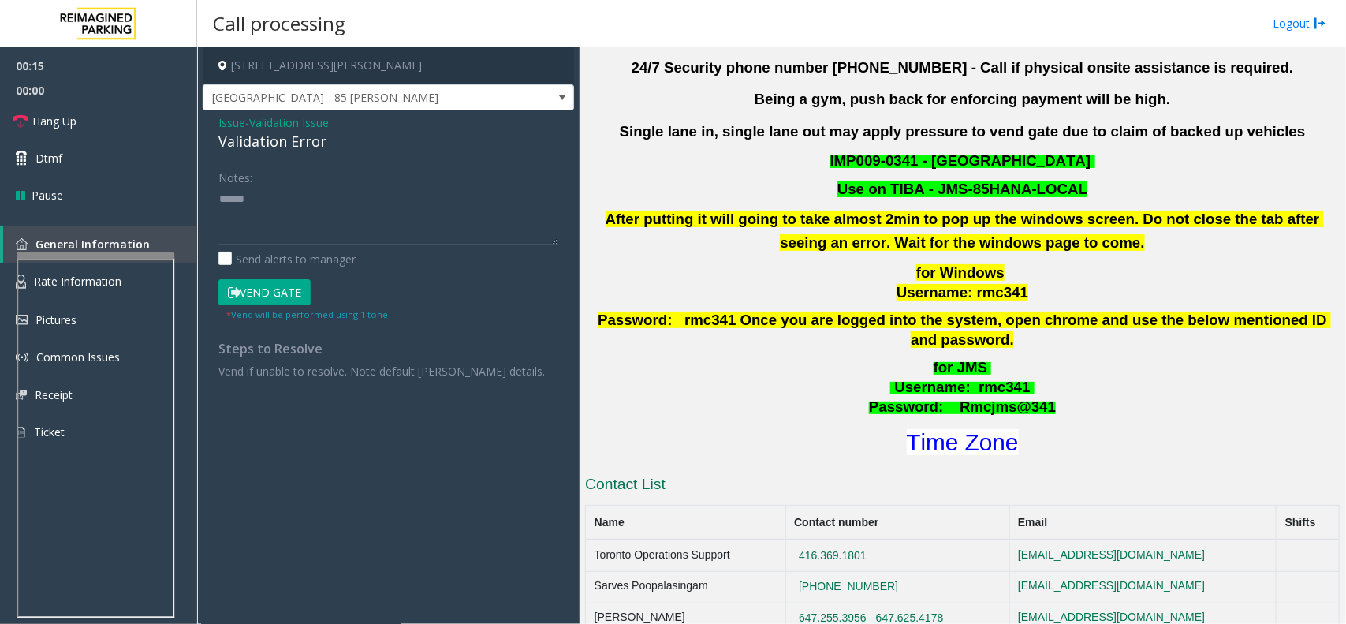
paste textarea "**********"
click at [345, 221] on textarea at bounding box center [388, 215] width 340 height 59
click at [222, 222] on textarea at bounding box center [388, 215] width 340 height 59
click at [221, 222] on textarea at bounding box center [388, 215] width 340 height 59
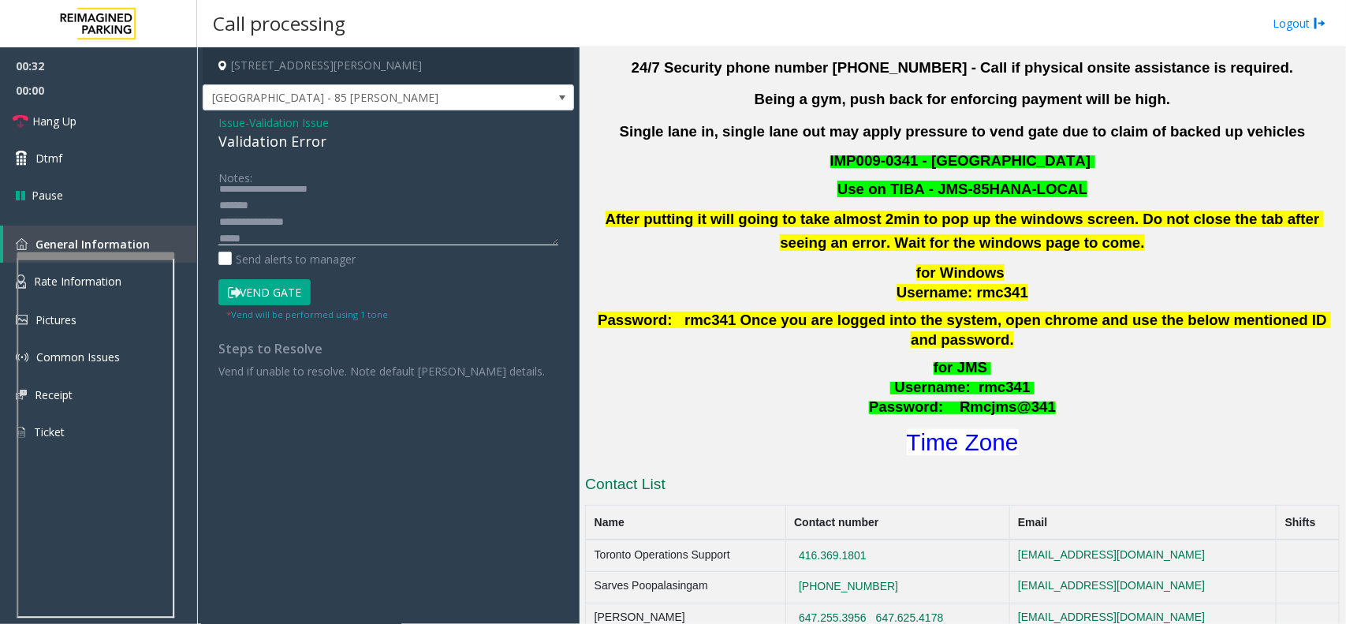
click at [398, 207] on textarea at bounding box center [388, 215] width 340 height 59
click at [349, 69] on h4 "[STREET_ADDRESS][PERSON_NAME]" at bounding box center [389, 65] width 372 height 37
drag, startPoint x: 349, startPoint y: 69, endPoint x: 413, endPoint y: 69, distance: 63.1
click at [413, 69] on h4 "[STREET_ADDRESS][PERSON_NAME]" at bounding box center [389, 65] width 372 height 37
copy h4 "[GEOGRAPHIC_DATA], [GEOGRAPHIC_DATA]"
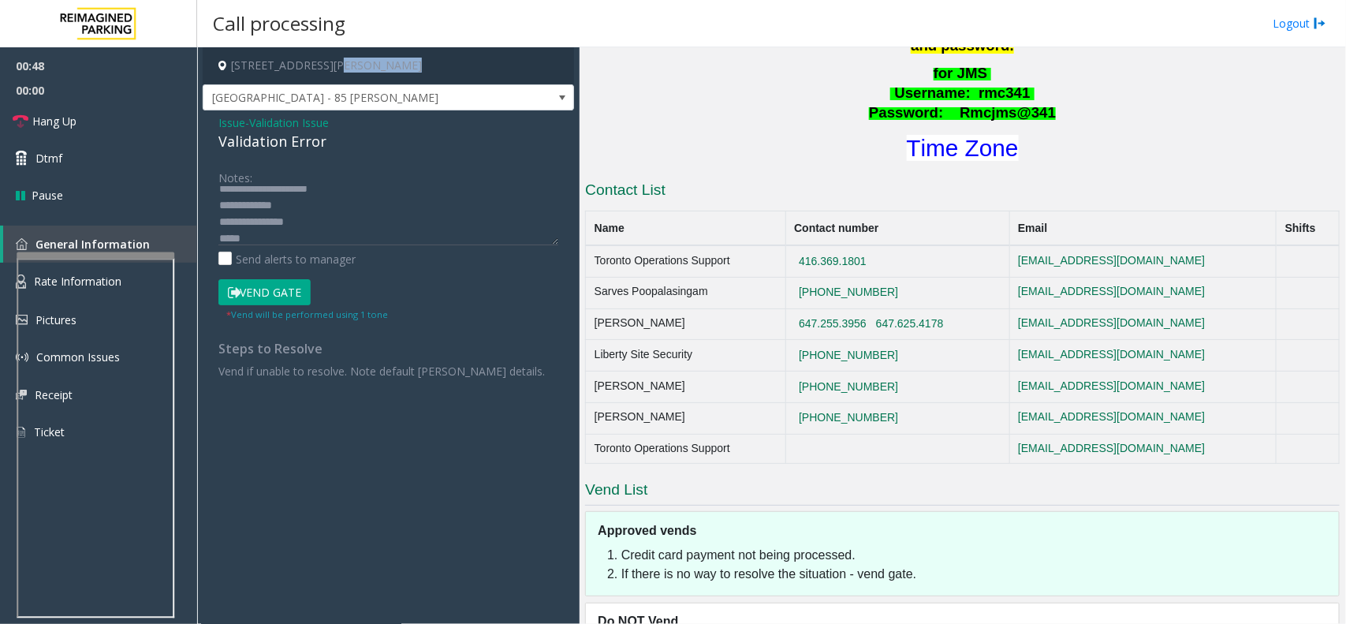
scroll to position [789, 0]
click at [267, 230] on textarea at bounding box center [388, 215] width 340 height 59
click at [308, 231] on textarea at bounding box center [388, 215] width 340 height 59
click at [372, 231] on textarea at bounding box center [388, 215] width 340 height 59
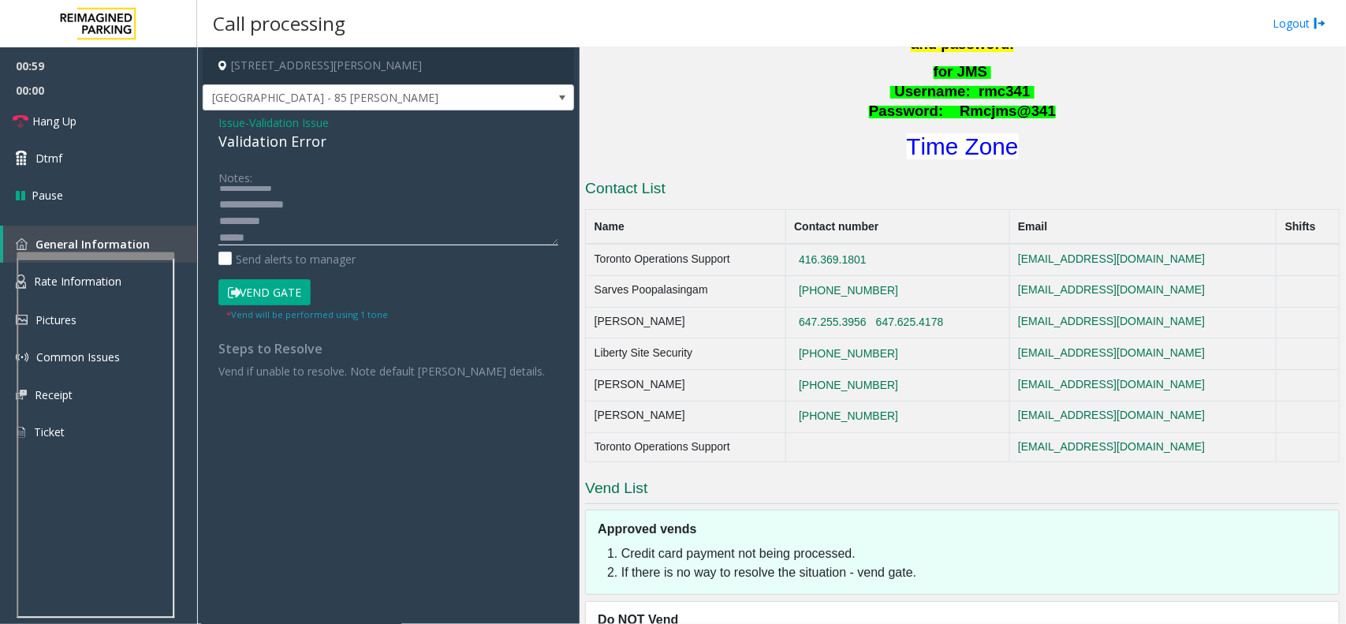
scroll to position [44, 0]
paste textarea "**********"
click at [347, 215] on textarea at bounding box center [388, 215] width 340 height 59
click at [285, 289] on button "Vend Gate" at bounding box center [264, 292] width 92 height 27
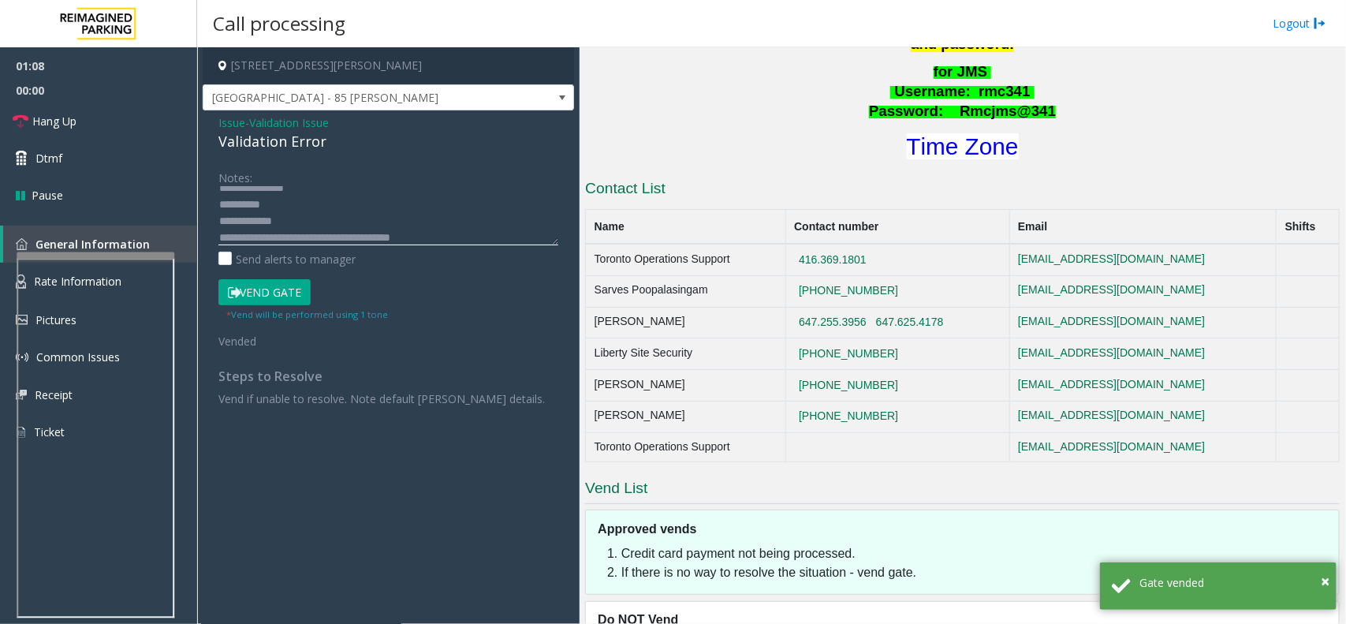
drag, startPoint x: 281, startPoint y: 231, endPoint x: 269, endPoint y: 219, distance: 16.7
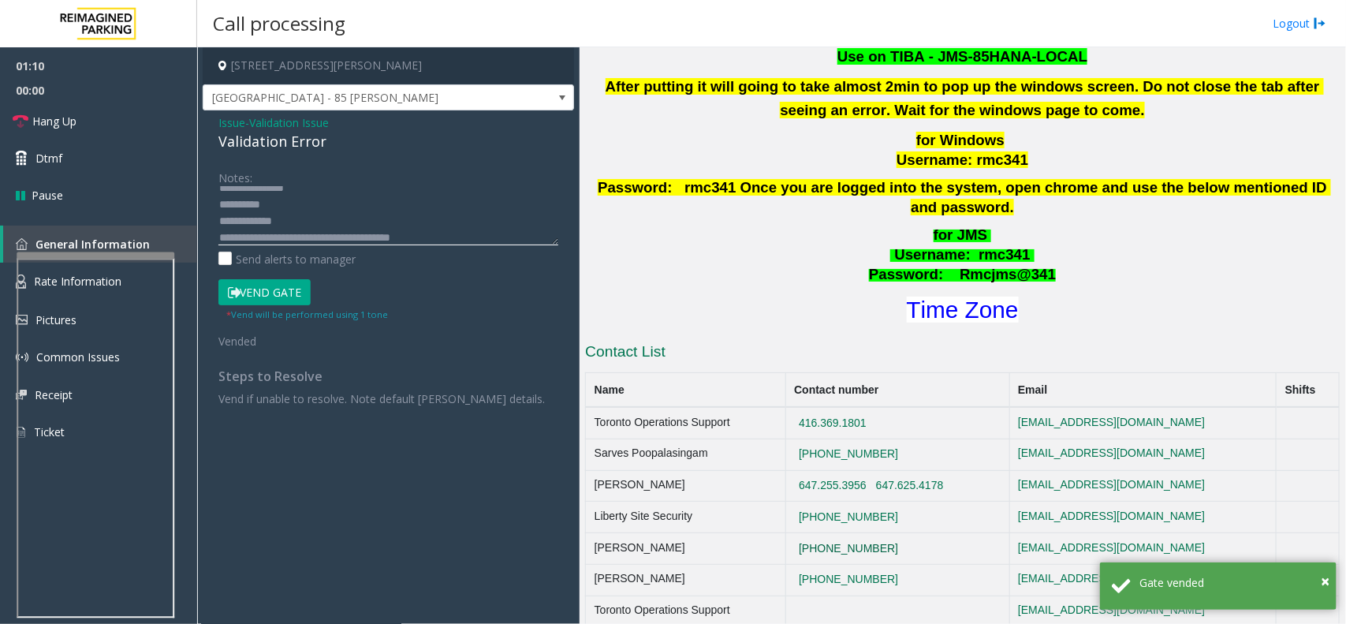
scroll to position [592, 0]
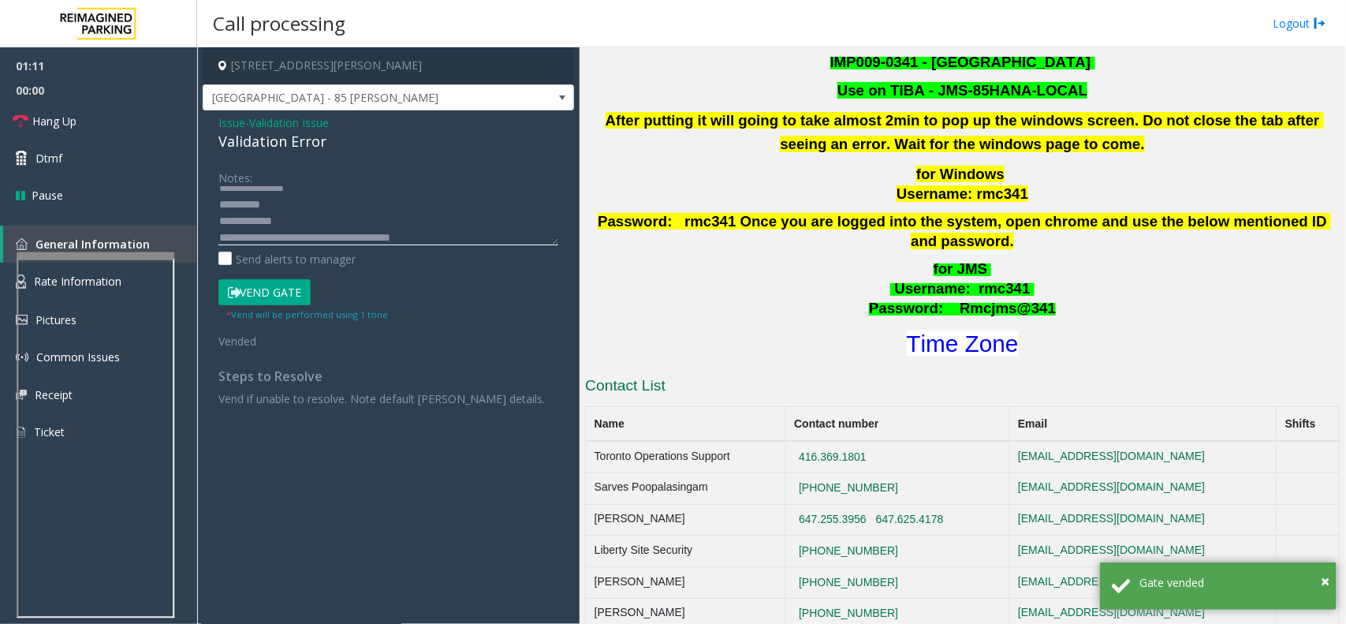
type textarea "**********"
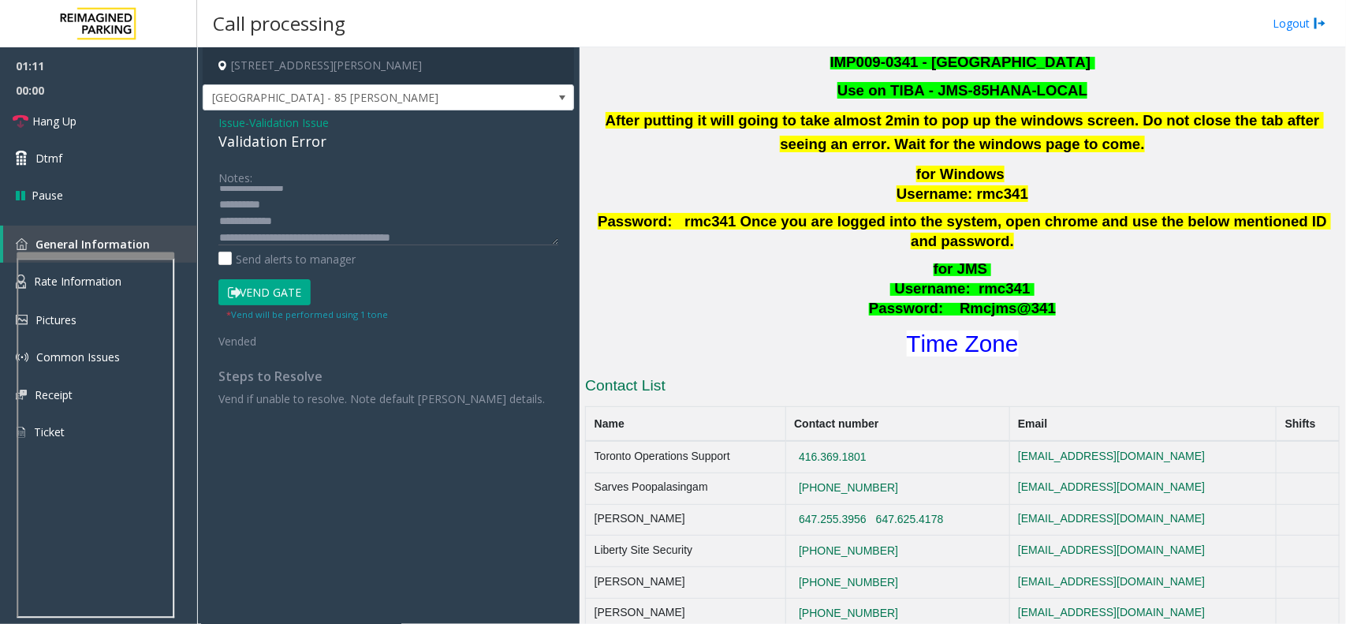
click at [935, 280] on span "Username" at bounding box center [930, 288] width 71 height 17
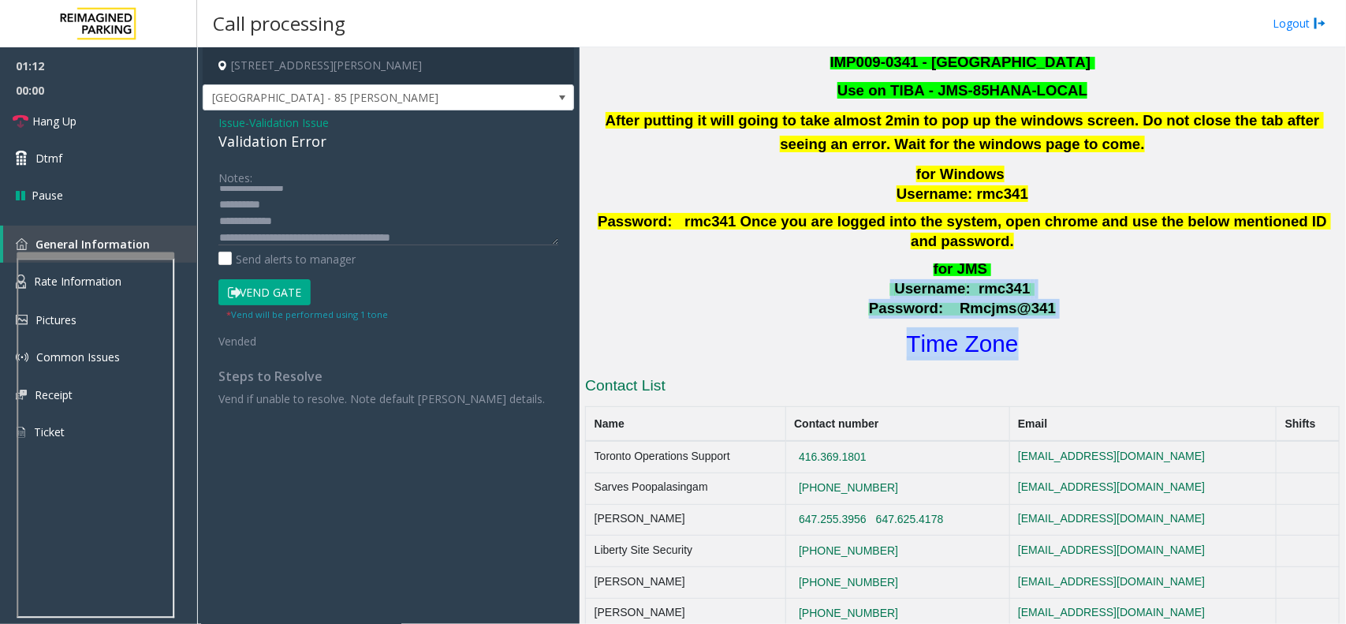
drag, startPoint x: 935, startPoint y: 274, endPoint x: 1053, endPoint y: 344, distance: 137.6
click at [1053, 344] on div "I9-341 - [GEOGRAPHIC_DATA] - 85 [PERSON_NAME] (I) Updated by [PERSON_NAME] - [D…" at bounding box center [962, 419] width 755 height 1115
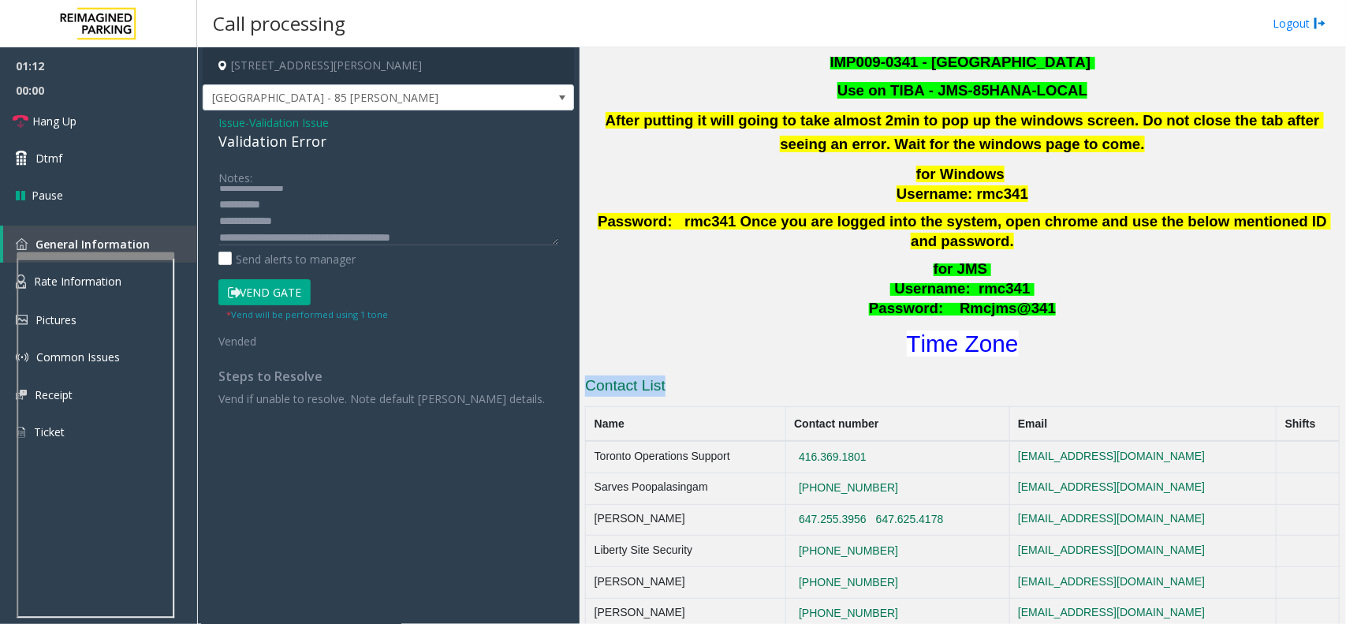
click at [1053, 344] on div "I9-341 - [GEOGRAPHIC_DATA] - 85 [PERSON_NAME] (I) Updated by [PERSON_NAME] - [D…" at bounding box center [962, 419] width 755 height 1115
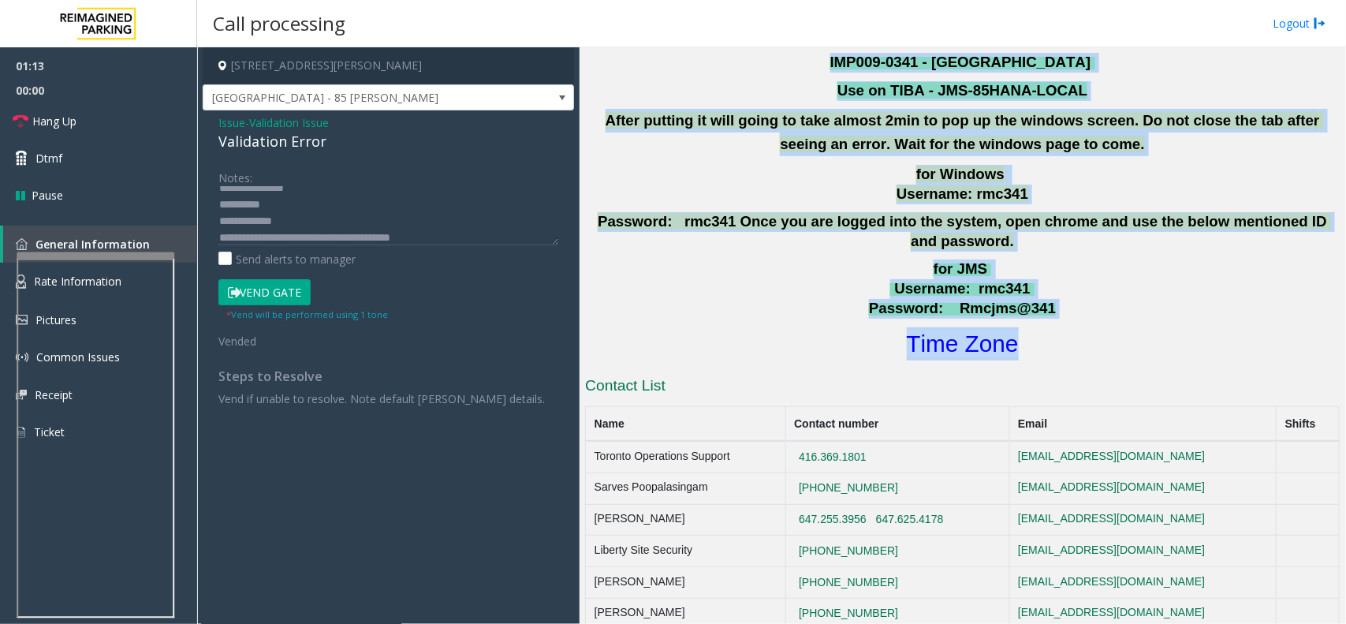
drag, startPoint x: 1053, startPoint y: 344, endPoint x: 835, endPoint y: 68, distance: 352.1
click at [835, 68] on div "I9-341 - [GEOGRAPHIC_DATA] - 85 [PERSON_NAME] (I) Updated by [PERSON_NAME] - [D…" at bounding box center [962, 419] width 755 height 1115
click at [835, 68] on p "IMP009-0341 - [GEOGRAPHIC_DATA]" at bounding box center [963, 63] width 758 height 20
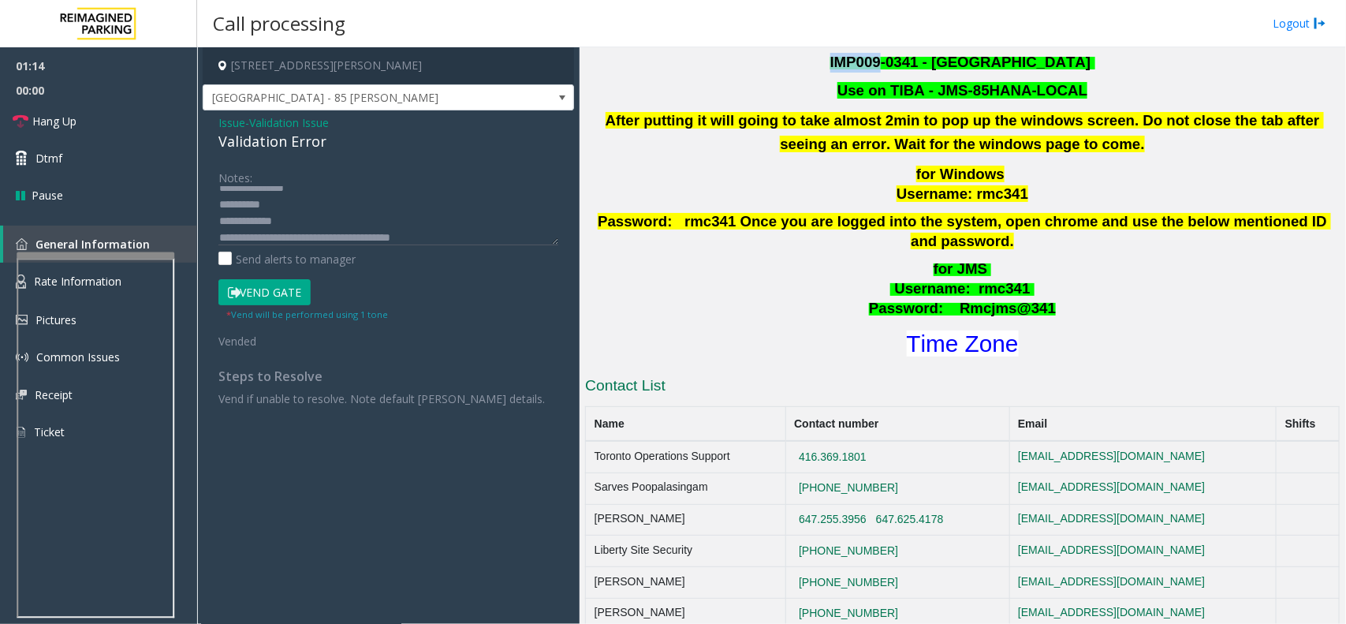
click at [835, 68] on p "IMP009-0341 - [GEOGRAPHIC_DATA]" at bounding box center [963, 63] width 758 height 20
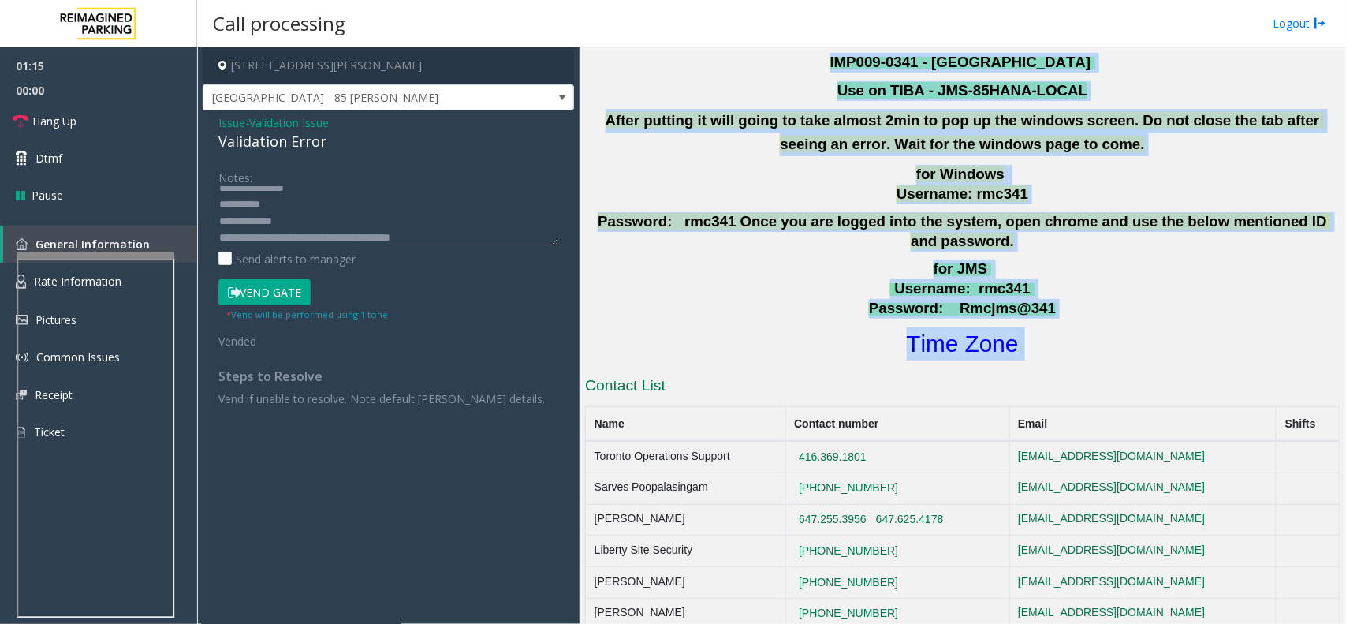
drag, startPoint x: 835, startPoint y: 68, endPoint x: 1090, endPoint y: 308, distance: 350.4
click at [1090, 308] on div "Updated by [PERSON_NAME] - [DATE] 24/7 Security phone number [PHONE_NUMBER] - C…" at bounding box center [962, 127] width 755 height 466
click at [1090, 327] on h1 "Time Zone" at bounding box center [963, 343] width 758 height 33
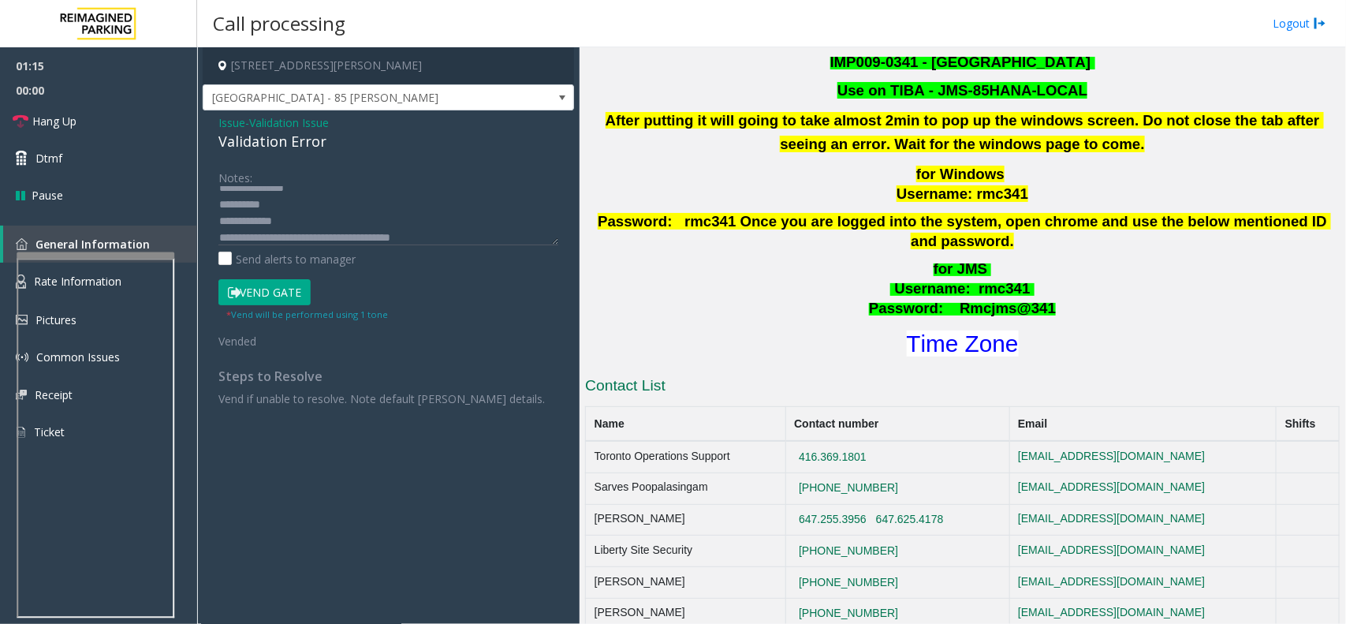
click at [1090, 327] on h1 "Time Zone" at bounding box center [963, 343] width 758 height 33
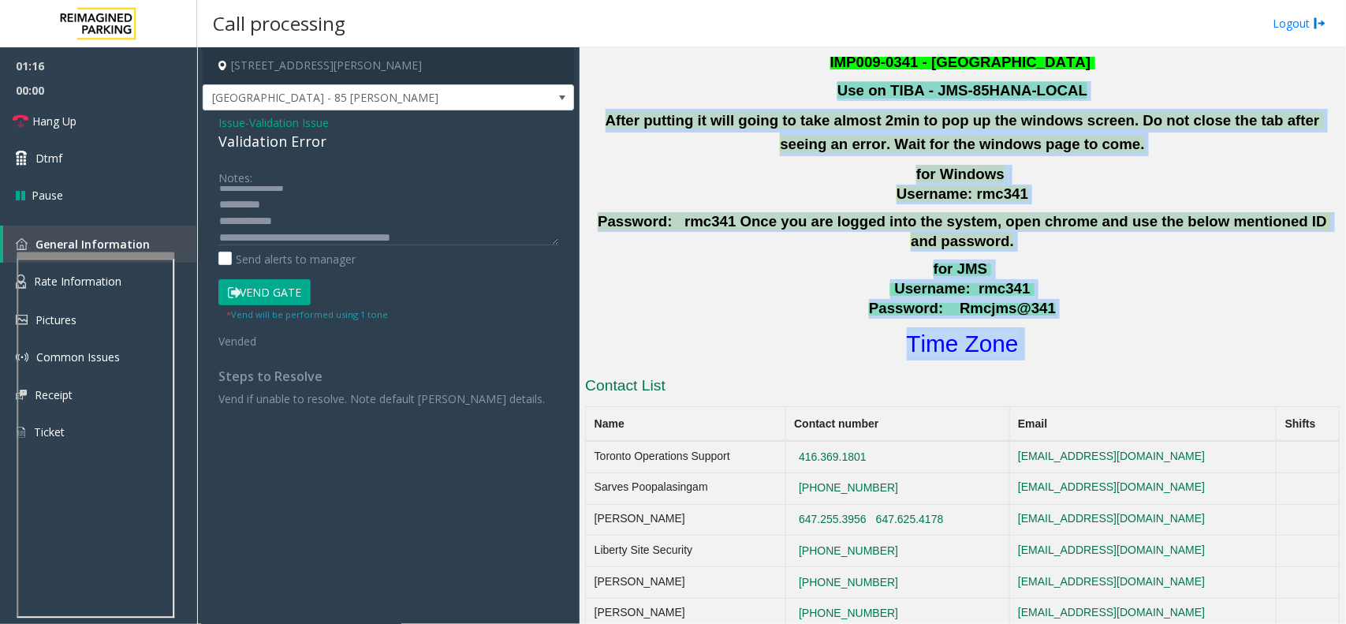
drag, startPoint x: 1090, startPoint y: 308, endPoint x: 892, endPoint y: 80, distance: 301.9
click at [892, 80] on div "Updated by [PERSON_NAME] - [DATE] 24/7 Security phone number [PHONE_NUMBER] - C…" at bounding box center [962, 127] width 755 height 466
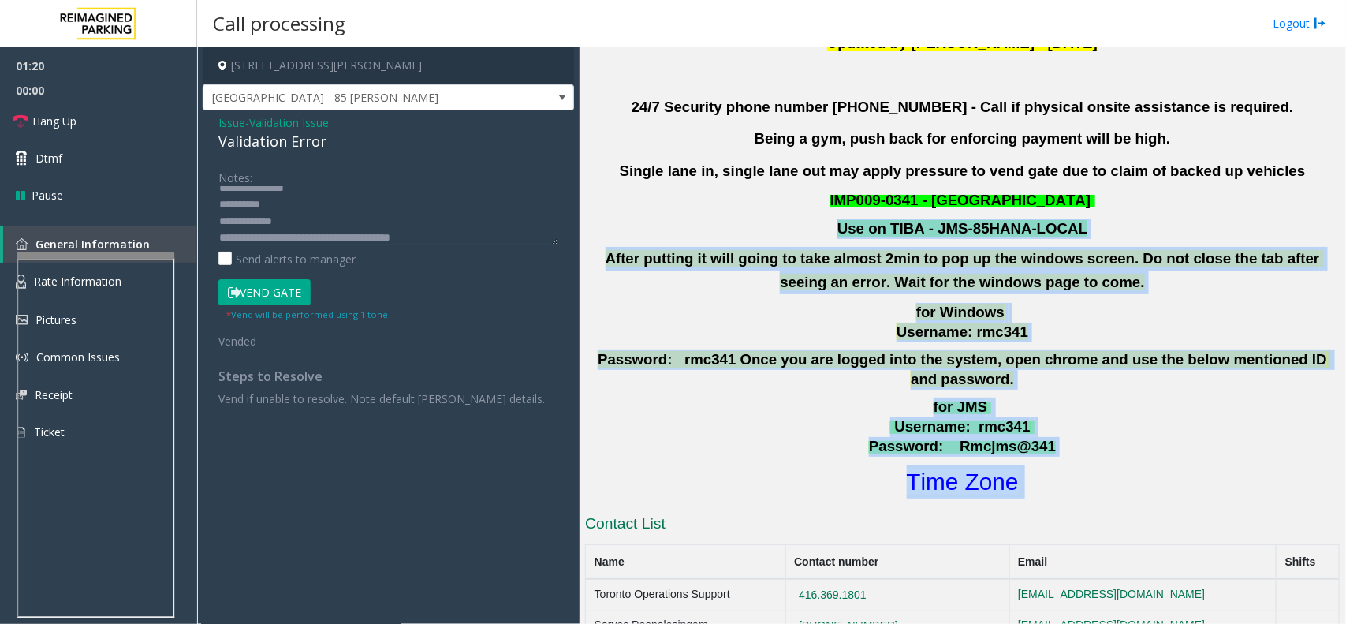
scroll to position [296, 0]
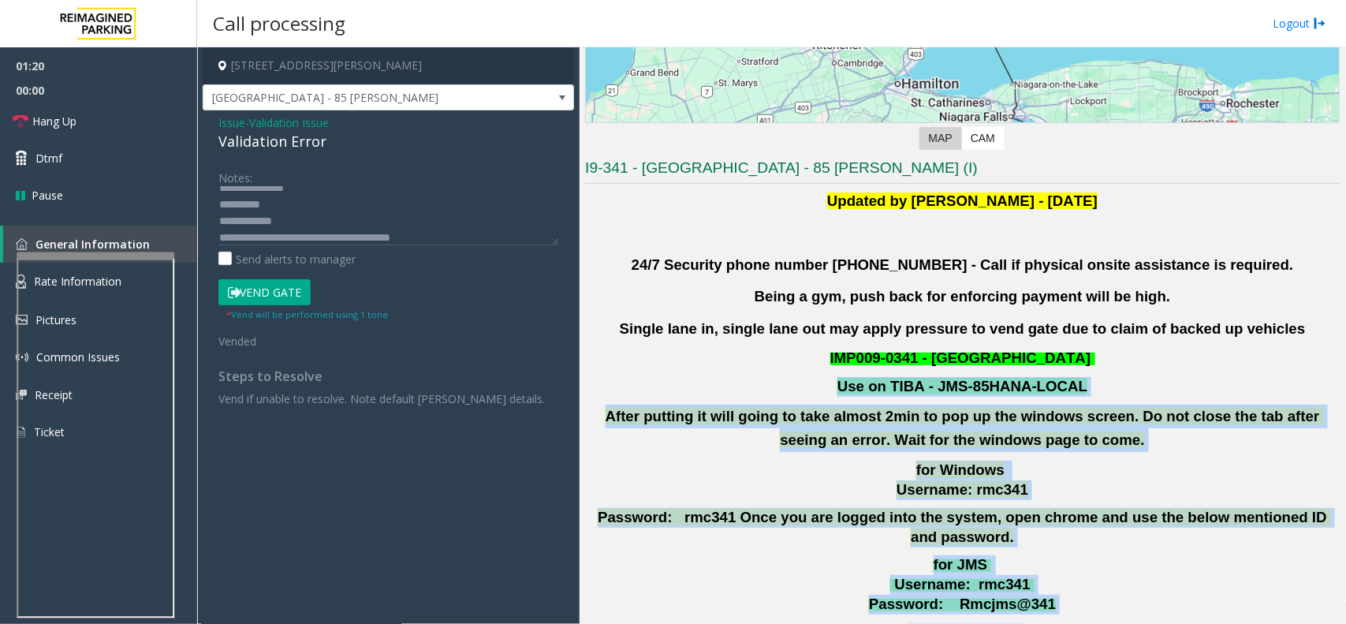
click at [966, 378] on font "Use on TIBA - JMS-85HANA-LOCAL" at bounding box center [963, 386] width 250 height 17
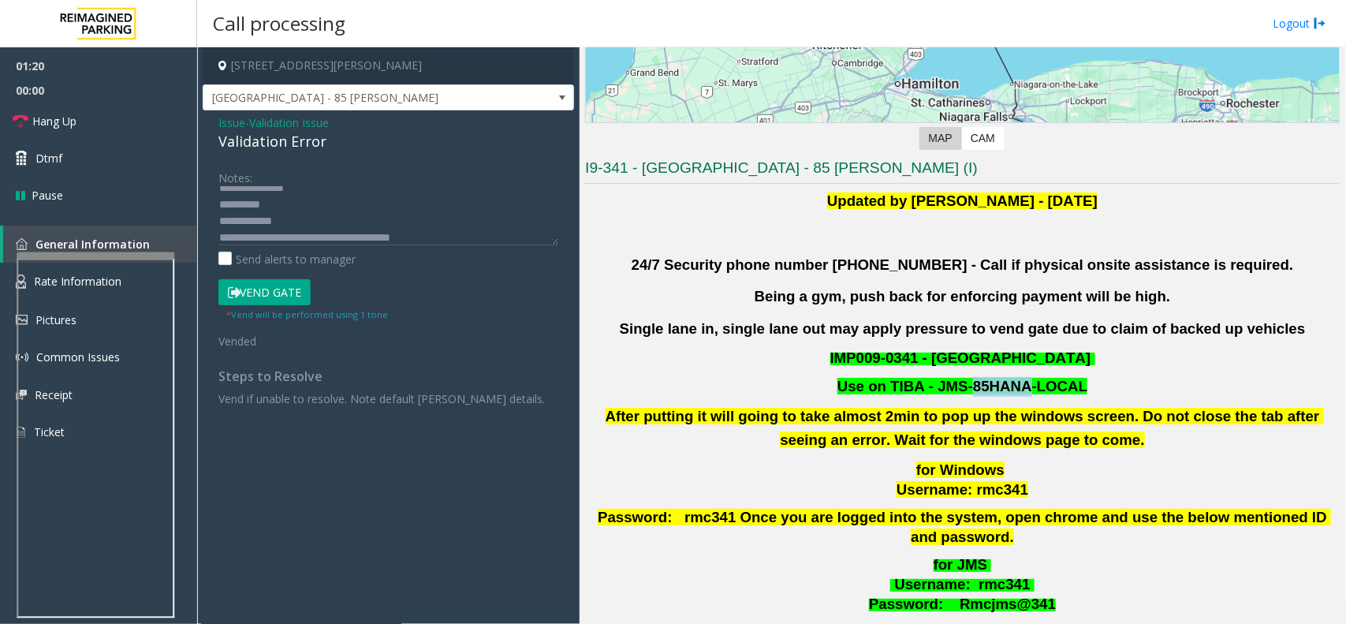
click at [966, 378] on font "Use on TIBA - JMS-85HANA-LOCAL" at bounding box center [963, 386] width 250 height 17
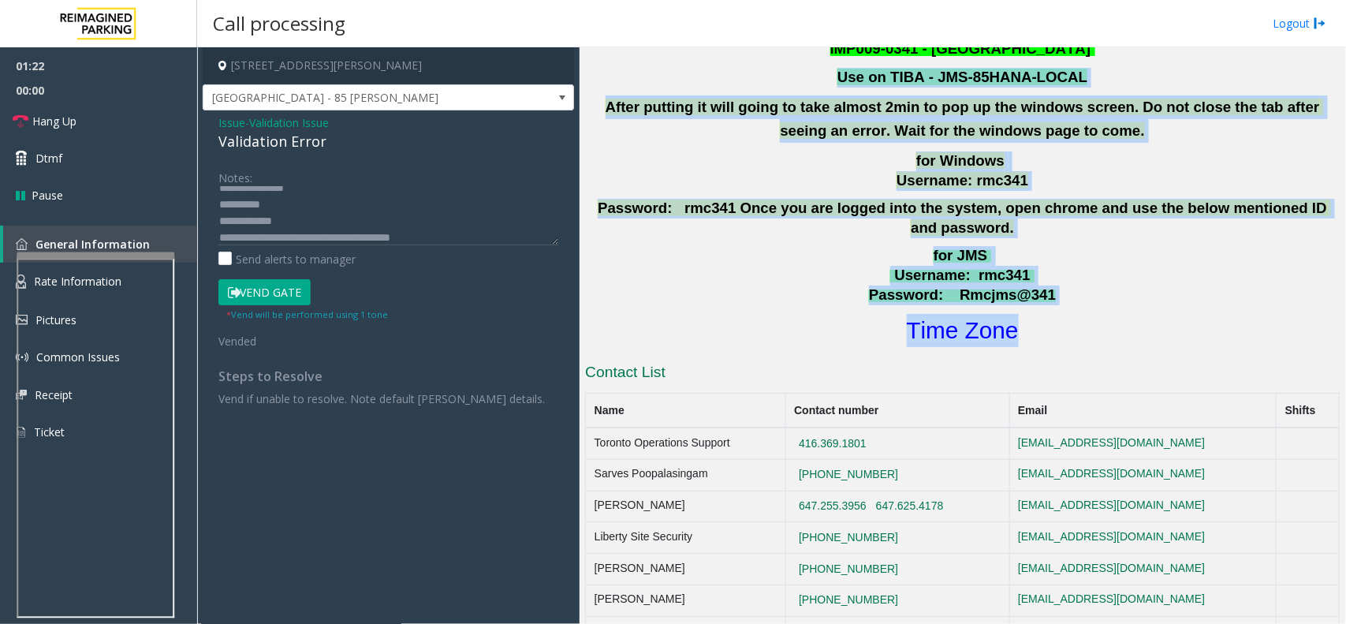
scroll to position [450, 0]
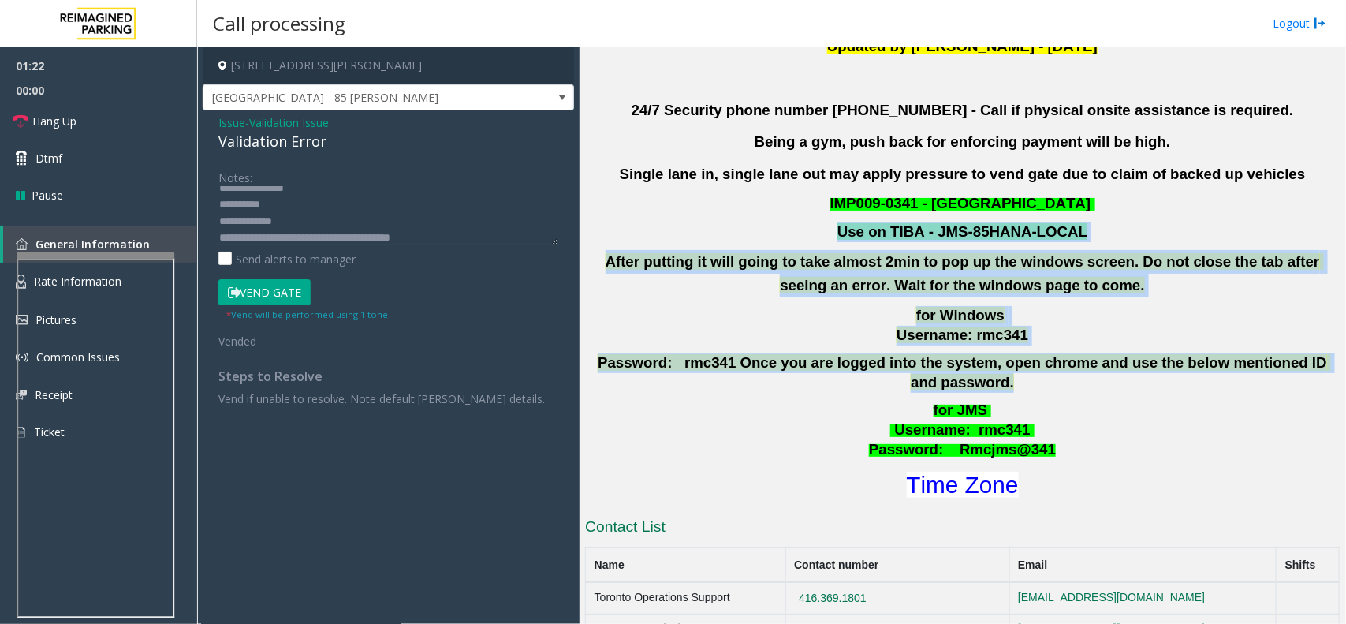
drag, startPoint x: 966, startPoint y: 377, endPoint x: 994, endPoint y: 349, distance: 39.6
click at [994, 349] on div "Updated by [PERSON_NAME] - [DATE] 24/7 Security phone number [PHONE_NUMBER] - C…" at bounding box center [962, 268] width 755 height 466
click at [994, 349] on div "for Windows Username: rmc341 Password: rmc341 Once you are logged into the syst…" at bounding box center [962, 349] width 755 height 87
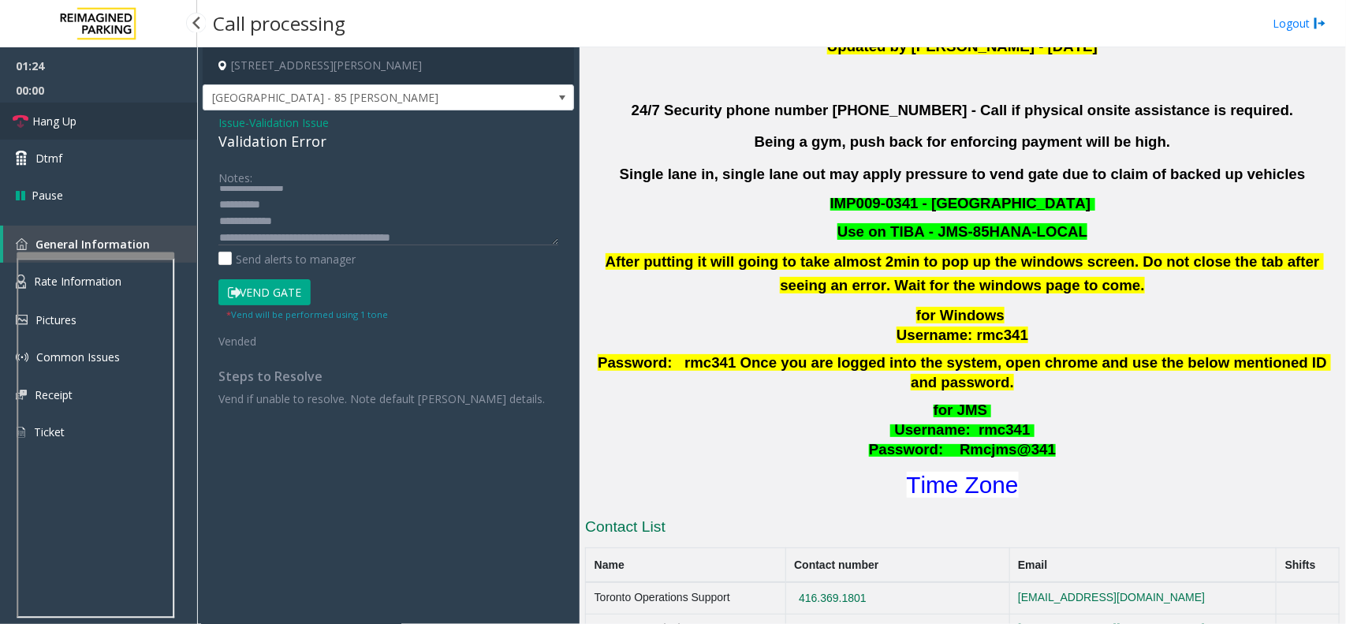
click at [115, 115] on link "Hang Up" at bounding box center [98, 121] width 197 height 37
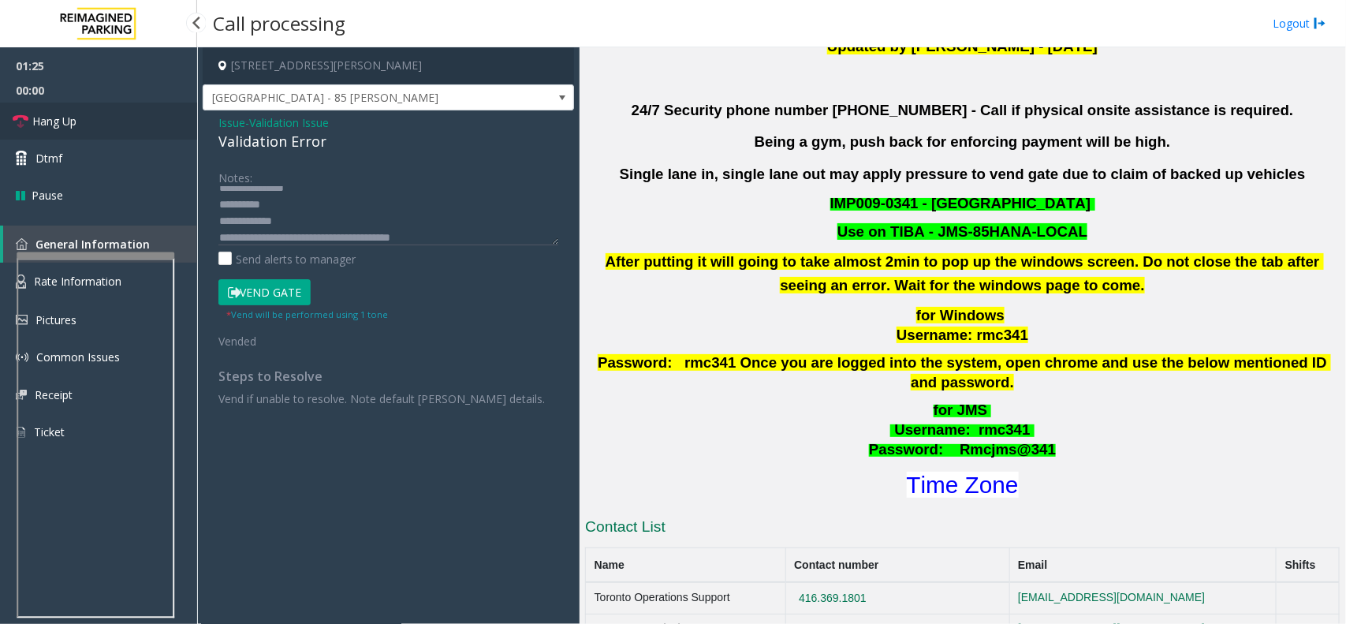
click at [115, 115] on link "Hang Up" at bounding box center [98, 121] width 197 height 37
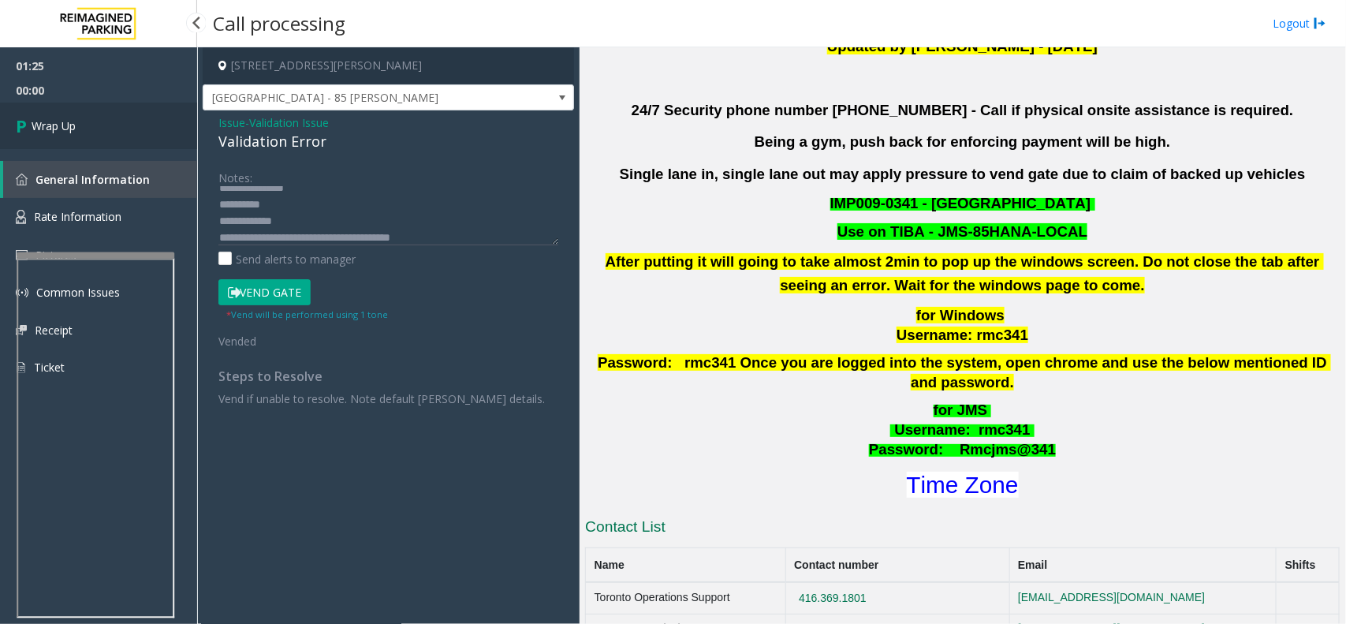
click at [115, 115] on link "Wrap Up" at bounding box center [98, 126] width 197 height 47
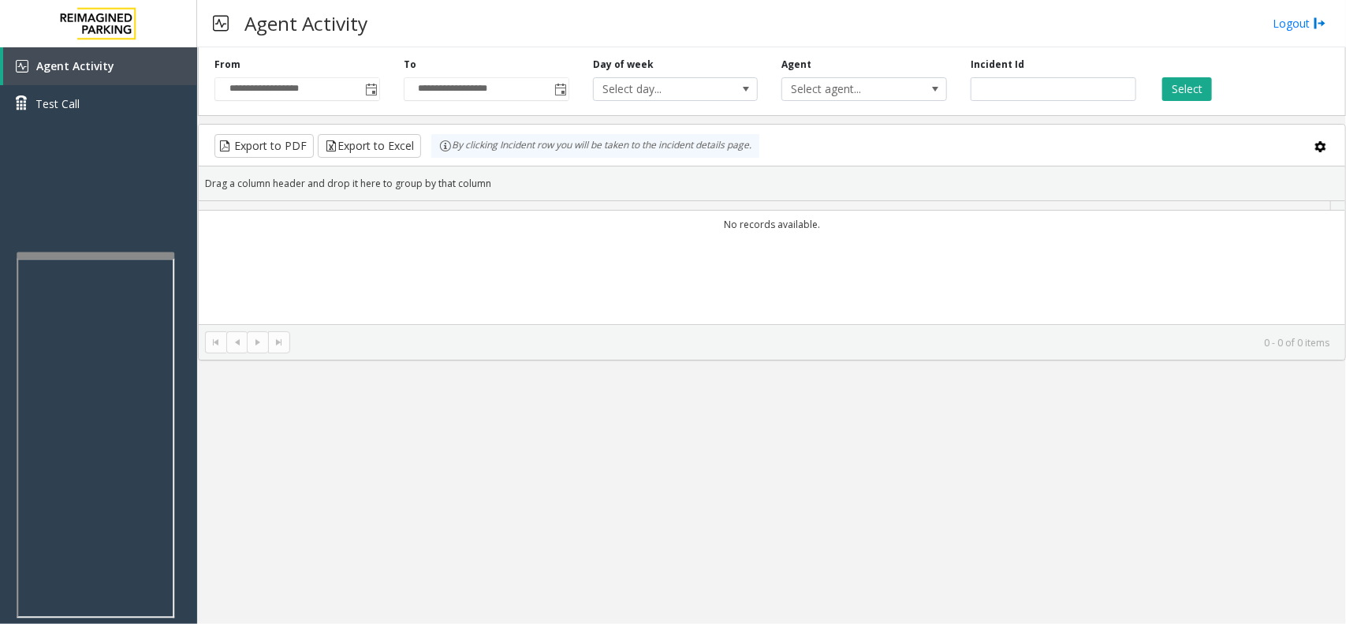
click at [252, 225] on td "No records available." at bounding box center [772, 225] width 1147 height 28
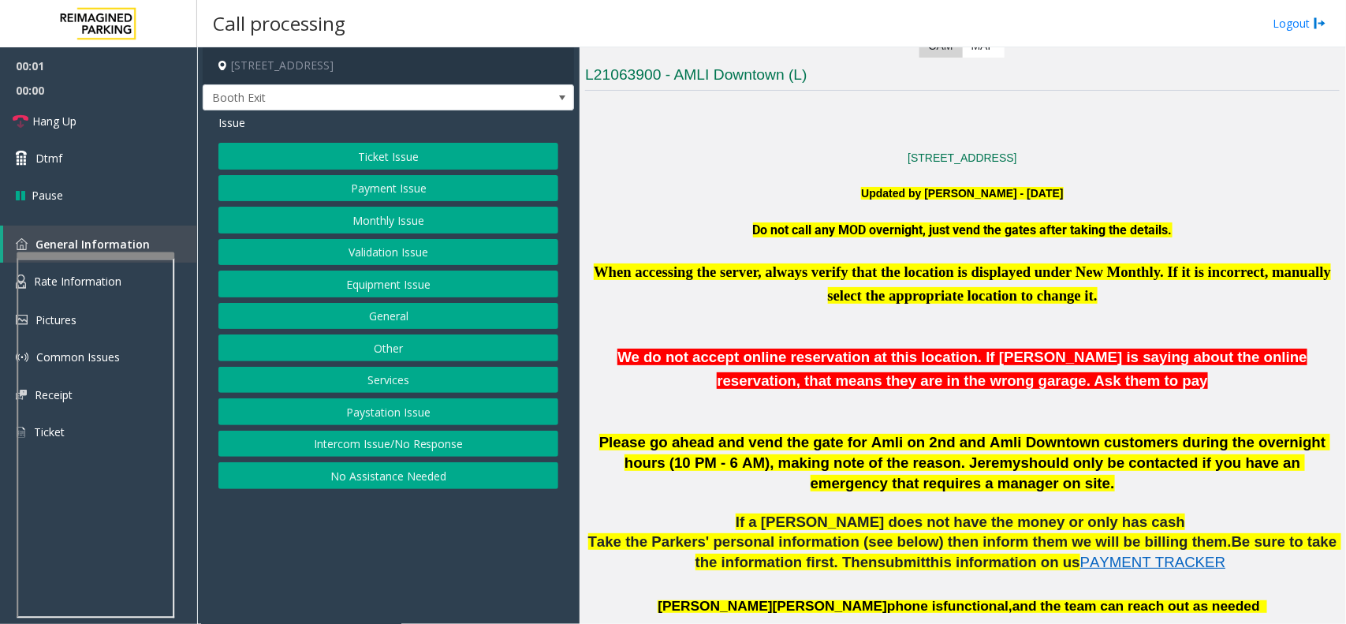
scroll to position [296, 0]
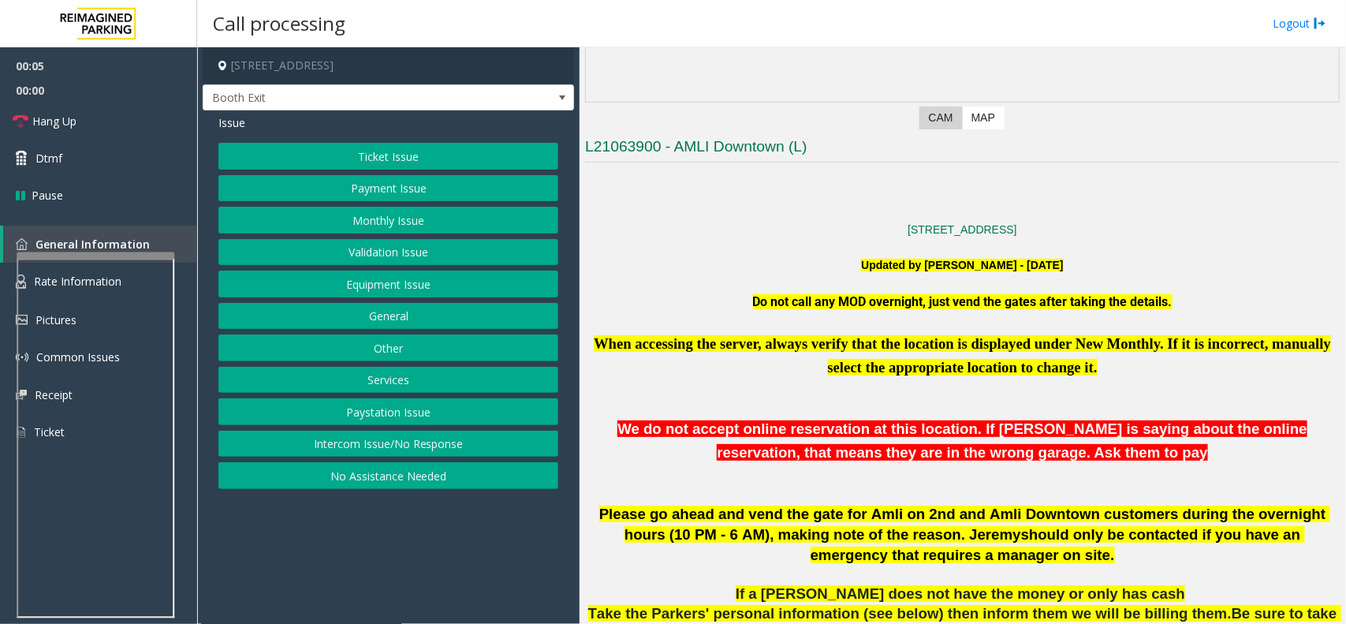
click at [977, 525] on span "Please go ahead and vend the gate for Amli on 2nd and Amli Downtown customers d…" at bounding box center [964, 524] width 731 height 37
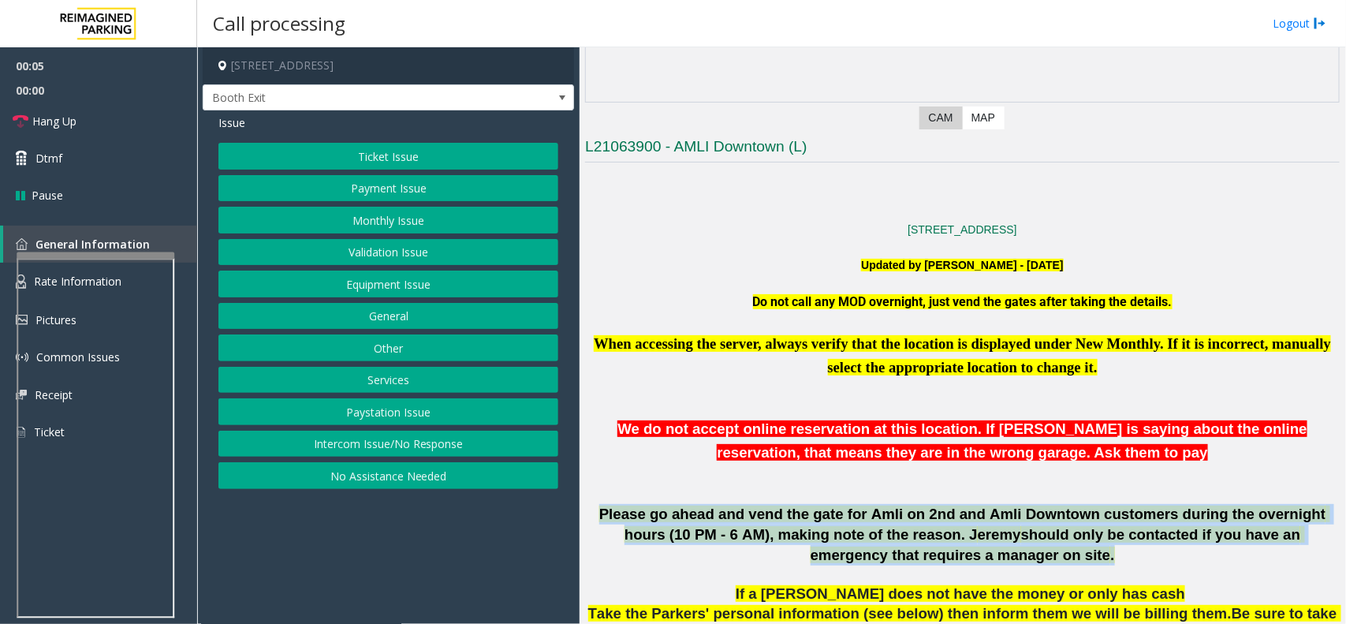
click at [977, 525] on span "Please go ahead and vend the gate for Amli on 2nd and Amli Downtown customers d…" at bounding box center [964, 524] width 731 height 37
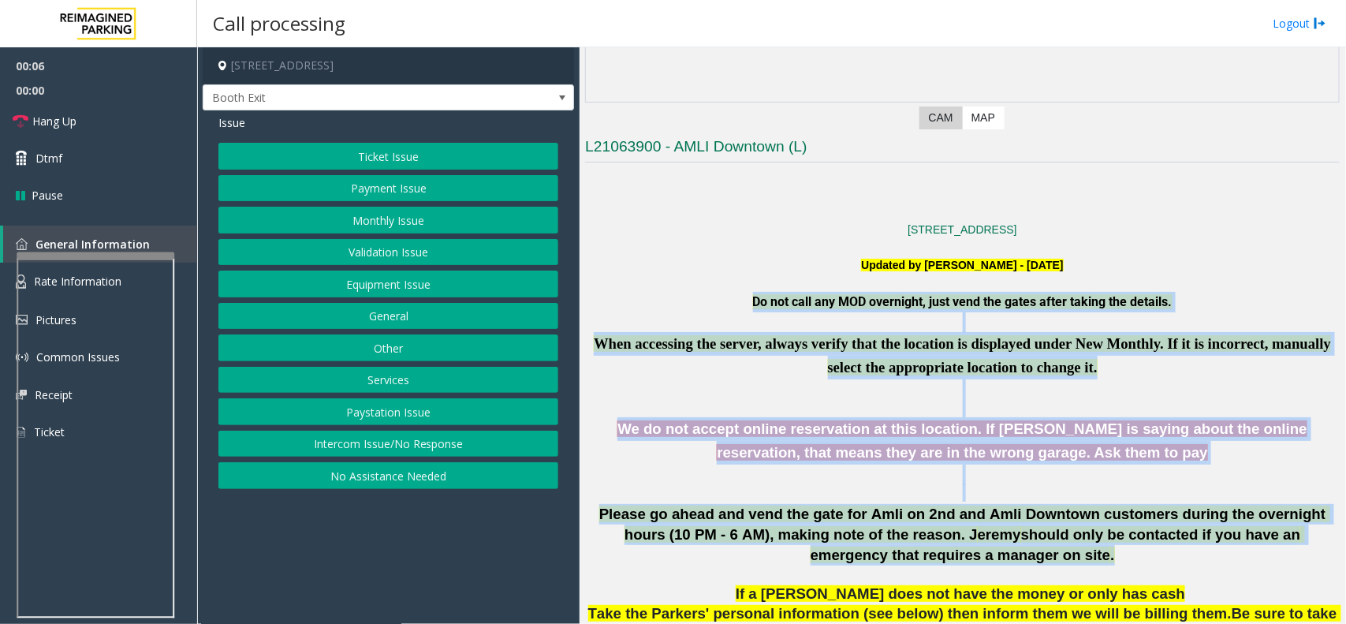
drag, startPoint x: 977, startPoint y: 525, endPoint x: 797, endPoint y: 300, distance: 287.9
click at [797, 300] on span "Do not call any MOD overnight, just vend the gates after taking the details." at bounding box center [963, 301] width 420 height 15
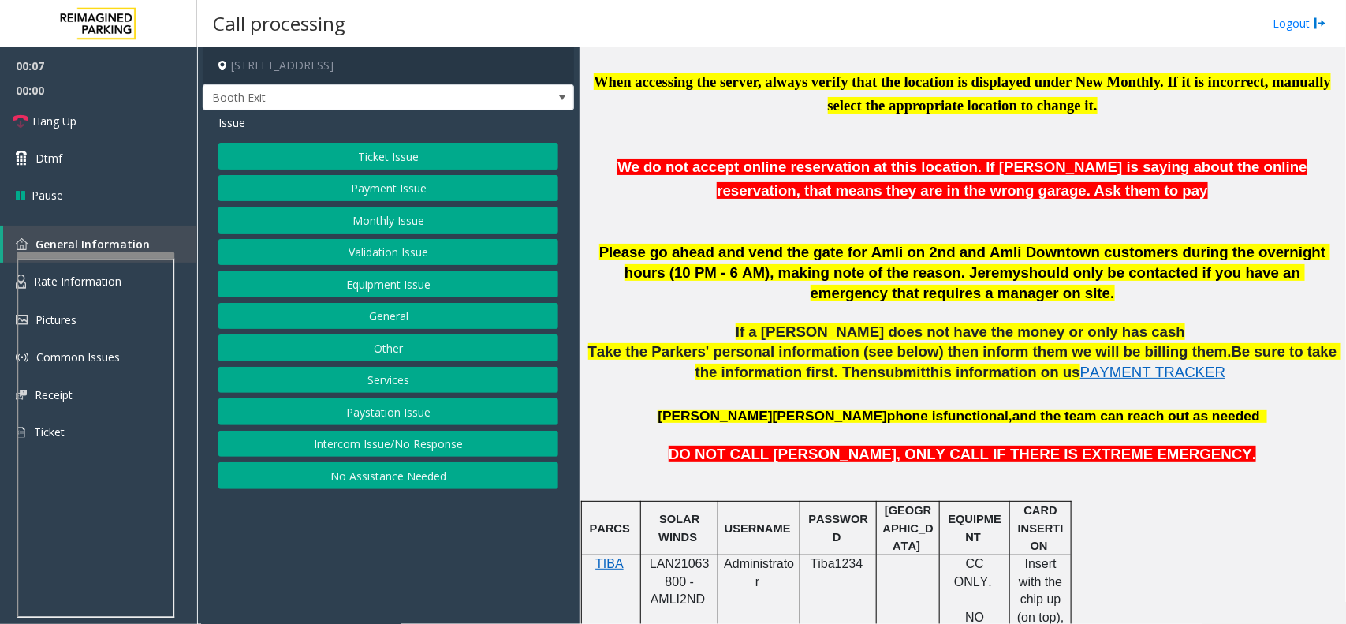
scroll to position [592, 0]
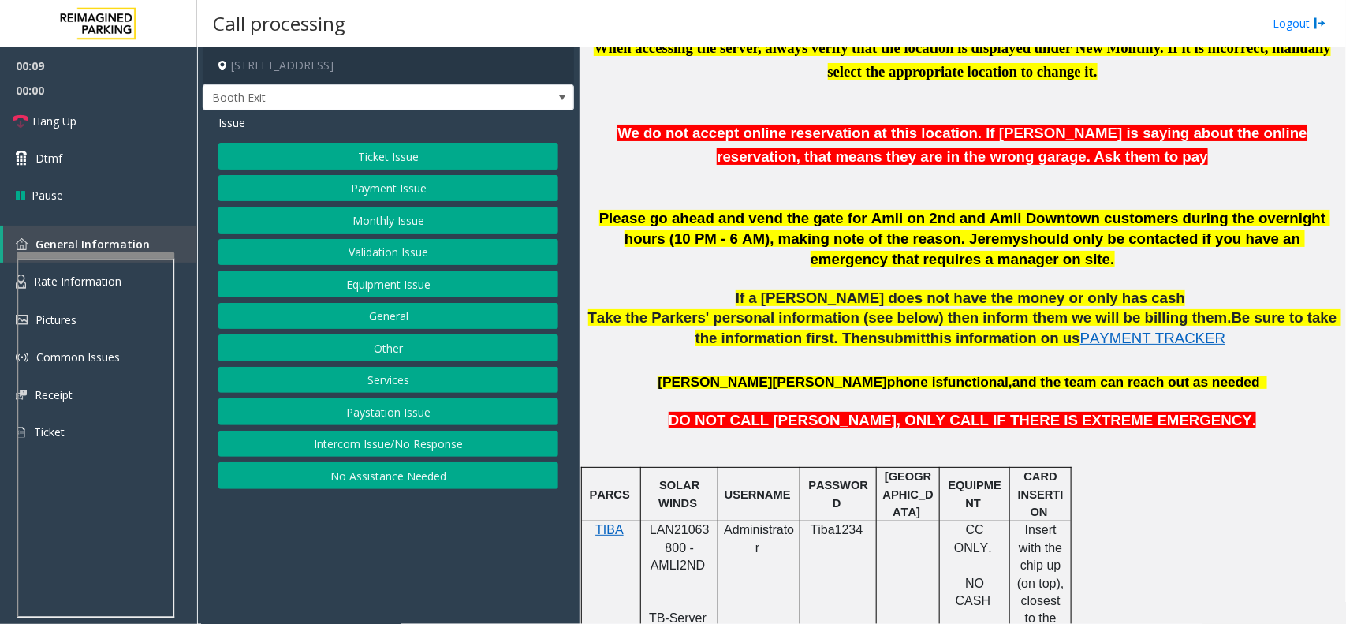
click at [671, 515] on td "SOLAR WINDS" at bounding box center [679, 495] width 77 height 54
click at [674, 521] on div at bounding box center [679, 521] width 77 height 6
click at [674, 531] on span "LAN21063800 - AMLI2ND" at bounding box center [680, 547] width 60 height 49
click at [671, 535] on span "LAN21063800 - AMLI2ND" at bounding box center [680, 547] width 60 height 49
click at [77, 110] on link "Hang Up" at bounding box center [98, 121] width 197 height 37
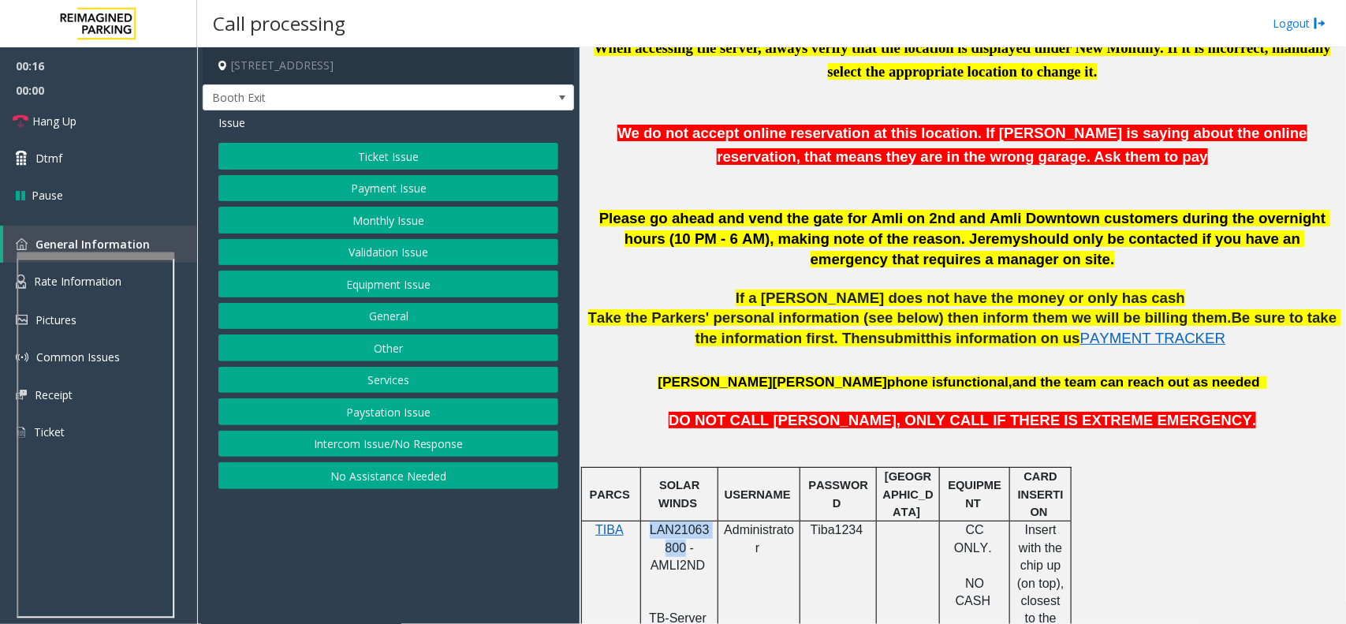
drag, startPoint x: 460, startPoint y: 487, endPoint x: 454, endPoint y: 458, distance: 29.9
click at [460, 487] on button "No Assistance Needed" at bounding box center [388, 475] width 340 height 27
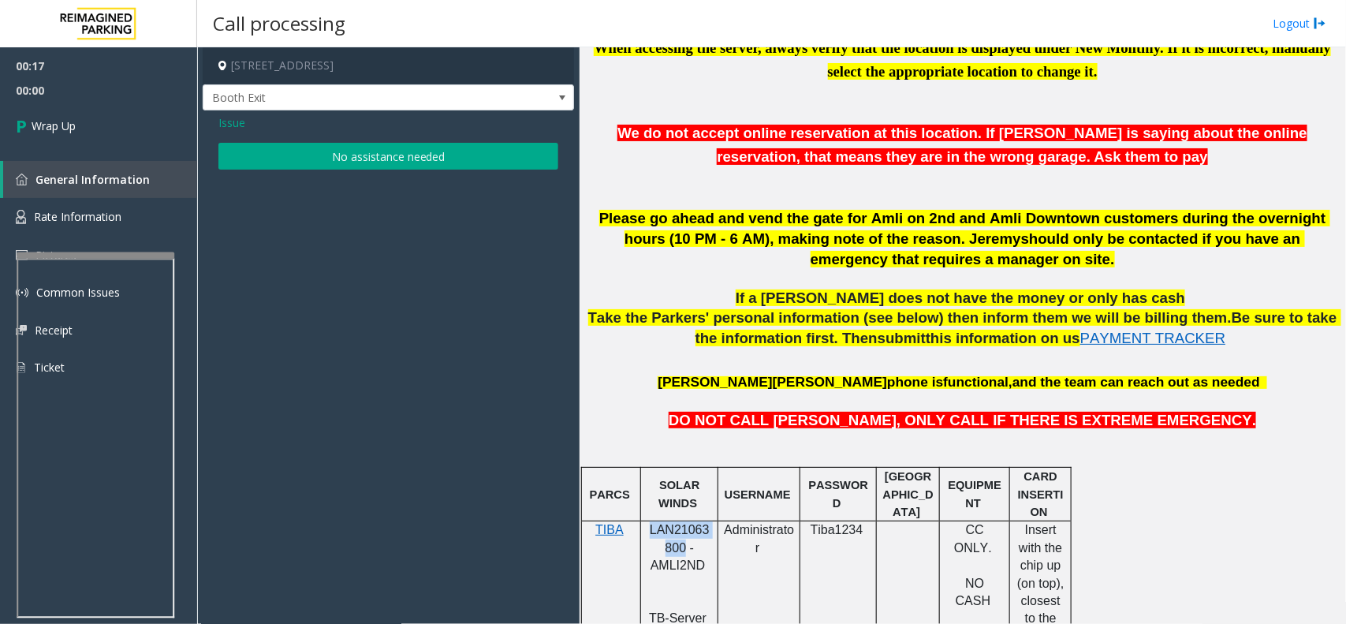
click at [360, 166] on button "No assistance needed" at bounding box center [388, 156] width 340 height 27
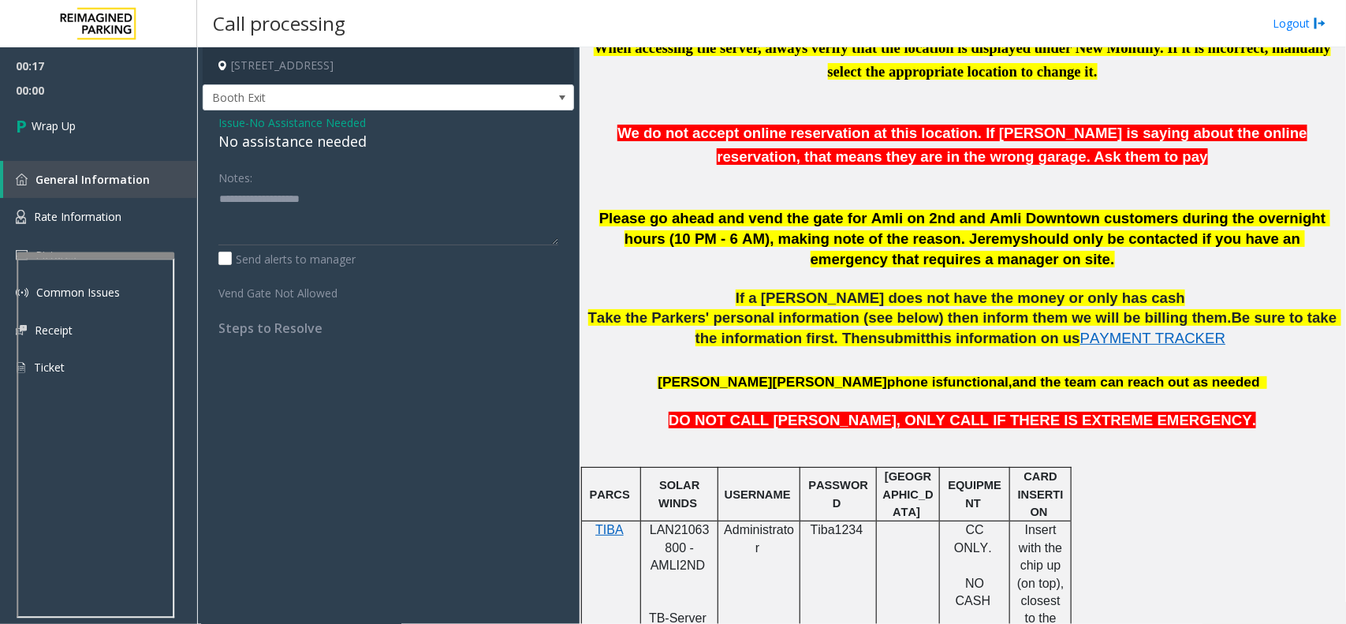
click at [353, 155] on div "Issue - No Assistance Needed No assistance needed Notes: Send alerts to manager…" at bounding box center [389, 230] width 372 height 241
click at [352, 147] on div "No assistance needed" at bounding box center [388, 141] width 340 height 21
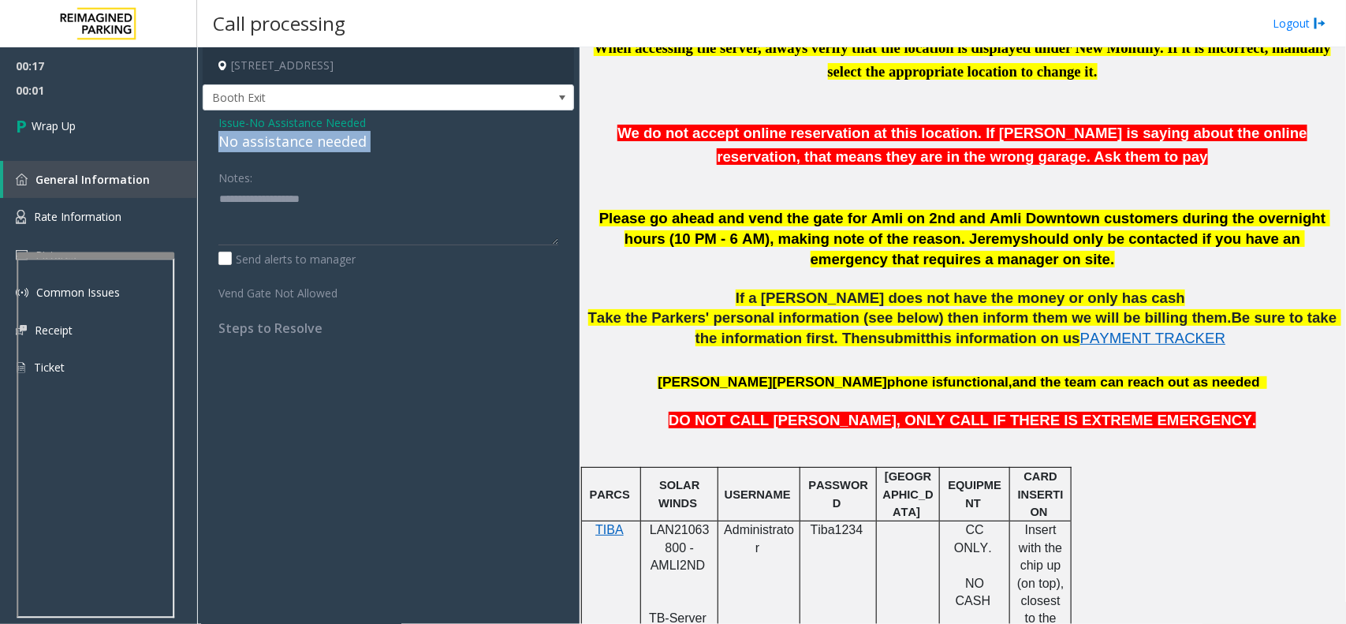
click at [352, 147] on div "No assistance needed" at bounding box center [388, 141] width 340 height 21
copy div "No assistance needed"
click at [364, 204] on textarea at bounding box center [388, 215] width 340 height 59
paste textarea "**********"
type textarea "**********"
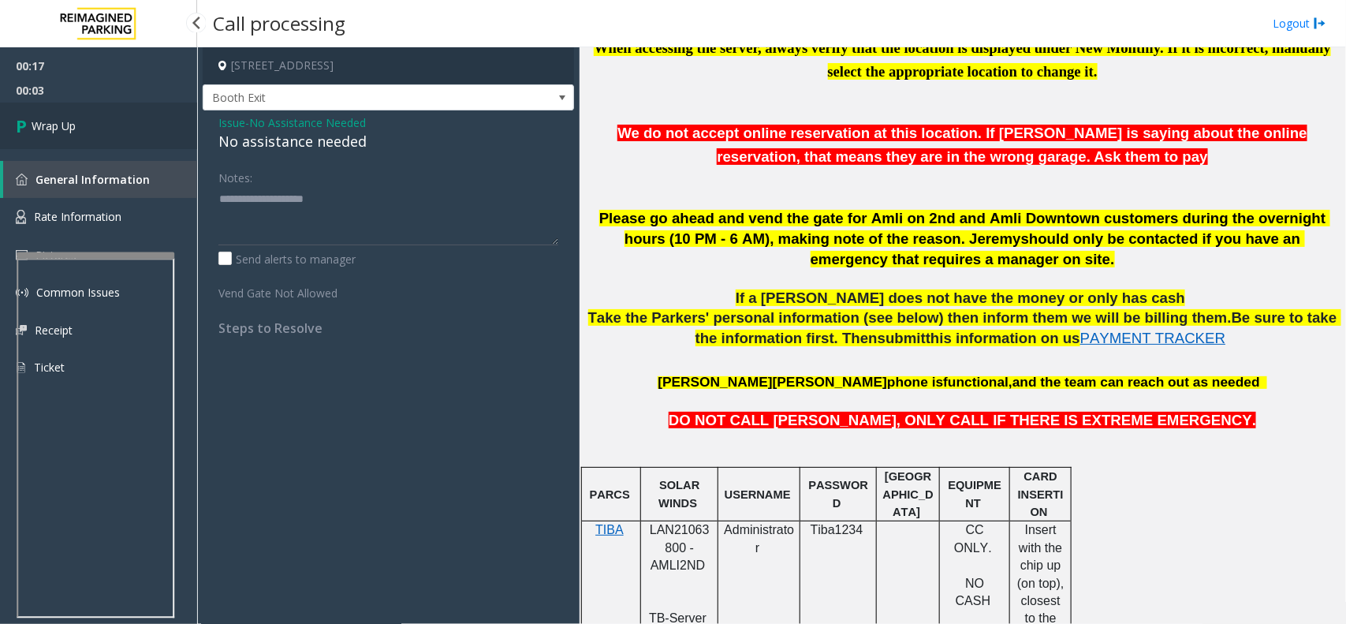
click at [121, 107] on link "Wrap Up" at bounding box center [98, 126] width 197 height 47
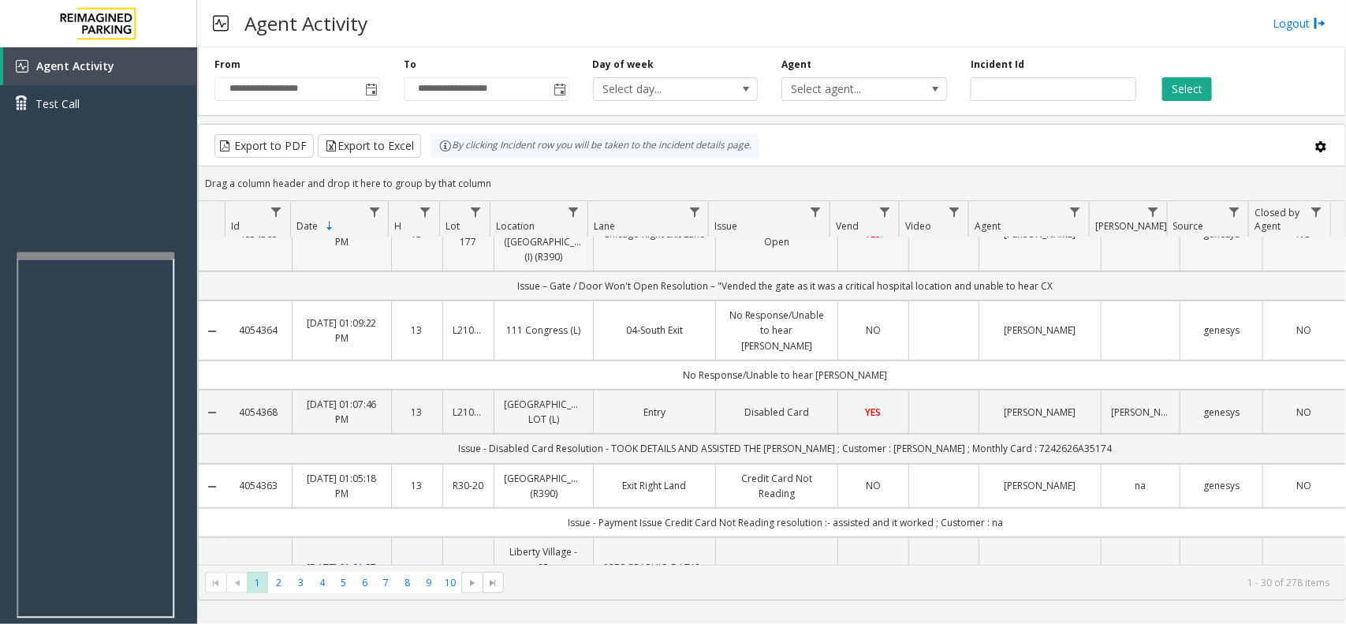
scroll to position [296, 0]
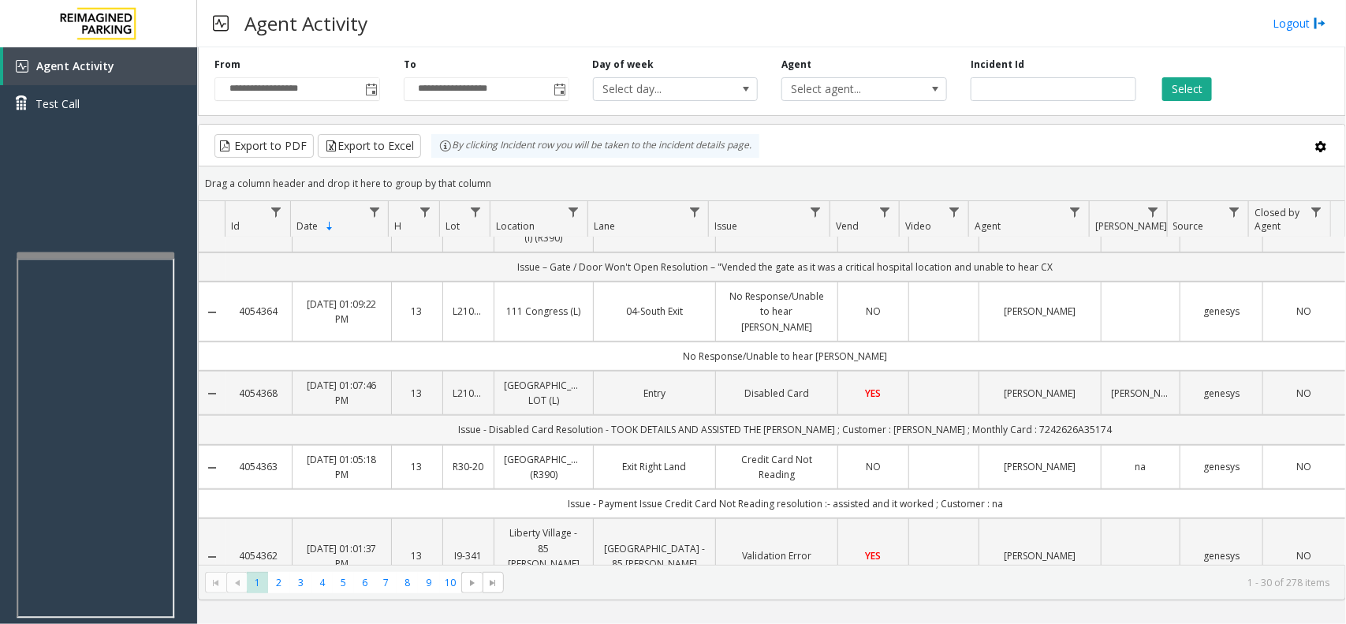
click at [1023, 415] on td "Issue - Disabled Card Resolution - TOOK DETAILS AND ASSISTED THE [PERSON_NAME] …" at bounding box center [786, 429] width 1120 height 29
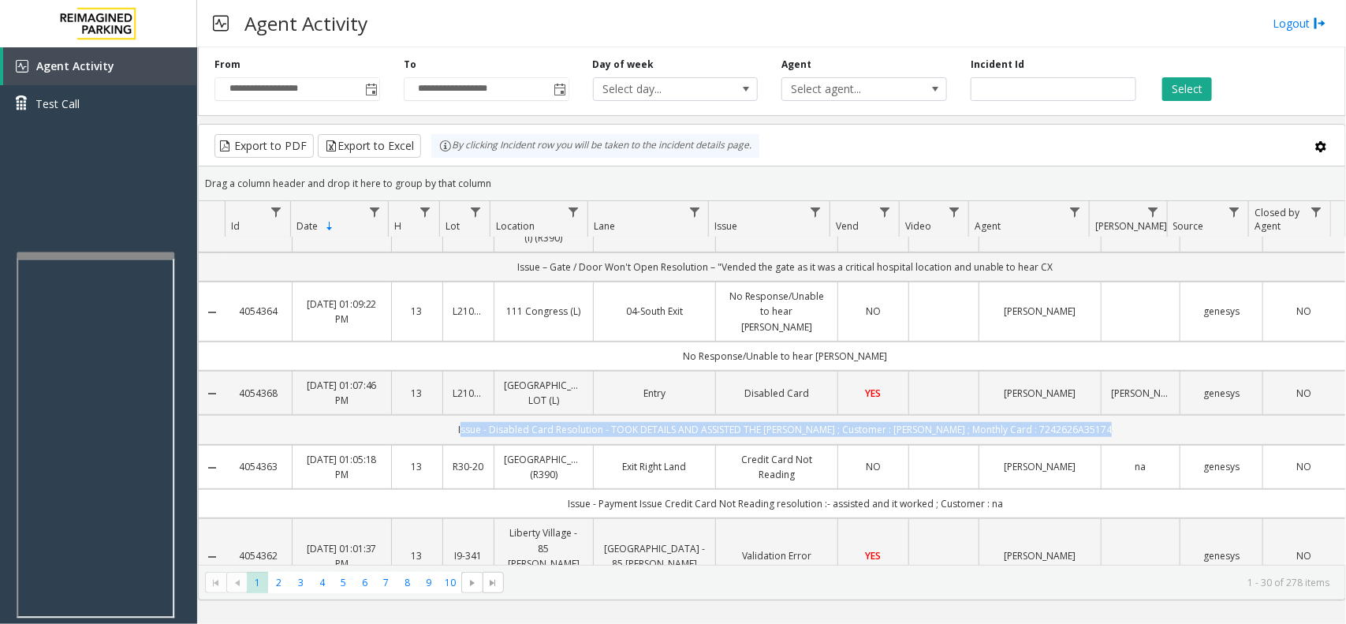
click at [1023, 415] on td "Issue - Disabled Card Resolution - TOOK DETAILS AND ASSISTED THE [PERSON_NAME] …" at bounding box center [786, 429] width 1120 height 29
drag, startPoint x: 1023, startPoint y: 400, endPoint x: 502, endPoint y: 391, distance: 520.7
click at [502, 415] on td "Issue - Disabled Card Resolution - TOOK DETAILS AND ASSISTED THE [PERSON_NAME] …" at bounding box center [786, 429] width 1120 height 29
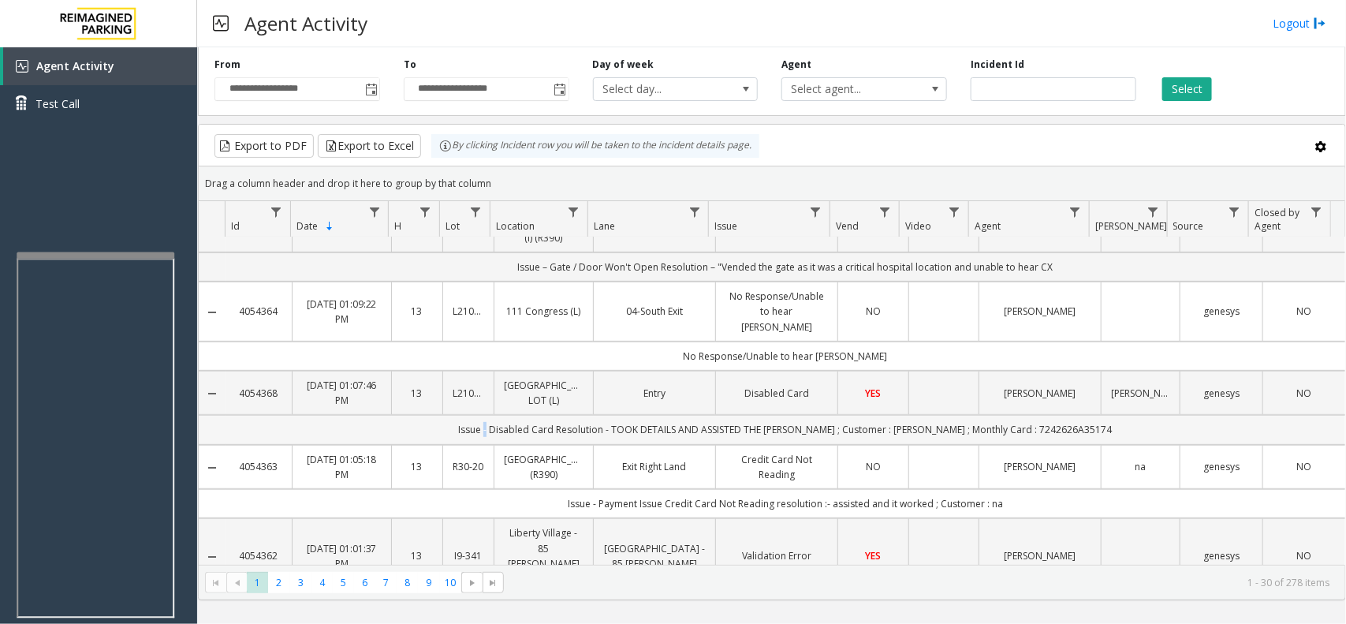
click at [502, 415] on td "Issue - Disabled Card Resolution - TOOK DETAILS AND ASSISTED THE [PERSON_NAME] …" at bounding box center [786, 429] width 1120 height 29
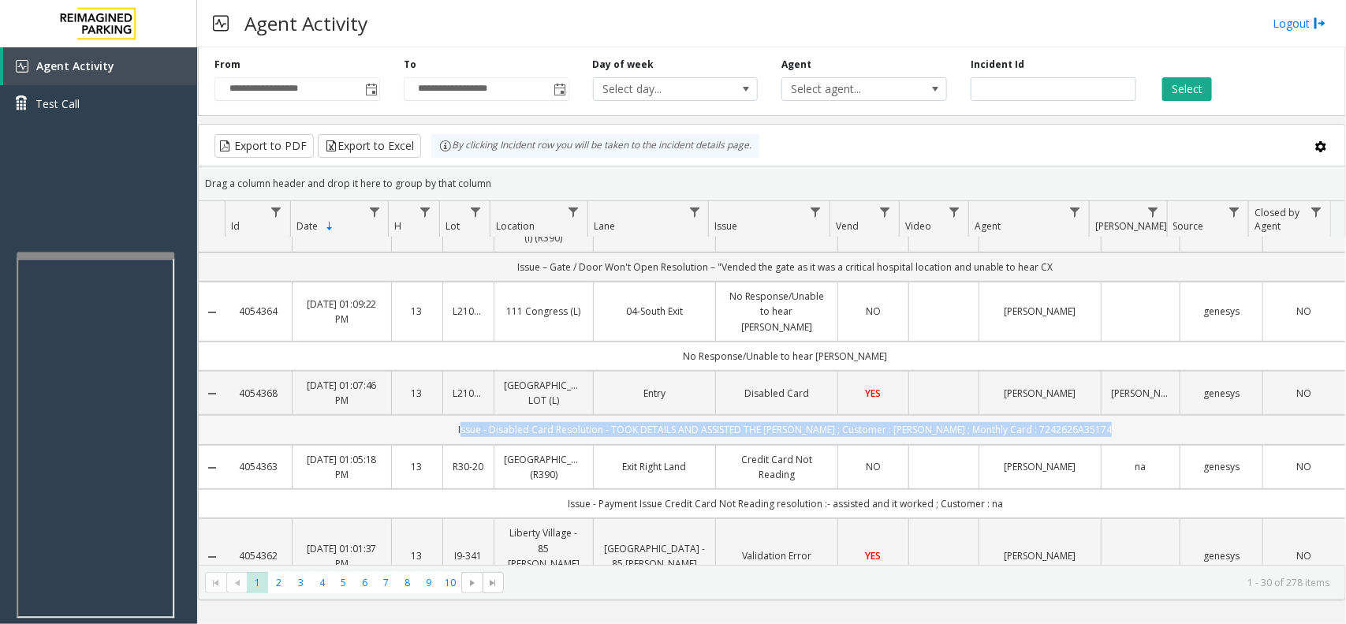
click at [502, 415] on td "Issue - Disabled Card Resolution - TOOK DETAILS AND ASSISTED THE [PERSON_NAME] …" at bounding box center [786, 429] width 1120 height 29
drag, startPoint x: 502, startPoint y: 391, endPoint x: 1074, endPoint y: 396, distance: 571.9
click at [1074, 415] on td "Issue - Disabled Card Resolution - TOOK DETAILS AND ASSISTED THE [PERSON_NAME] …" at bounding box center [786, 429] width 1120 height 29
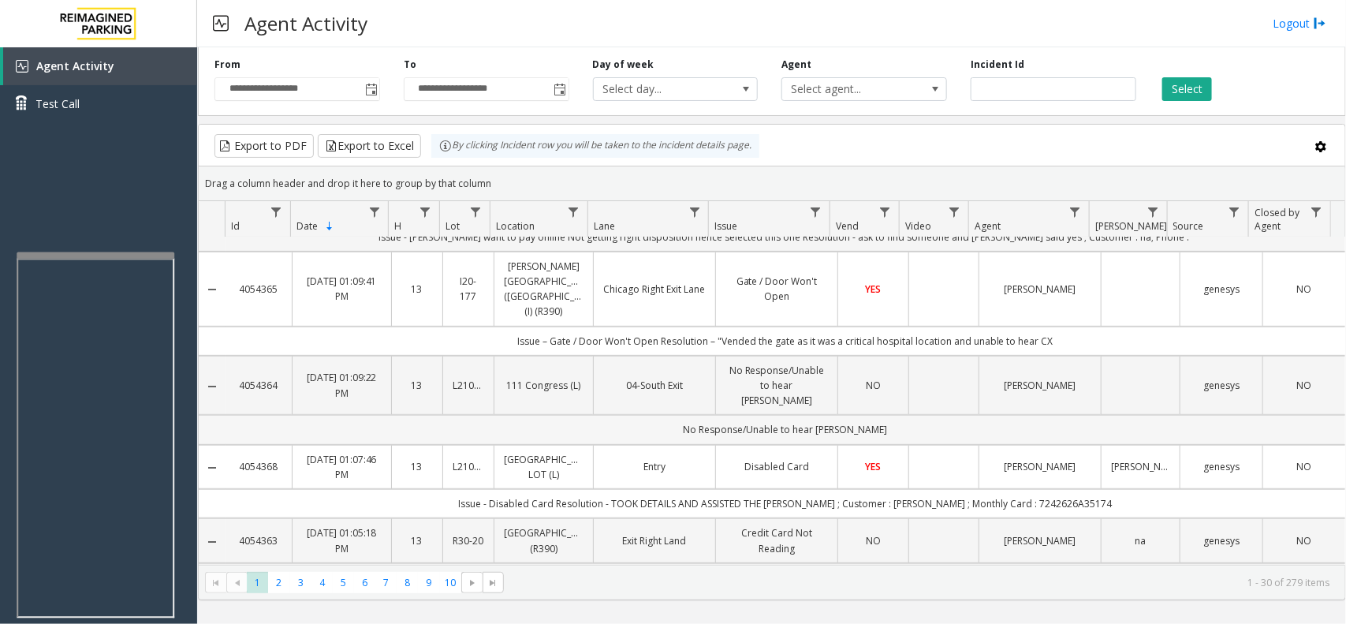
click at [691, 415] on td "No Response/Unable to hear [PERSON_NAME]" at bounding box center [786, 429] width 1120 height 29
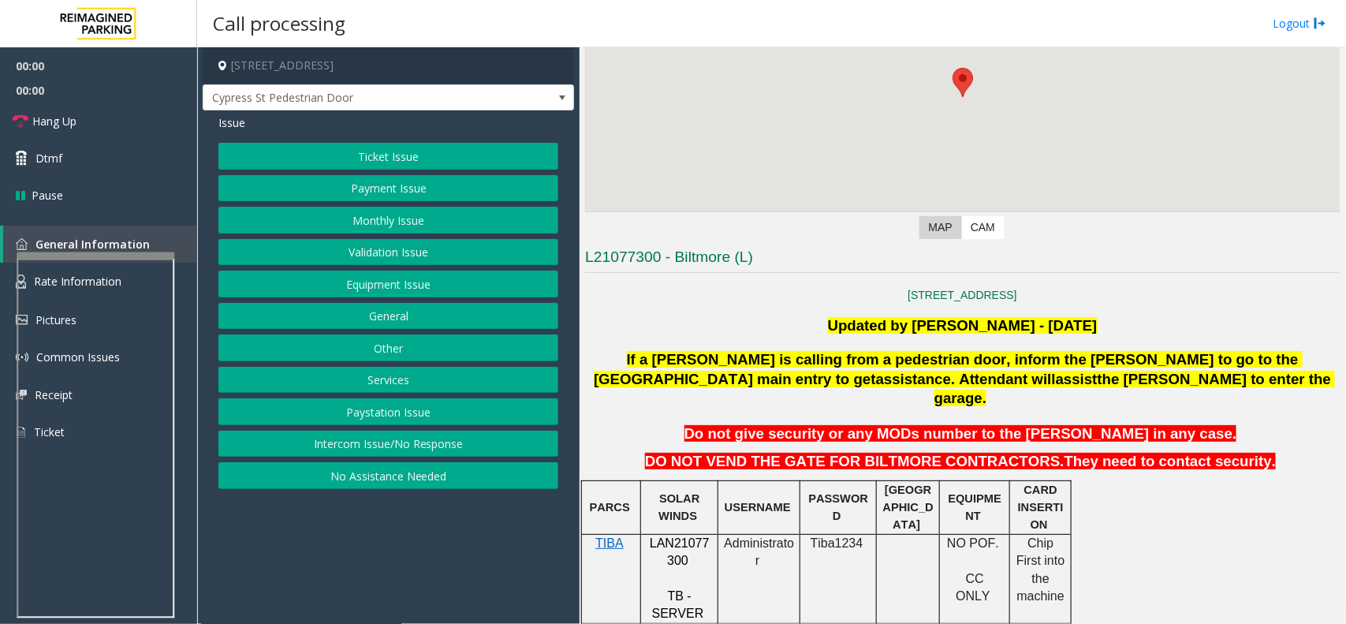
scroll to position [394, 0]
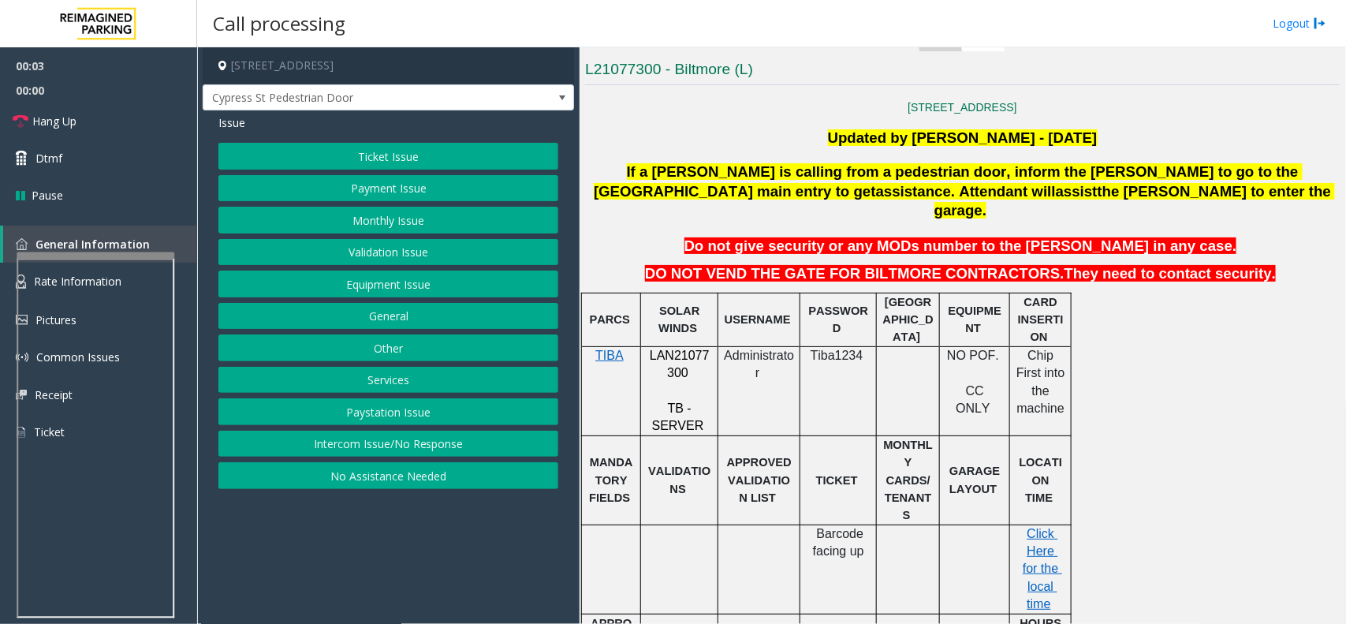
click at [951, 184] on span ". Attendant will" at bounding box center [1003, 191] width 105 height 17
click at [931, 160] on div "817 W. Peachtree [GEOGRAPHIC_DATA], [GEOGRAPHIC_DATA] Updated by [PERSON_NAME] …" at bounding box center [962, 623] width 755 height 1045
click at [901, 171] on span "If a [PERSON_NAME] is calling from a pedestrian door, inform the [PERSON_NAME] …" at bounding box center [948, 181] width 709 height 36
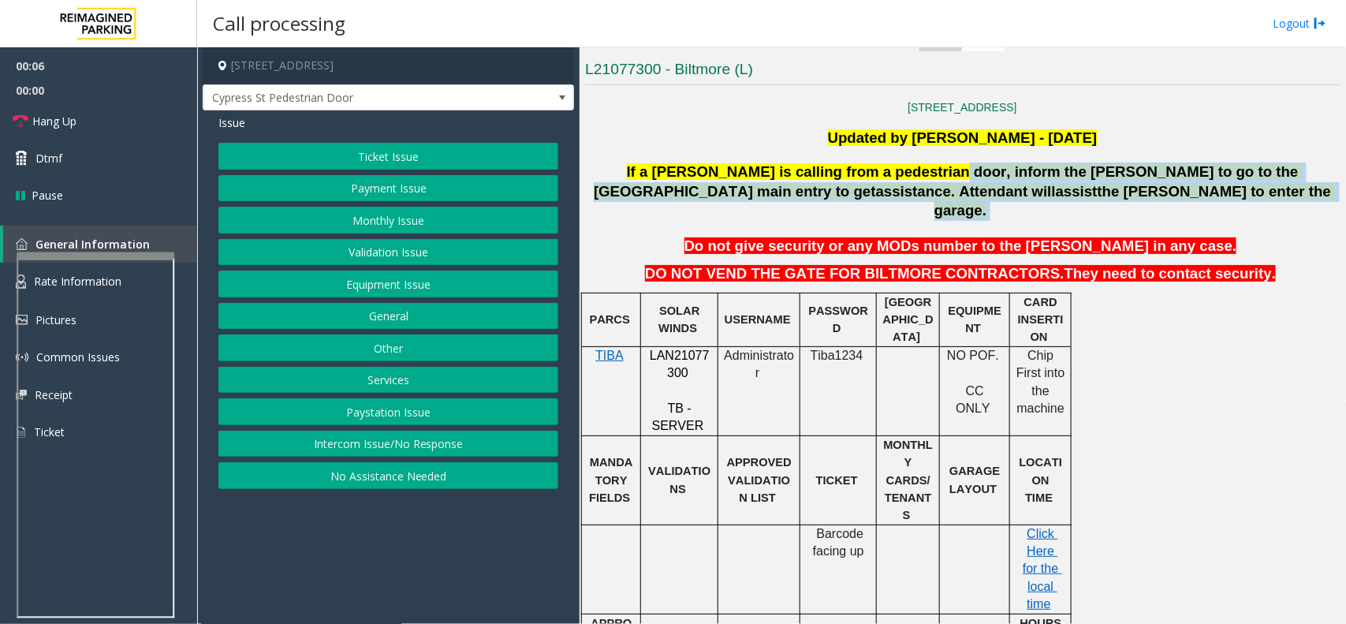
drag, startPoint x: 901, startPoint y: 171, endPoint x: 1160, endPoint y: 199, distance: 261.0
click at [1160, 199] on p "If a [PERSON_NAME] is calling from a pedestrian door, inform the [PERSON_NAME] …" at bounding box center [963, 191] width 758 height 58
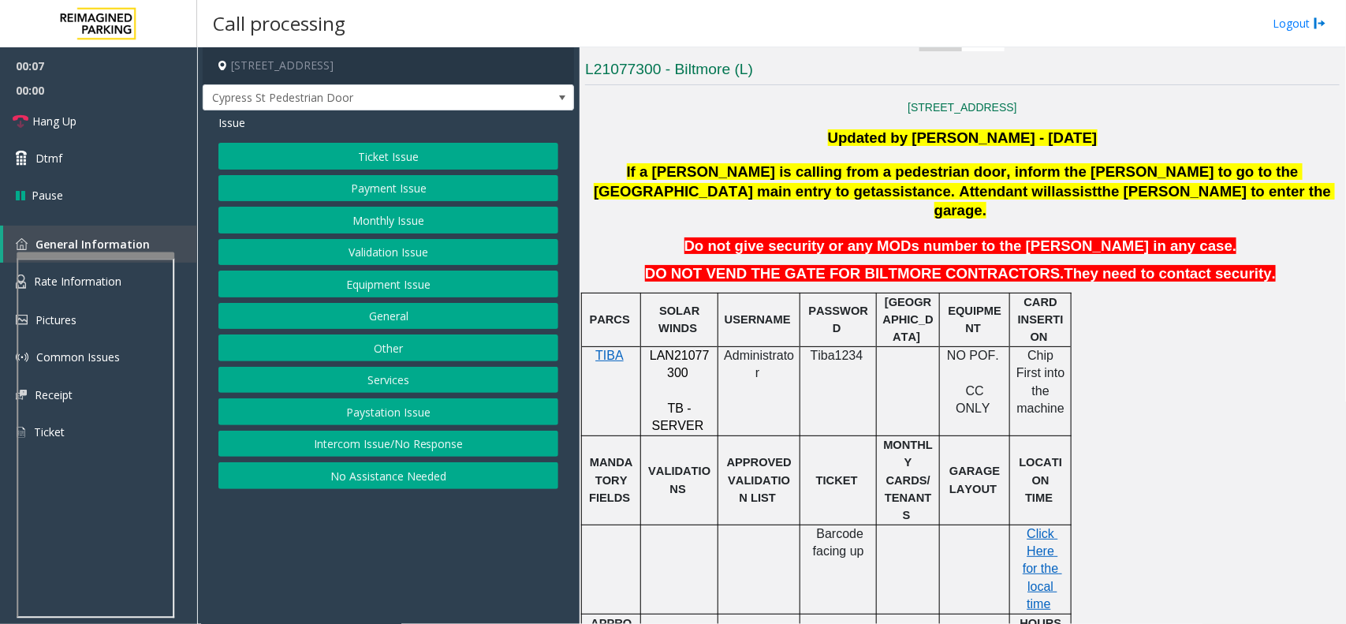
click at [495, 282] on button "Equipment Issue" at bounding box center [388, 284] width 340 height 27
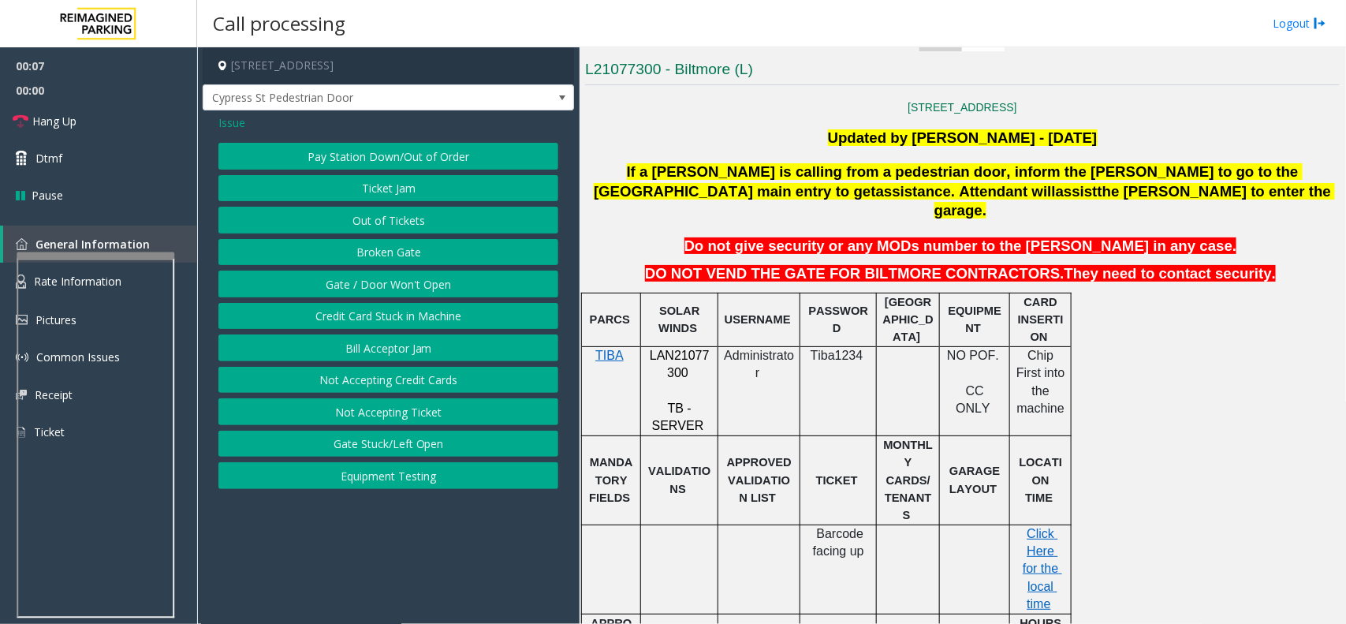
click at [495, 282] on button "Gate / Door Won't Open" at bounding box center [388, 284] width 340 height 27
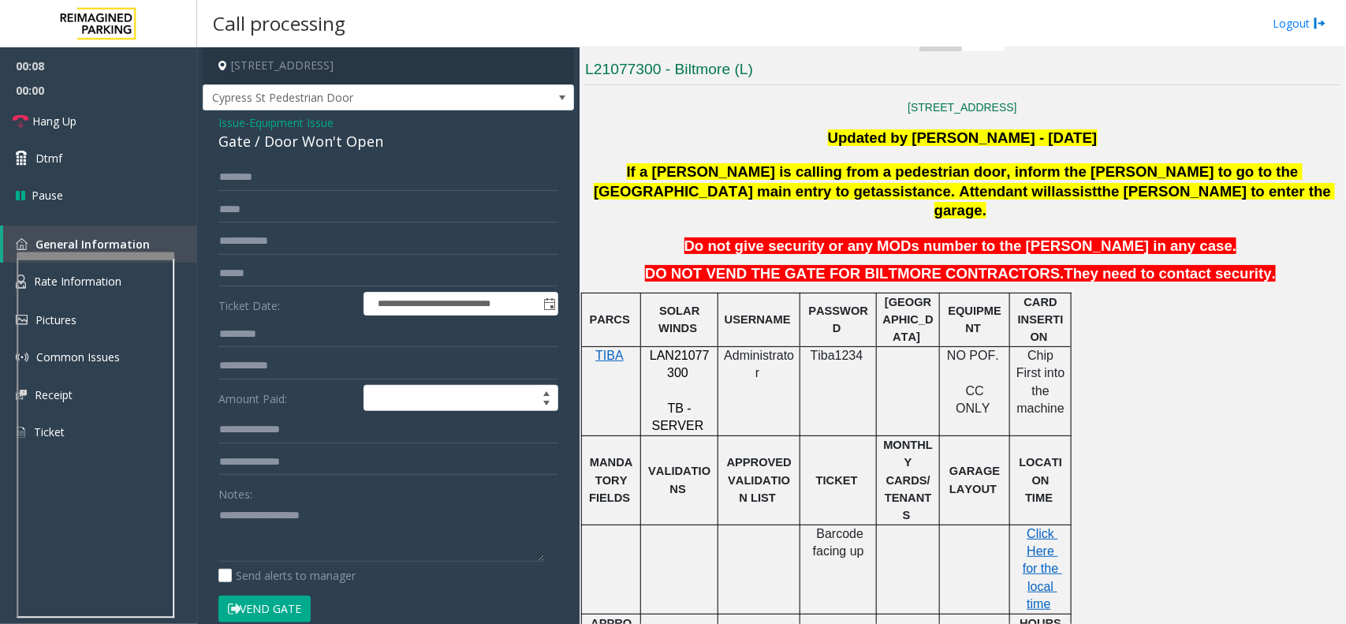
click at [336, 132] on div "Gate / Door Won't Open" at bounding box center [388, 141] width 340 height 21
copy div "Gate / Door Won't Open"
click at [356, 554] on textarea at bounding box center [381, 531] width 326 height 59
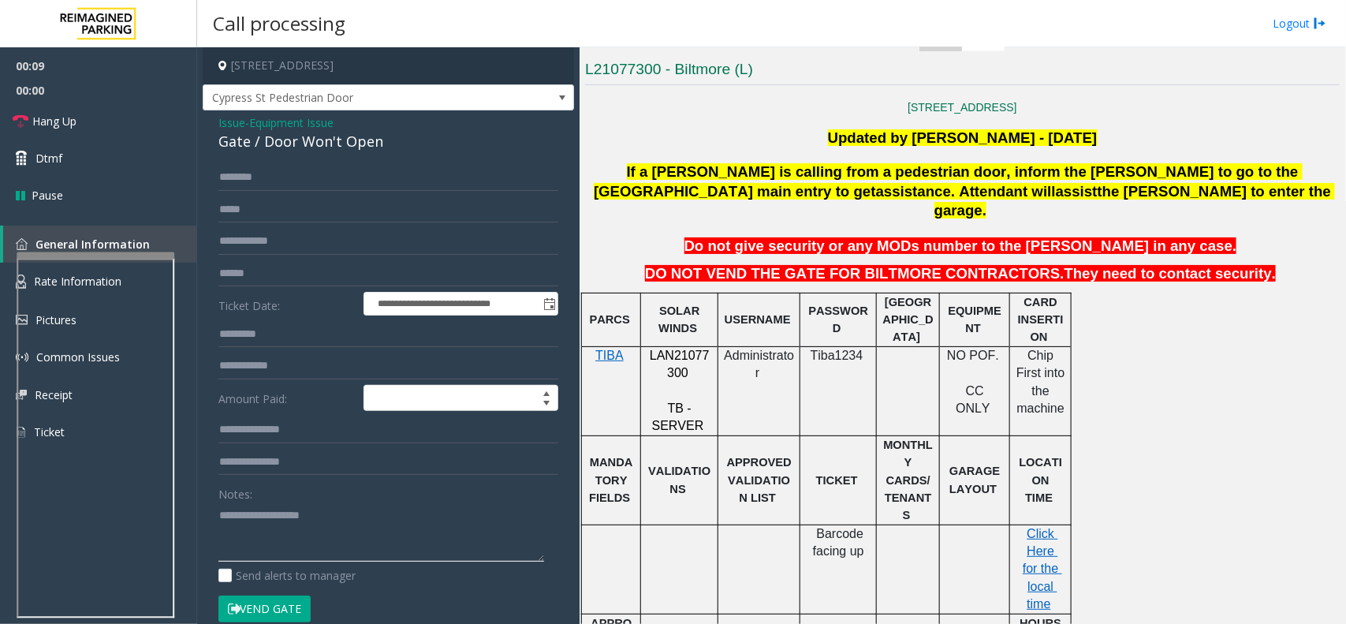
click at [356, 554] on textarea at bounding box center [381, 531] width 326 height 59
paste textarea "**********"
click at [113, 88] on span "00:00" at bounding box center [98, 90] width 197 height 24
click at [110, 129] on link "Hang Up" at bounding box center [98, 121] width 197 height 37
click at [443, 577] on div "Send alerts to manager" at bounding box center [388, 575] width 340 height 17
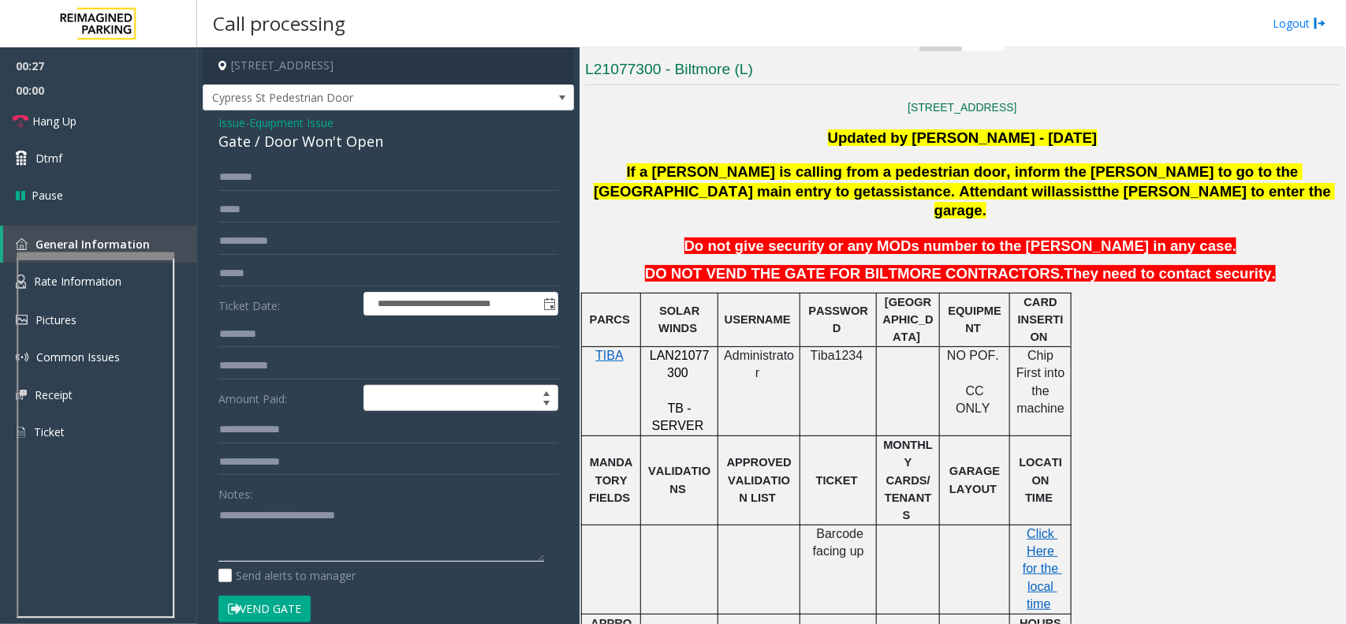
click at [431, 543] on textarea at bounding box center [381, 531] width 326 height 59
paste textarea "**********"
type textarea "**********"
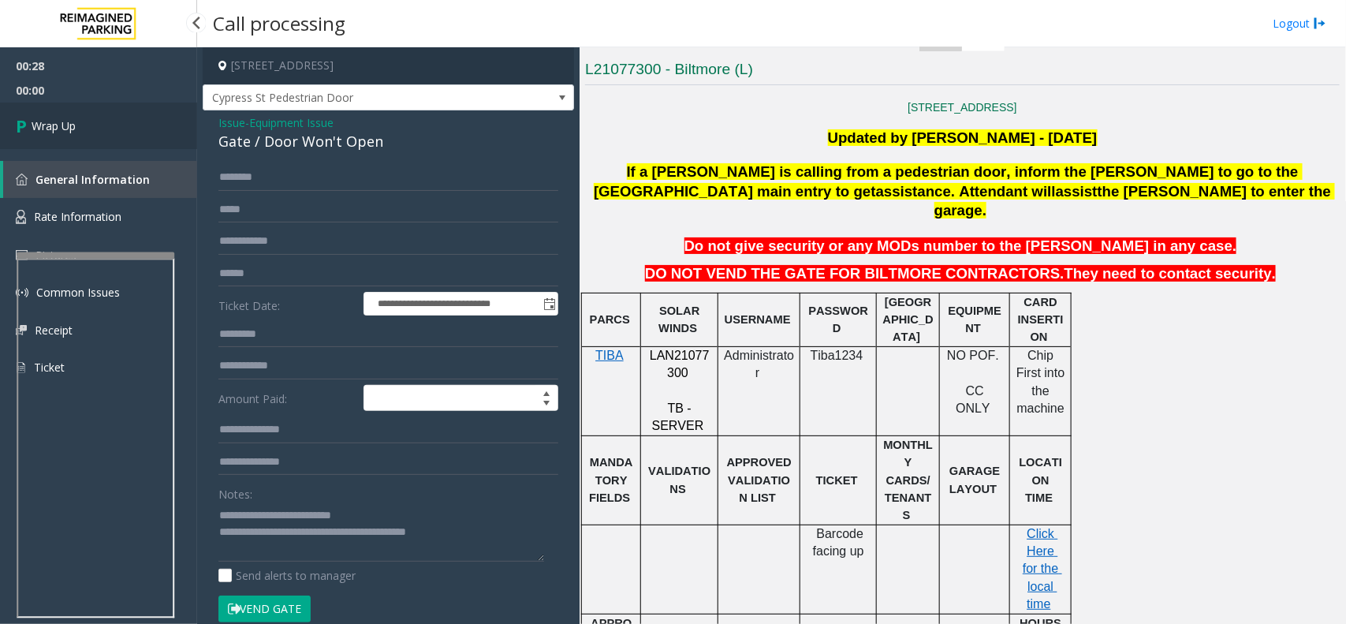
click at [124, 123] on link "Wrap Up" at bounding box center [98, 126] width 197 height 47
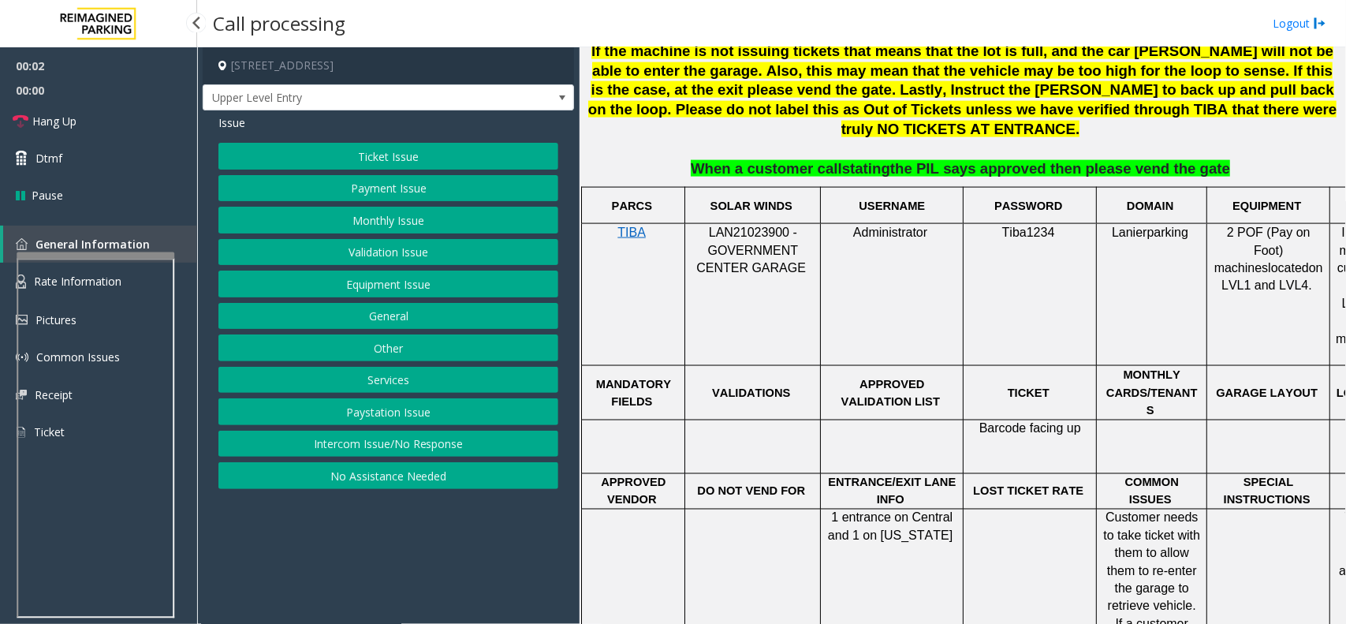
scroll to position [789, 0]
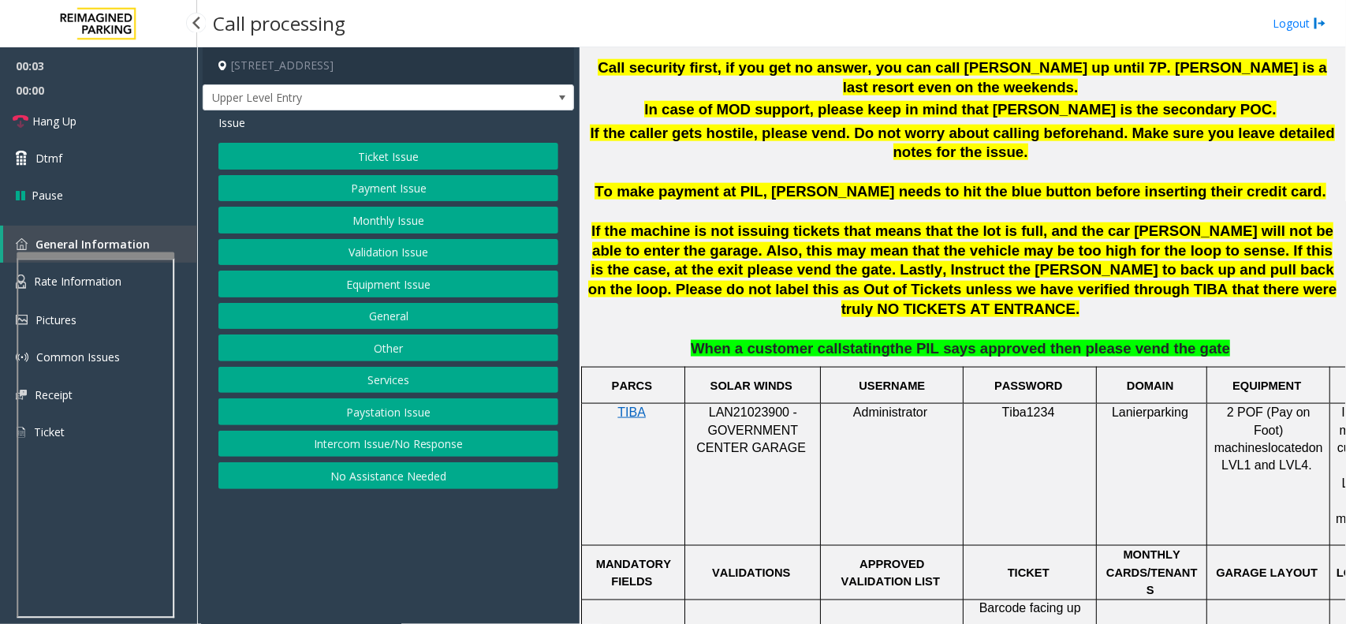
click at [757, 401] on div at bounding box center [753, 404] width 136 height 6
click at [485, 432] on div "Ticket Issue Payment Issue Monthly Issue Validation Issue Equipment Issue Gener…" at bounding box center [388, 316] width 340 height 346
click at [483, 440] on button "Intercom Issue/No Response" at bounding box center [388, 444] width 340 height 27
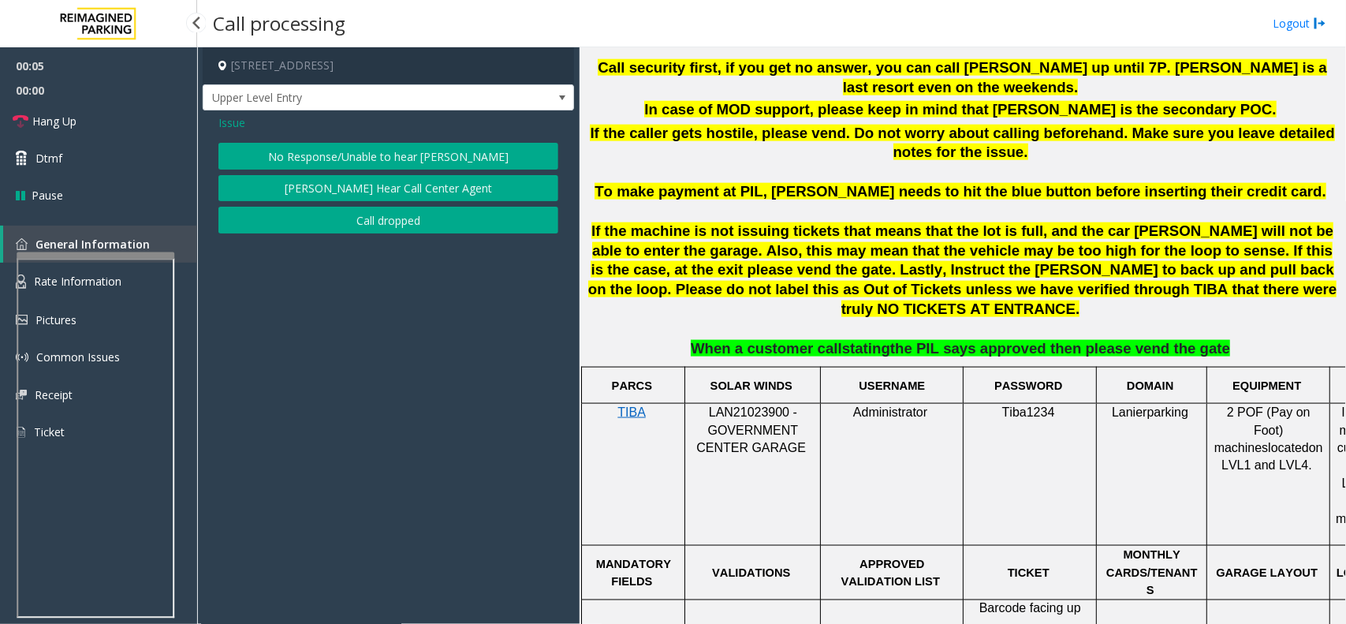
click at [368, 162] on button "No Response/Unable to hear [PERSON_NAME]" at bounding box center [388, 156] width 340 height 27
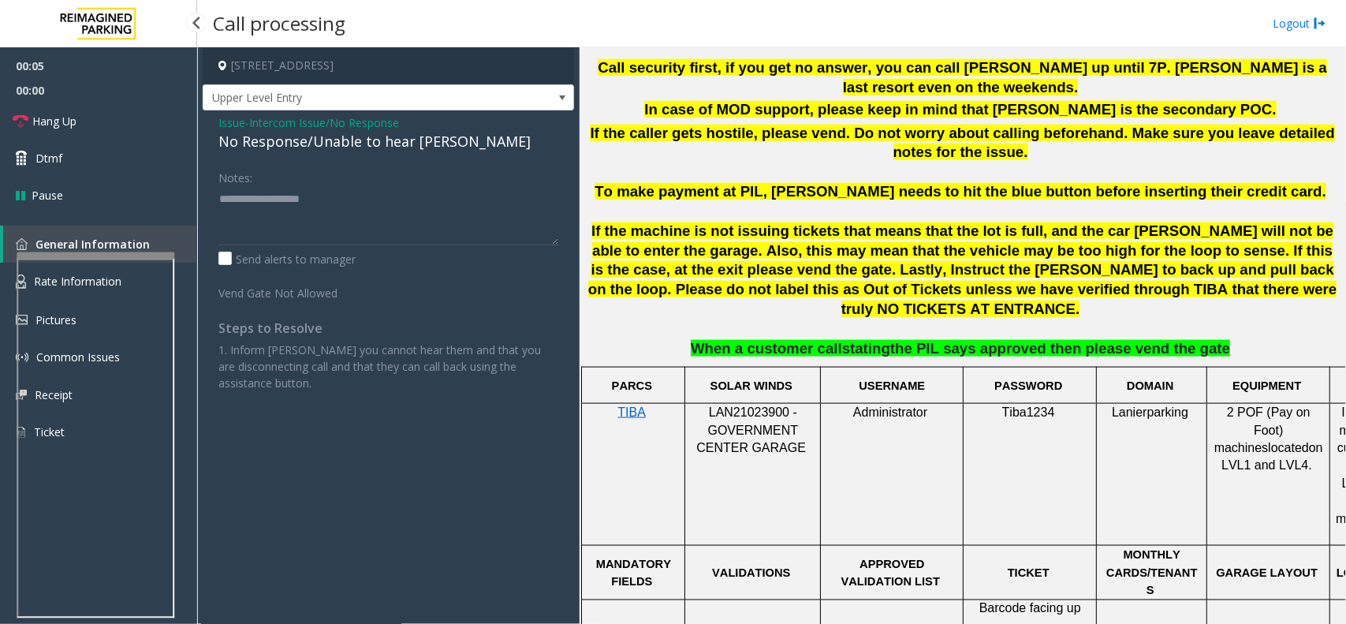
click at [364, 142] on div "No Response/Unable to hear [PERSON_NAME]" at bounding box center [388, 141] width 340 height 21
click at [334, 241] on textarea at bounding box center [388, 215] width 340 height 59
type textarea "**********"
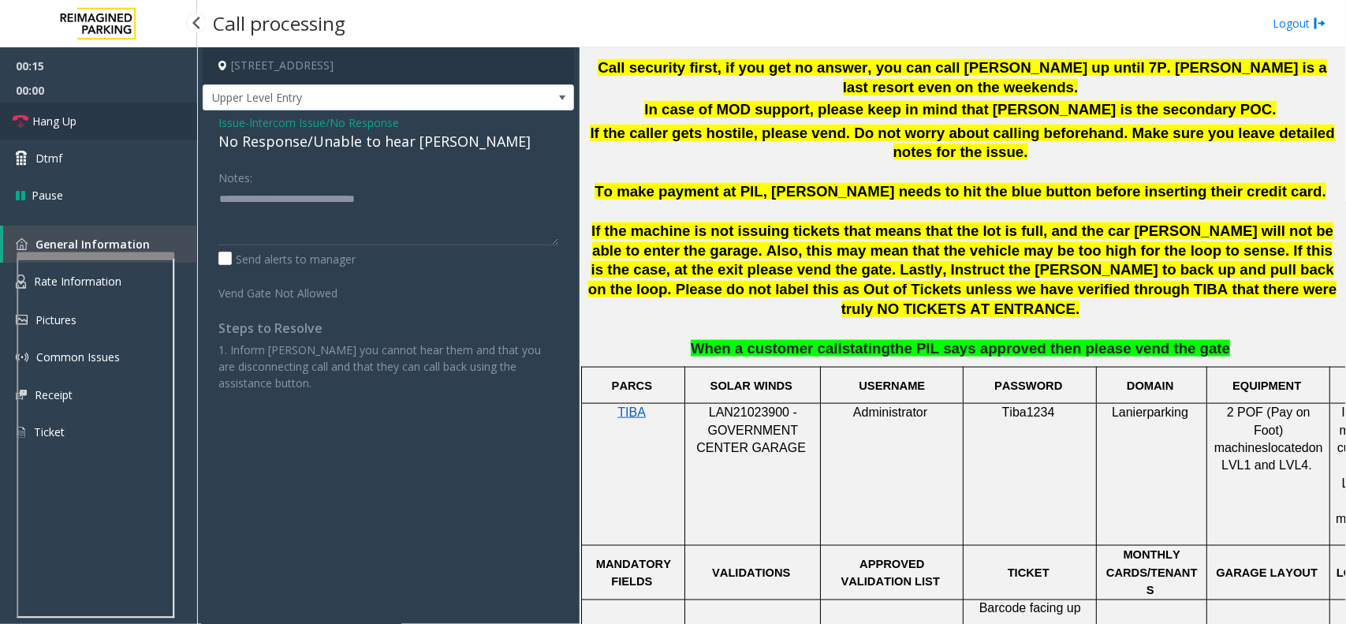
click at [25, 122] on icon at bounding box center [21, 122] width 16 height 16
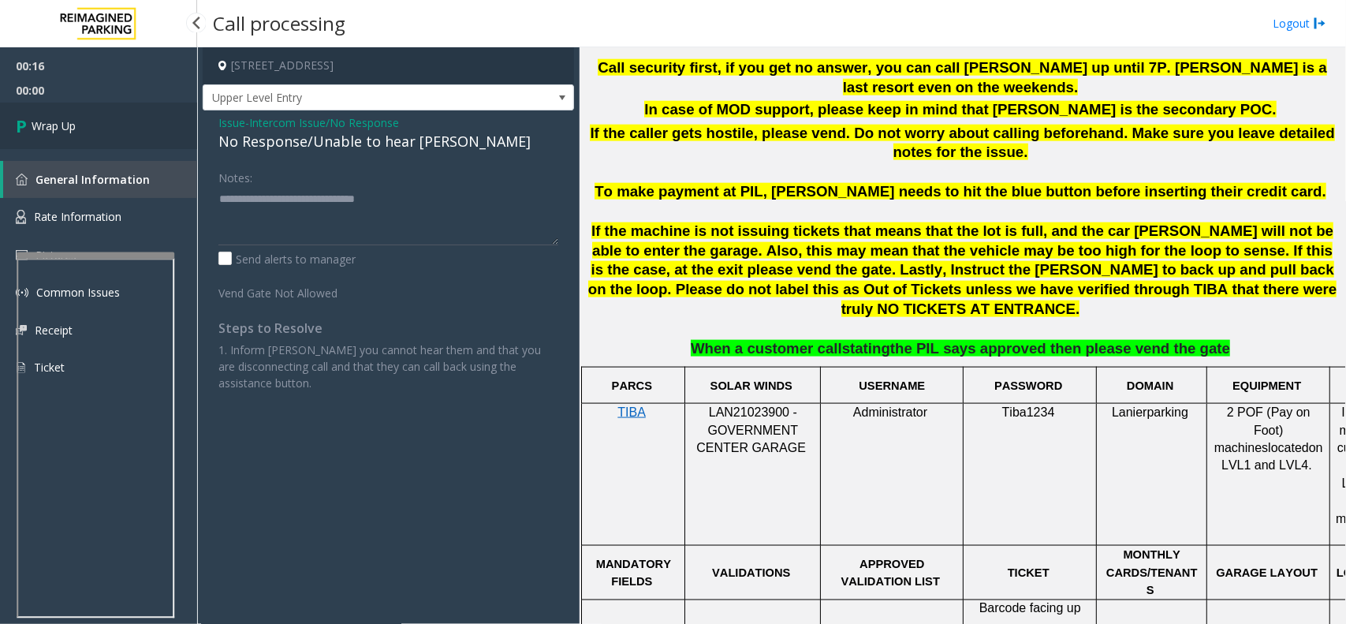
click at [25, 122] on icon at bounding box center [24, 126] width 16 height 26
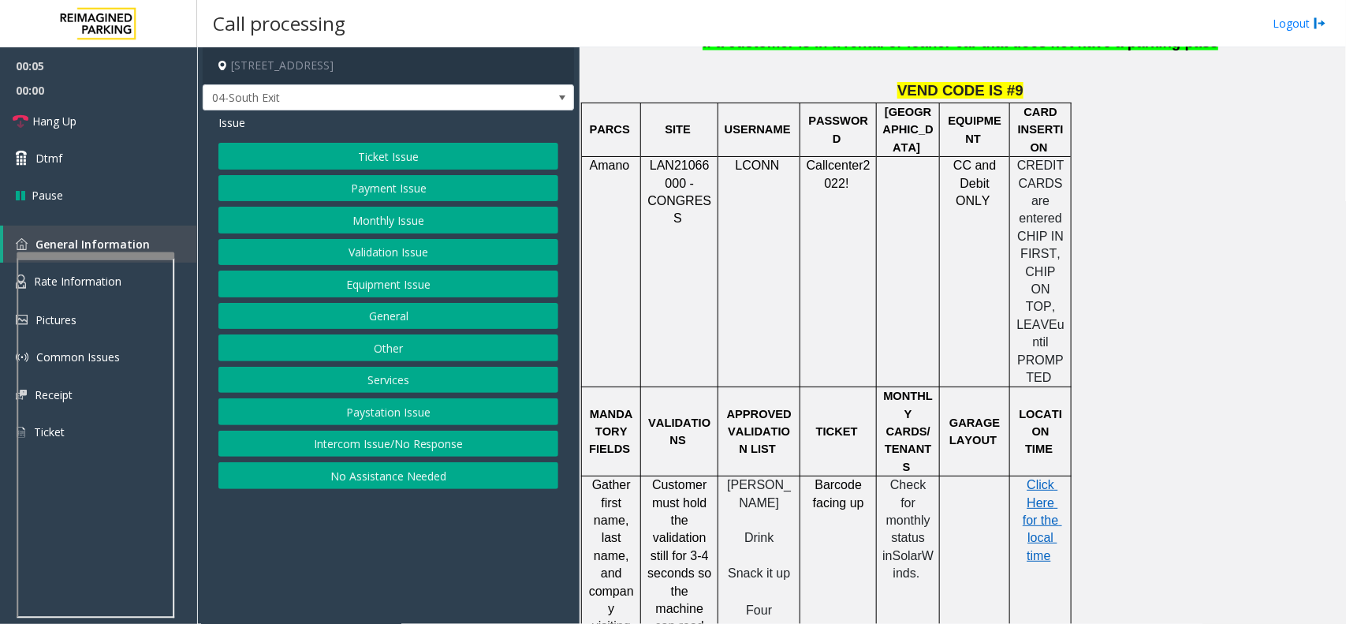
scroll to position [1085, 0]
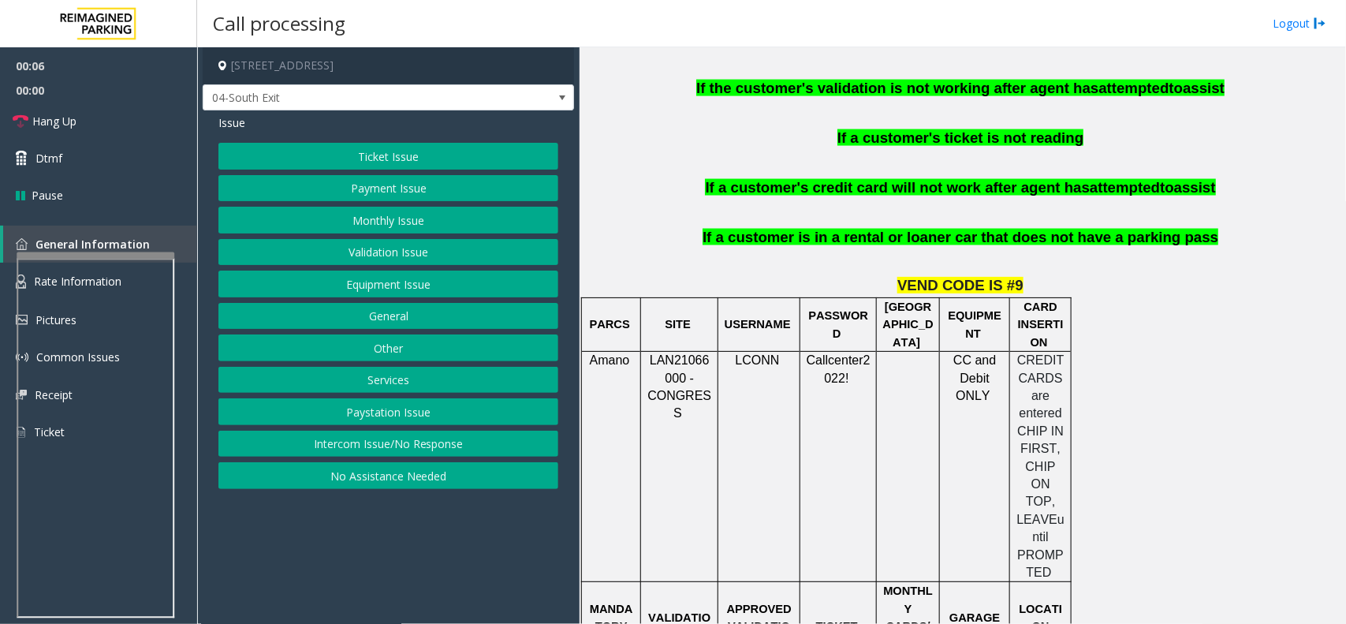
click at [694, 353] on span "LAN21066000 - CONGRESS" at bounding box center [680, 386] width 64 height 66
drag, startPoint x: 694, startPoint y: 322, endPoint x: 685, endPoint y: 327, distance: 11.0
click at [685, 353] on span "LAN21066000 - CONGRESS" at bounding box center [680, 386] width 64 height 66
copy span "LAN21066000"
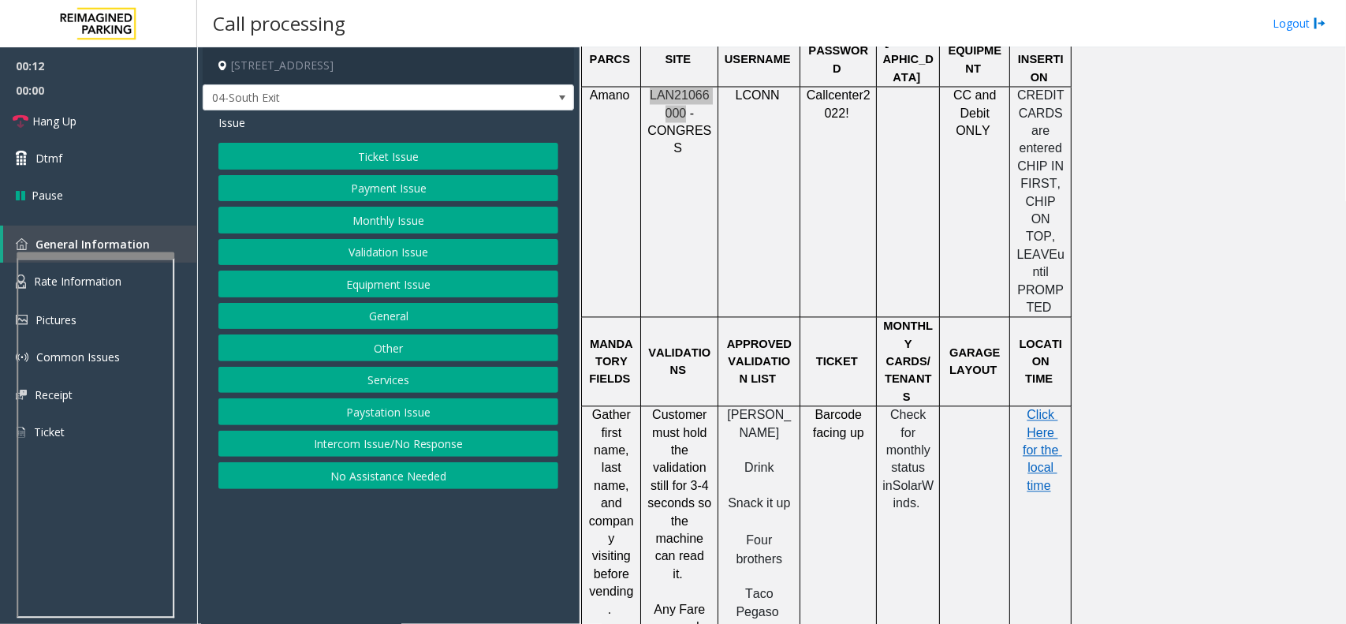
scroll to position [1578, 0]
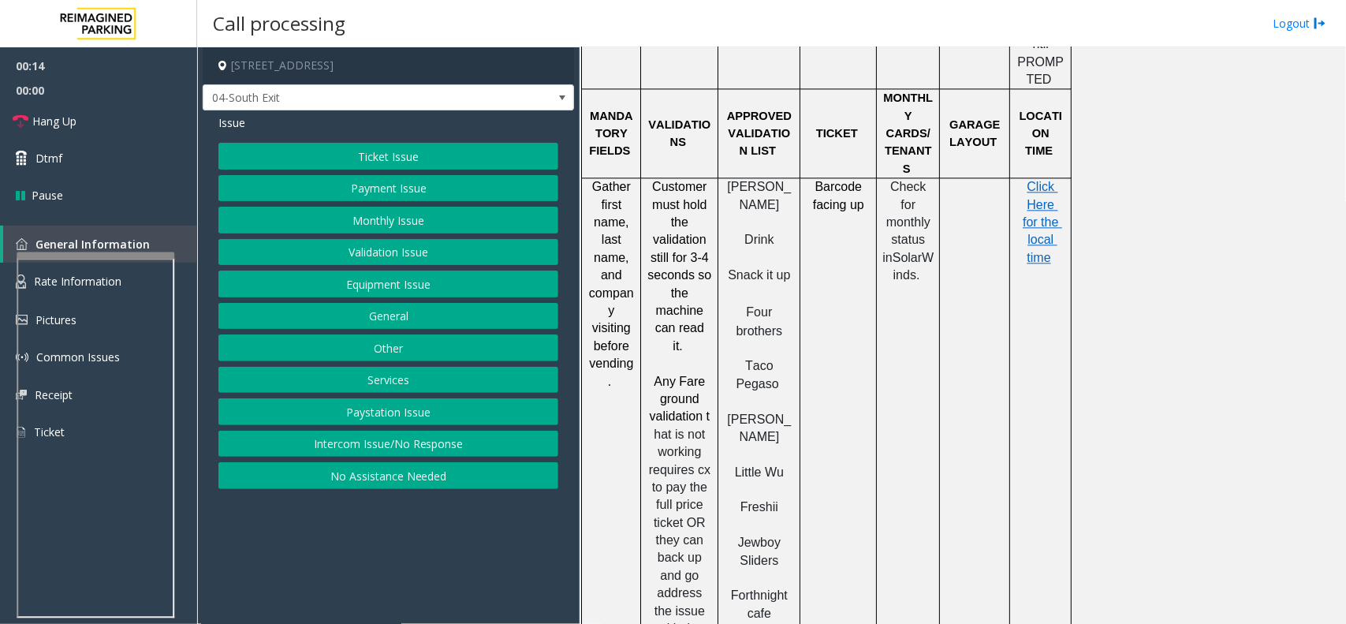
click at [418, 245] on button "Validation Issue" at bounding box center [388, 252] width 340 height 27
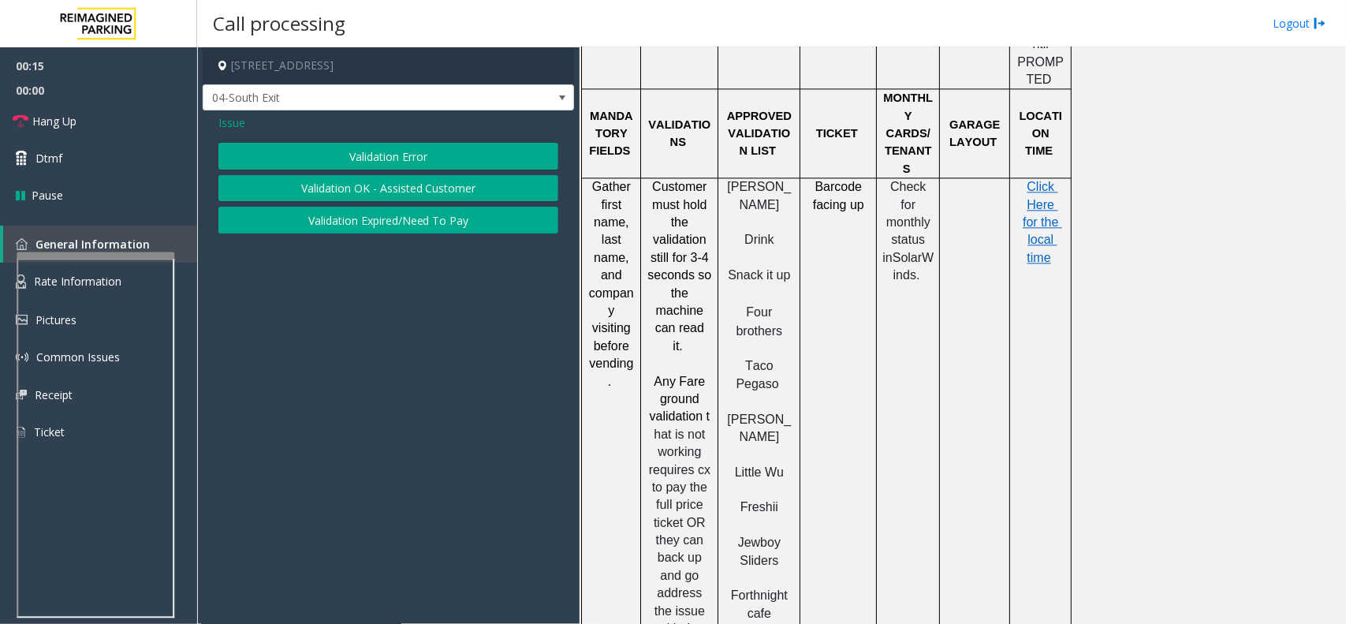
click at [399, 152] on button "Validation Error" at bounding box center [388, 156] width 340 height 27
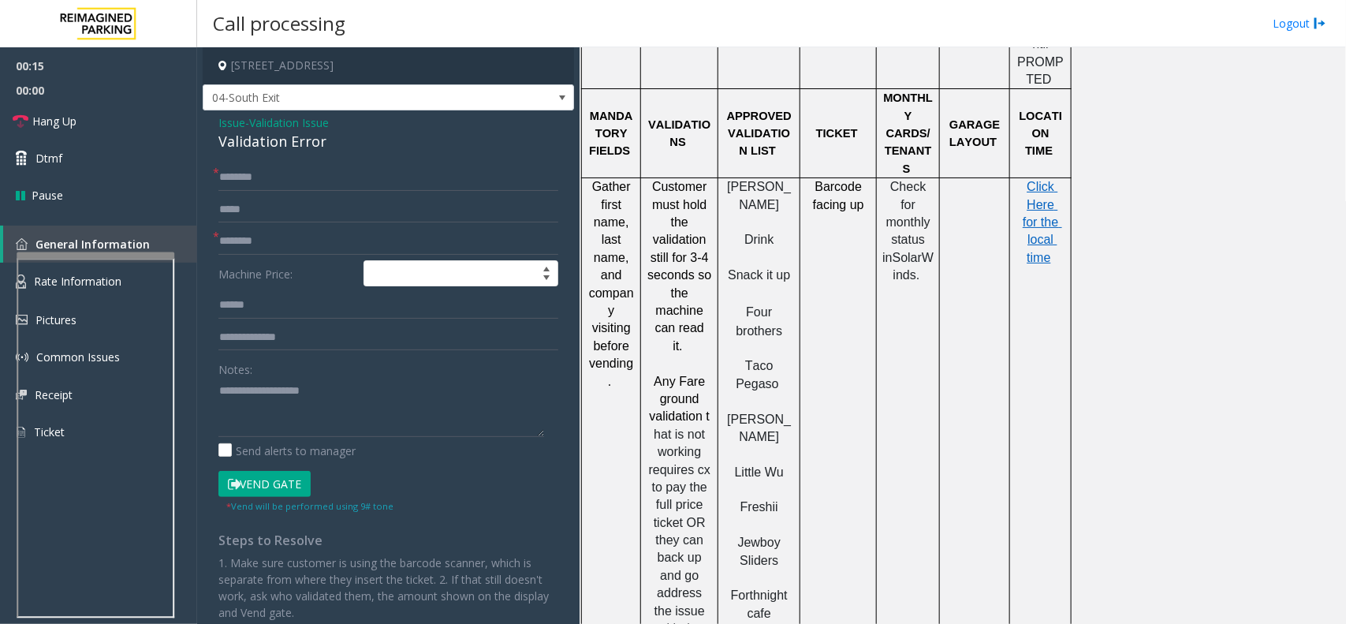
click at [392, 151] on div "Validation Error" at bounding box center [388, 141] width 340 height 21
click at [468, 415] on textarea at bounding box center [381, 407] width 326 height 59
paste textarea "**********"
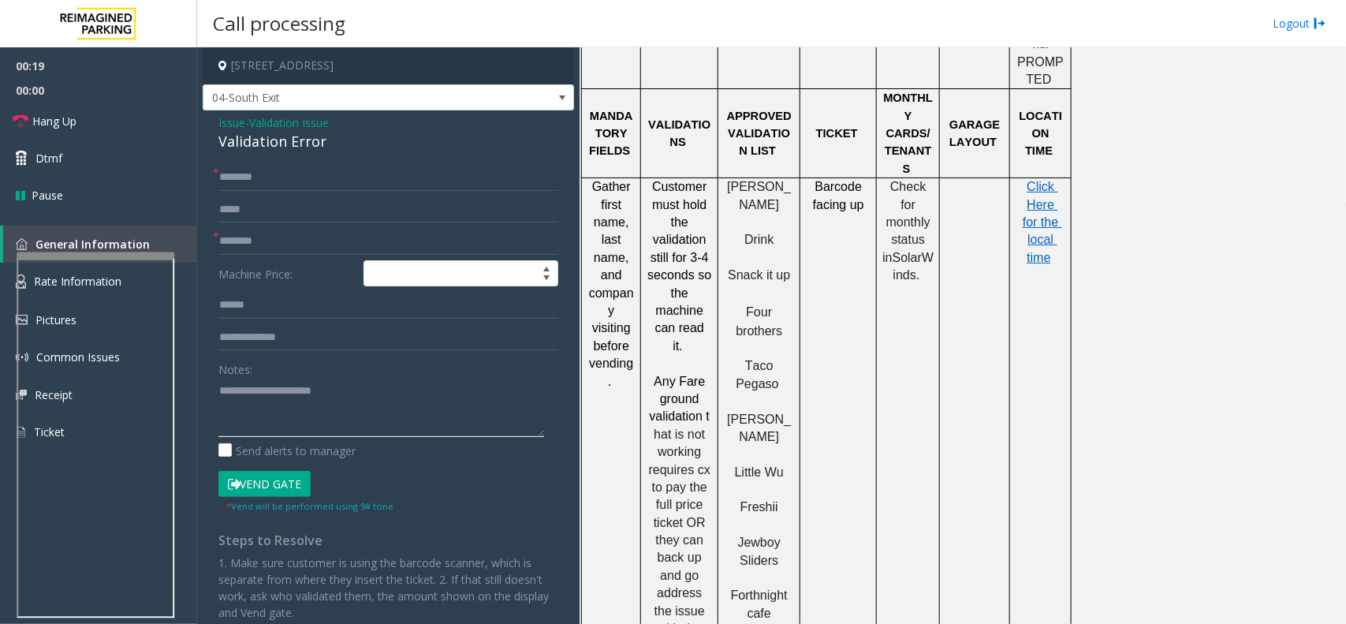
type textarea "**********"
click at [296, 487] on button "Vend Gate" at bounding box center [264, 484] width 92 height 27
click at [286, 174] on input "text" at bounding box center [388, 177] width 340 height 27
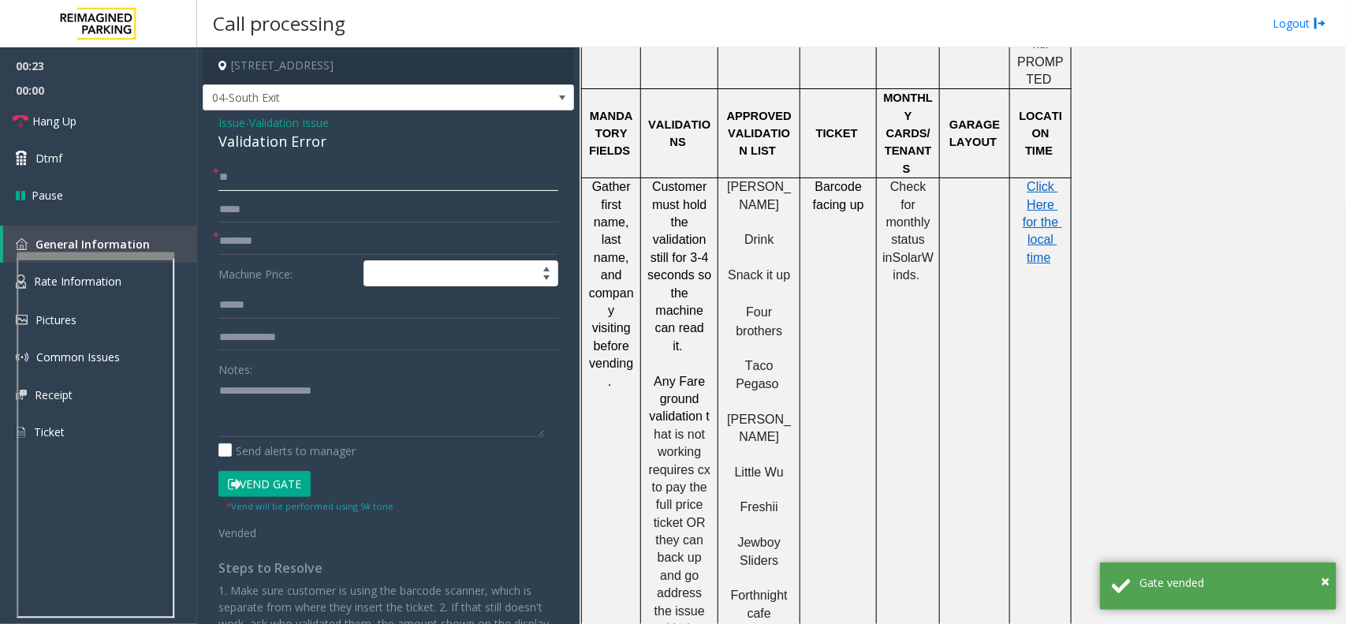
click at [286, 174] on input "**" at bounding box center [388, 177] width 340 height 27
type input "**"
click at [320, 256] on form "* ** * Machine Price: Notes: Send alerts to manager Vend Gate * Vend will be pe…" at bounding box center [388, 352] width 340 height 377
paste input "**"
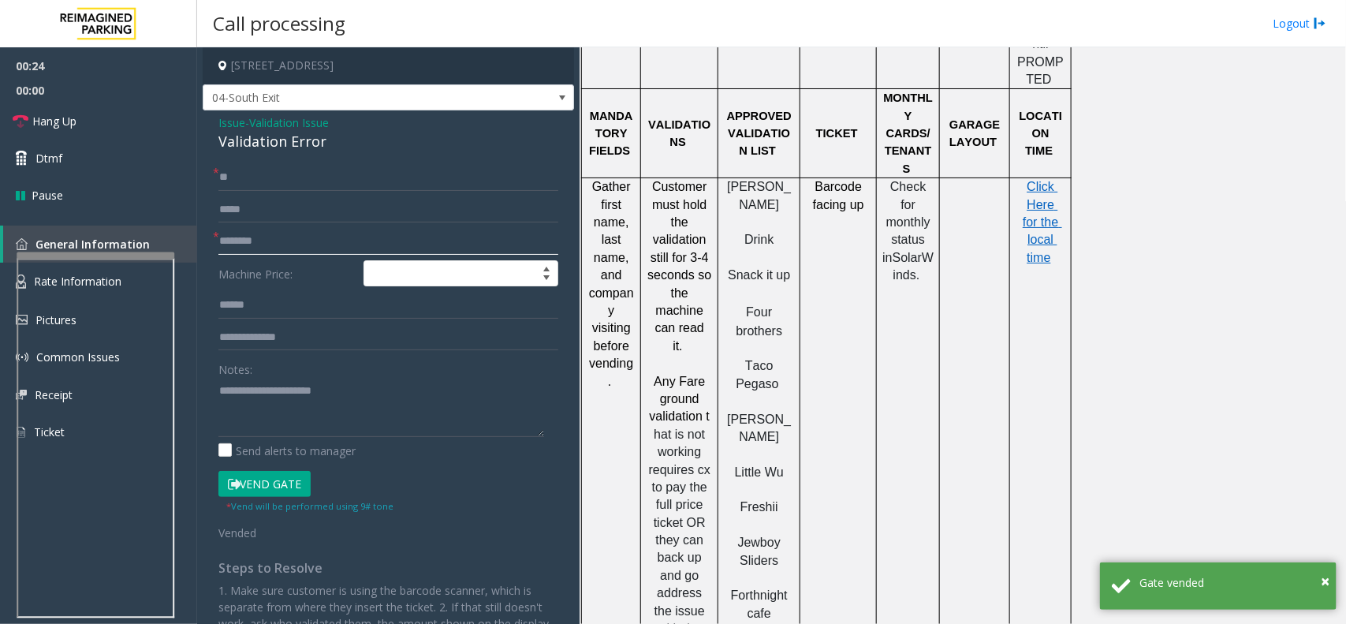
click at [316, 251] on input "text" at bounding box center [388, 241] width 340 height 27
type input "**"
click at [309, 418] on textarea at bounding box center [381, 407] width 326 height 59
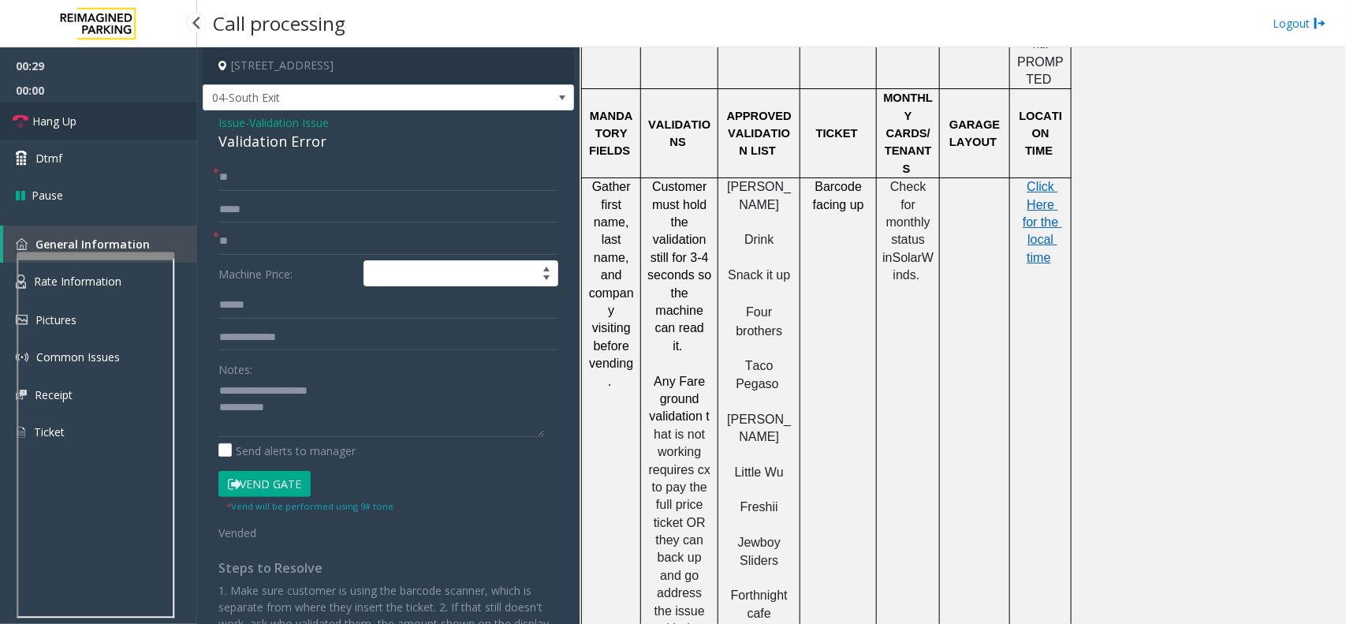
click at [140, 129] on link "Hang Up" at bounding box center [98, 121] width 197 height 37
click at [375, 419] on textarea at bounding box center [381, 407] width 326 height 59
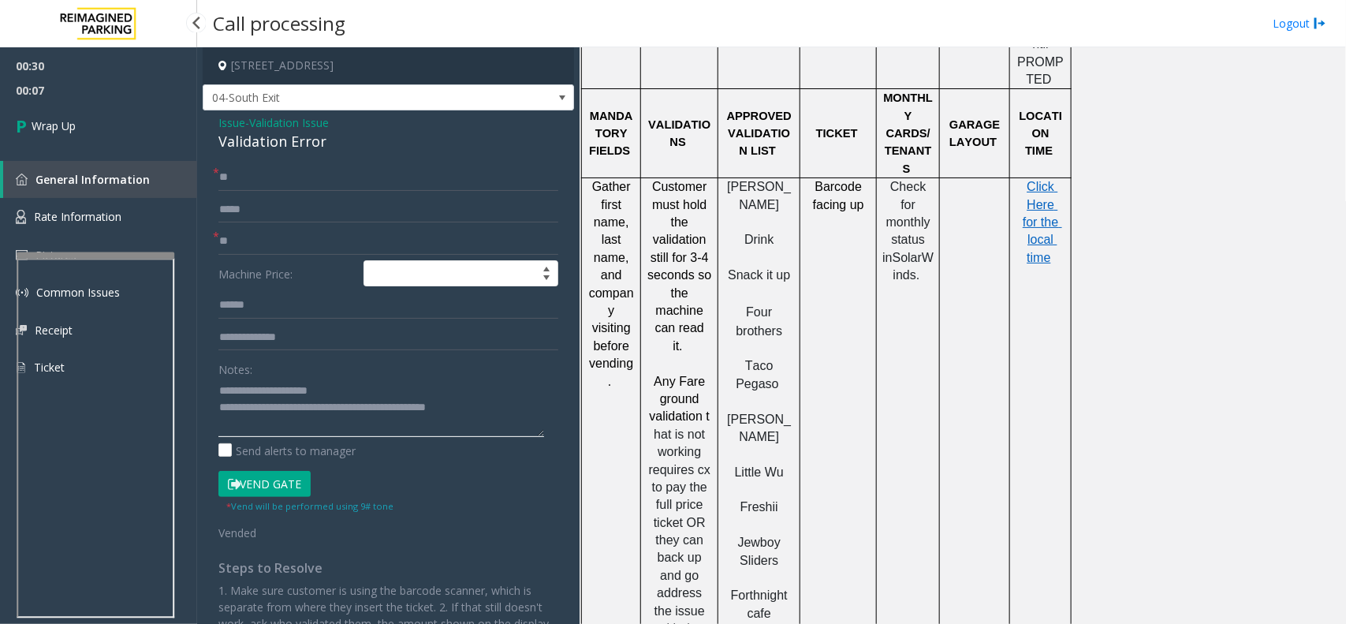
type textarea "**********"
click at [95, 155] on div "00:30 00:07 Wrap Up General Information Rate Information Pictures Common Issues…" at bounding box center [98, 223] width 197 height 352
click at [105, 140] on link "Wrap Up" at bounding box center [98, 126] width 197 height 47
